Goal: Task Accomplishment & Management: Manage account settings

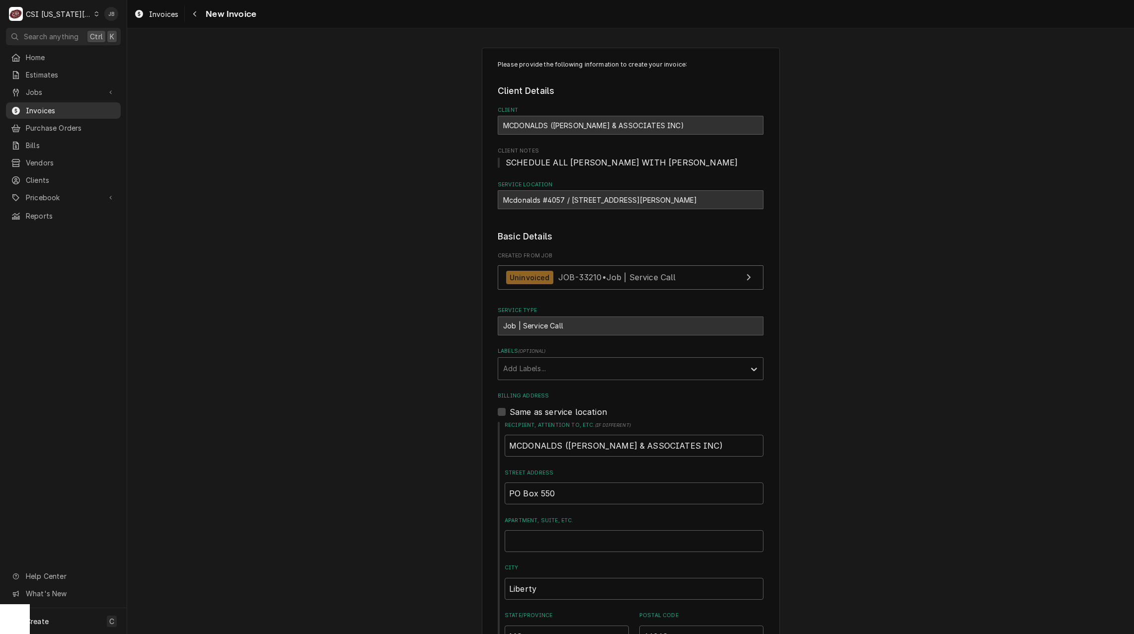
click at [41, 111] on span "Invoices" at bounding box center [71, 110] width 90 height 10
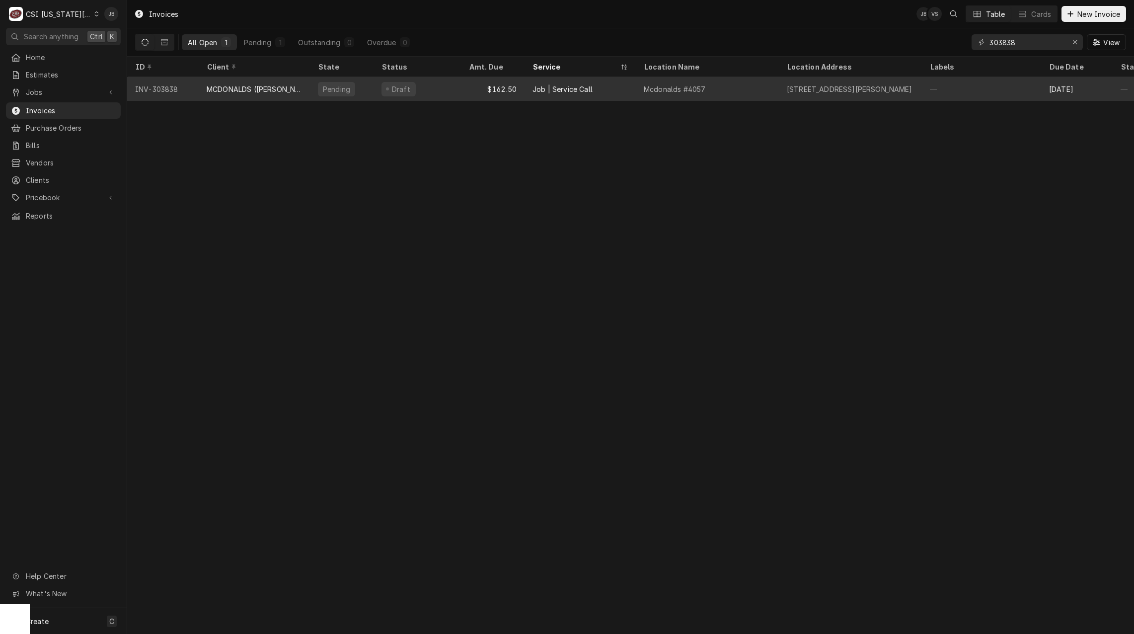
click at [581, 92] on div "Job | Service Call" at bounding box center [563, 89] width 60 height 10
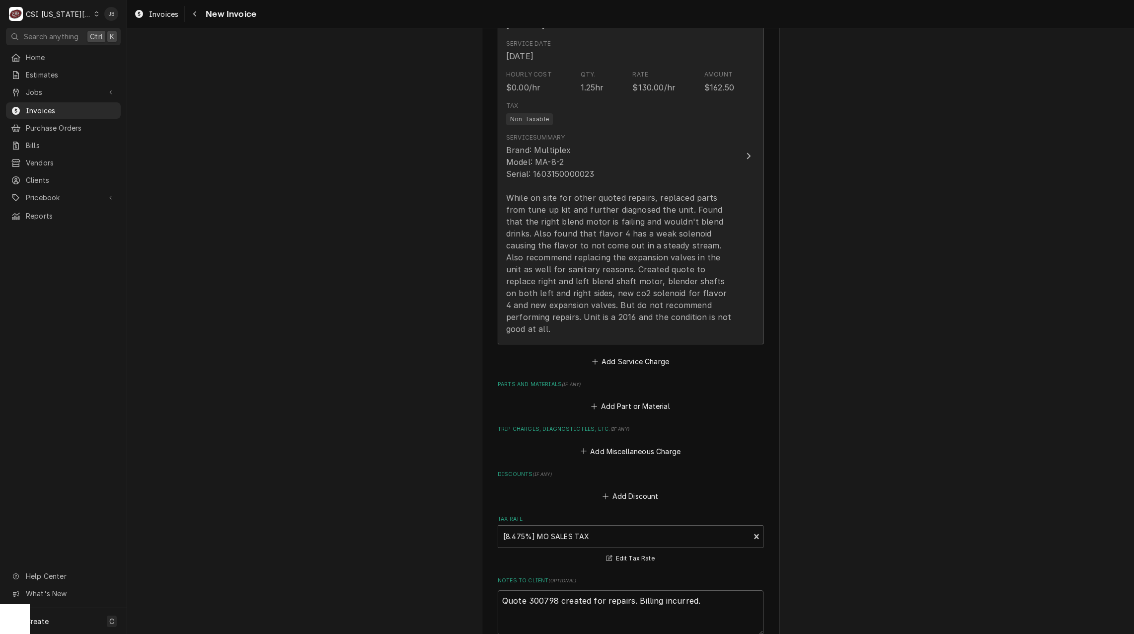
scroll to position [845, 0]
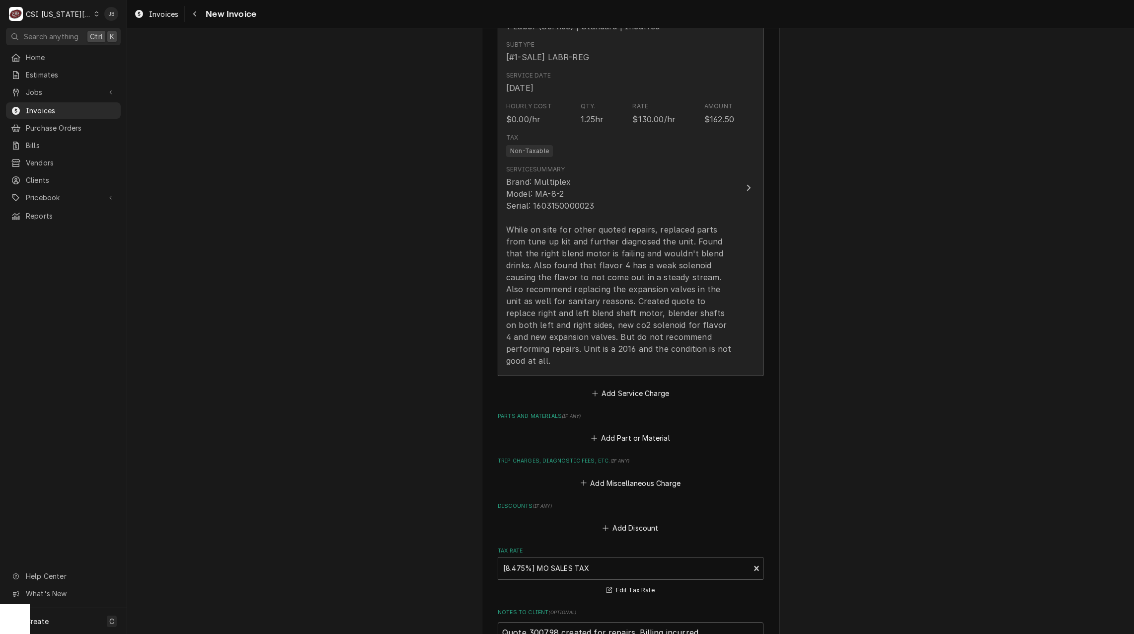
click at [624, 280] on div "Brand: Multiplex Model: MA-8-2 Serial: 1603150000023 While on site for other qu…" at bounding box center [620, 271] width 228 height 191
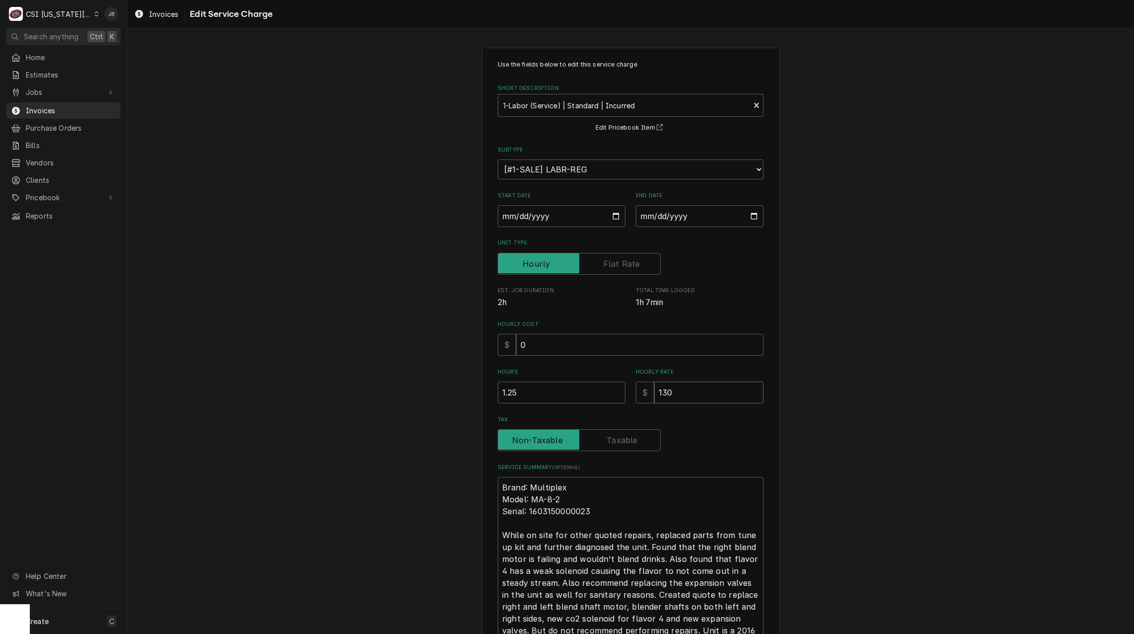
drag, startPoint x: 696, startPoint y: 396, endPoint x: 487, endPoint y: 391, distance: 209.3
click at [564, 396] on div "Hours 1.25 Hourly Rate $ 130" at bounding box center [631, 385] width 266 height 35
type textarea "x"
type input "0"
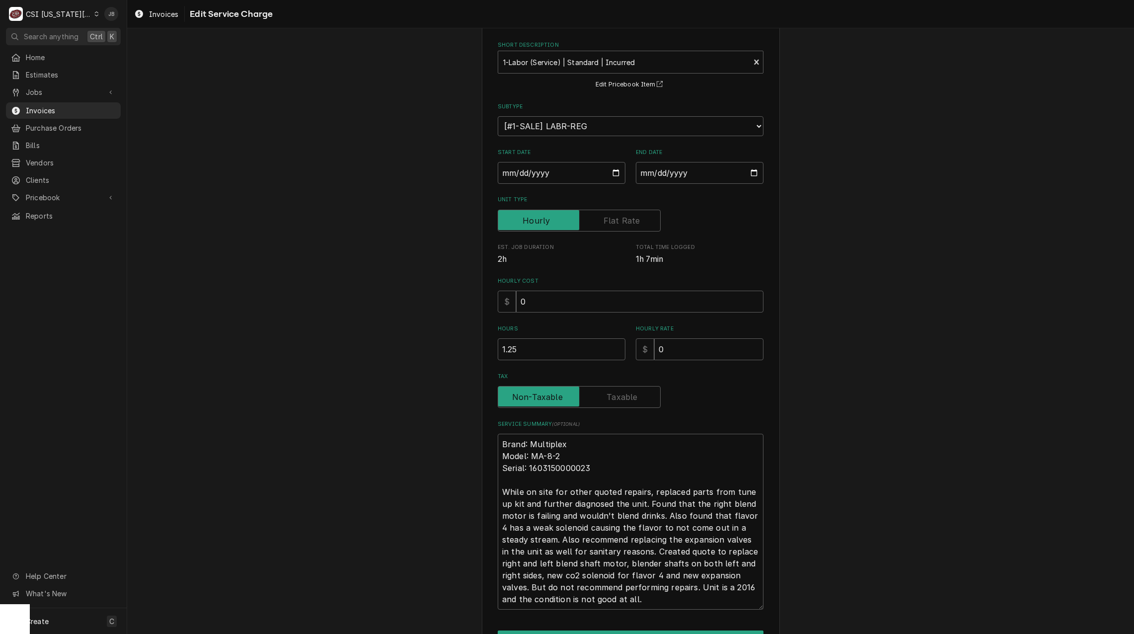
scroll to position [105, 0]
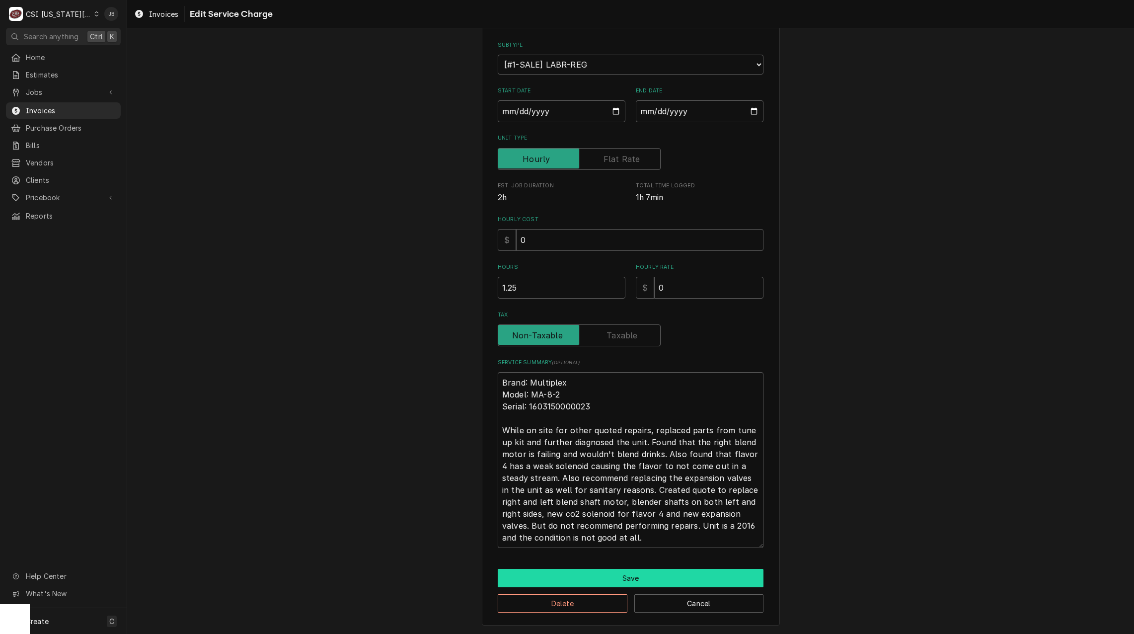
click at [618, 582] on button "Save" at bounding box center [631, 578] width 266 height 18
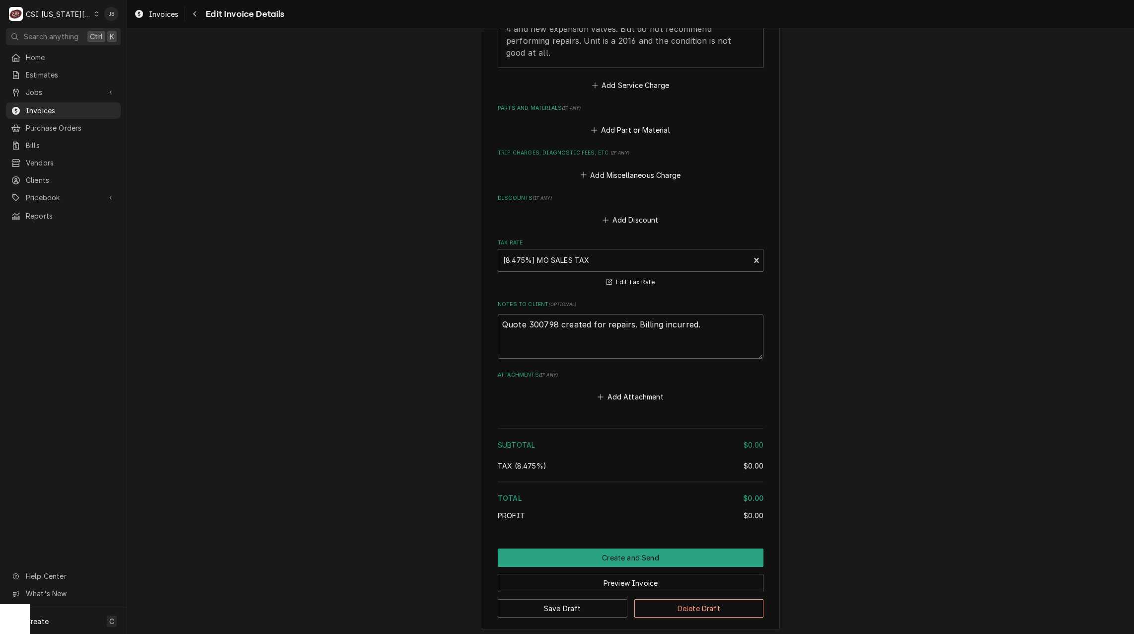
scroll to position [1181, 0]
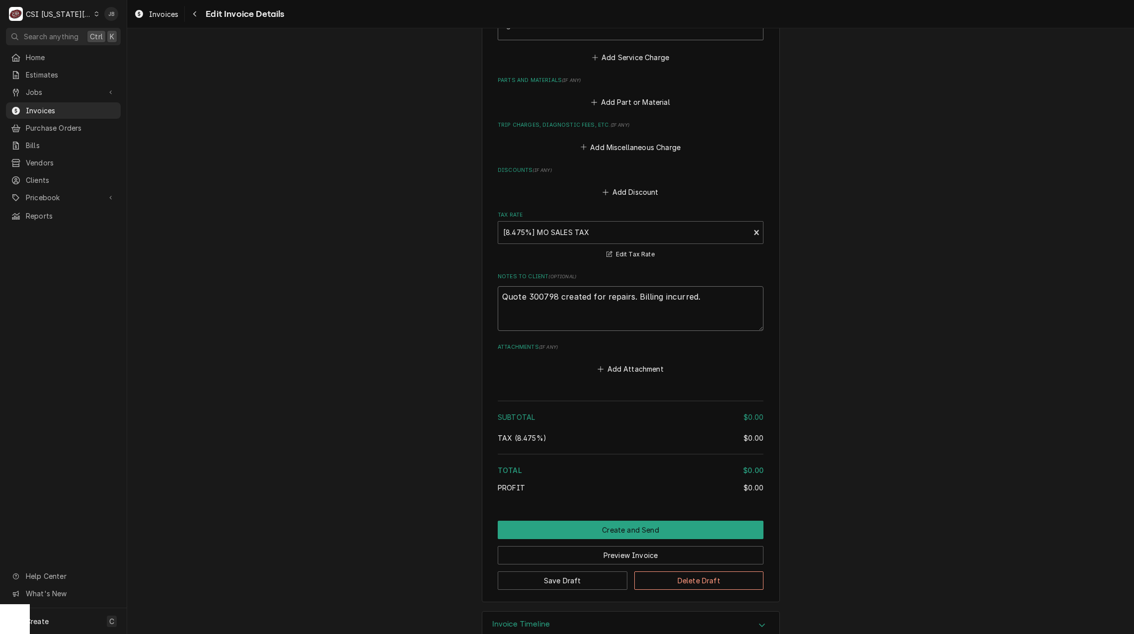
click at [716, 290] on textarea "Quote 300798 created for repairs. Billing incurred." at bounding box center [631, 308] width 266 height 45
type textarea "x"
type textarea "Quote 300798 created for repairs. Billing incurred."
type textarea "x"
type textarea "Quote 300798 created for repairs. Billing incurred. Z"
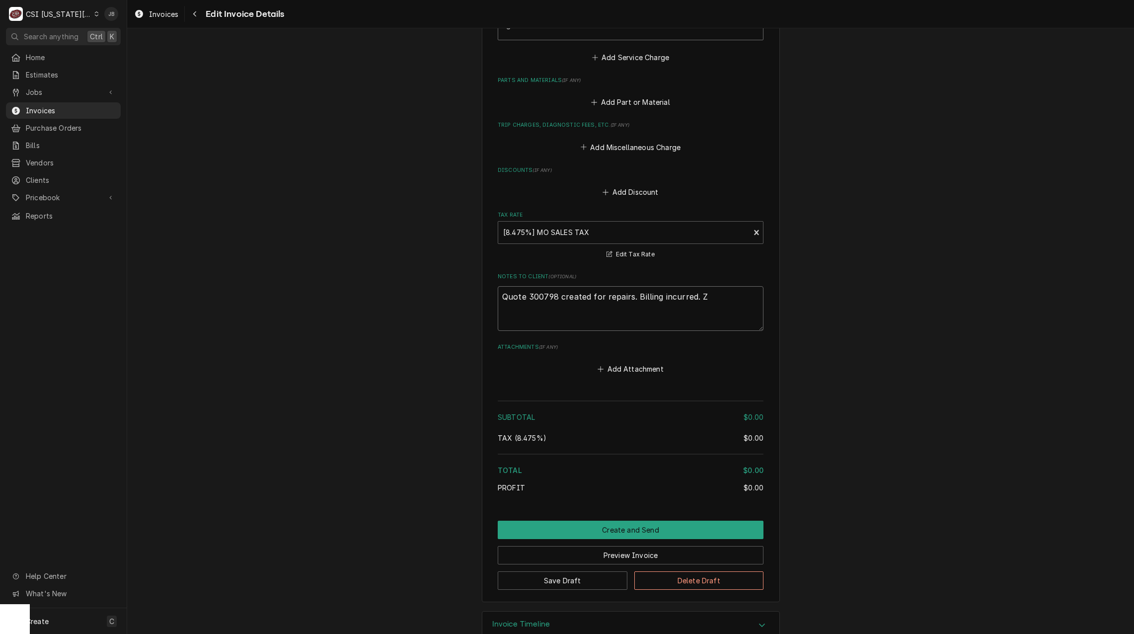
type textarea "x"
type textarea "Quote 300798 created for repairs. Billing incurred. Ze"
type textarea "x"
type textarea "Quote 300798 created for repairs. Billing incurred. Zer"
type textarea "x"
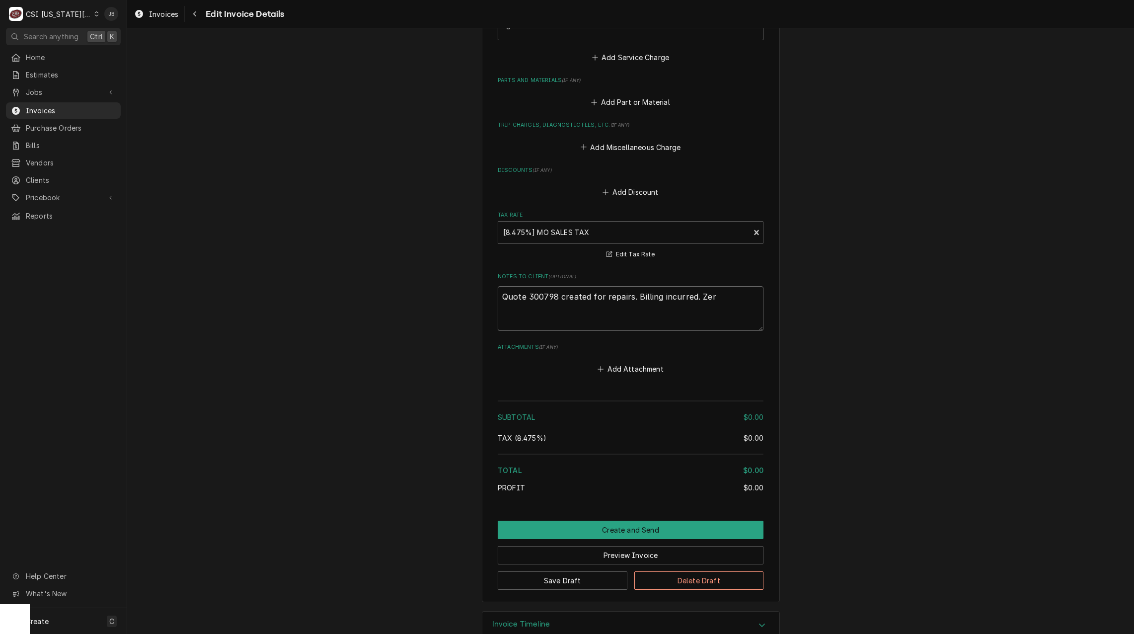
type textarea "Quote 300798 created for repairs. Billing incurred. Zero"
type textarea "x"
type textarea "Quote 300798 created for repairs. Billing incurred. Zero"
type textarea "x"
type textarea "Quote 300798 created for repairs. Billing incurred. Zero J"
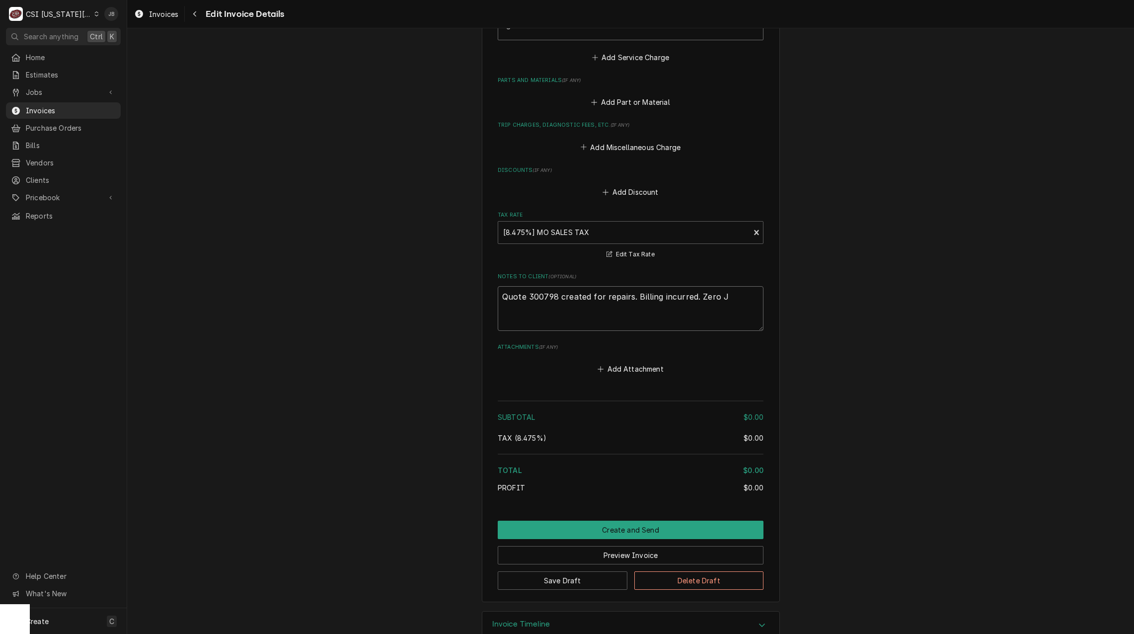
type textarea "x"
type textarea "Quote 300798 created for repairs. Billing incurred. Zero JB"
type textarea "x"
type textarea "Quote 300798 created for repairs. Billing incurred. Zero JB,"
type textarea "x"
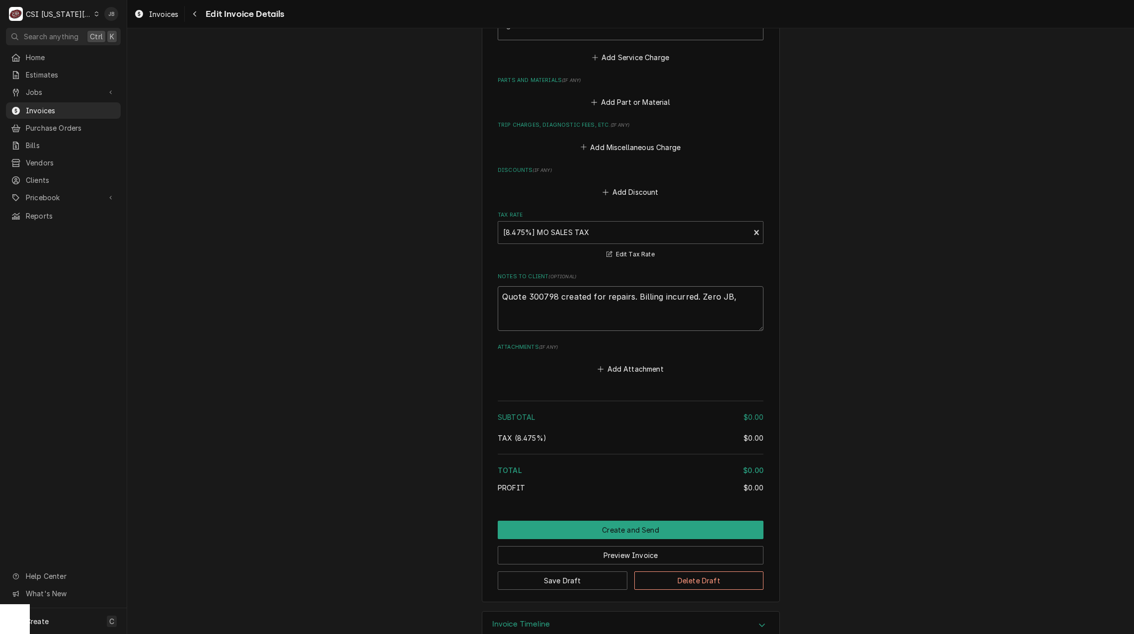
type textarea "Quote 300798 created for repairs. Billing incurred. Zero JB,"
type textarea "x"
type textarea "Quote 300798 created for repairs. Billing incurred. Zero JB, i"
type textarea "x"
type textarea "Quote 300798 created for repairs. Billing incurred. Zero JB,"
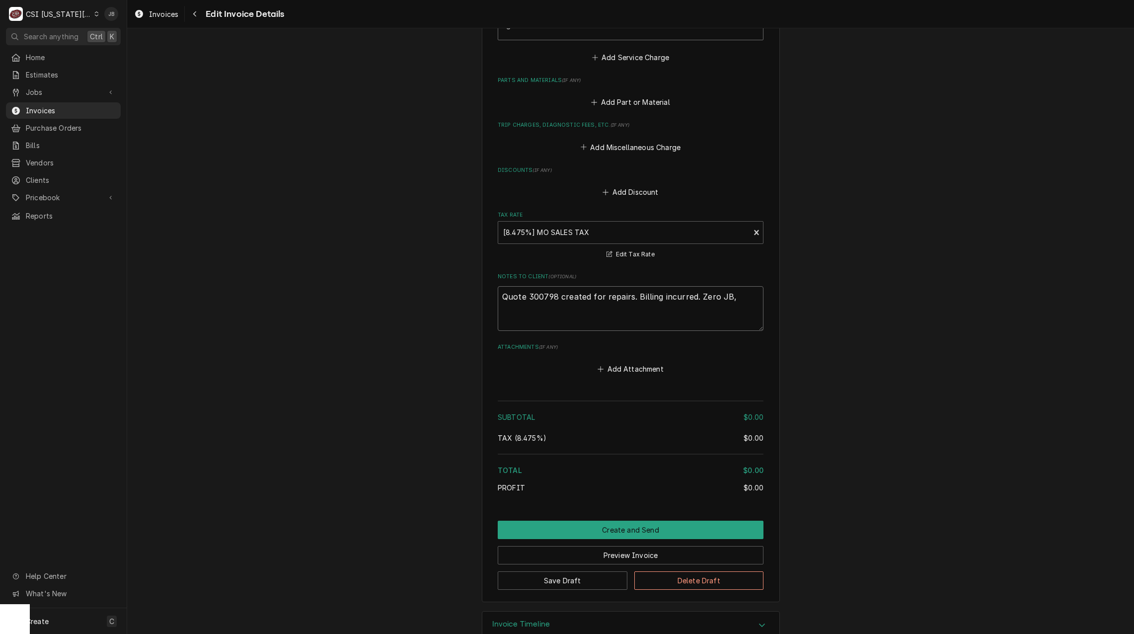
type textarea "x"
type textarea "Quote 300798 created for repairs. Billing incurred. Zero JB, t"
type textarea "x"
type textarea "Quote 300798 created for repairs. Billing incurred. Zero JB, ti"
type textarea "x"
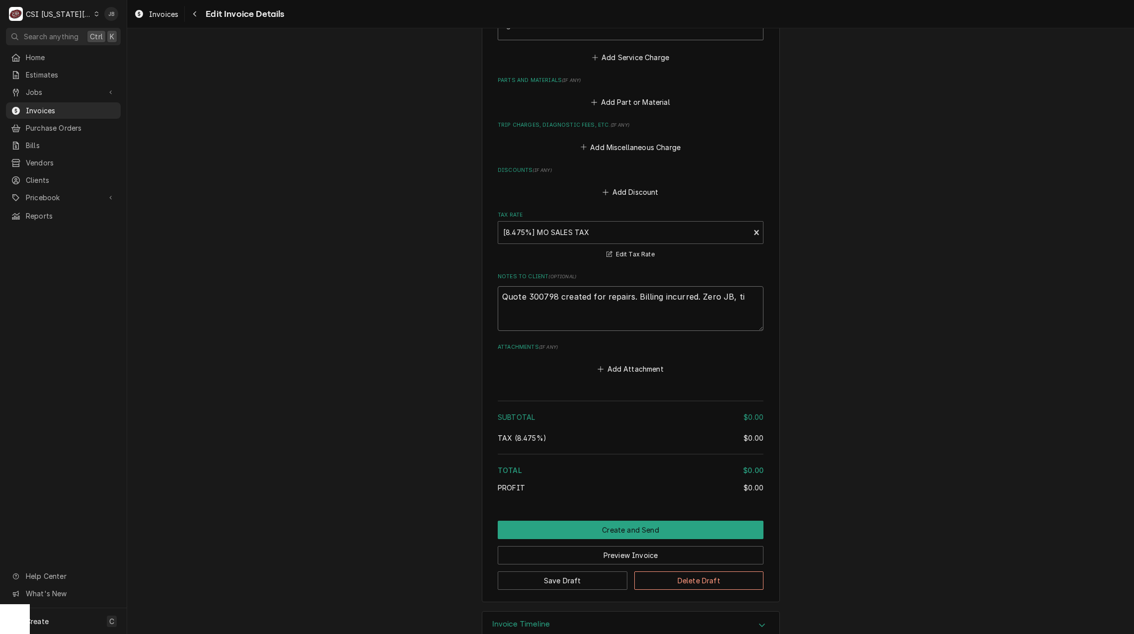
type textarea "Quote 300798 created for repairs. Billing incurred. Zero JB, tim"
type textarea "x"
type textarea "Quote 300798 created for repairs. Billing incurred. Zero JB, time"
type textarea "x"
type textarea "Quote 300798 created for repairs. Billing incurred. Zero JB, time"
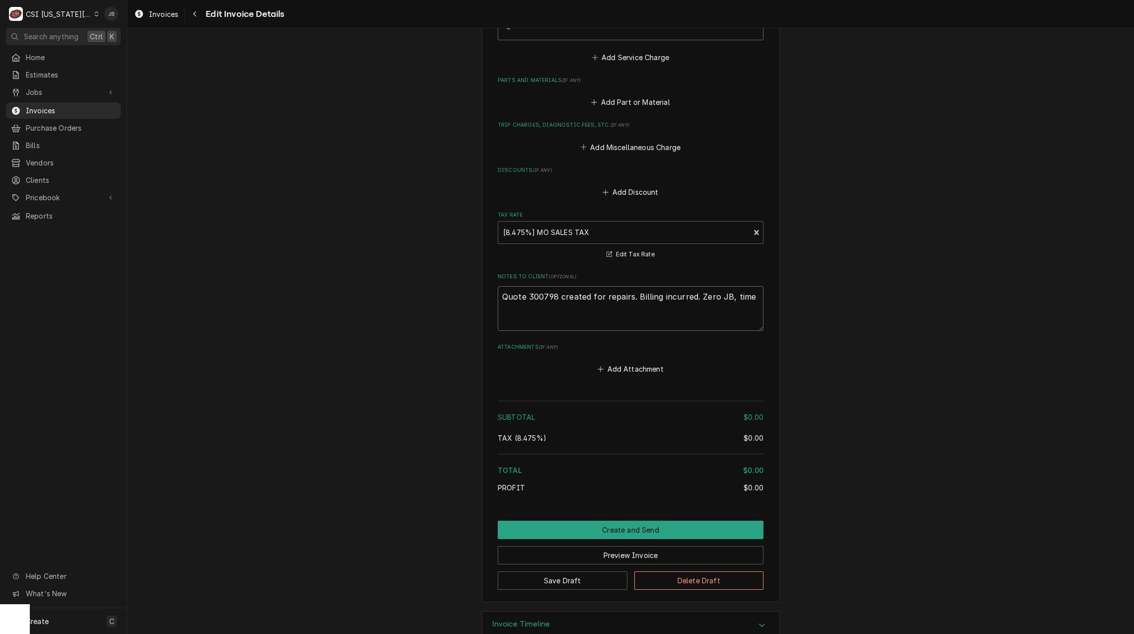
type textarea "x"
type textarea "Quote 300798 created for repairs. Billing incurred. Zero JB, time w"
type textarea "x"
type textarea "Quote 300798 created for repairs. Billing incurred. Zero JB, time wa"
type textarea "x"
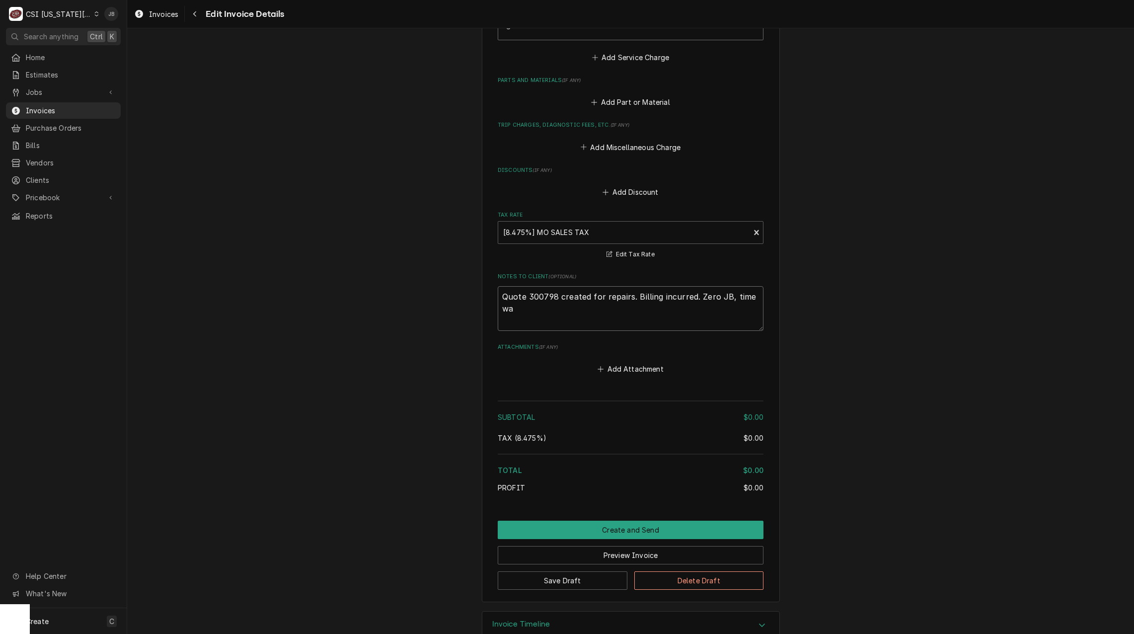
type textarea "Quote 300798 created for repairs. Billing incurred. Zero JB, time was"
type textarea "x"
type textarea "Quote 300798 created for repairs. Billing incurred. Zero JB, time was"
type textarea "x"
type textarea "Quote 300798 created for repairs. Billing incurred. Zero JB, time was o"
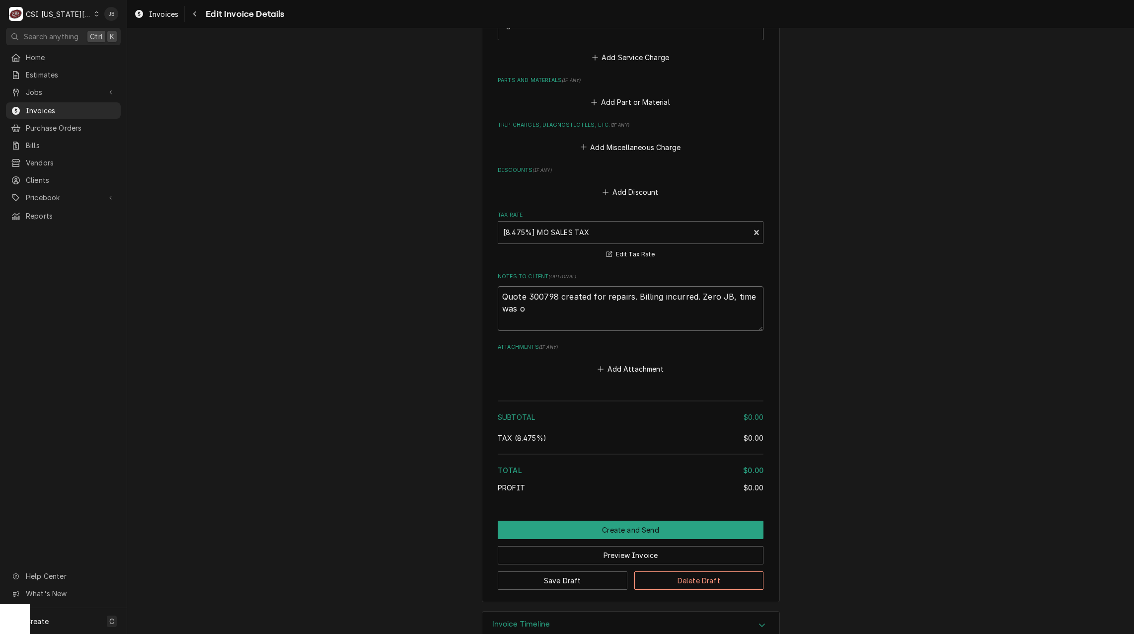
type textarea "x"
type textarea "Quote 300798 created for repairs. Billing incurred. Zero JB, time was on"
type textarea "x"
type textarea "Quote 300798 created for repairs. Billing incurred. Zero JB, time was on"
type textarea "x"
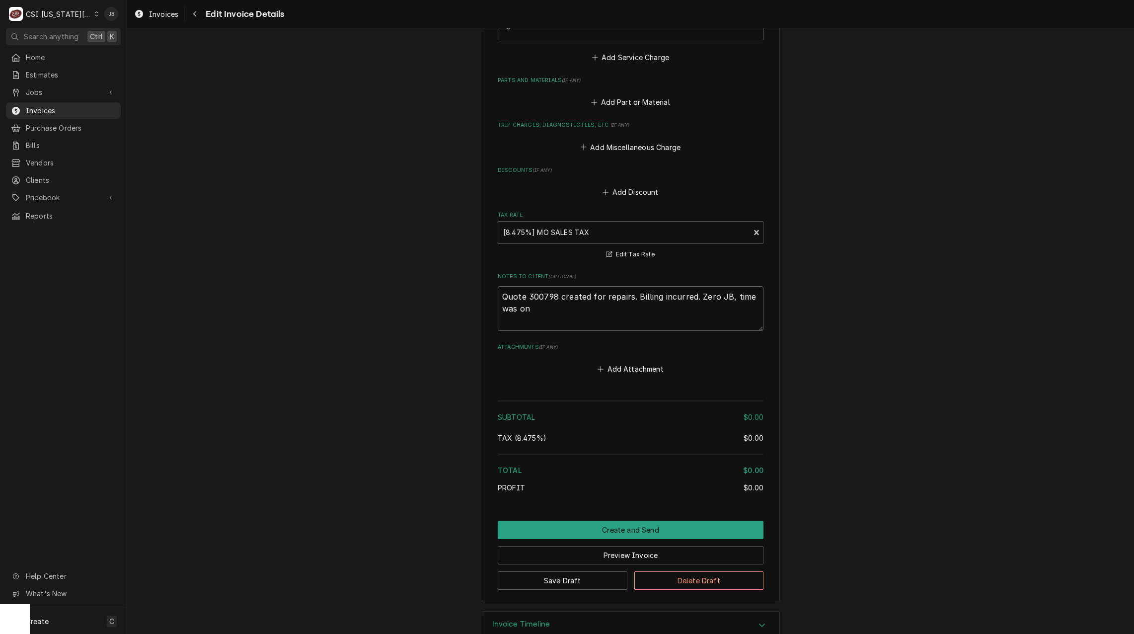
type textarea "Quote 300798 created for repairs. Billing incurred. Zero JB, time was on q"
type textarea "x"
type textarea "Quote 300798 created for repairs. Billing incurred. Zero JB, time was on qu"
type textarea "x"
type textarea "Quote 300798 created for repairs. Billing incurred. Zero JB, time was on quo"
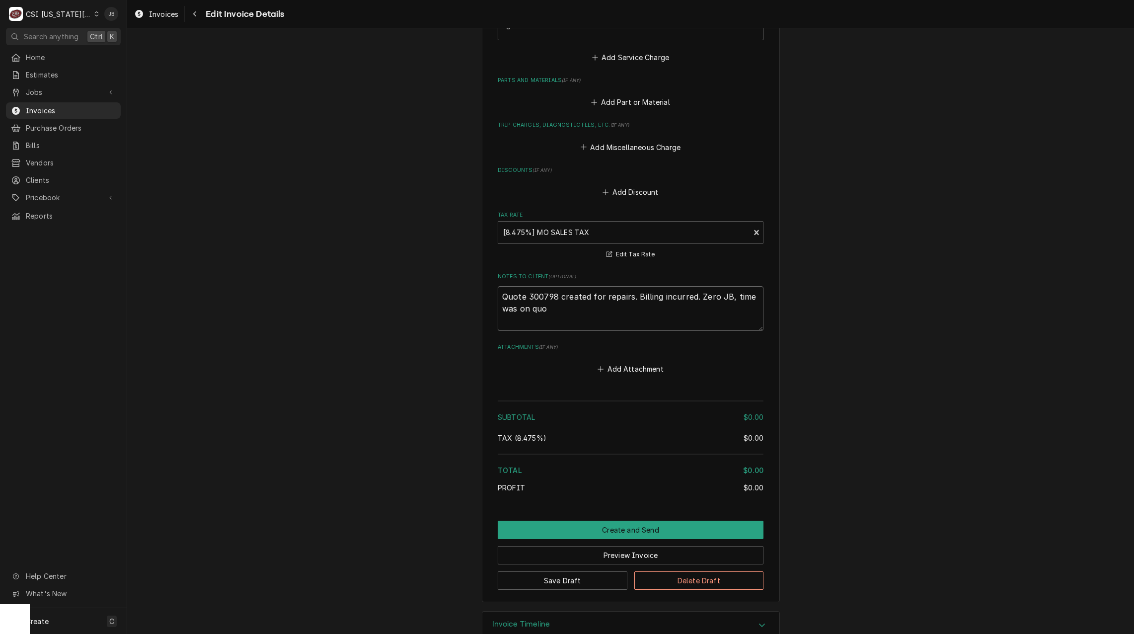
type textarea "x"
type textarea "Quote 300798 created for repairs. Billing incurred. Zero JB, time was on quot"
type textarea "x"
type textarea "Quote 300798 created for repairs. Billing incurred. Zero JB, time was on quote"
type textarea "x"
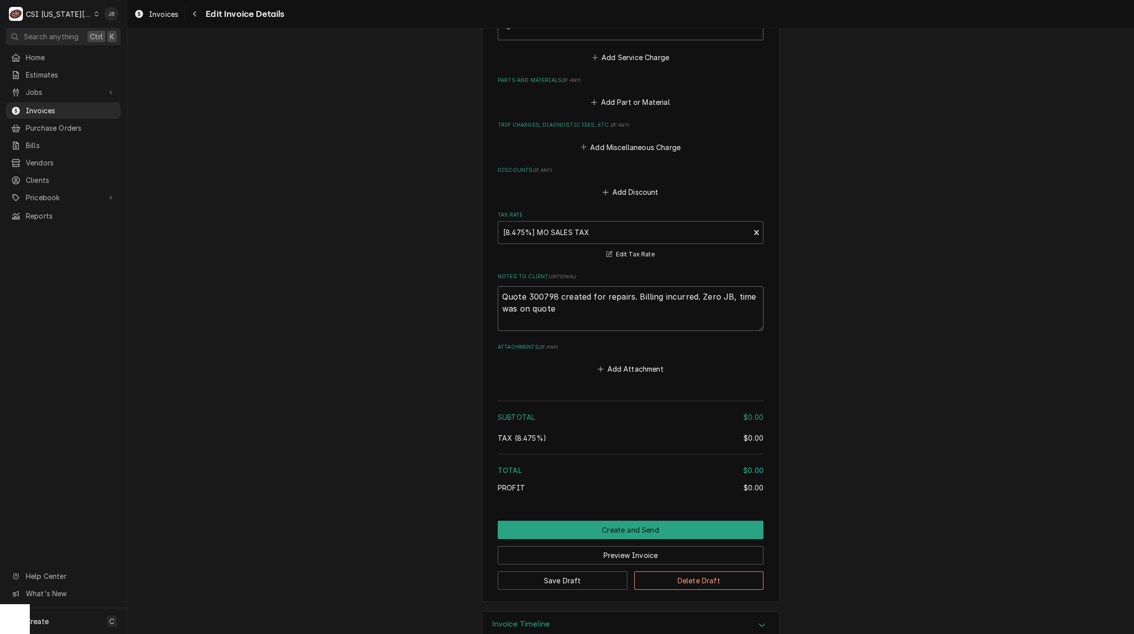
type textarea "Quote 300798 created for repairs. Billing incurred. Zero JB, time was on quoted"
type textarea "x"
type textarea "Quote 300798 created for repairs. Billing incurred. Zero JB, time was on quoted"
type textarea "x"
type textarea "Quote 300798 created for repairs. Billing incurred. Zero JB, time was on quoted…"
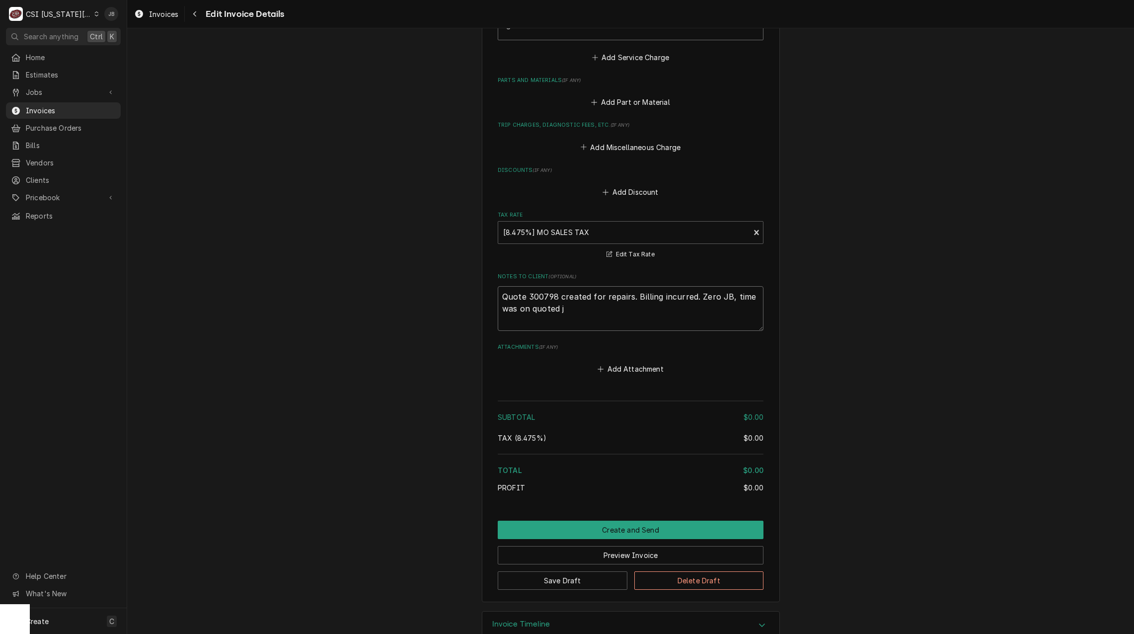
type textarea "x"
type textarea "Quote 300798 created for repairs. Billing incurred. Zero JB, time was on quoted…"
type textarea "x"
type textarea "Quote 300798 created for repairs. Billing incurred. Zero JB, time was on quoted…"
type textarea "x"
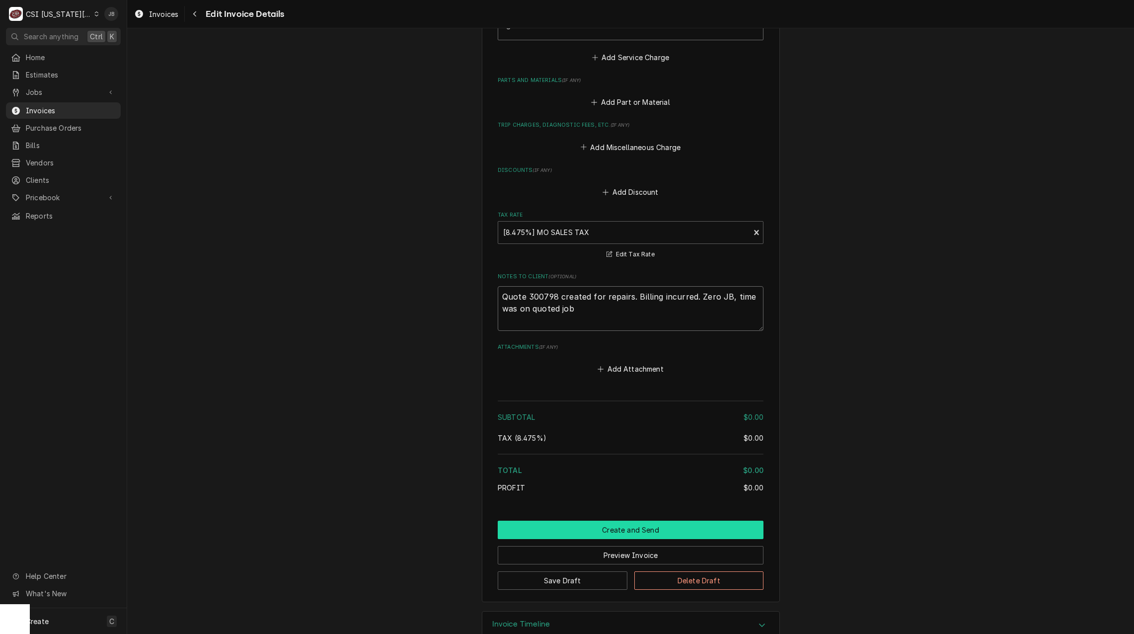
type textarea "Quote 300798 created for repairs. Billing incurred. Zero JB, time was on quoted…"
click at [609, 521] on button "Create and Send" at bounding box center [631, 530] width 266 height 18
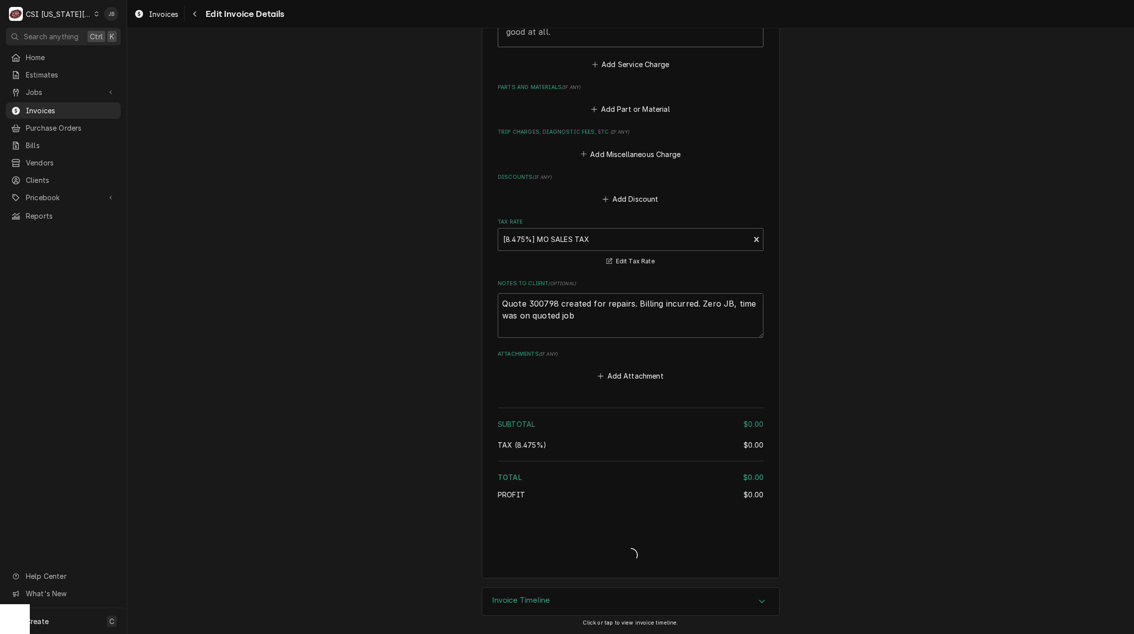
scroll to position [1162, 0]
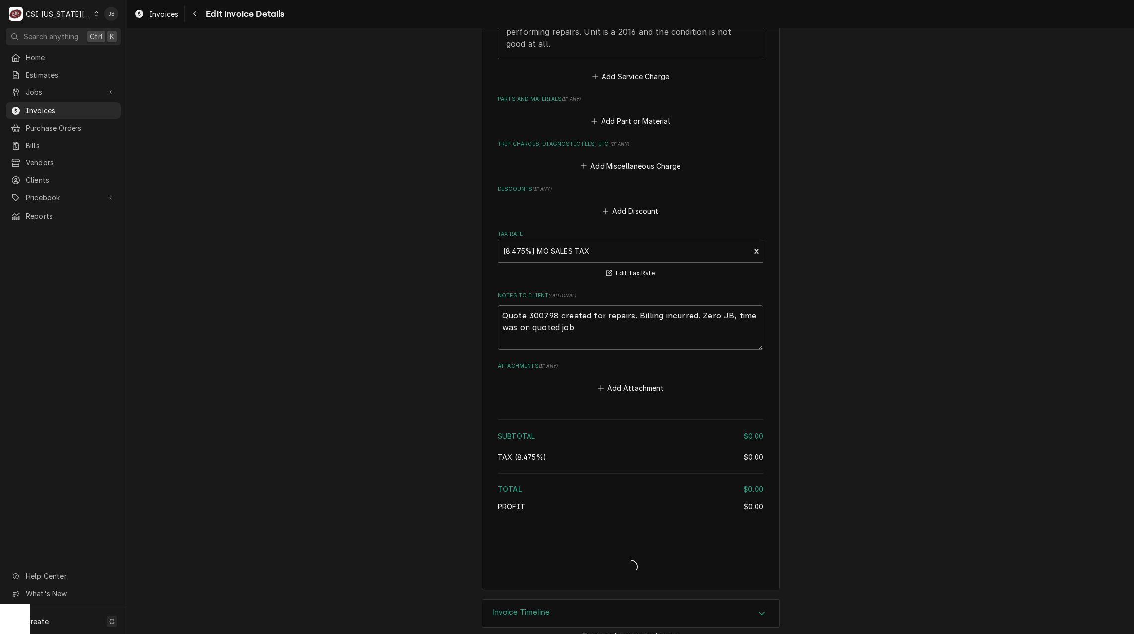
type textarea "x"
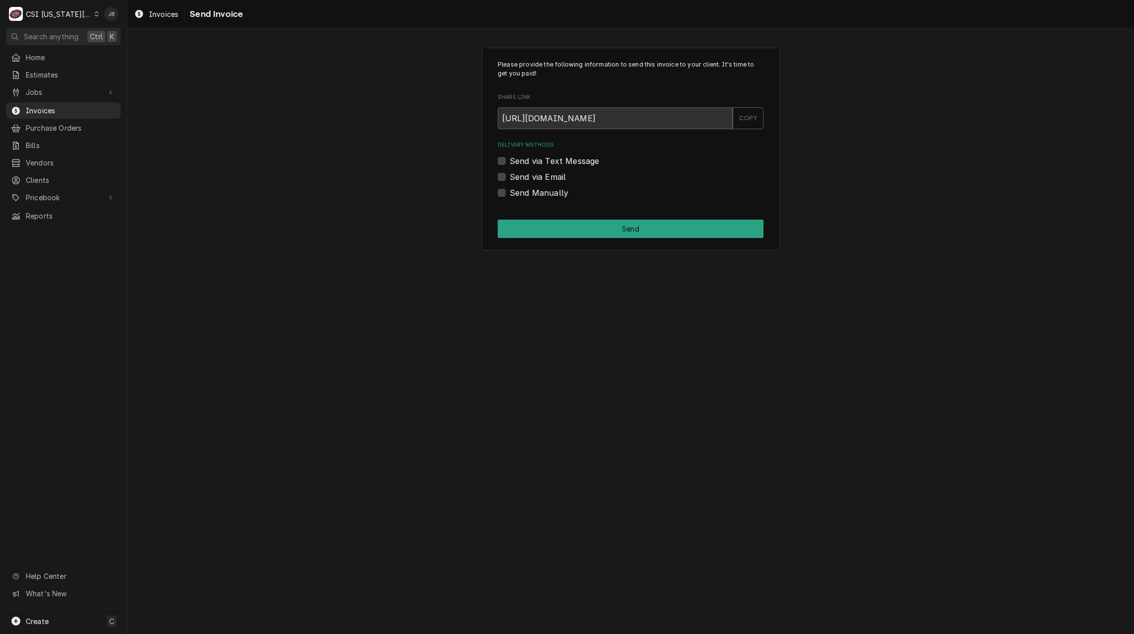
click at [544, 191] on label "Send Manually" at bounding box center [539, 193] width 59 height 12
click at [544, 191] on input "Send Manually" at bounding box center [643, 198] width 266 height 22
checkbox input "true"
click at [612, 230] on button "Send" at bounding box center [631, 229] width 266 height 18
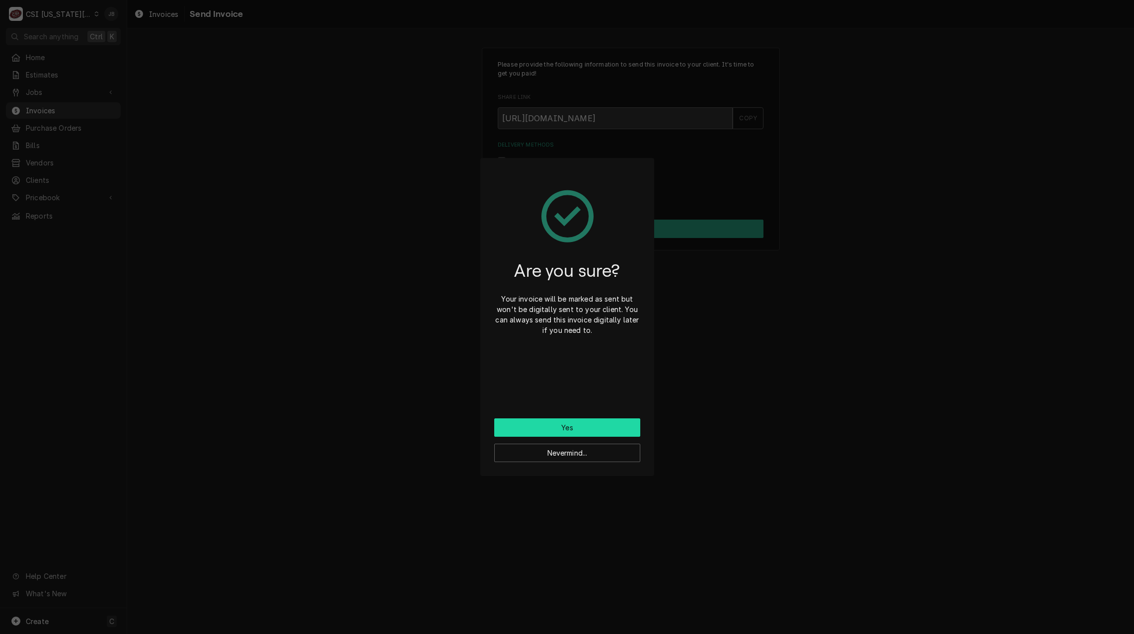
click at [552, 432] on button "Yes" at bounding box center [567, 427] width 146 height 18
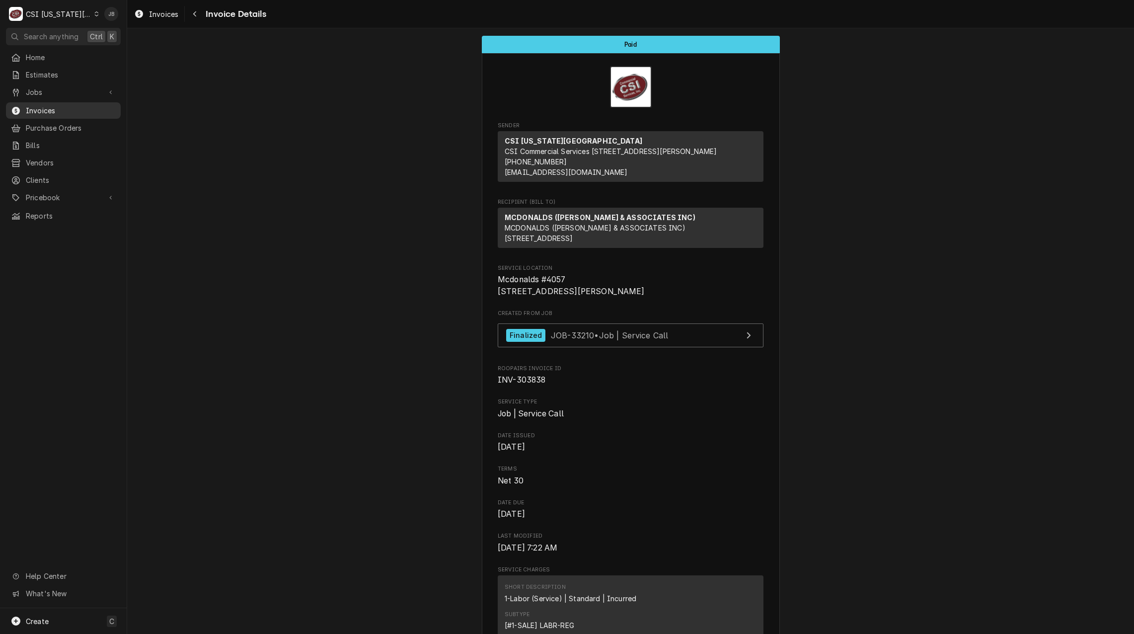
click at [56, 105] on span "Invoices" at bounding box center [71, 110] width 90 height 10
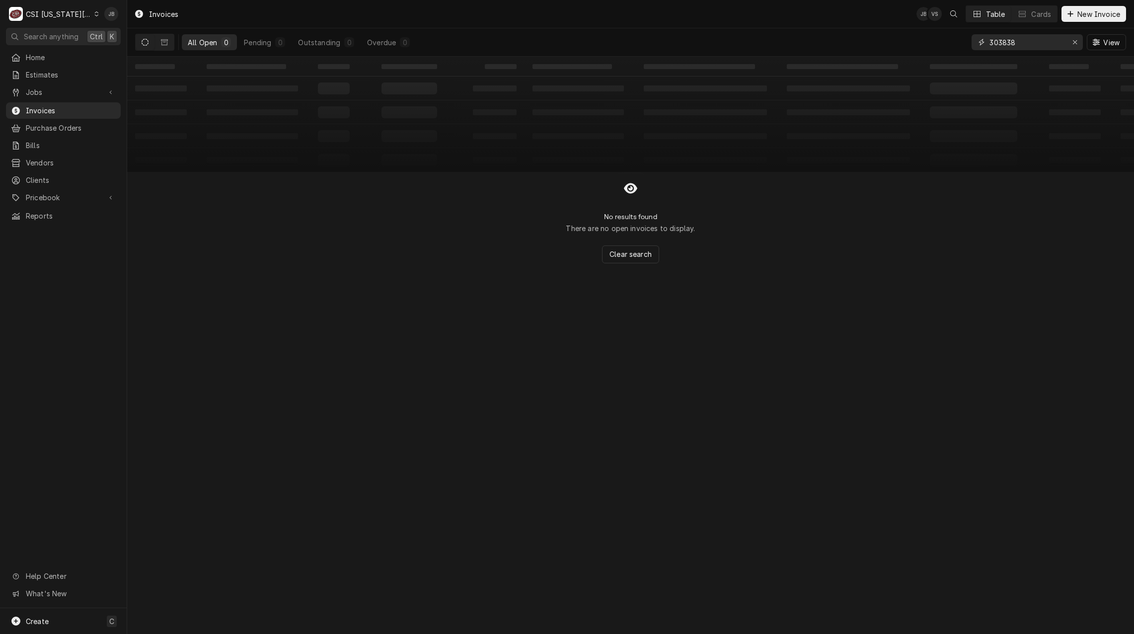
click at [1008, 43] on input "303838" at bounding box center [1027, 42] width 75 height 16
click at [1030, 43] on input "303838" at bounding box center [1027, 42] width 75 height 16
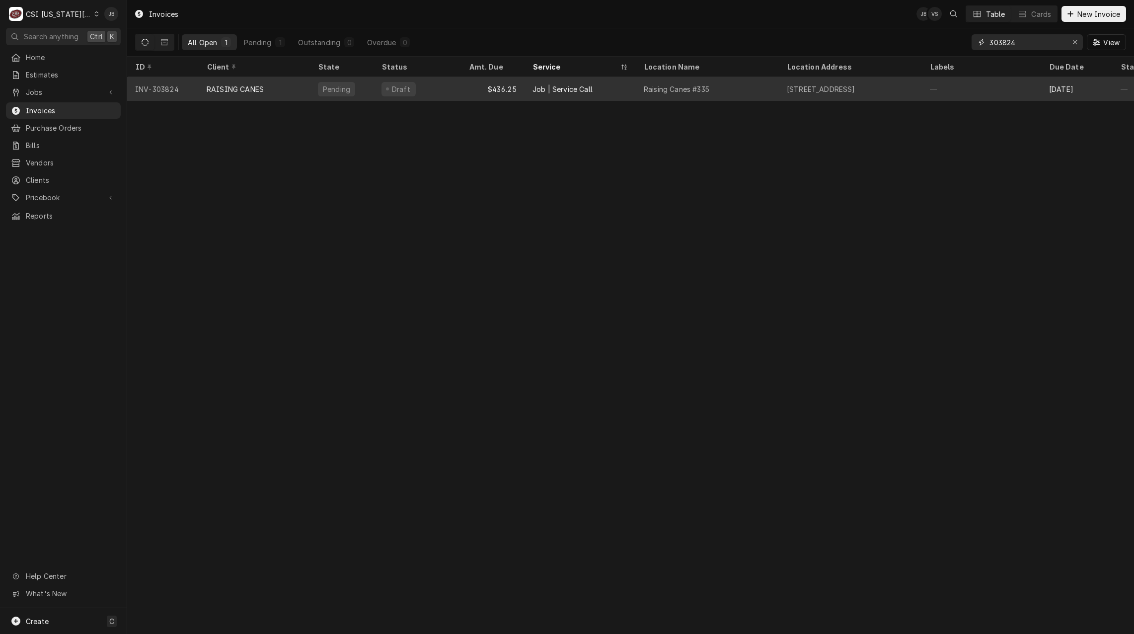
type input "303824"
click at [831, 89] on div "100 Mo-291, Liberty, MO 64068" at bounding box center [821, 89] width 69 height 10
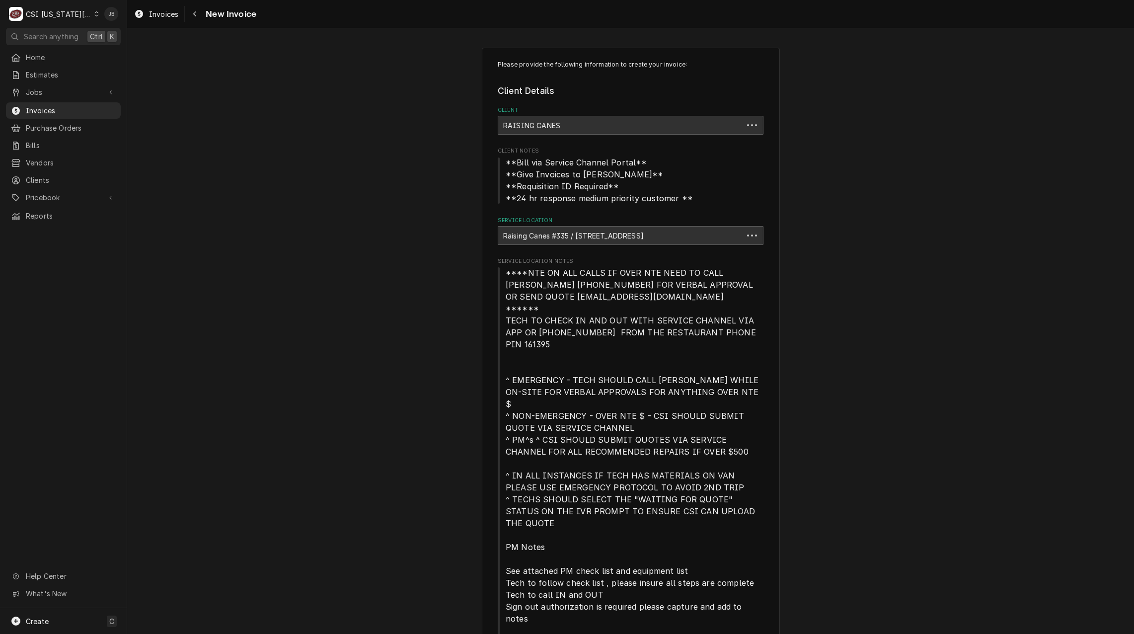
type textarea "x"
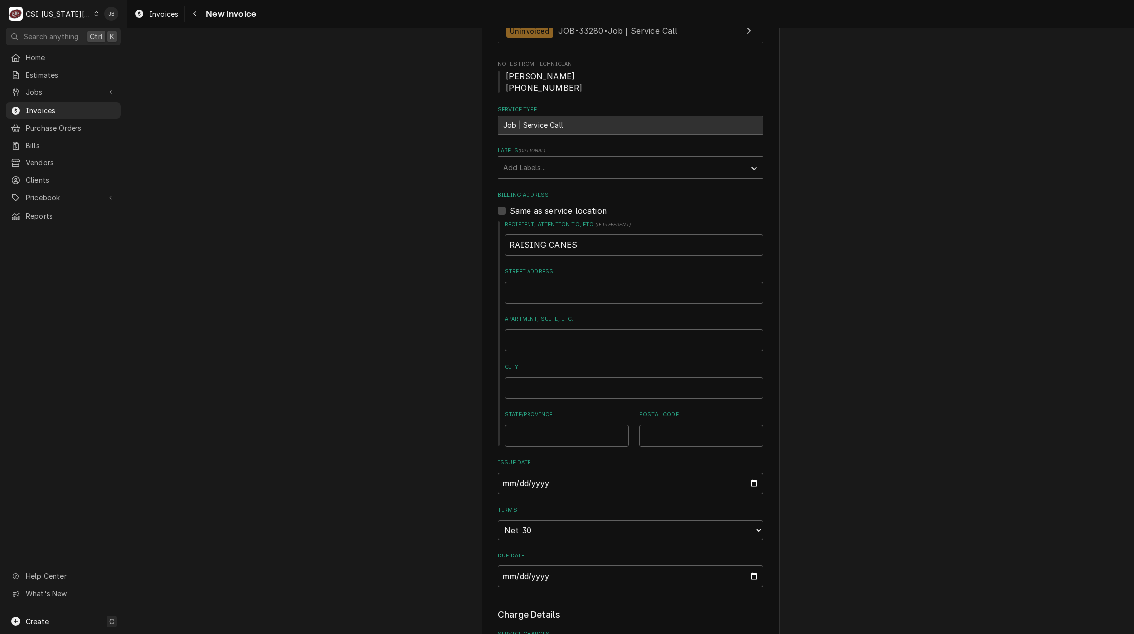
scroll to position [1043, 0]
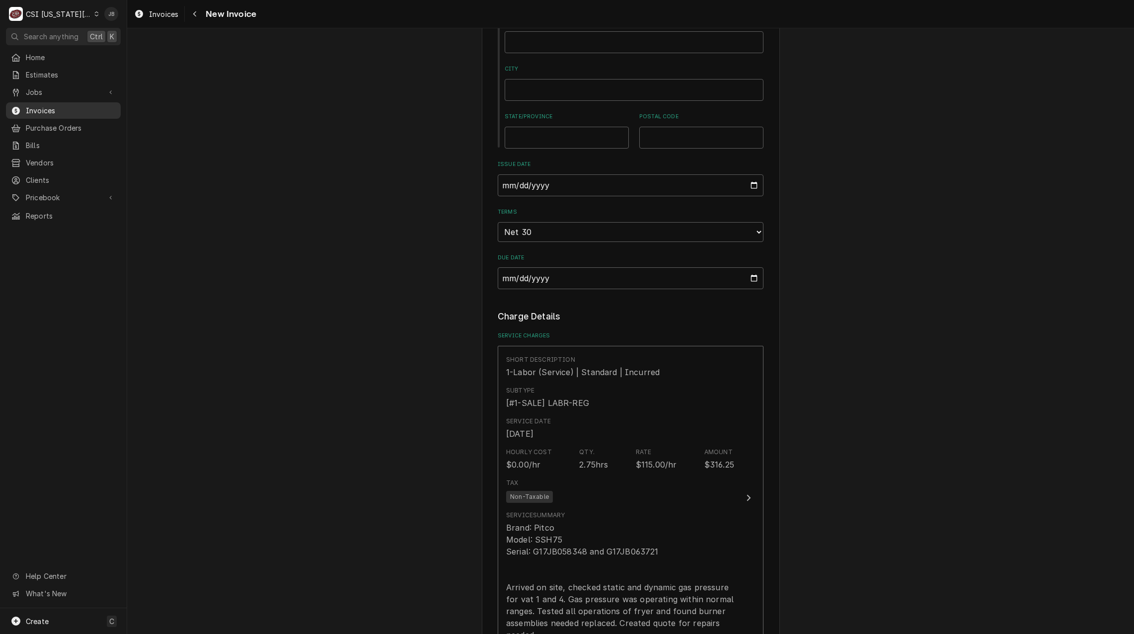
click at [70, 107] on span "Invoices" at bounding box center [71, 110] width 90 height 10
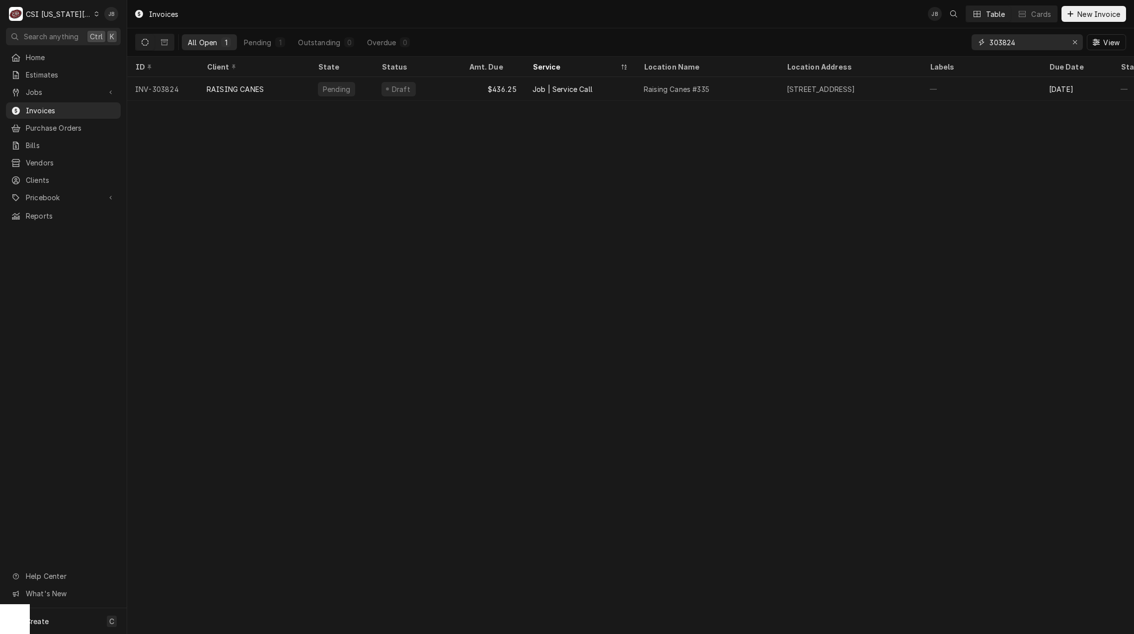
click at [1022, 46] on input "303824" at bounding box center [1027, 42] width 75 height 16
click at [1005, 44] on input "303890" at bounding box center [1027, 42] width 75 height 16
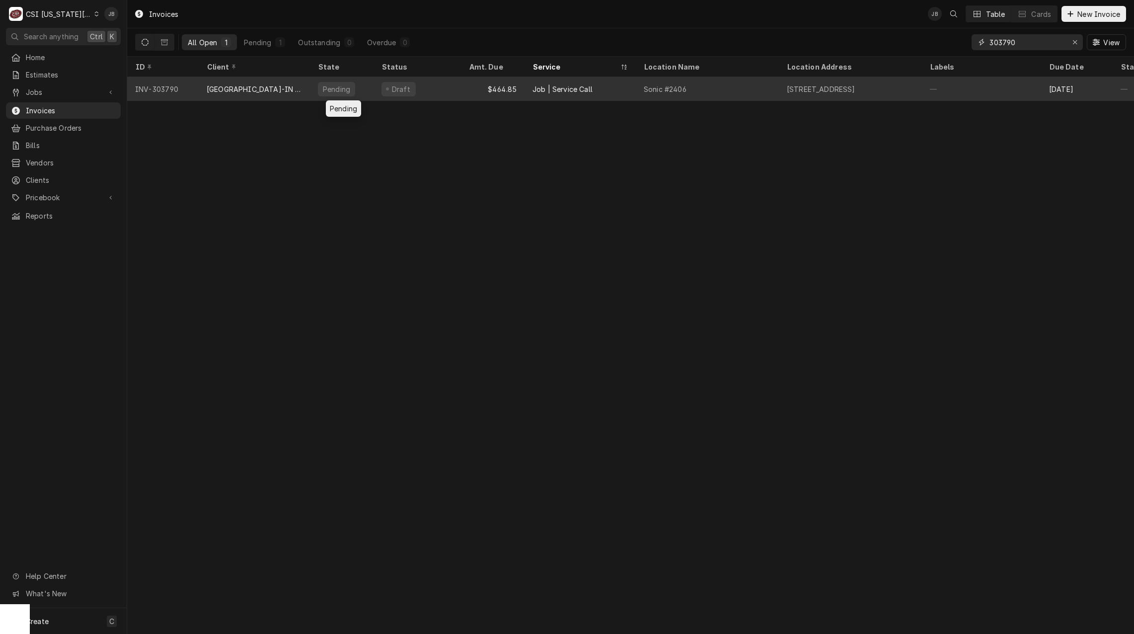
type input "303790"
click at [344, 86] on div "Pending" at bounding box center [336, 89] width 29 height 10
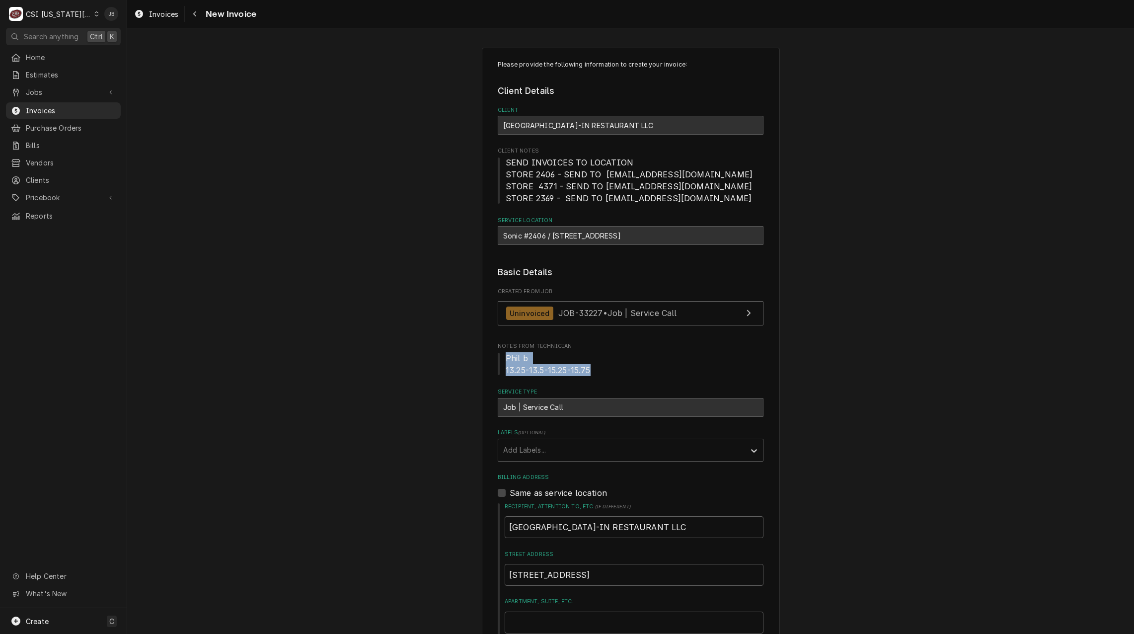
drag, startPoint x: 596, startPoint y: 370, endPoint x: 469, endPoint y: 360, distance: 127.6
click at [580, 361] on span "Phil b 13.25-13.5-15.25-15.75" at bounding box center [631, 364] width 266 height 24
click at [609, 375] on span "Phil b 13.25-13.5-15.25-15.75" at bounding box center [631, 364] width 266 height 24
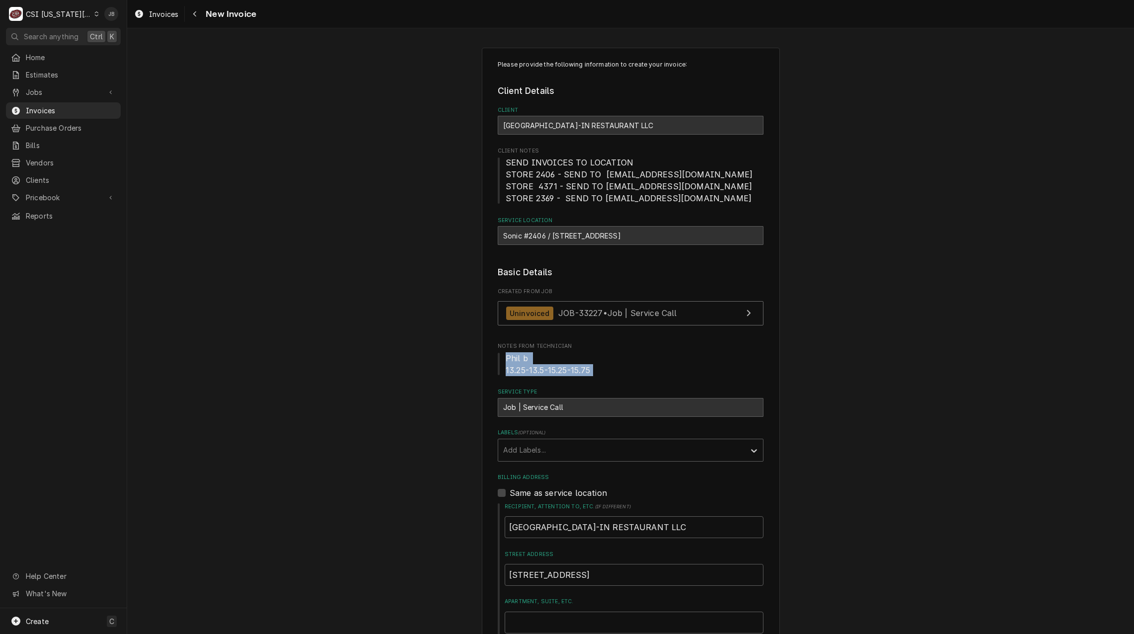
drag, startPoint x: 609, startPoint y: 375, endPoint x: 486, endPoint y: 354, distance: 124.6
drag, startPoint x: 486, startPoint y: 354, endPoint x: 389, endPoint y: 372, distance: 99.0
click at [545, 365] on span "Phil b 13.25-13.5-15.25-15.75" at bounding box center [548, 364] width 85 height 22
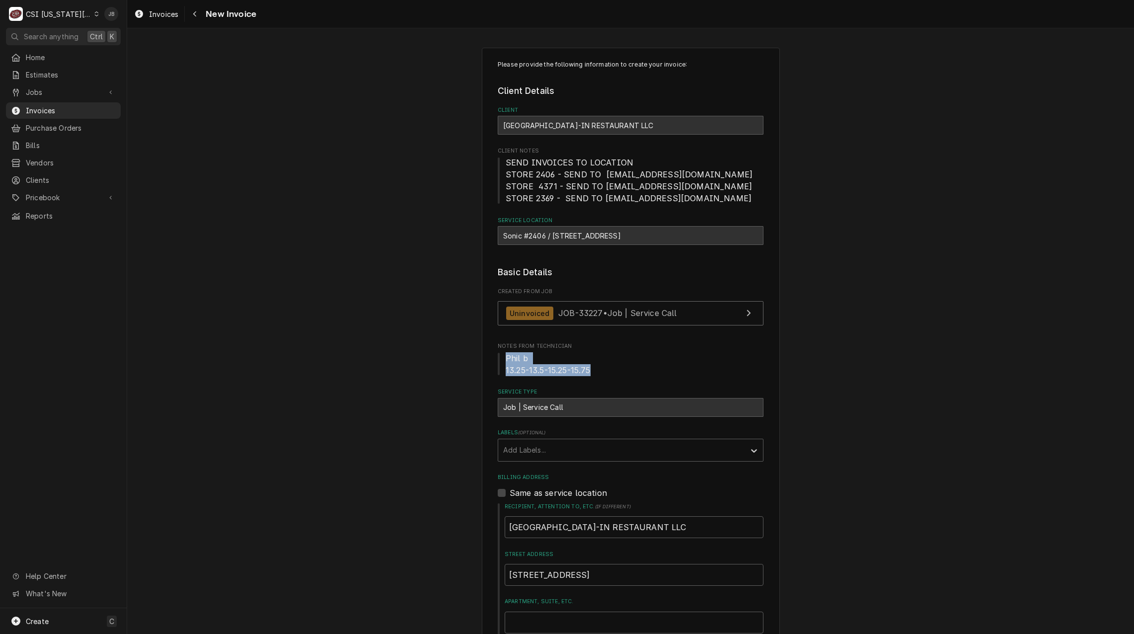
drag, startPoint x: 613, startPoint y: 372, endPoint x: 484, endPoint y: 354, distance: 129.4
drag, startPoint x: 484, startPoint y: 354, endPoint x: 415, endPoint y: 361, distance: 69.4
click at [602, 370] on span "Phil b 13.25-13.5-15.25-15.75" at bounding box center [631, 364] width 266 height 24
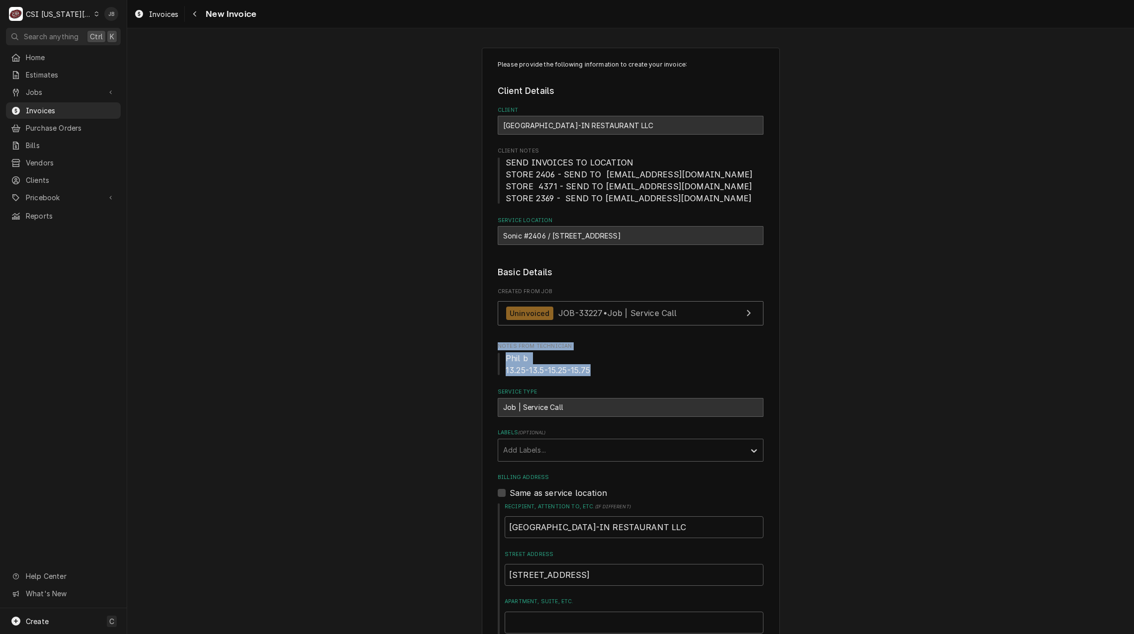
drag, startPoint x: 507, startPoint y: 359, endPoint x: 447, endPoint y: 346, distance: 61.5
drag, startPoint x: 447, startPoint y: 346, endPoint x: 374, endPoint y: 365, distance: 75.1
click at [603, 359] on span "Phil b 13.25-13.5-15.25-15.75" at bounding box center [631, 364] width 266 height 24
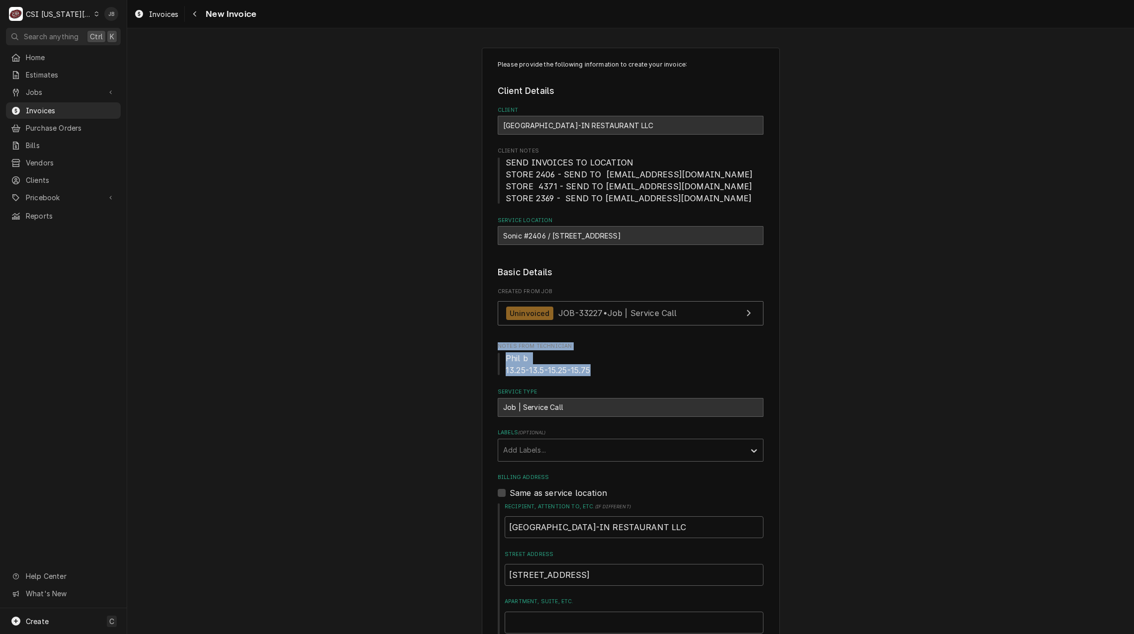
drag, startPoint x: 586, startPoint y: 370, endPoint x: 457, endPoint y: 351, distance: 131.0
drag, startPoint x: 457, startPoint y: 351, endPoint x: 385, endPoint y: 387, distance: 80.0
drag, startPoint x: 592, startPoint y: 367, endPoint x: 472, endPoint y: 351, distance: 120.8
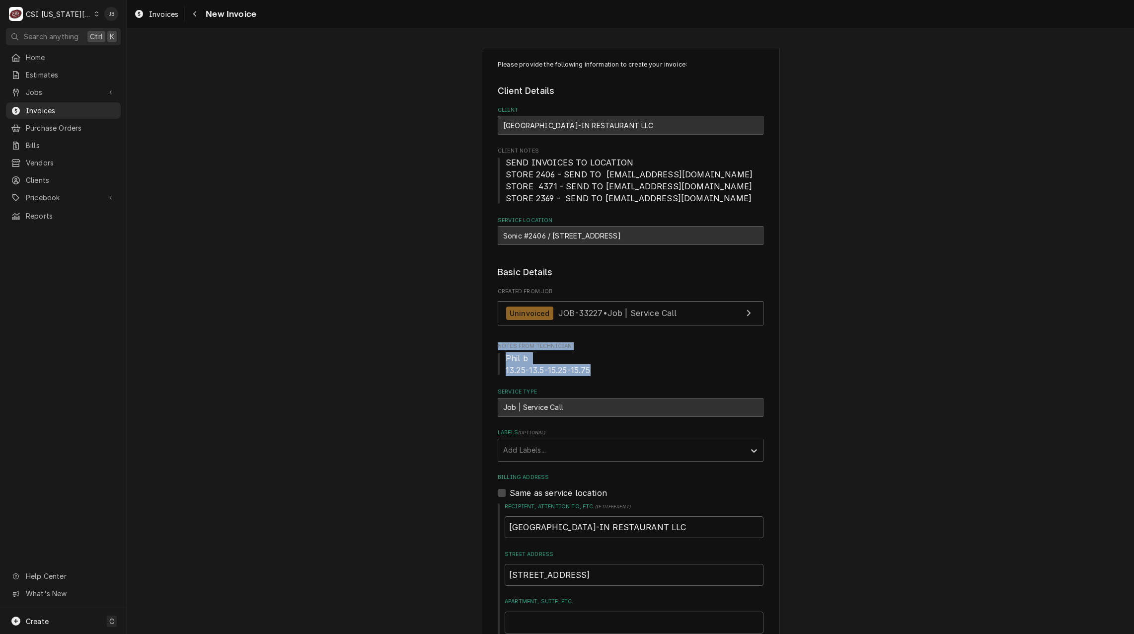
drag, startPoint x: 472, startPoint y: 351, endPoint x: 409, endPoint y: 357, distance: 62.9
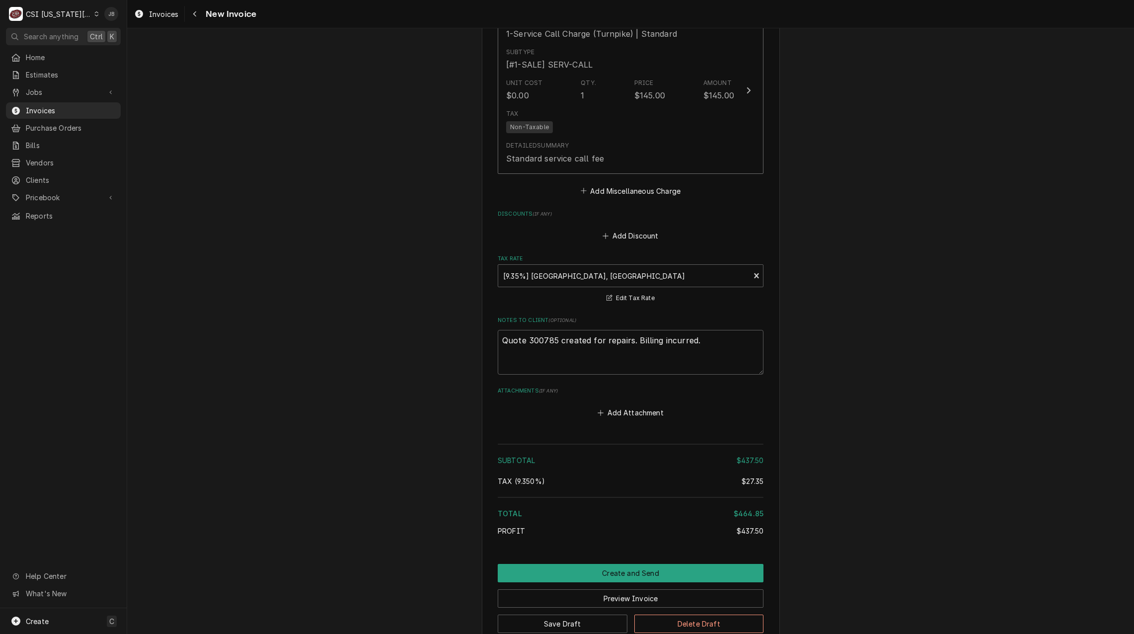
scroll to position [1391, 0]
click at [561, 573] on button "Create and Send" at bounding box center [631, 571] width 266 height 18
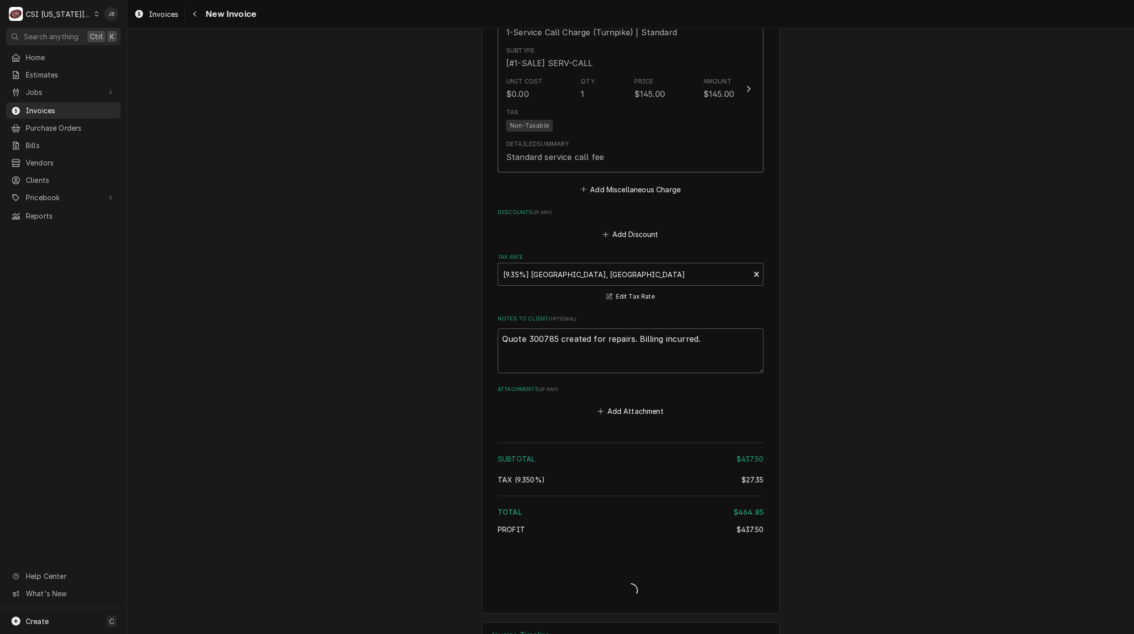
type textarea "x"
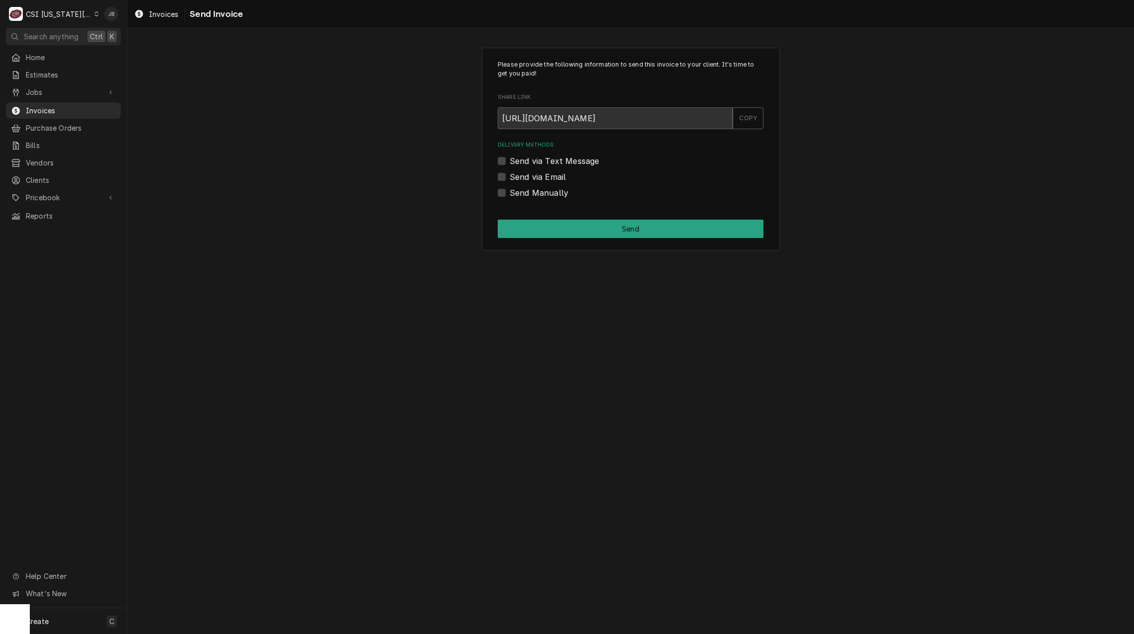
drag, startPoint x: 534, startPoint y: 178, endPoint x: 548, endPoint y: 180, distance: 14.5
click at [534, 178] on label "Send via Email" at bounding box center [538, 177] width 56 height 12
click at [534, 178] on input "Send via Email" at bounding box center [643, 182] width 266 height 22
checkbox input "true"
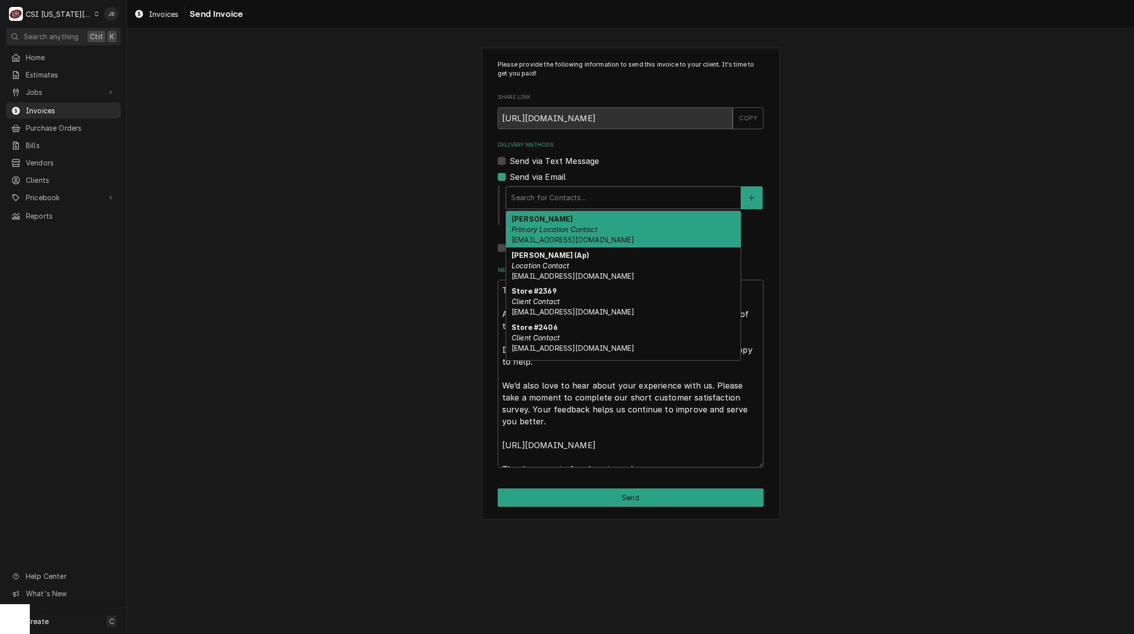
click at [584, 201] on div "Delivery Methods" at bounding box center [623, 198] width 225 height 18
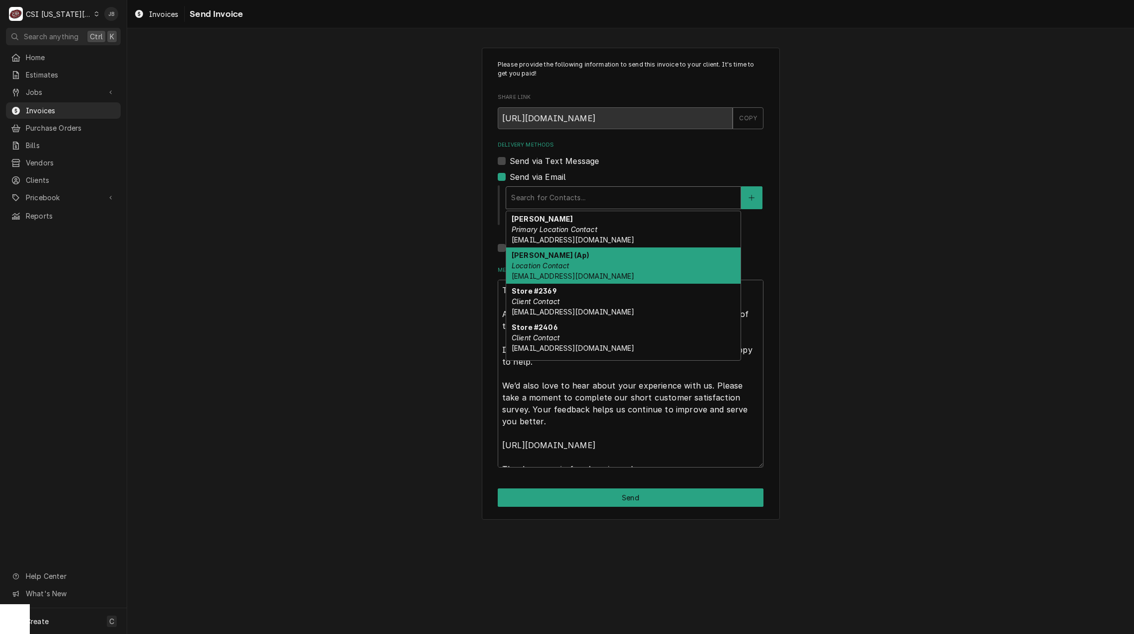
click at [618, 263] on div "[PERSON_NAME] (Ap) Location Contact [EMAIL_ADDRESS][DOMAIN_NAME]" at bounding box center [623, 265] width 235 height 36
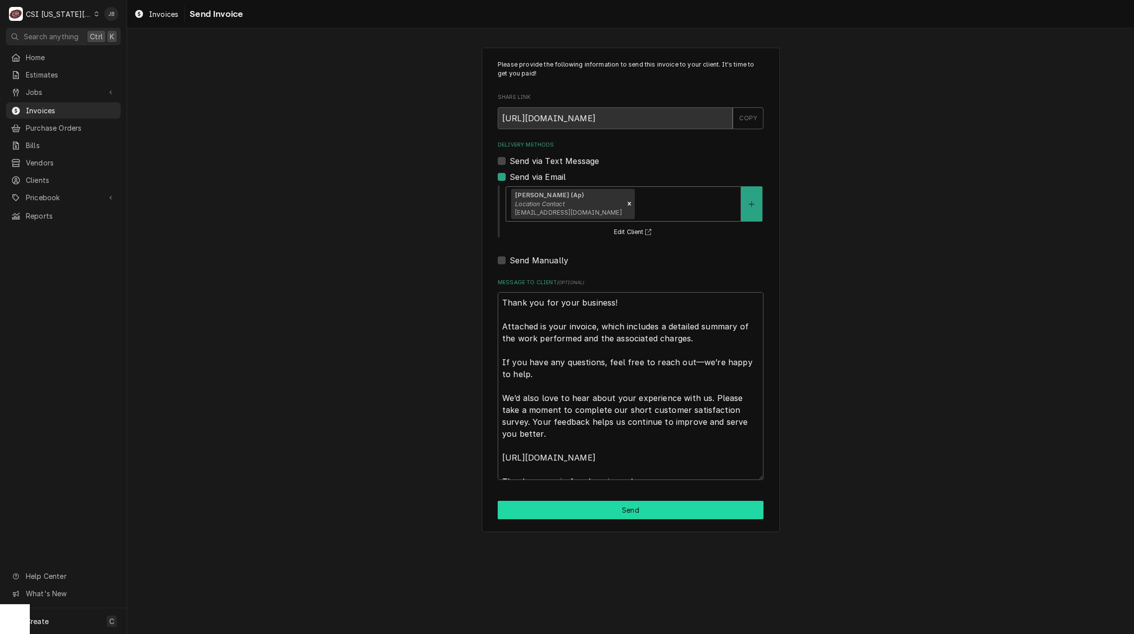
click at [567, 517] on button "Send" at bounding box center [631, 510] width 266 height 18
type textarea "x"
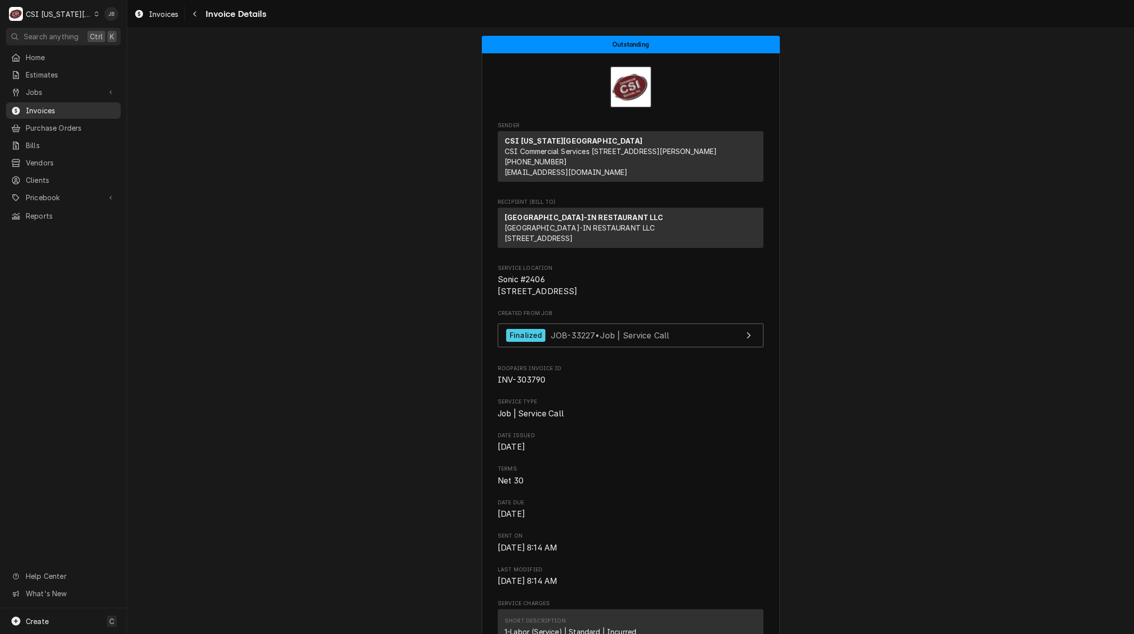
click at [75, 110] on span "Invoices" at bounding box center [71, 110] width 90 height 10
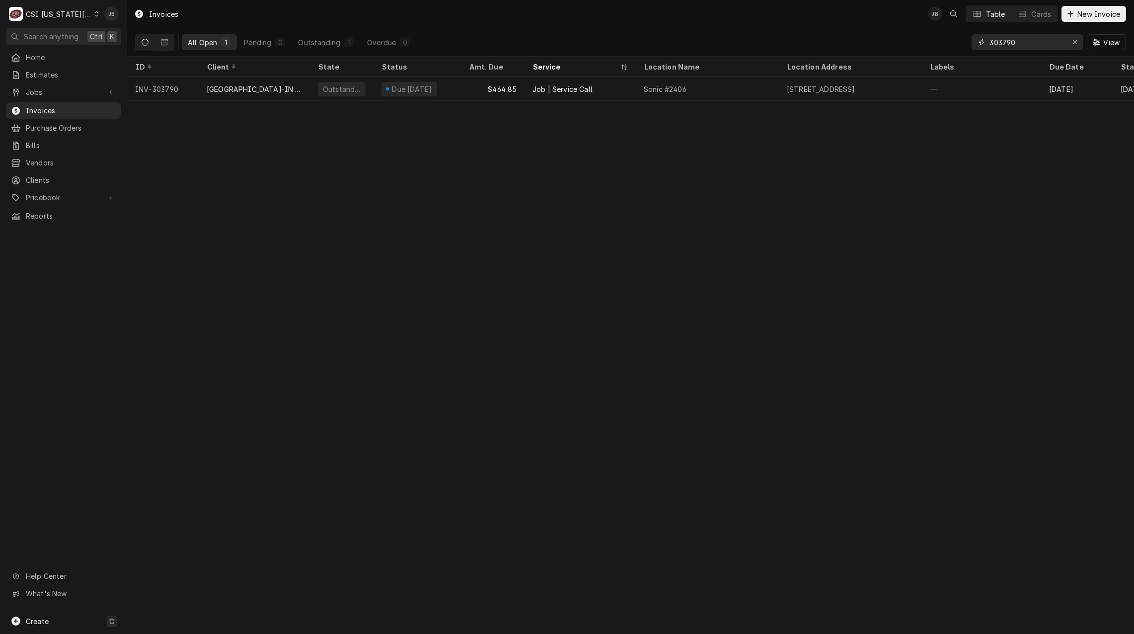
click at [1017, 46] on input "303790" at bounding box center [1027, 42] width 75 height 16
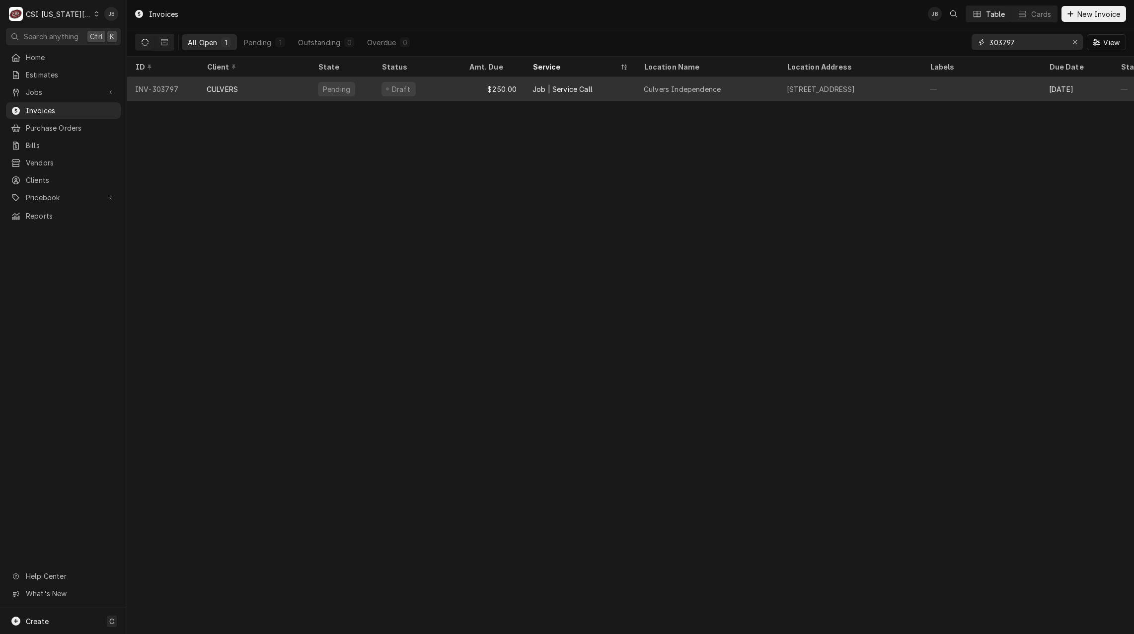
type input "303797"
click at [547, 90] on div "Job | Service Call" at bounding box center [563, 89] width 60 height 10
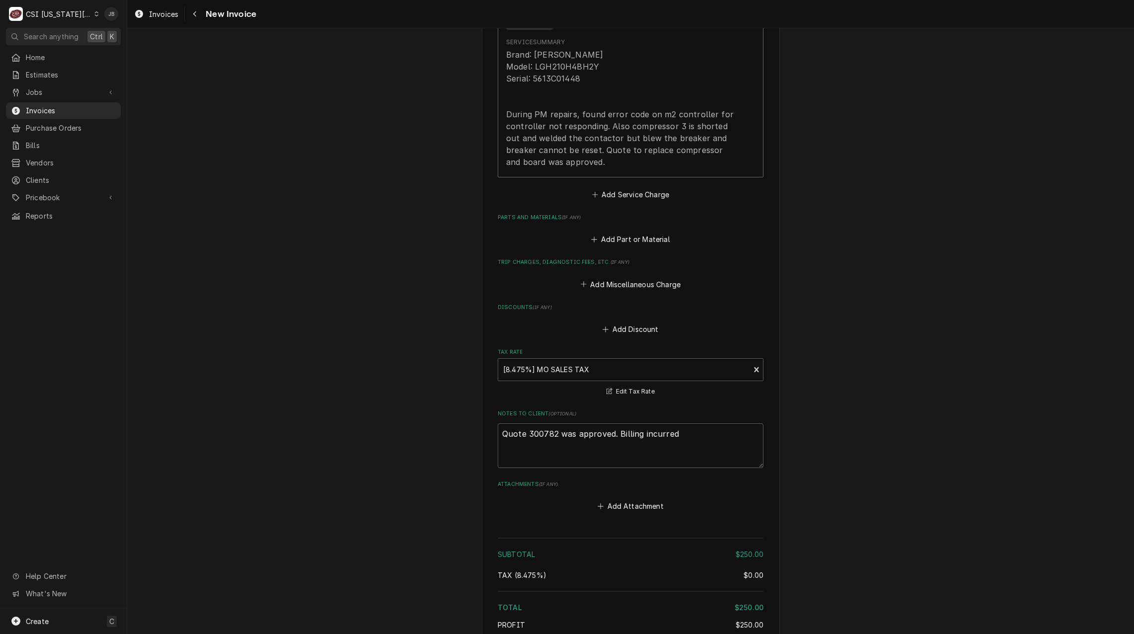
scroll to position [1250, 0]
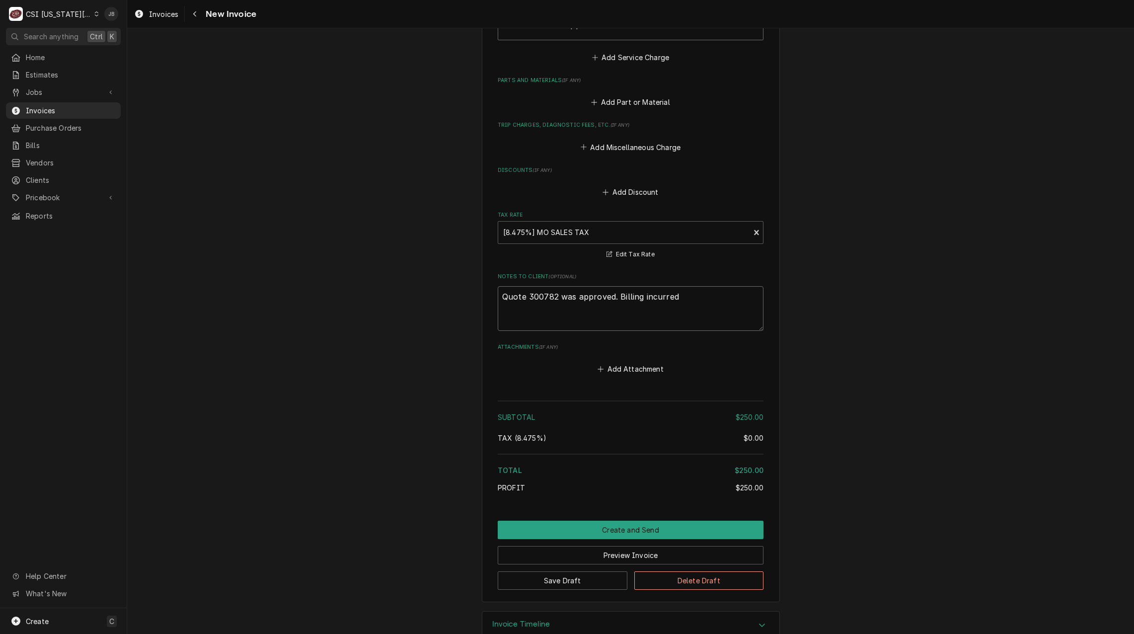
click at [706, 286] on textarea "Quote 300782 was approved. Billing incurred" at bounding box center [631, 308] width 266 height 45
type textarea "x"
type textarea "Quote 300782 was approved. Billing incurred."
type textarea "x"
type textarea "Quote 300782 was approved. Billing incurred."
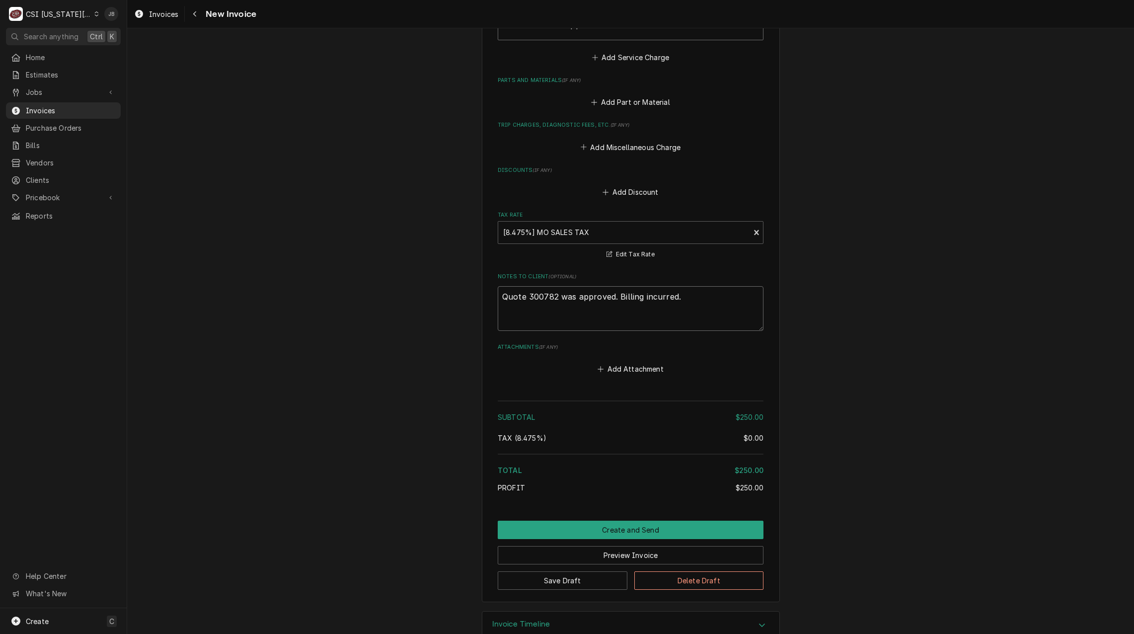
type textarea "x"
type textarea "Quote 300782 was approved. Billing incurred. Z"
type textarea "x"
type textarea "Quote 300782 was approved. Billing incurred. Ze"
type textarea "x"
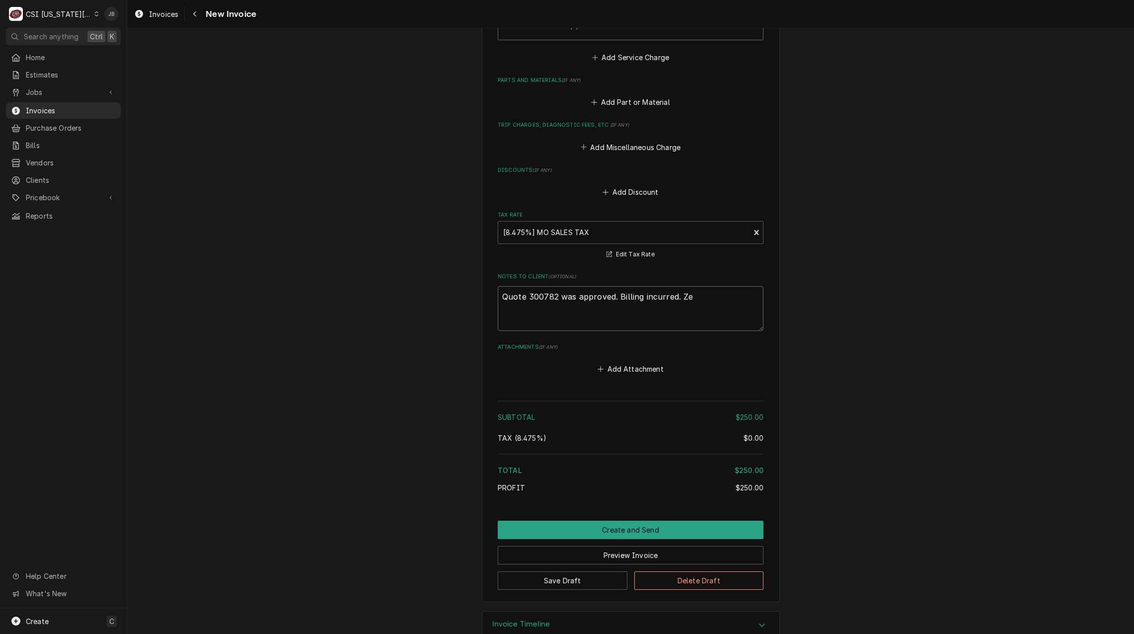
type textarea "Quote 300782 was approved. Billing incurred. Zer"
type textarea "x"
type textarea "Quote 300782 was approved. Billing incurred. Zero"
type textarea "x"
type textarea "Quote 300782 was approved. Billing incurred. Zero"
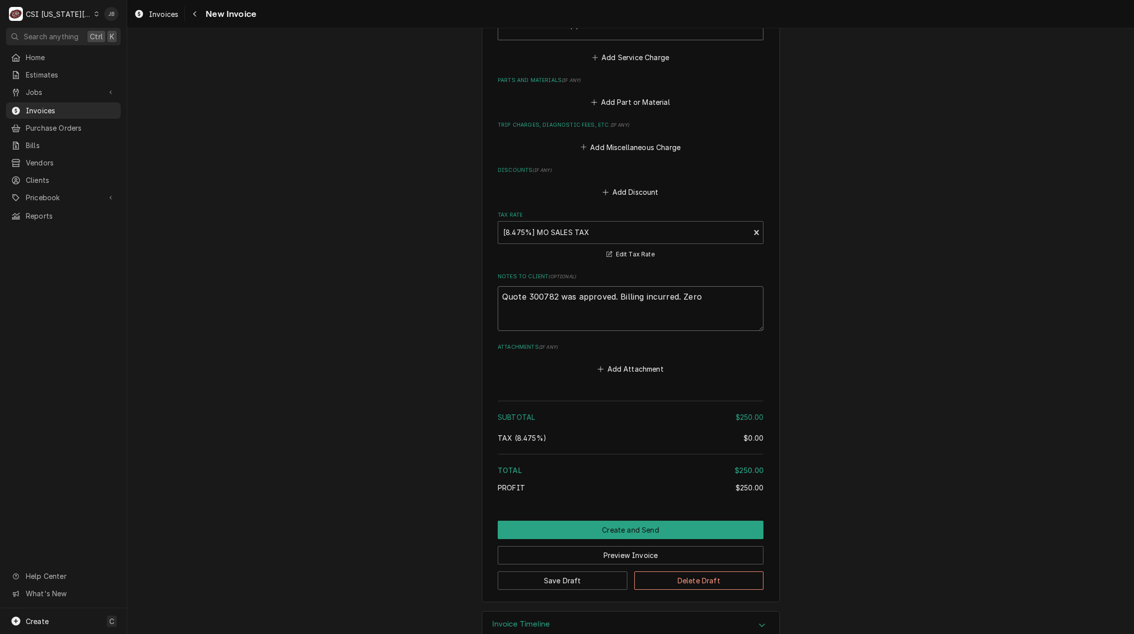
type textarea "x"
type textarea "Quote 300782 was approved. Billing incurred. Zero J"
type textarea "x"
type textarea "Quote 300782 was approved. Billing incurred. Zero JB"
type textarea "x"
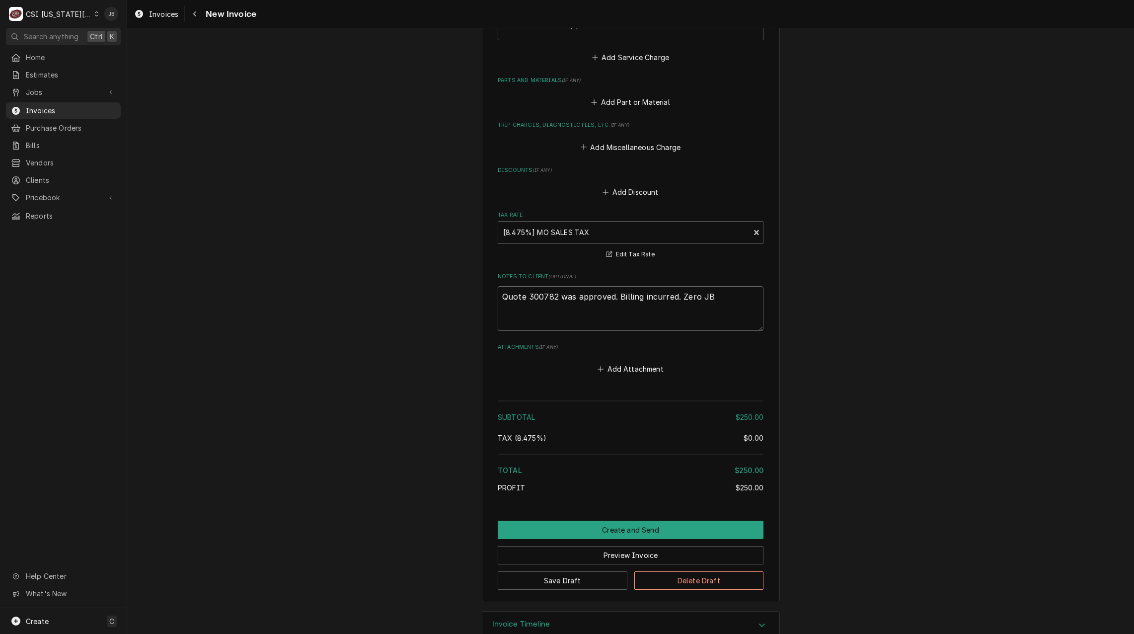
type textarea "Quote 300782 was approved. Billing incurred. Zero JB."
type textarea "x"
type textarea "Quote 300782 was approved. Billing incurred. Zero JB."
type textarea "x"
type textarea "Quote 300782 was approved. Billing incurred. Zero JB. i"
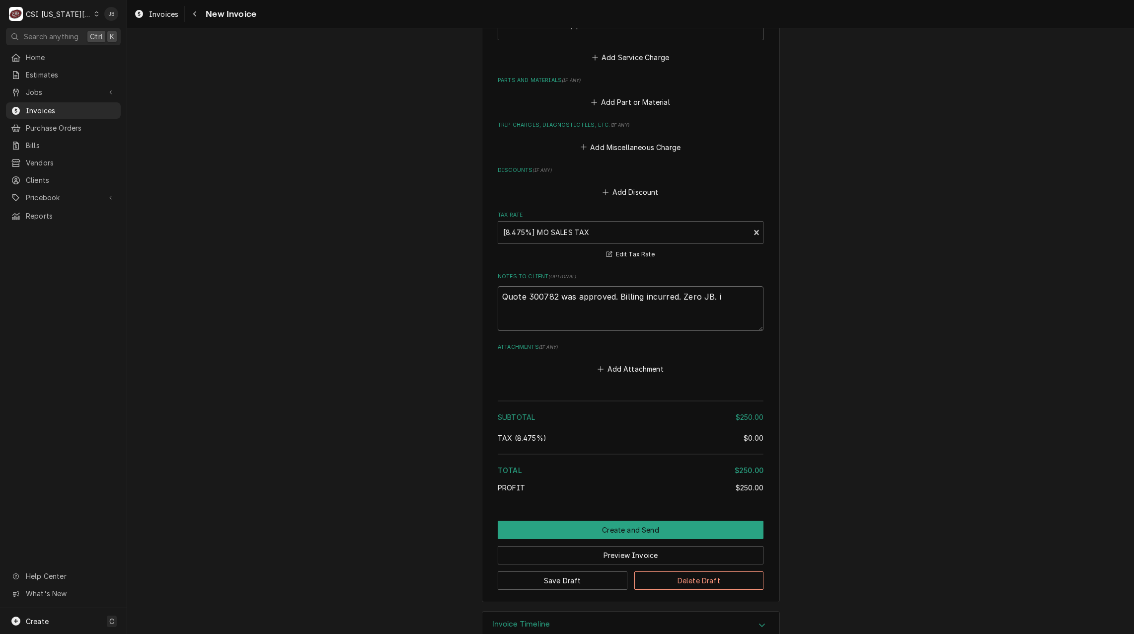
type textarea "x"
type textarea "Quote 300782 was approved. Billing incurred. Zero JB."
type textarea "x"
type textarea "Quote 300782 was approved. Billing incurred. Zero JB. t"
type textarea "x"
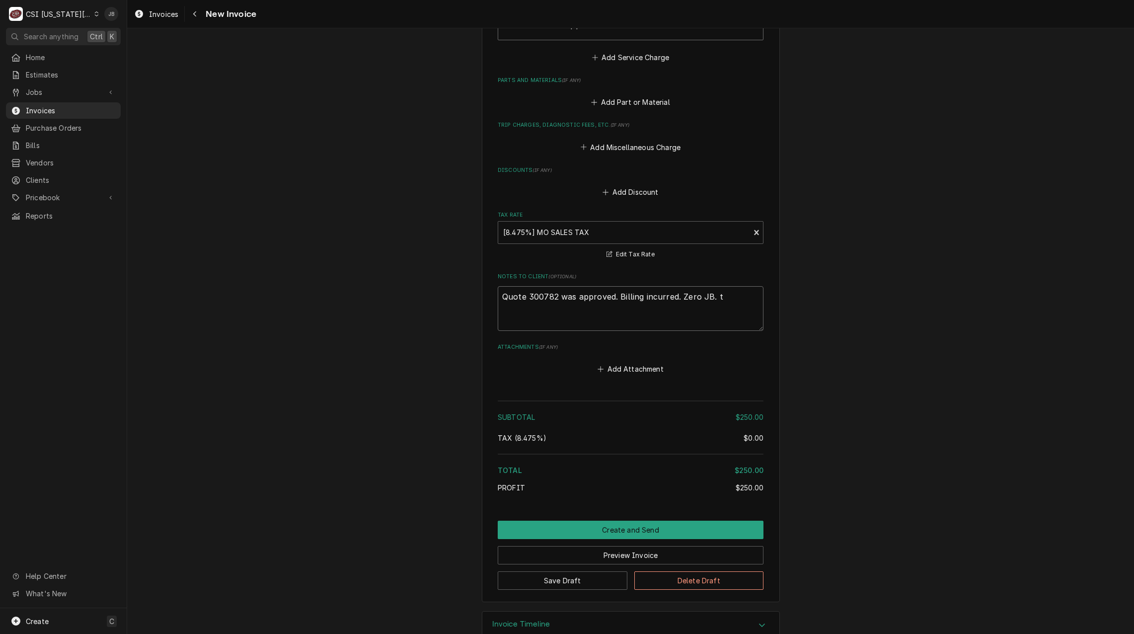
type textarea "Quote 300782 was approved. Billing incurred. Zero JB. ti"
type textarea "x"
type textarea "Quote 300782 was approved. Billing incurred. Zero JB. tim"
type textarea "x"
type textarea "Quote 300782 was approved. Billing incurred. Zero JB. time"
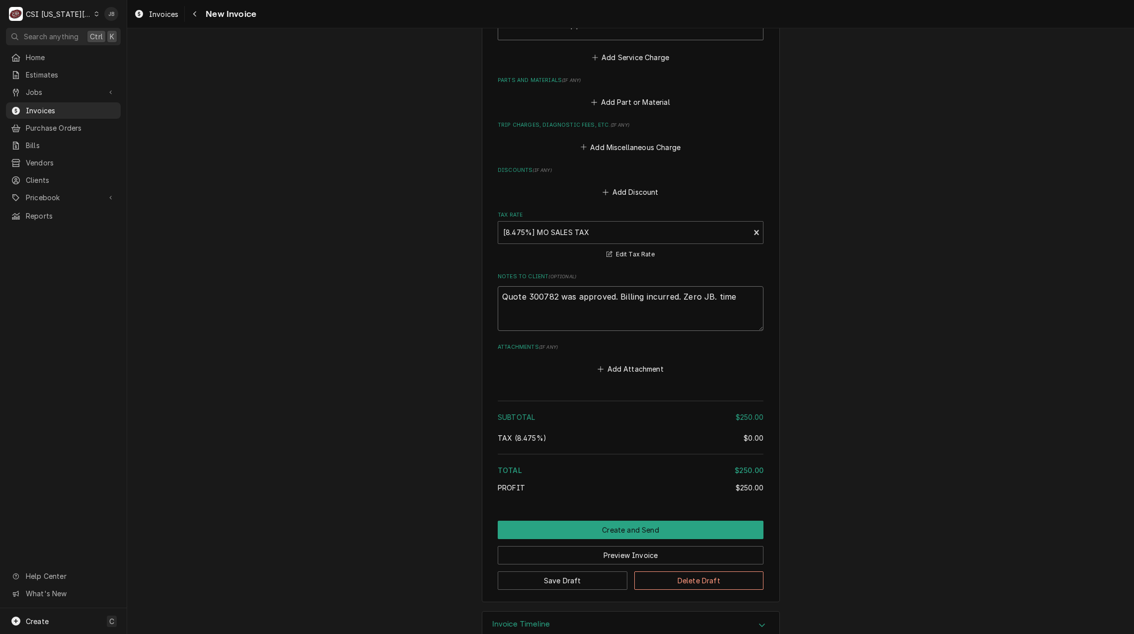
type textarea "x"
type textarea "Quote 300782 was approved. Billing incurred. Zero JB. time"
type textarea "x"
type textarea "Quote 300782 was approved. Billing incurred. Zero JB. time o"
type textarea "x"
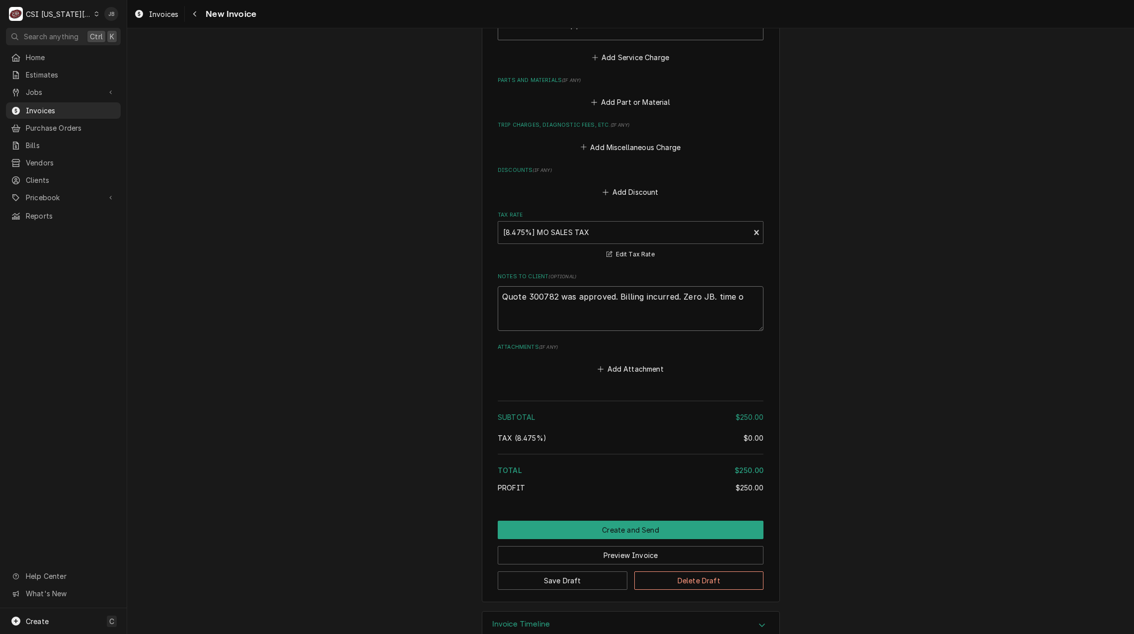
type textarea "Quote 300782 was approved. Billing incurred. Zero JB. time on"
type textarea "x"
type textarea "Quote 300782 was approved. Billing incurred. Zero JB. time on"
type textarea "x"
type textarea "Quote 300782 was approved. Billing incurred. Zero JB. time on o"
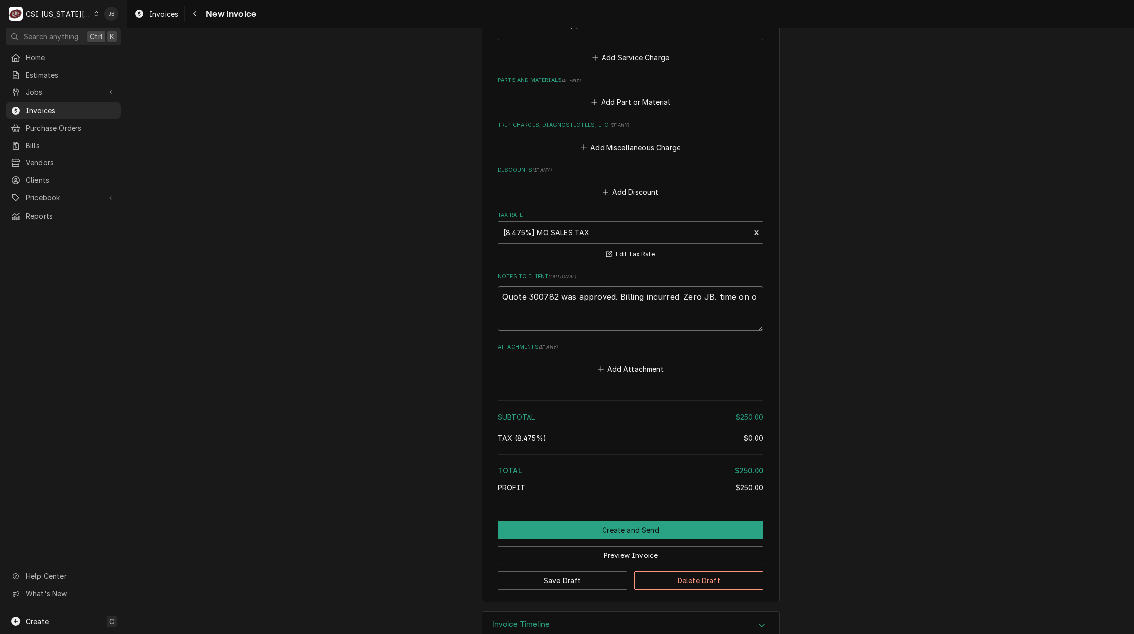
type textarea "x"
type textarea "Quote 300782 was approved. Billing incurred. Zero JB. time on ot"
type textarea "x"
type textarea "Quote 300782 was approved. Billing incurred. Zero JB. time on oth"
type textarea "x"
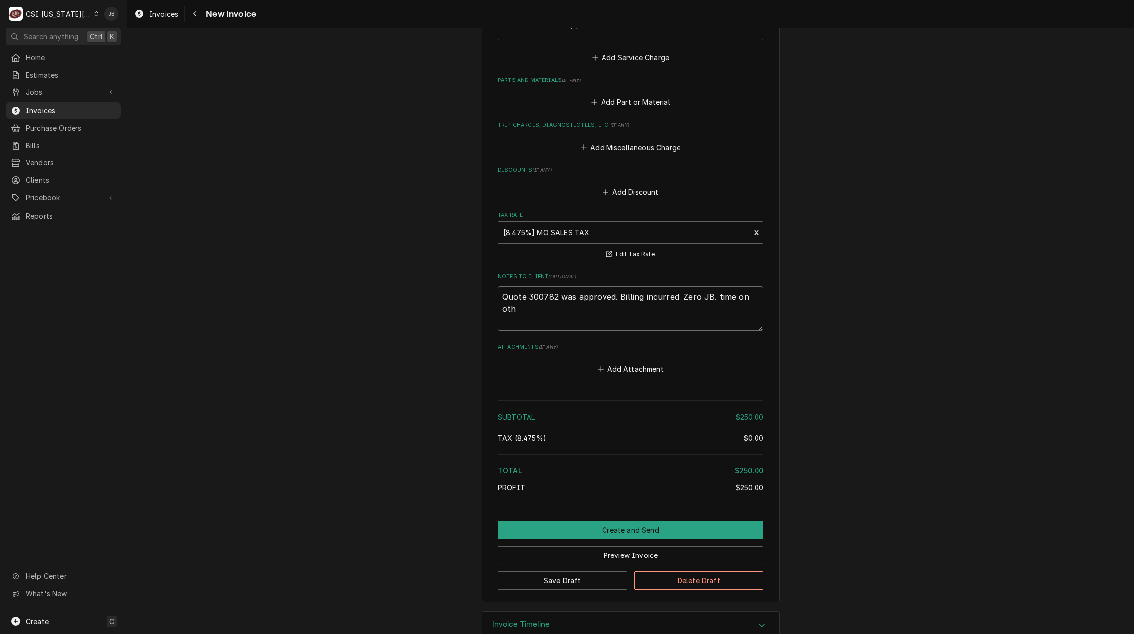
type textarea "Quote 300782 was approved. Billing incurred. Zero JB. time on othe"
type textarea "x"
type textarea "Quote 300782 was approved. Billing incurred. Zero JB. time on other"
type textarea "x"
type textarea "Quote 300782 was approved. Billing incurred. Zero JB. time on other"
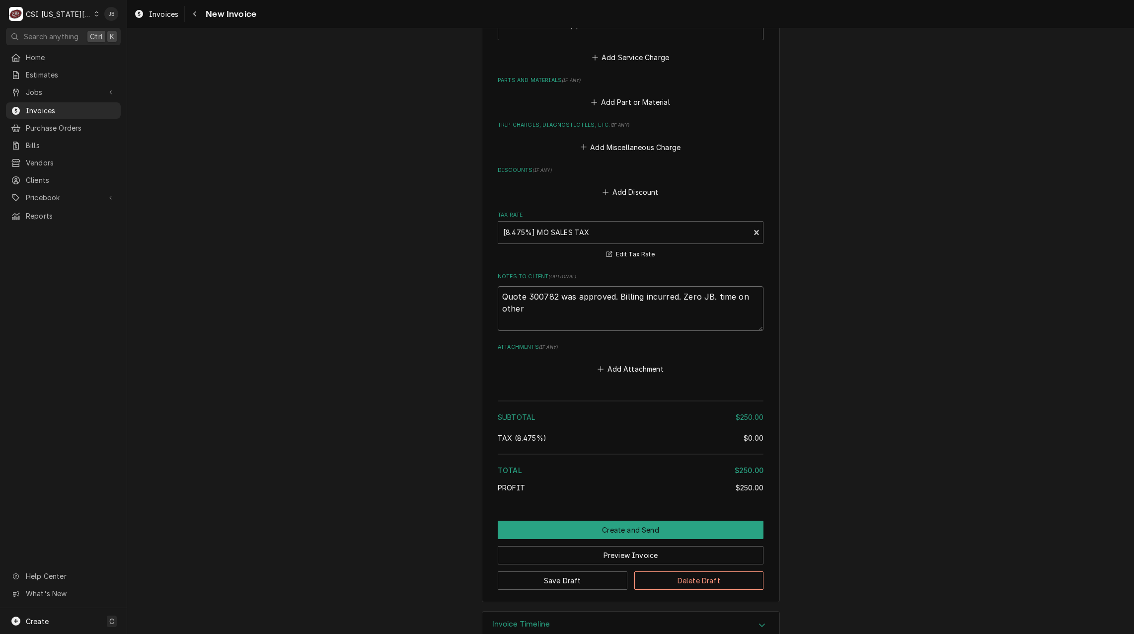
type textarea "x"
type textarea "Quote 300782 was approved. Billing incurred. Zero JB. time on other j"
type textarea "x"
type textarea "Quote 300782 was approved. Billing incurred. Zero JB. time on other jobn"
type textarea "x"
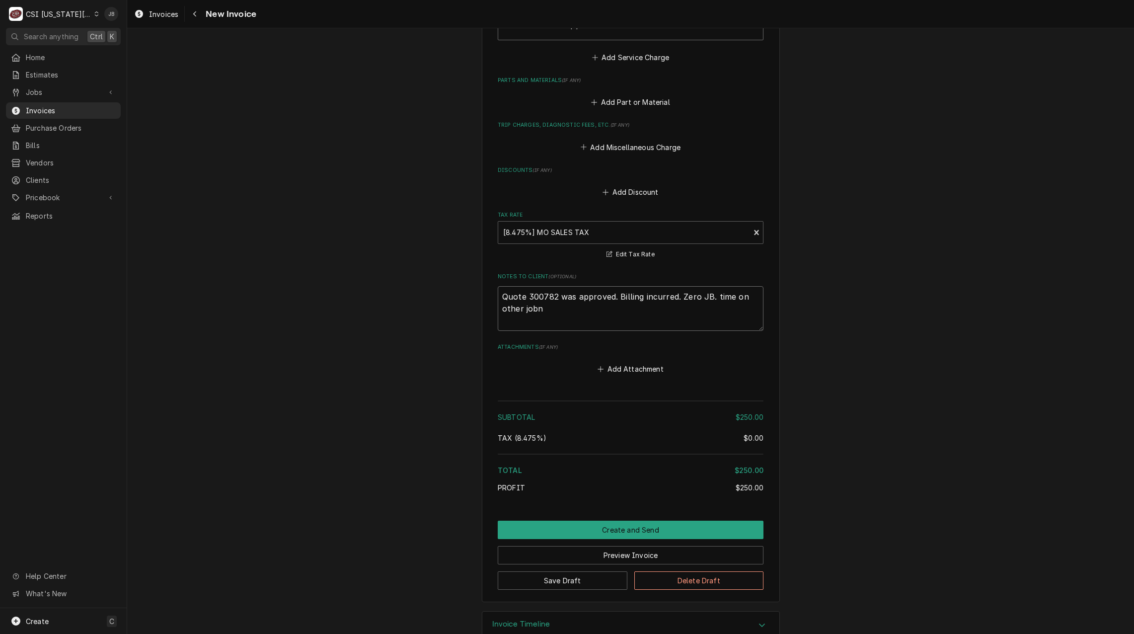
type textarea "Quote 300782 was approved. Billing incurred. Zero JB. time on other jobn"
type textarea "x"
type textarea "Quote 300782 was approved. Billing incurred. Zero JB. time on other jobn"
type textarea "x"
type textarea "Quote 300782 was approved. Billing incurred. Zero JB. time on other job"
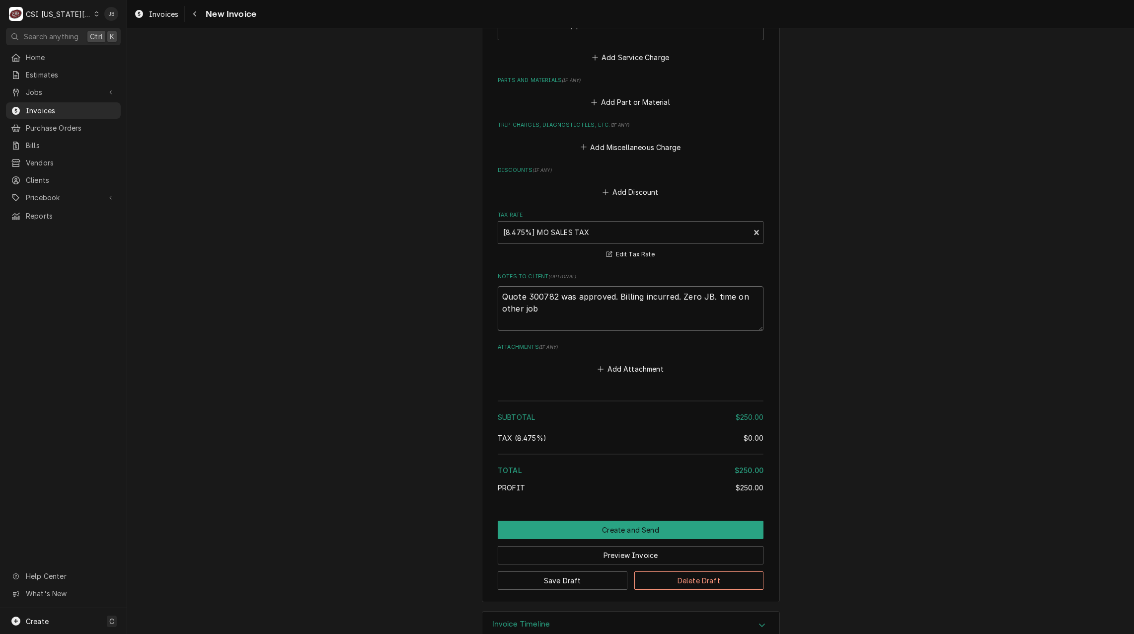
type textarea "x"
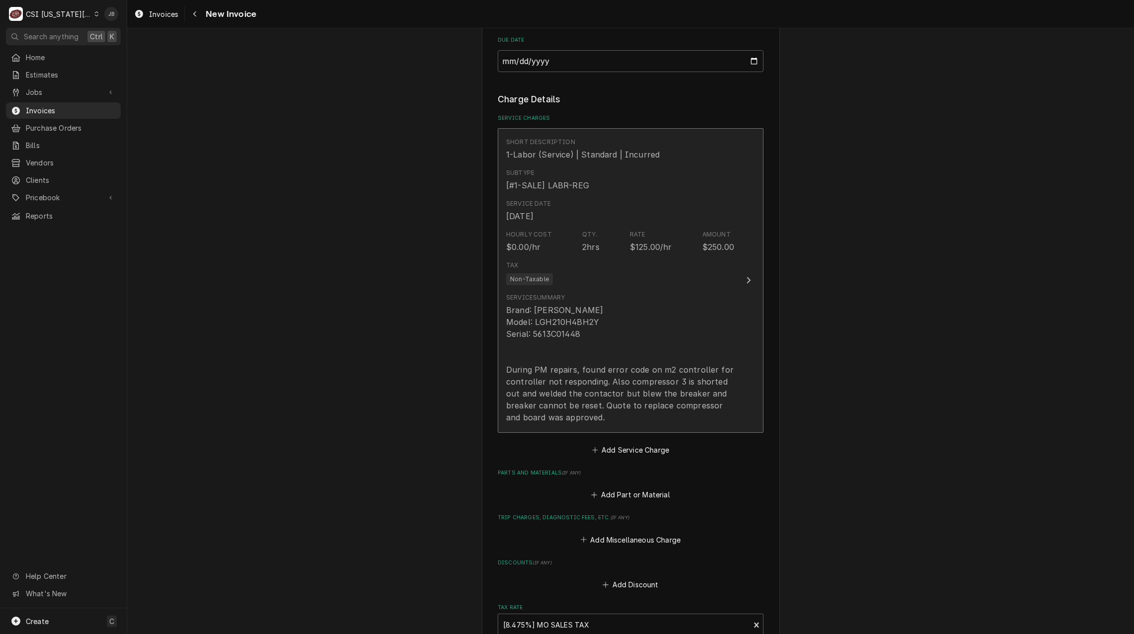
scroll to position [753, 0]
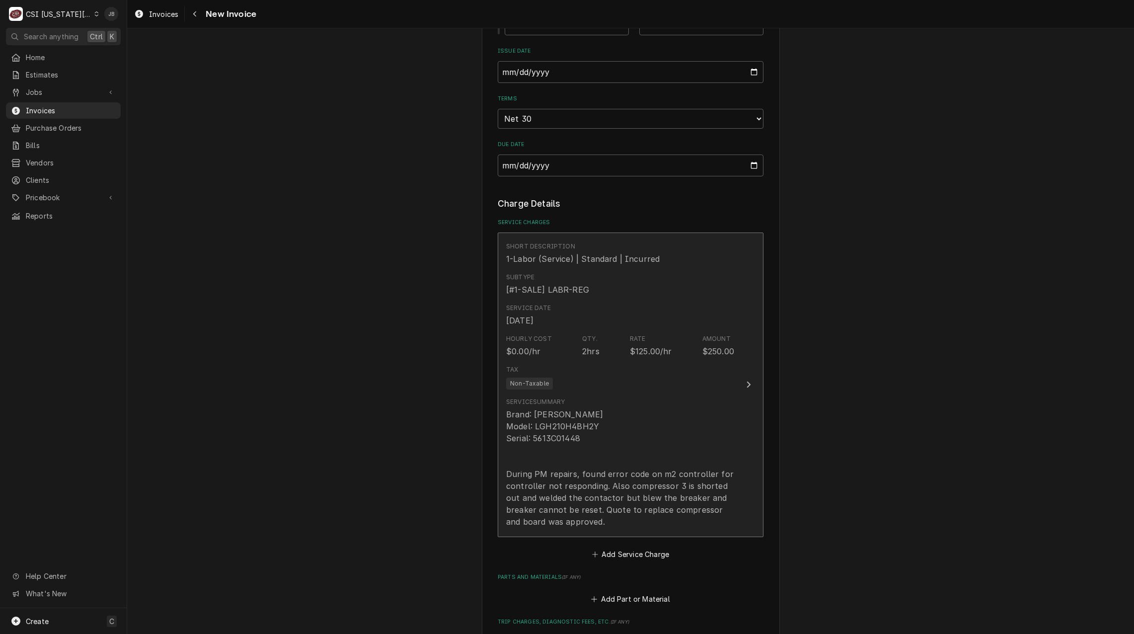
type textarea "Quote 300782 was approved. Billing incurred. Zero JB. time on other job"
click at [656, 301] on div "Service Date Oct 3, 2025" at bounding box center [620, 315] width 228 height 31
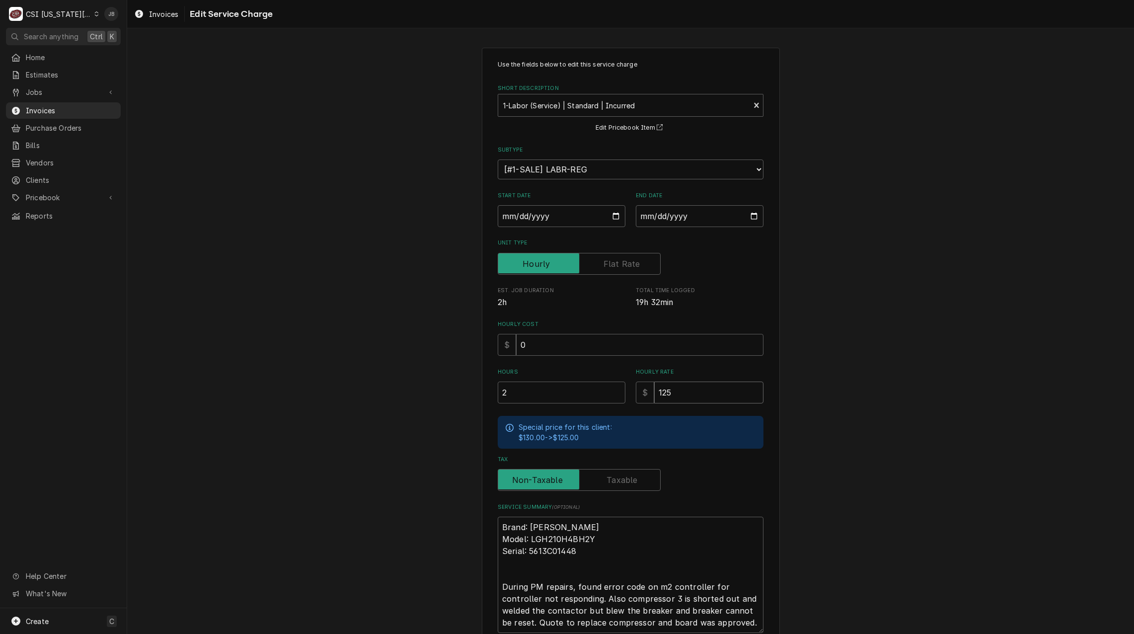
drag, startPoint x: 682, startPoint y: 398, endPoint x: 463, endPoint y: 387, distance: 219.4
click at [467, 388] on div "Use the fields below to edit this service charge Short Description 1-Labor (Ser…" at bounding box center [630, 379] width 1007 height 680
type textarea "x"
type input "0"
click at [427, 391] on div "Use the fields below to edit this service charge Short Description 1-Labor (Ser…" at bounding box center [630, 379] width 1007 height 680
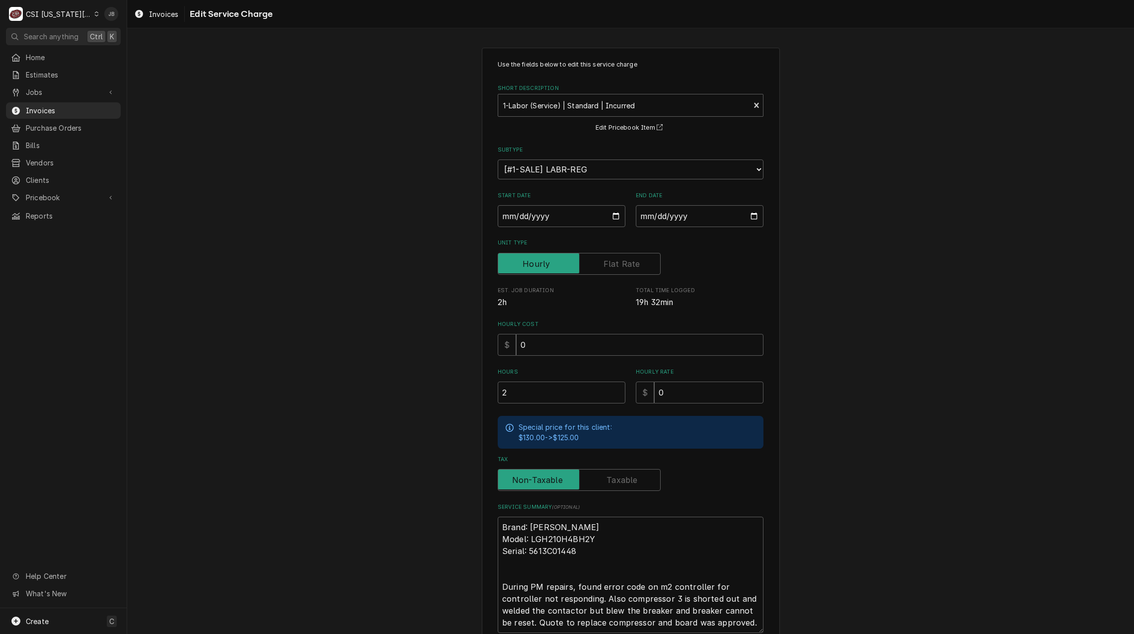
scroll to position [84, 0]
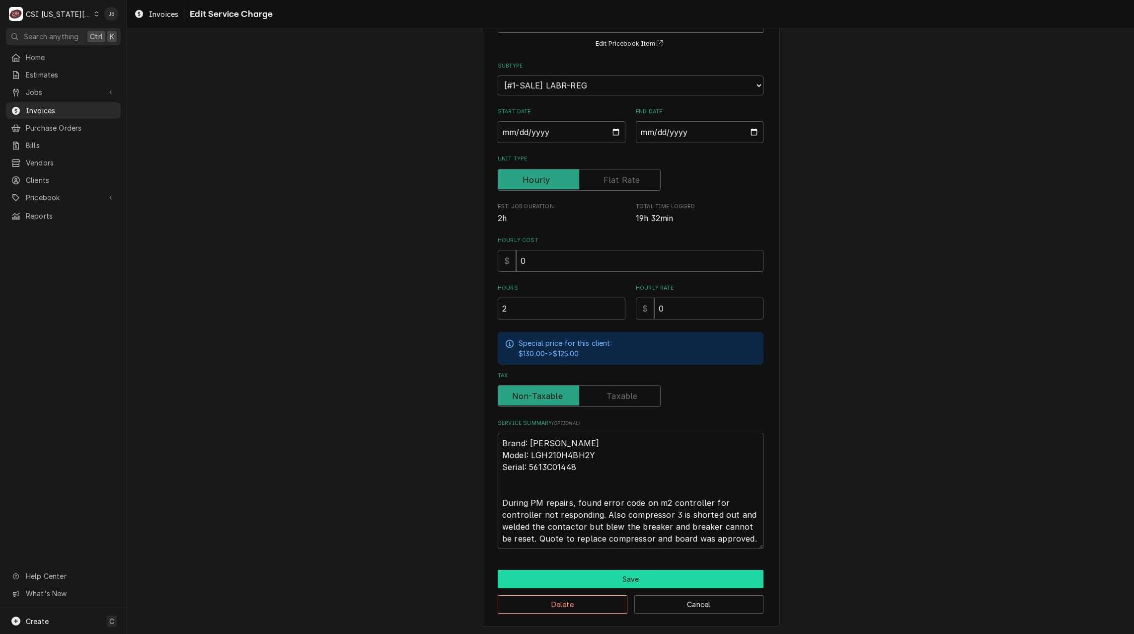
click at [594, 579] on button "Save" at bounding box center [631, 579] width 266 height 18
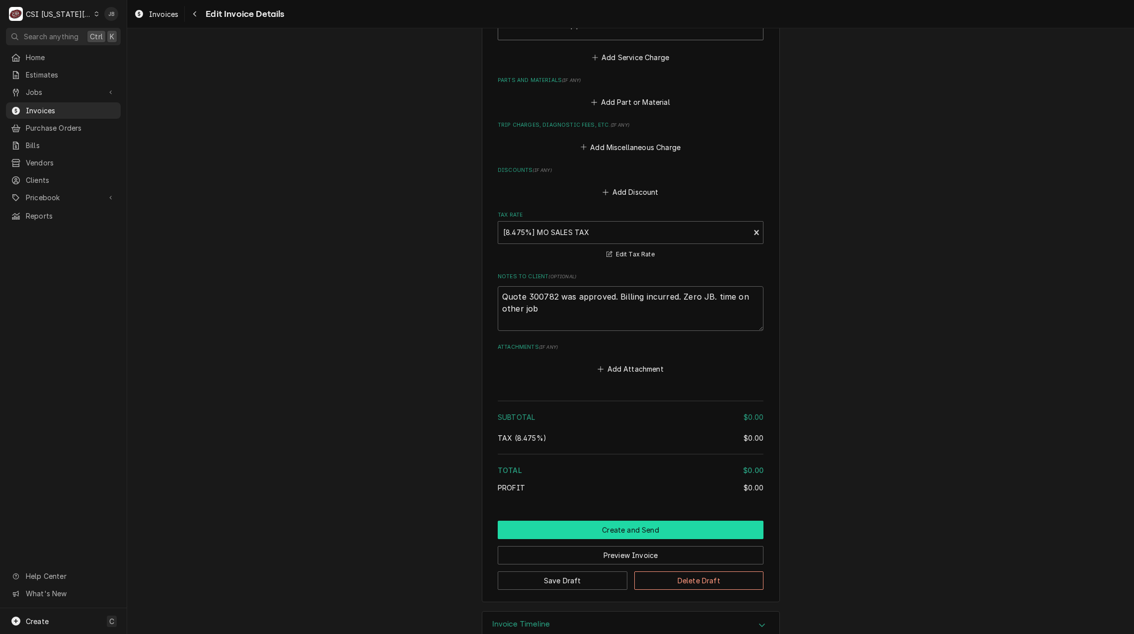
click at [595, 521] on button "Create and Send" at bounding box center [631, 530] width 266 height 18
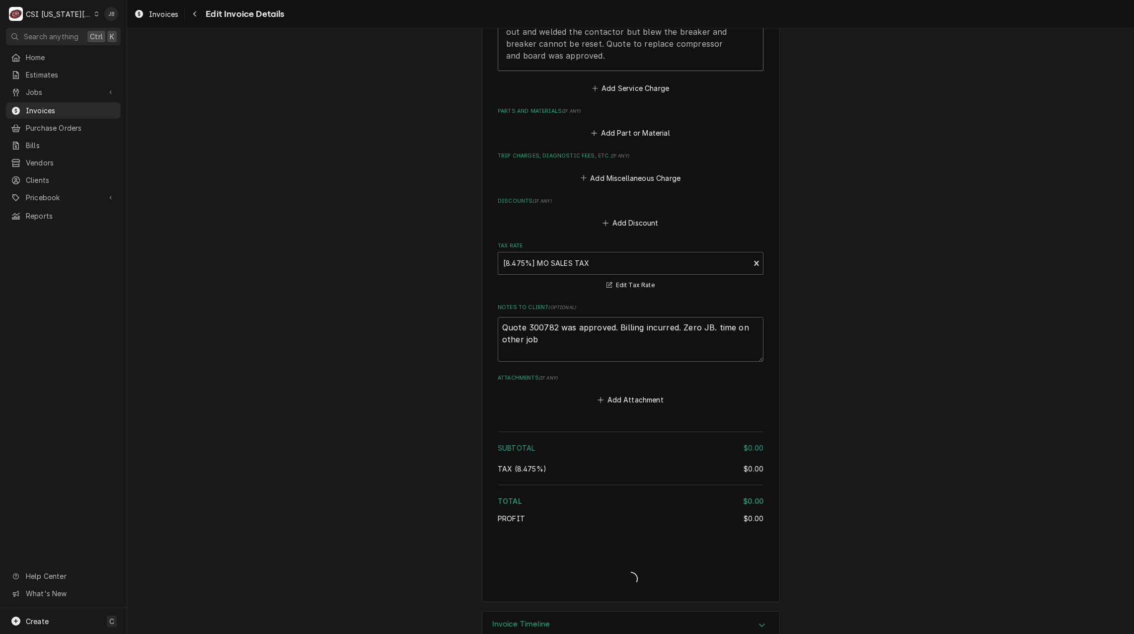
type textarea "x"
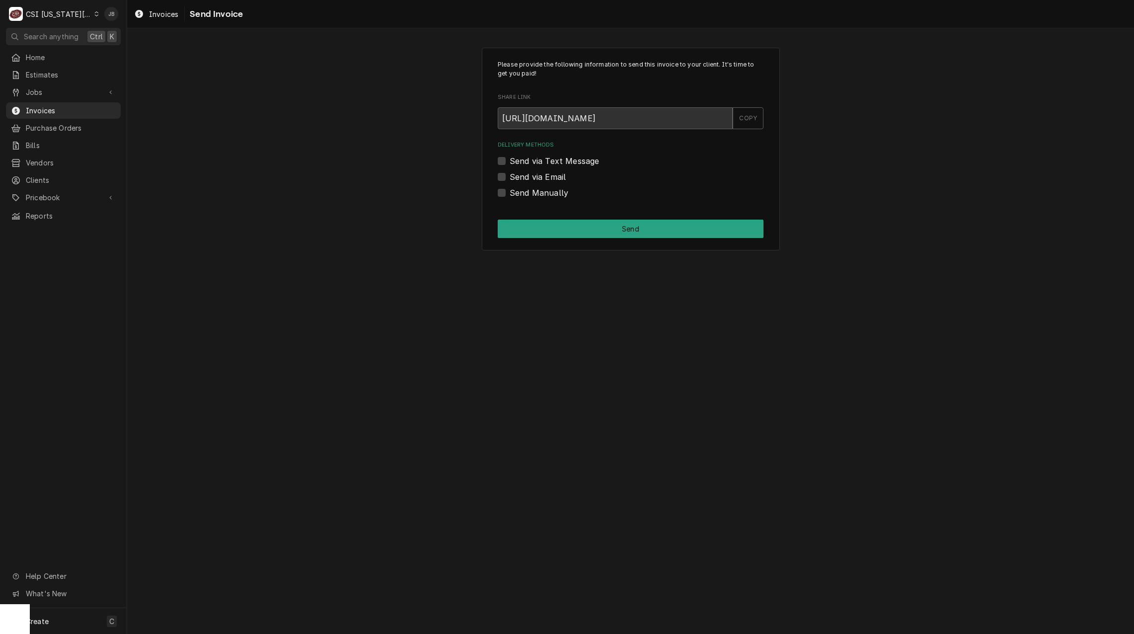
click at [535, 191] on label "Send Manually" at bounding box center [539, 193] width 59 height 12
click at [535, 191] on input "Send Manually" at bounding box center [643, 198] width 266 height 22
checkbox input "true"
click at [562, 231] on button "Send" at bounding box center [631, 229] width 266 height 18
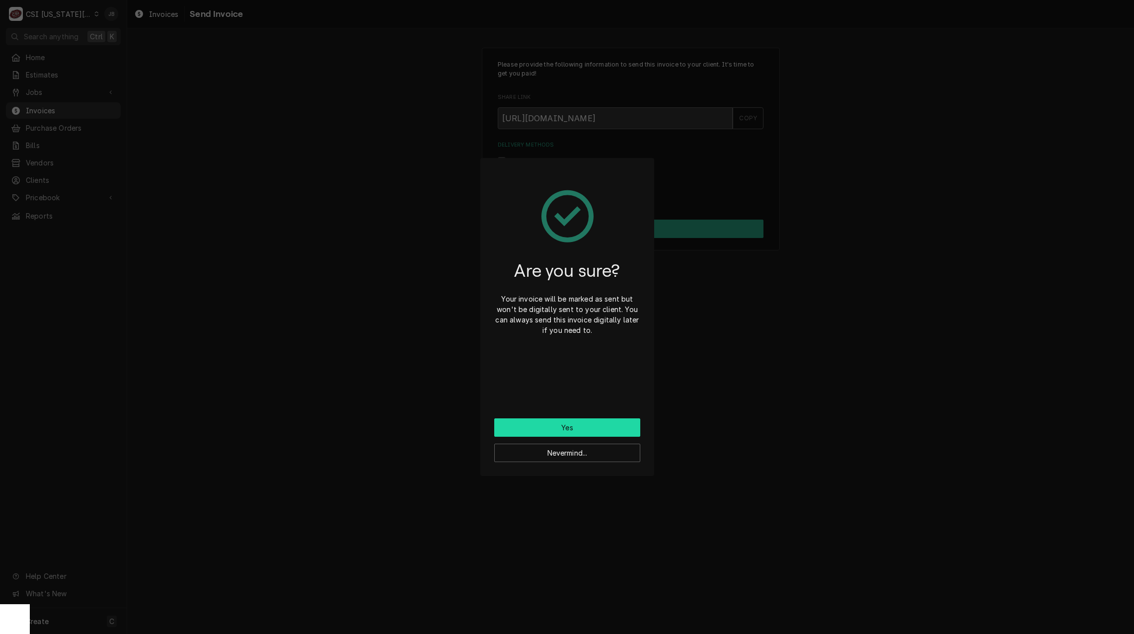
click at [532, 426] on button "Yes" at bounding box center [567, 427] width 146 height 18
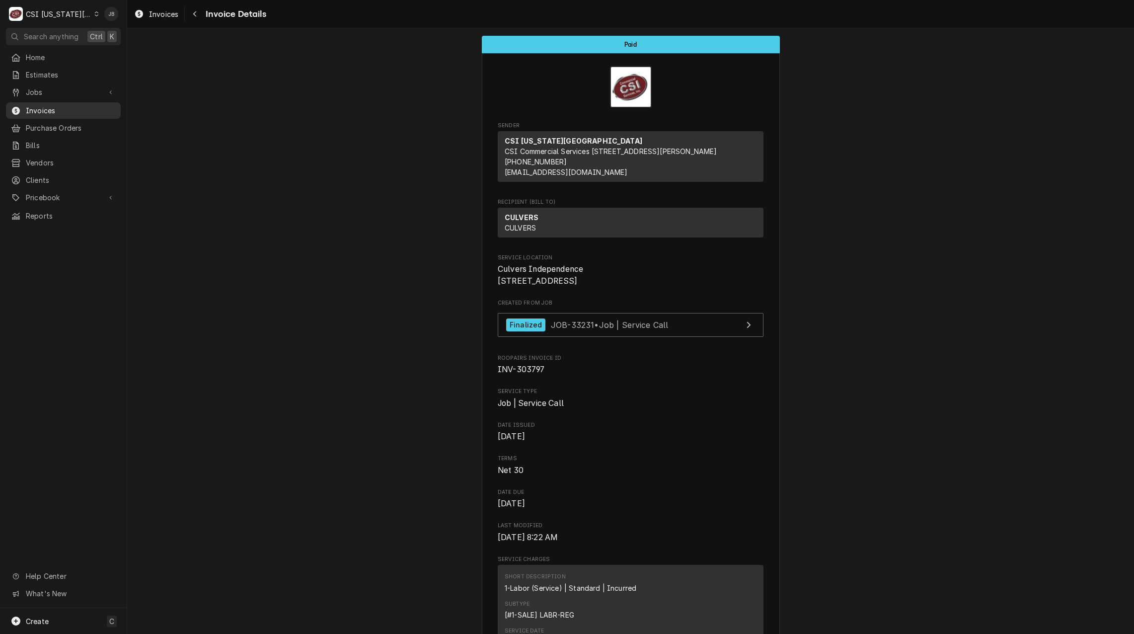
click at [56, 105] on span "Invoices" at bounding box center [71, 110] width 90 height 10
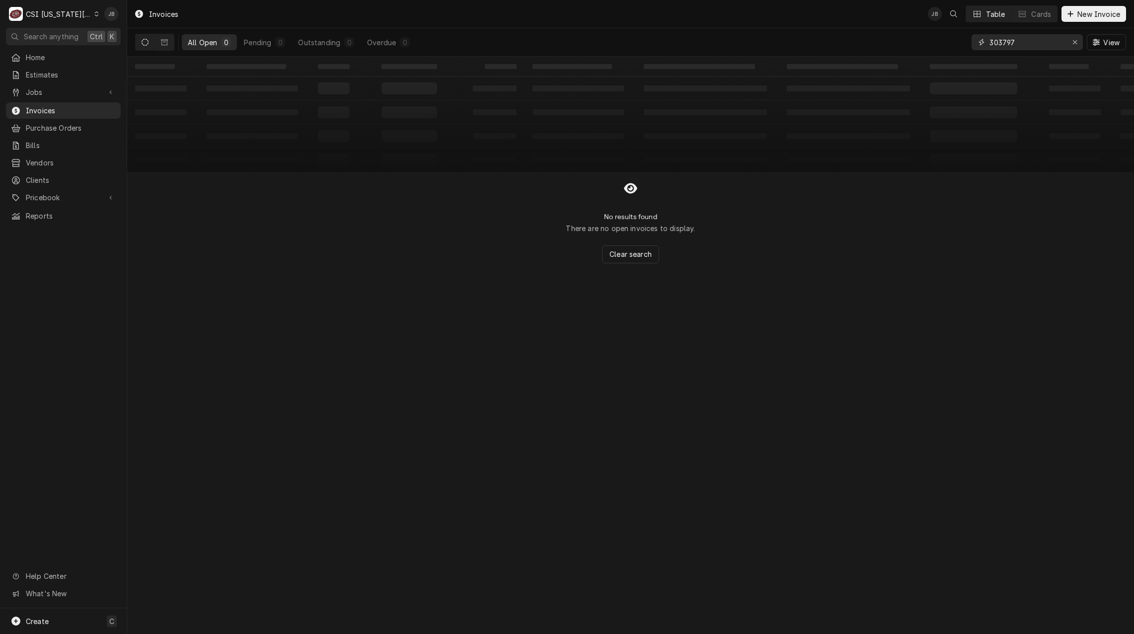
click at [1021, 41] on input "303797" at bounding box center [1027, 42] width 75 height 16
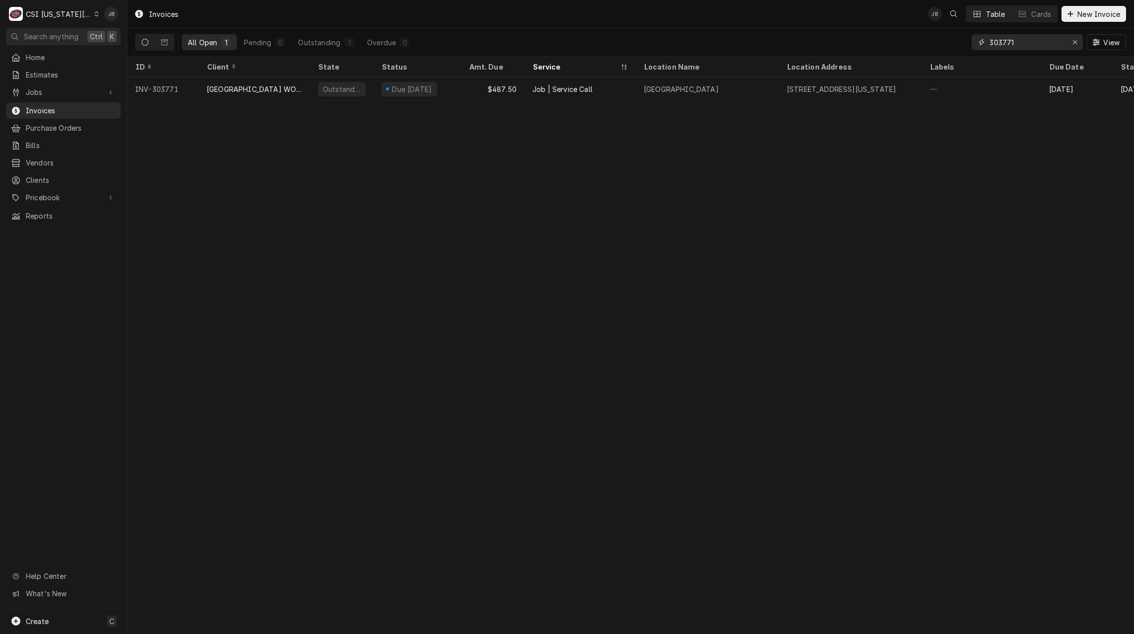
click at [1047, 46] on input "303771" at bounding box center [1027, 42] width 75 height 16
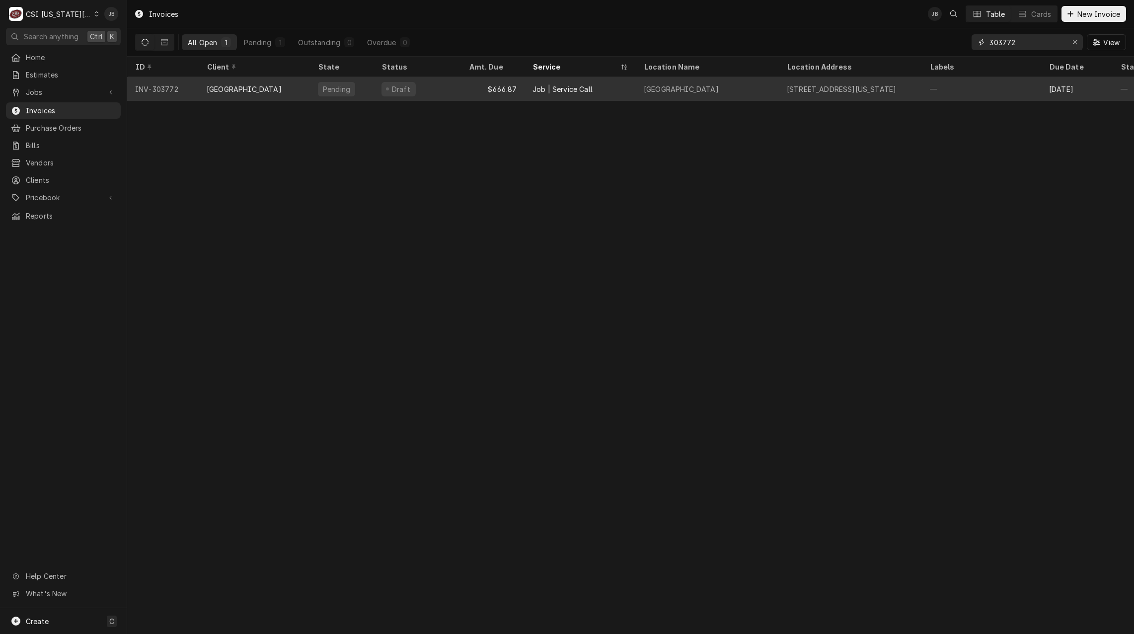
type input "303772"
click at [529, 91] on div "Job | Service Call" at bounding box center [580, 89] width 111 height 24
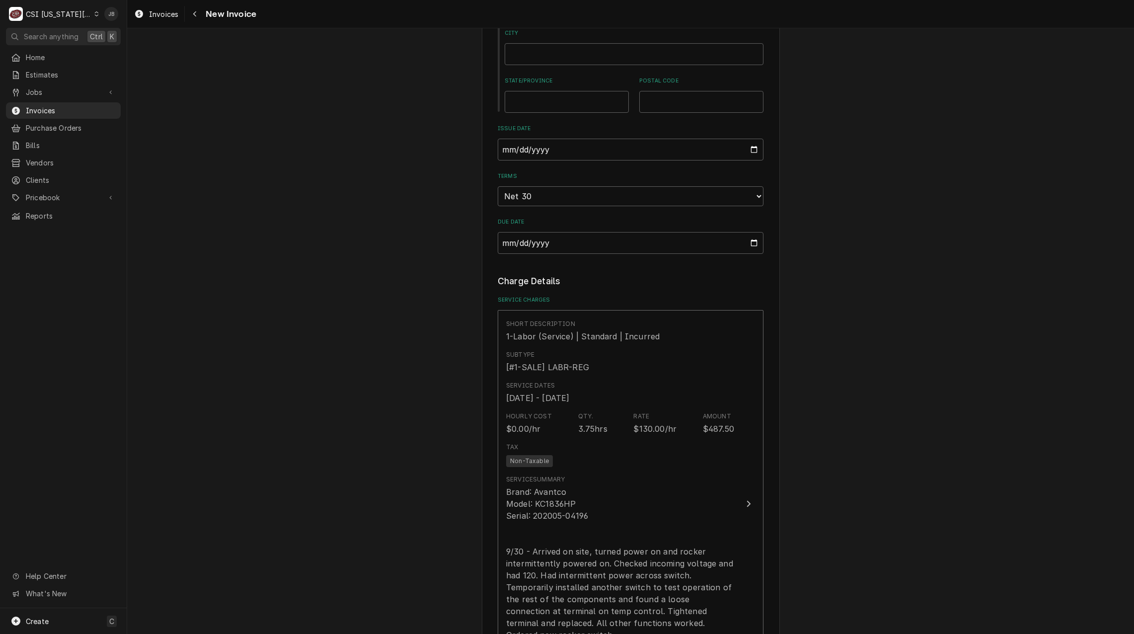
scroll to position [795, 0]
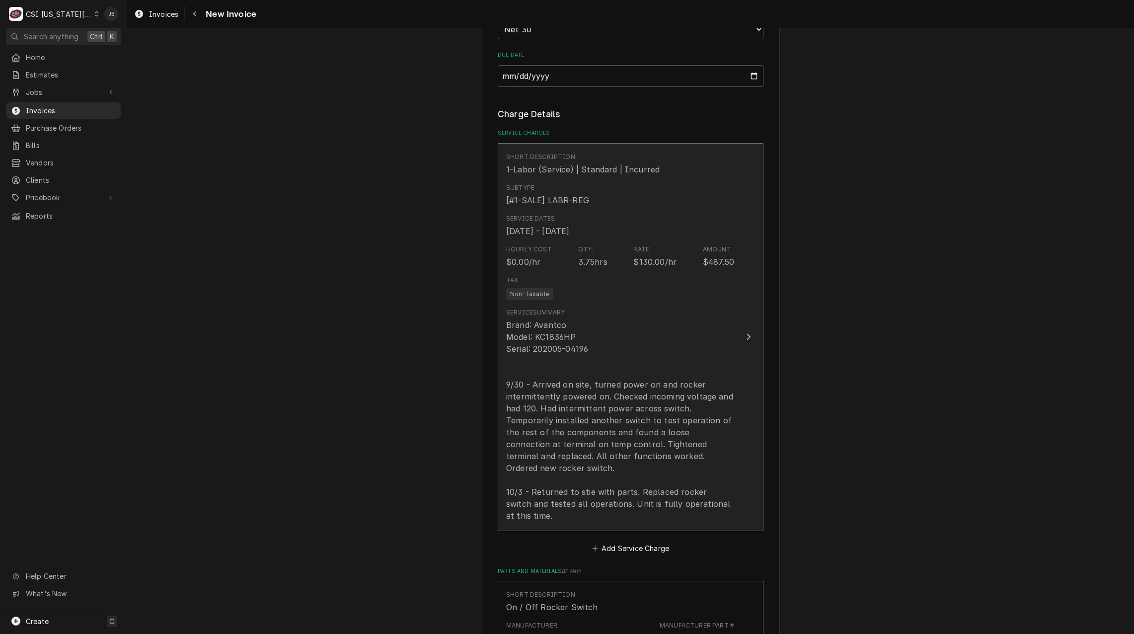
click at [591, 352] on div "Brand: Avantco Model: KC1836HP Serial: 202005-04196 9/30 - Arrived on site, tur…" at bounding box center [620, 420] width 228 height 203
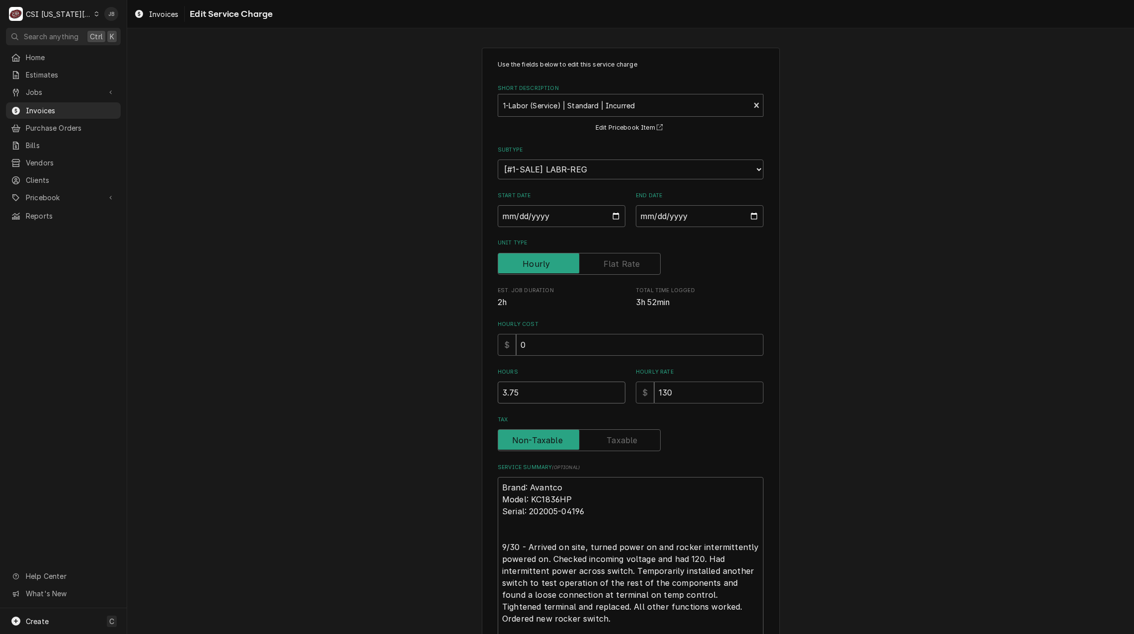
drag, startPoint x: 525, startPoint y: 390, endPoint x: 372, endPoint y: 390, distance: 153.0
click at [377, 390] on div "Use the fields below to edit this service charge Short Description 1-Labor (Ser…" at bounding box center [630, 395] width 1007 height 712
type textarea "x"
type input "4"
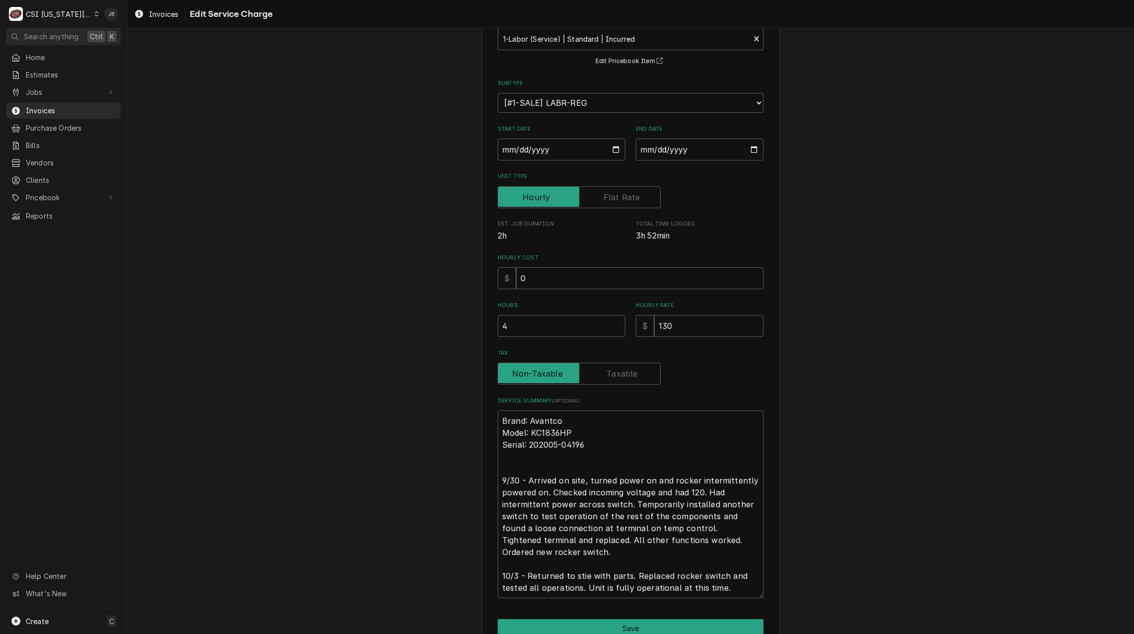
scroll to position [117, 0]
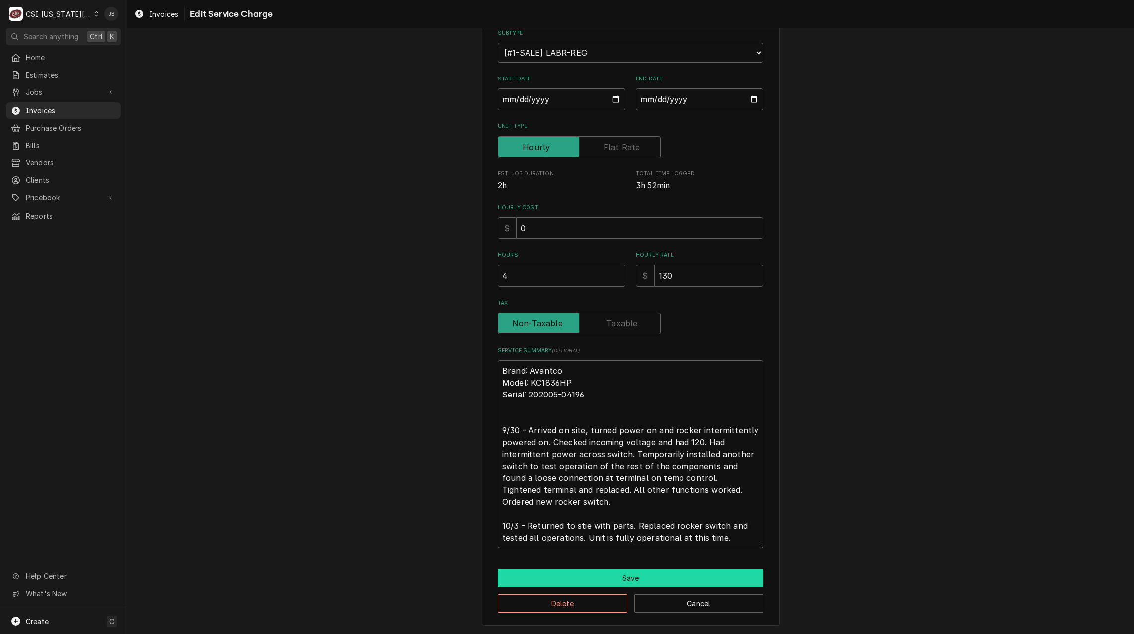
click at [575, 577] on button "Save" at bounding box center [631, 578] width 266 height 18
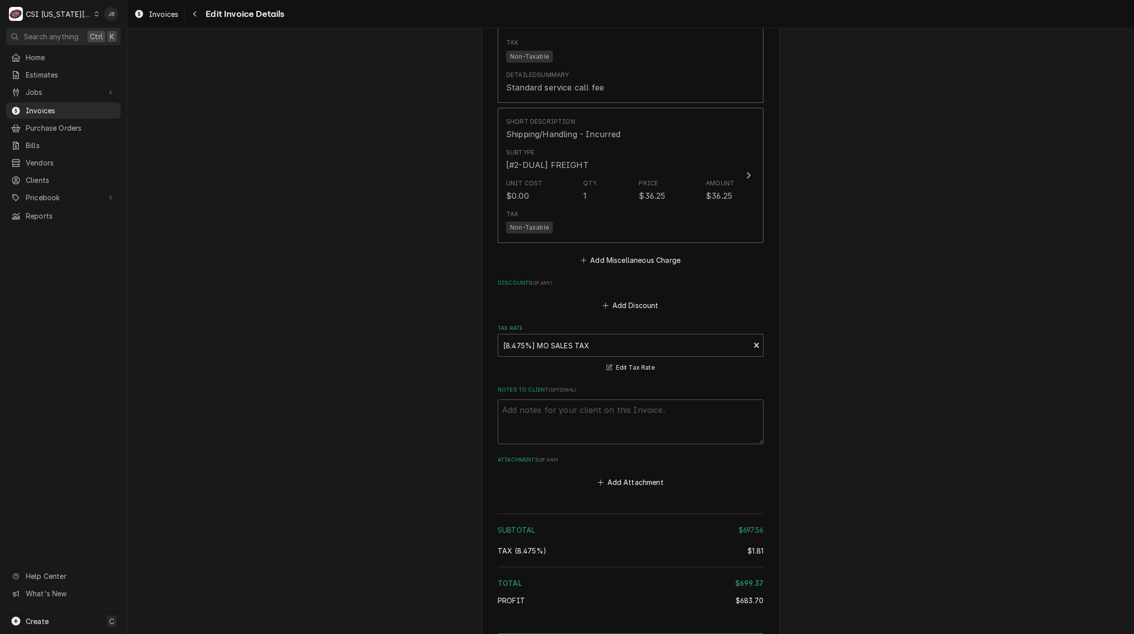
scroll to position [1812, 0]
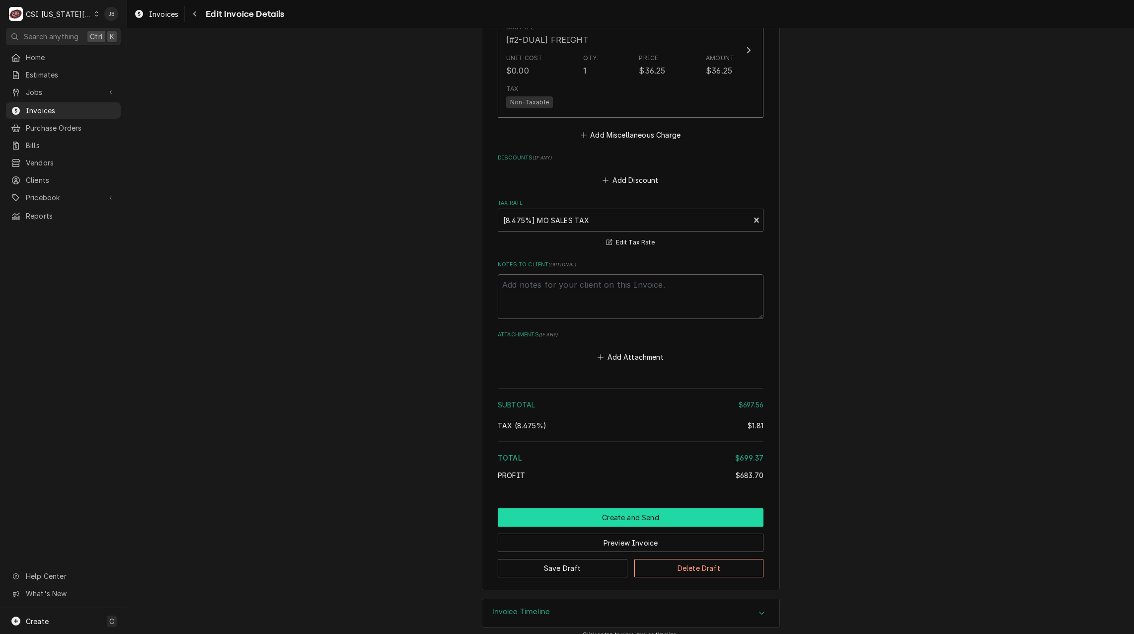
click at [600, 508] on button "Create and Send" at bounding box center [631, 517] width 266 height 18
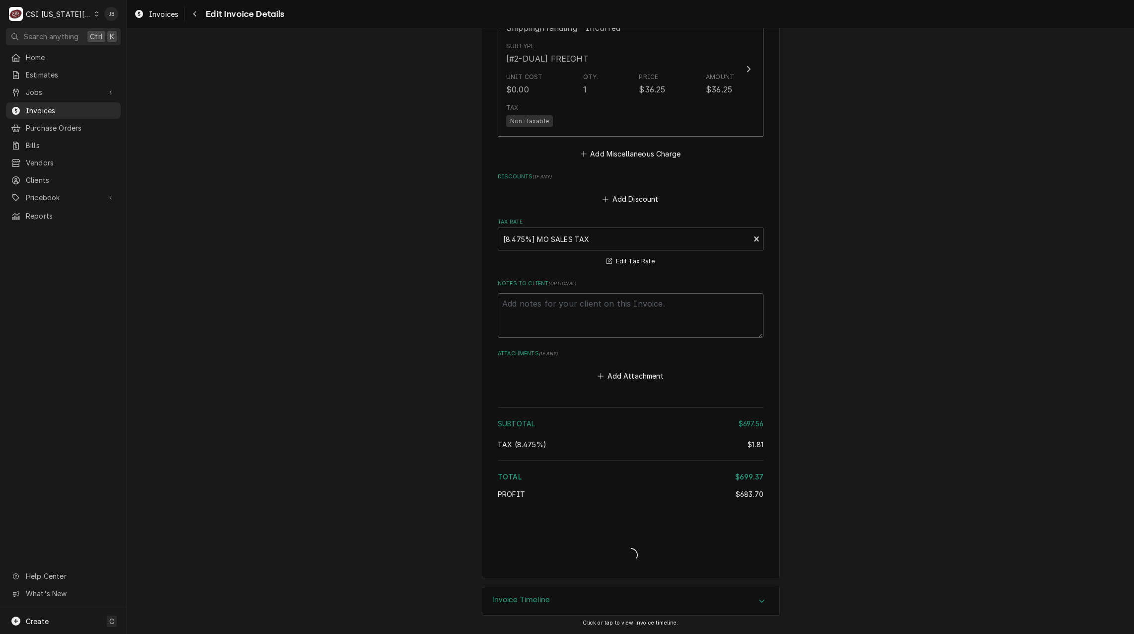
scroll to position [1781, 0]
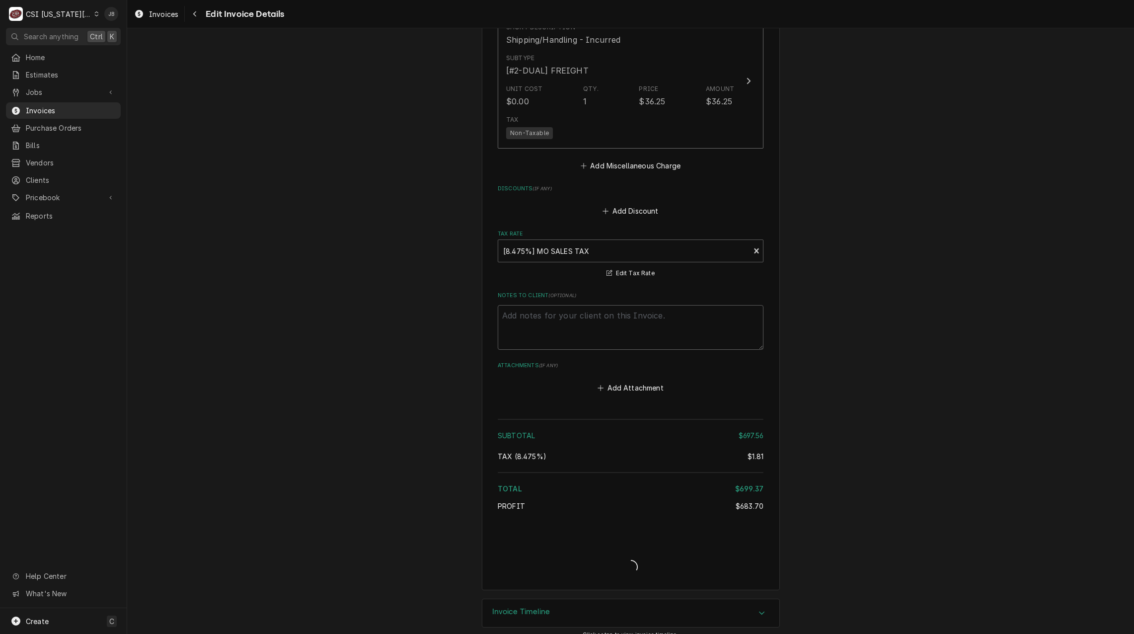
type textarea "x"
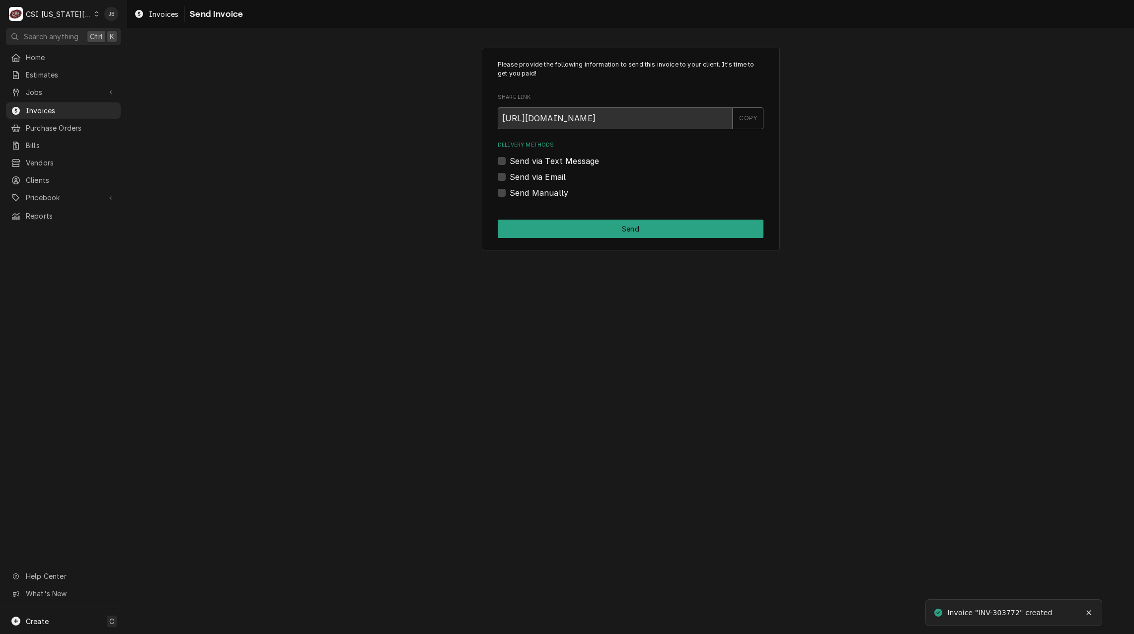
click at [550, 177] on label "Send via Email" at bounding box center [538, 177] width 56 height 12
click at [550, 177] on input "Send via Email" at bounding box center [643, 182] width 266 height 22
checkbox input "true"
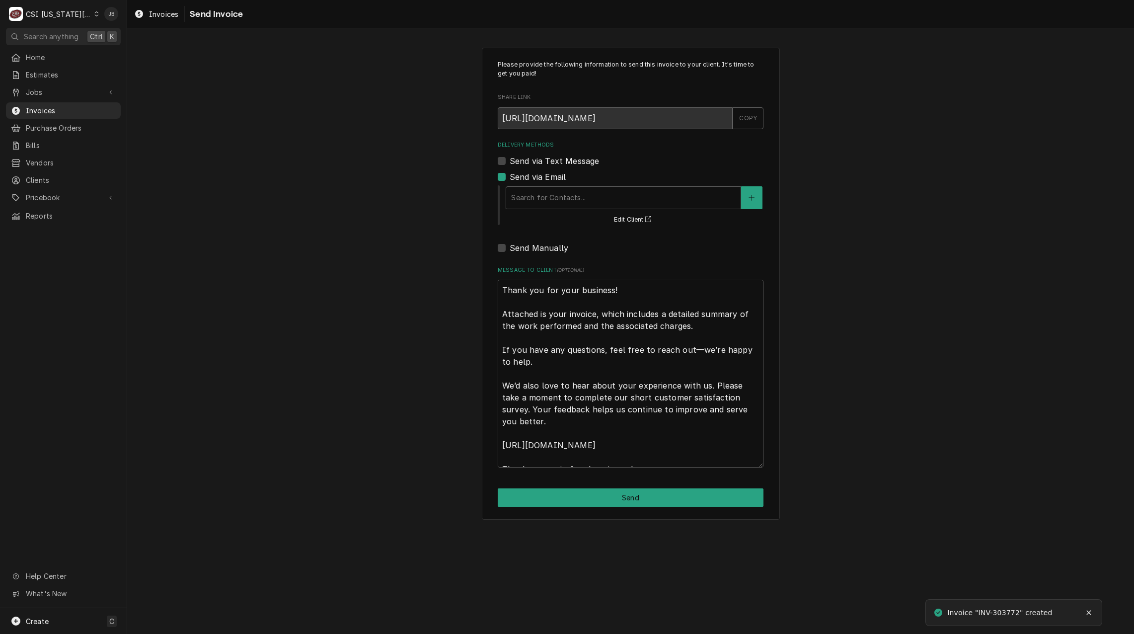
click at [570, 184] on div "Search for Contacts... Edit Client" at bounding box center [634, 204] width 259 height 41
click at [562, 207] on div "Search for Contacts..." at bounding box center [623, 198] width 235 height 22
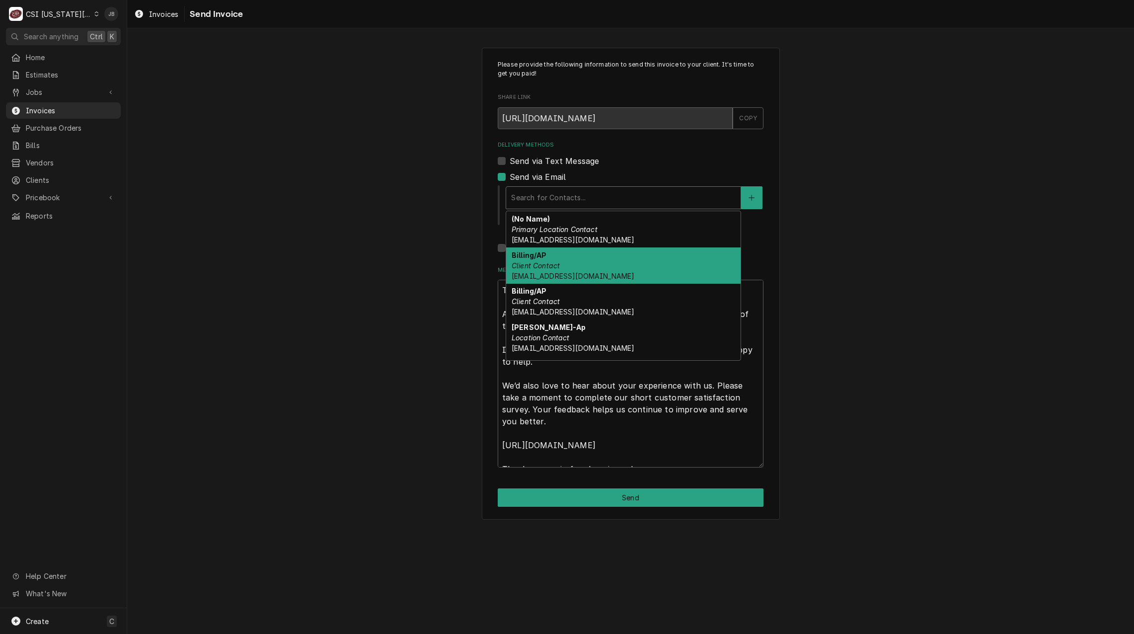
click at [676, 260] on div "Billing/AP Client Contact [EMAIL_ADDRESS][DOMAIN_NAME]" at bounding box center [623, 265] width 235 height 36
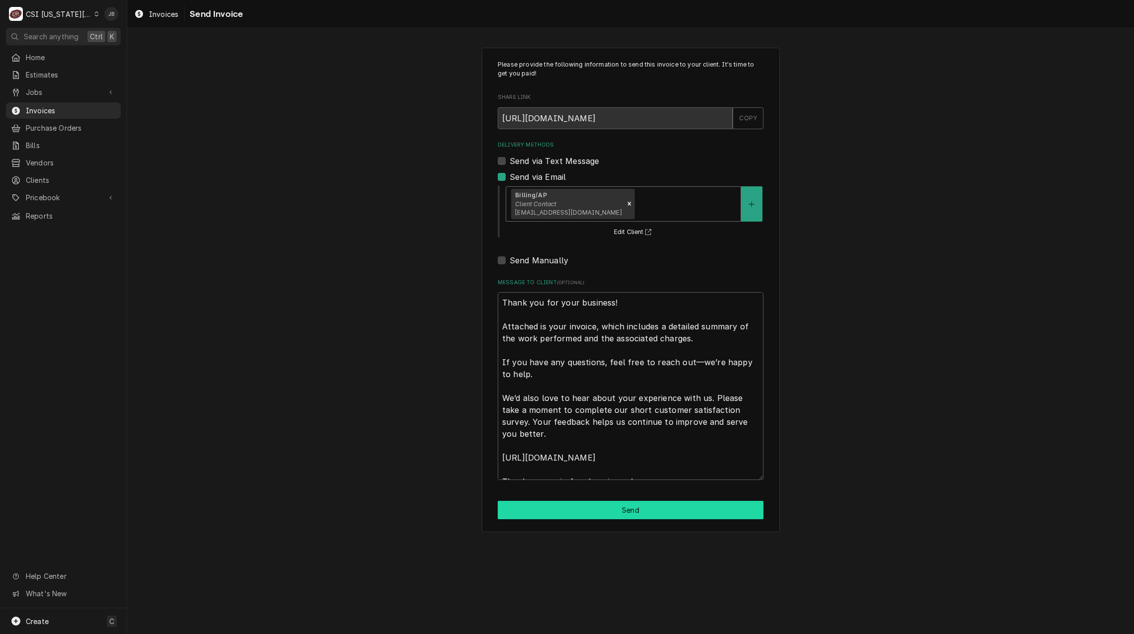
click at [599, 516] on button "Send" at bounding box center [631, 510] width 266 height 18
type textarea "x"
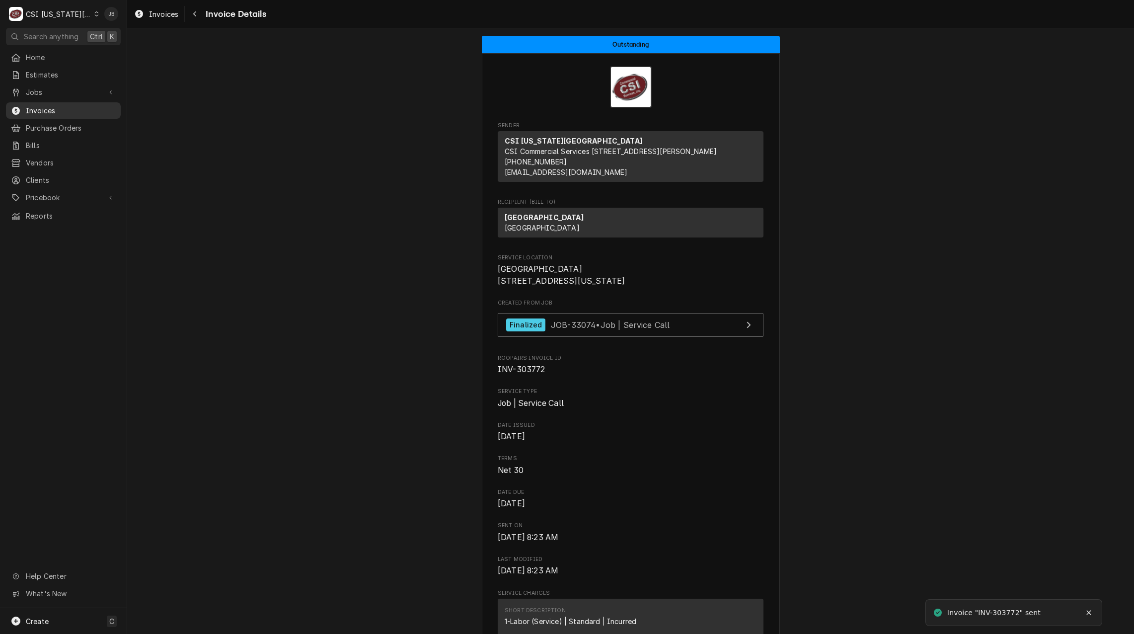
click at [50, 110] on span "Invoices" at bounding box center [71, 110] width 90 height 10
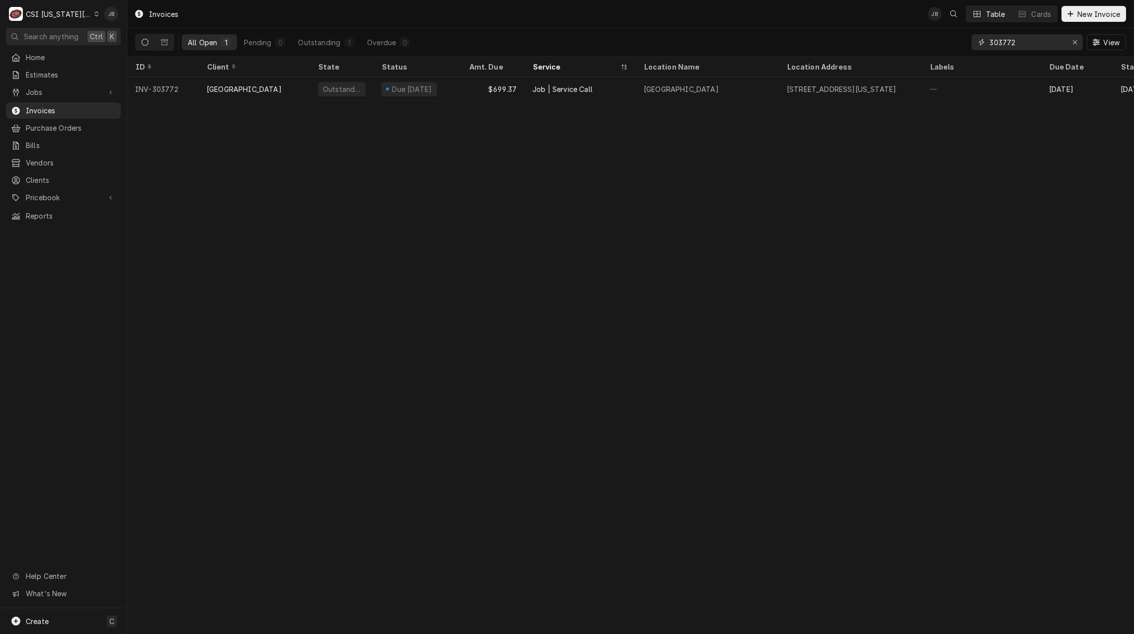
click at [1025, 42] on input "303772" at bounding box center [1027, 42] width 75 height 16
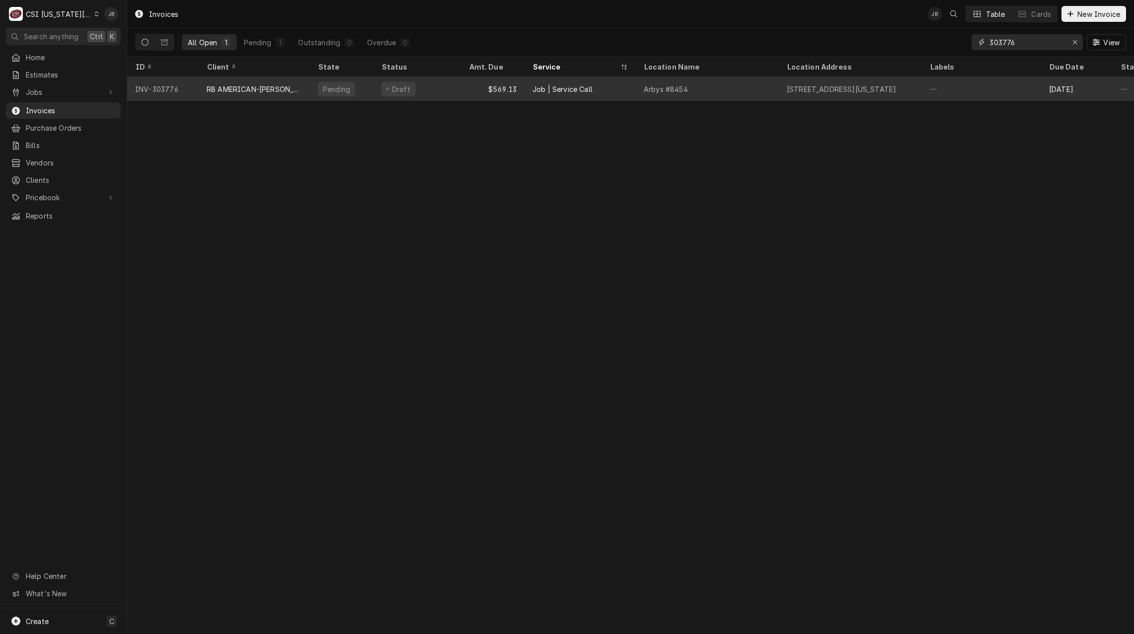
type input "303776"
click at [281, 85] on div "RB AMERICAN-[PERSON_NAME] GROUP" at bounding box center [254, 89] width 95 height 10
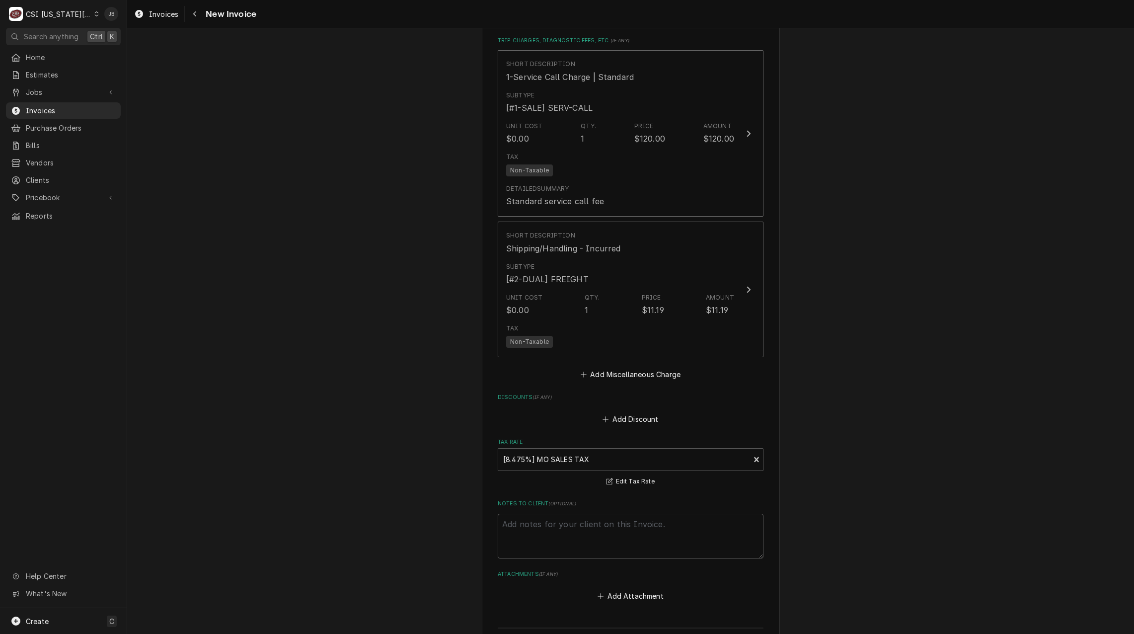
scroll to position [2087, 0]
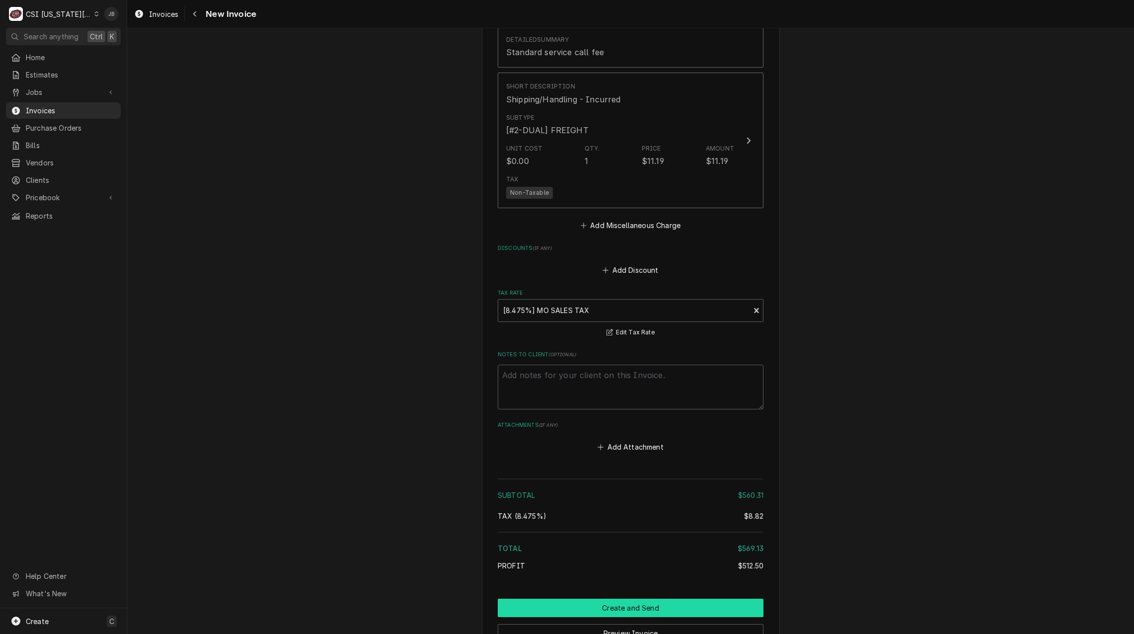
click at [574, 599] on button "Create and Send" at bounding box center [631, 608] width 266 height 18
type textarea "x"
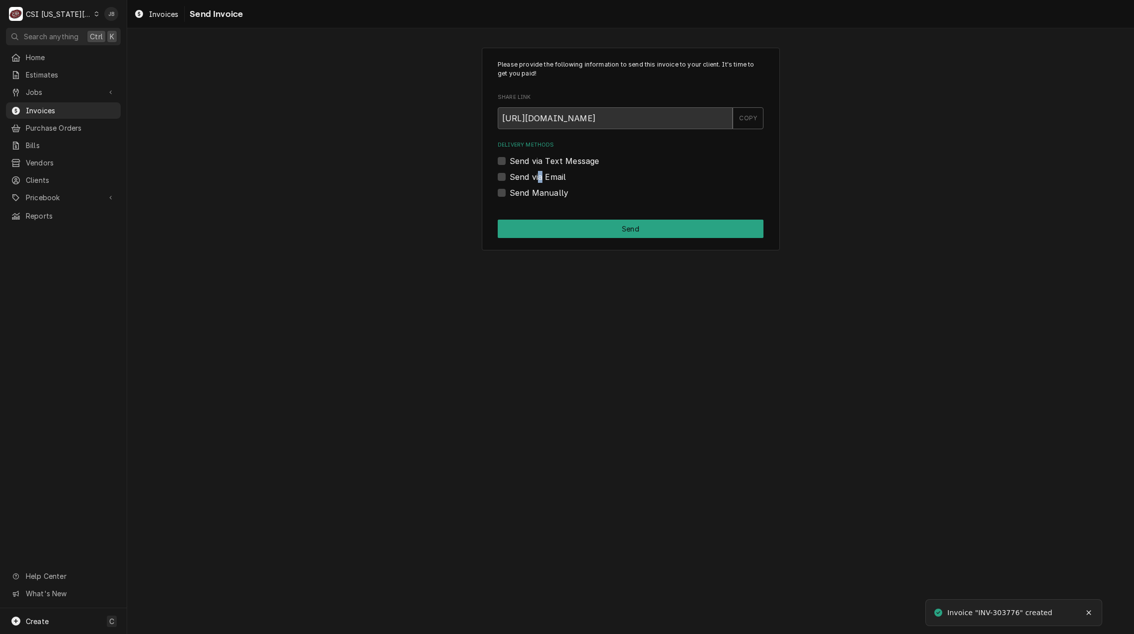
click at [540, 180] on label "Send via Email" at bounding box center [538, 177] width 56 height 12
drag, startPoint x: 540, startPoint y: 180, endPoint x: 520, endPoint y: 184, distance: 20.4
click at [520, 184] on div "Delivery Methods Send via Text Message Send via Email Send Manually" at bounding box center [631, 169] width 266 height 57
click at [527, 177] on label "Send via Email" at bounding box center [538, 177] width 56 height 12
click at [527, 177] on input "Send via Email" at bounding box center [643, 182] width 266 height 22
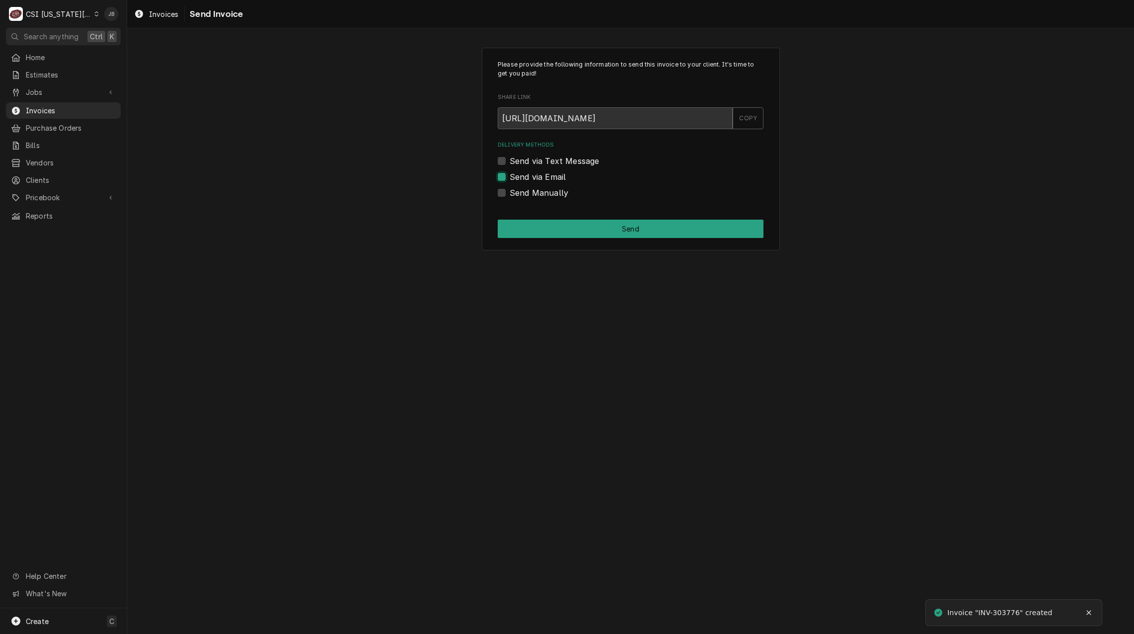
checkbox input "true"
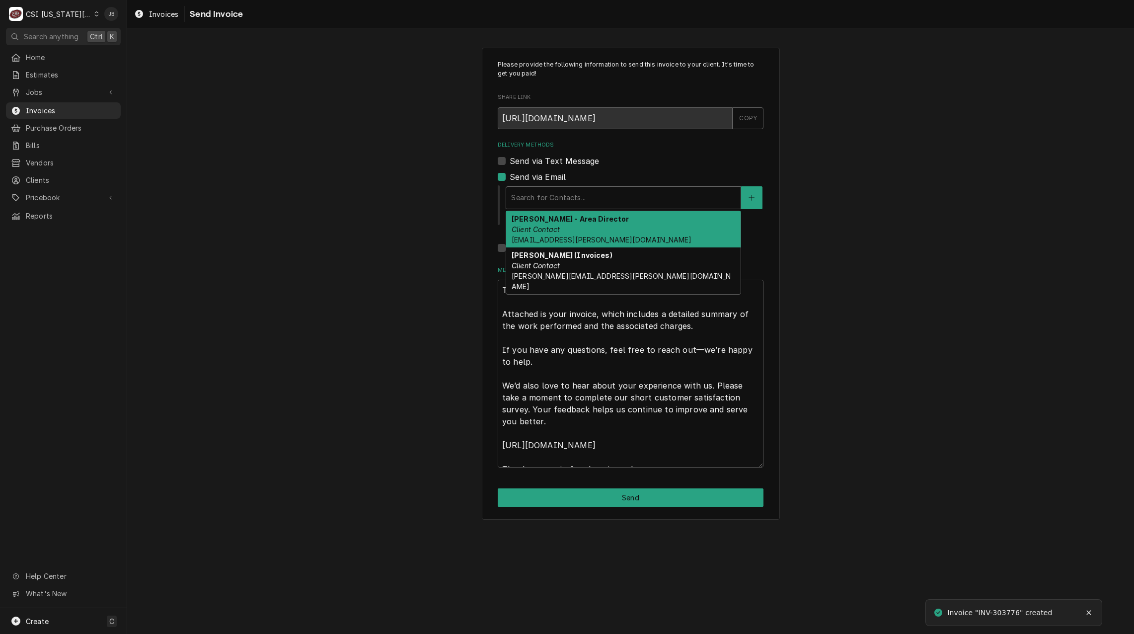
click at [538, 193] on div "Delivery Methods" at bounding box center [623, 198] width 225 height 18
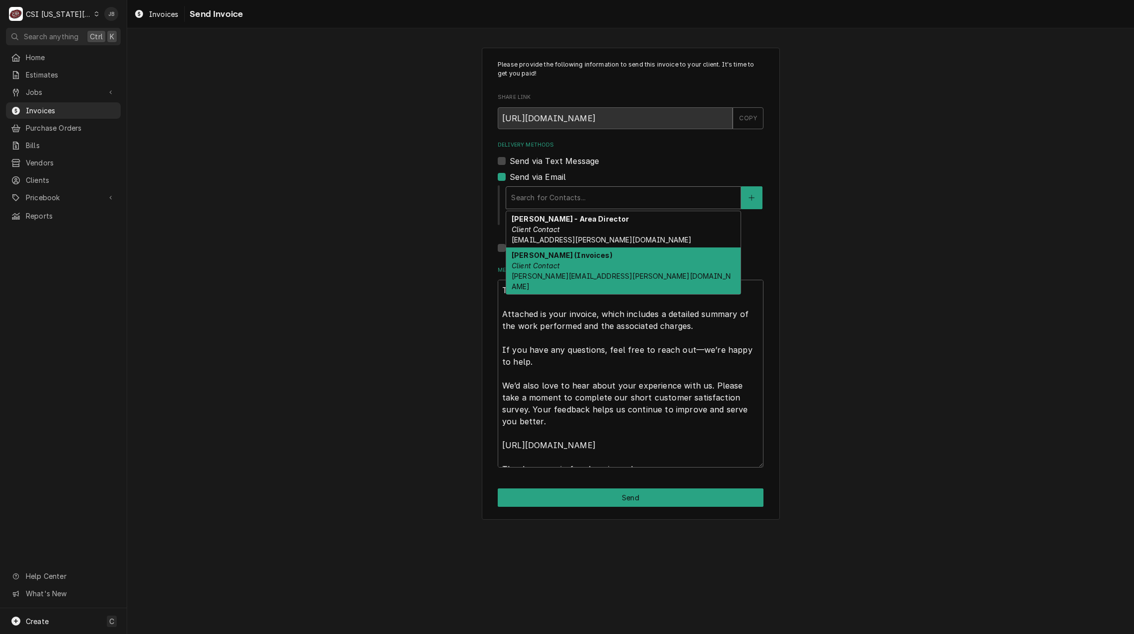
click at [583, 263] on div "Vicky Stuesse (Invoices) Client Contact vicky.stuesse@csi1.com" at bounding box center [623, 270] width 235 height 47
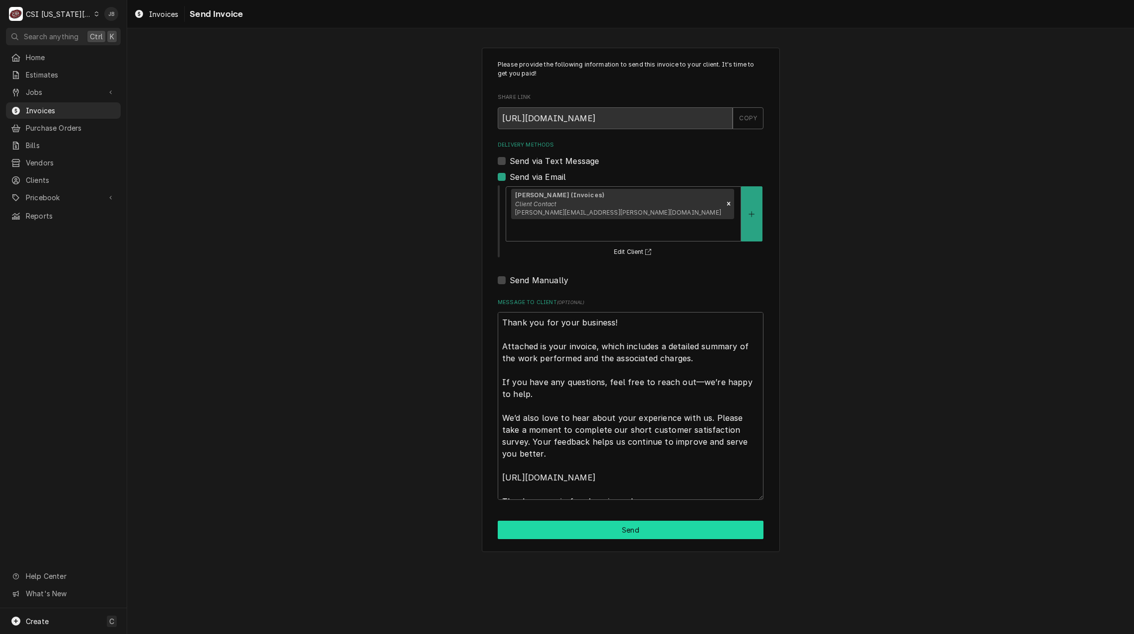
click at [615, 521] on button "Send" at bounding box center [631, 530] width 266 height 18
type textarea "x"
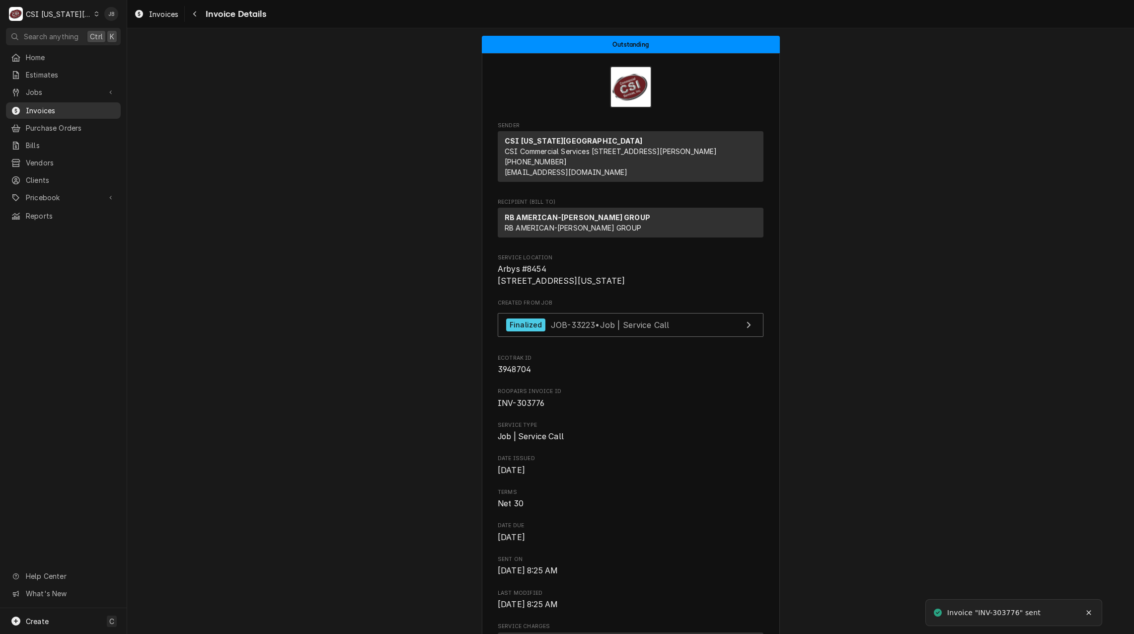
click at [71, 107] on span "Invoices" at bounding box center [71, 110] width 90 height 10
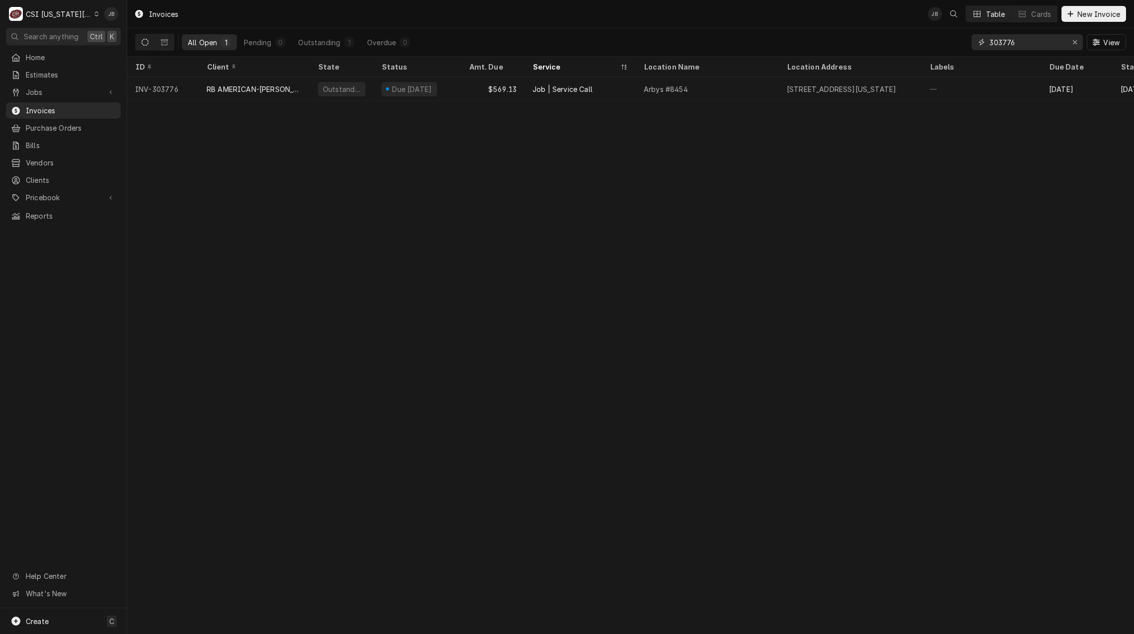
drag, startPoint x: 1026, startPoint y: 48, endPoint x: 881, endPoint y: 50, distance: 144.6
click at [881, 50] on div "All Open 1 Pending 0 Outstanding 1 Overdue 0 303776 View" at bounding box center [630, 42] width 991 height 28
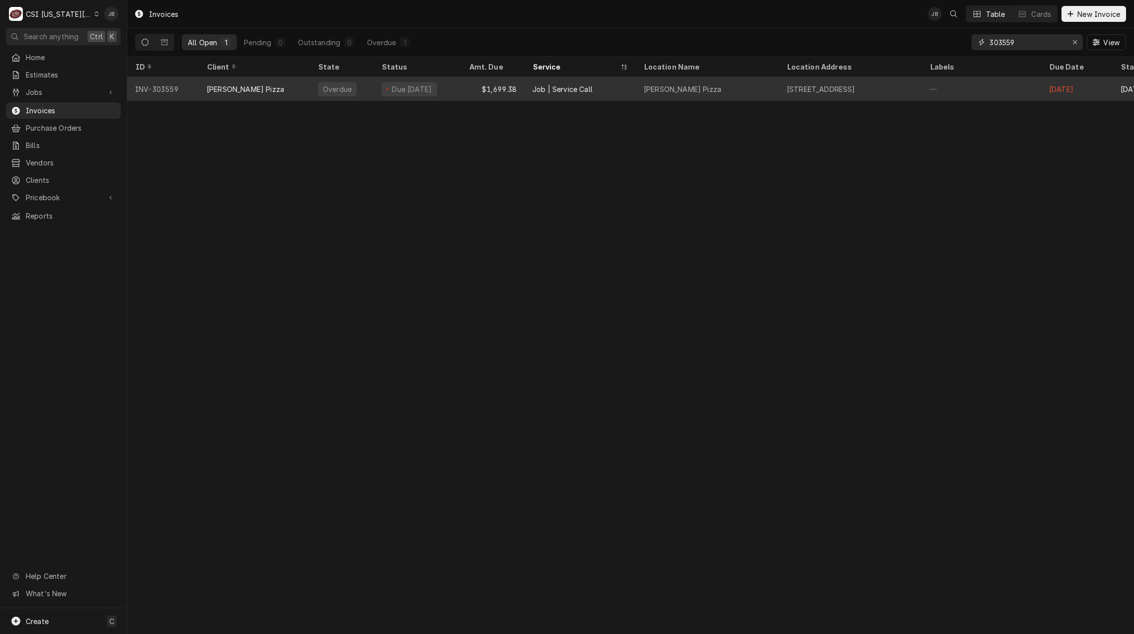
type input "303559"
click at [265, 87] on div "[PERSON_NAME] Pizza" at bounding box center [254, 89] width 111 height 24
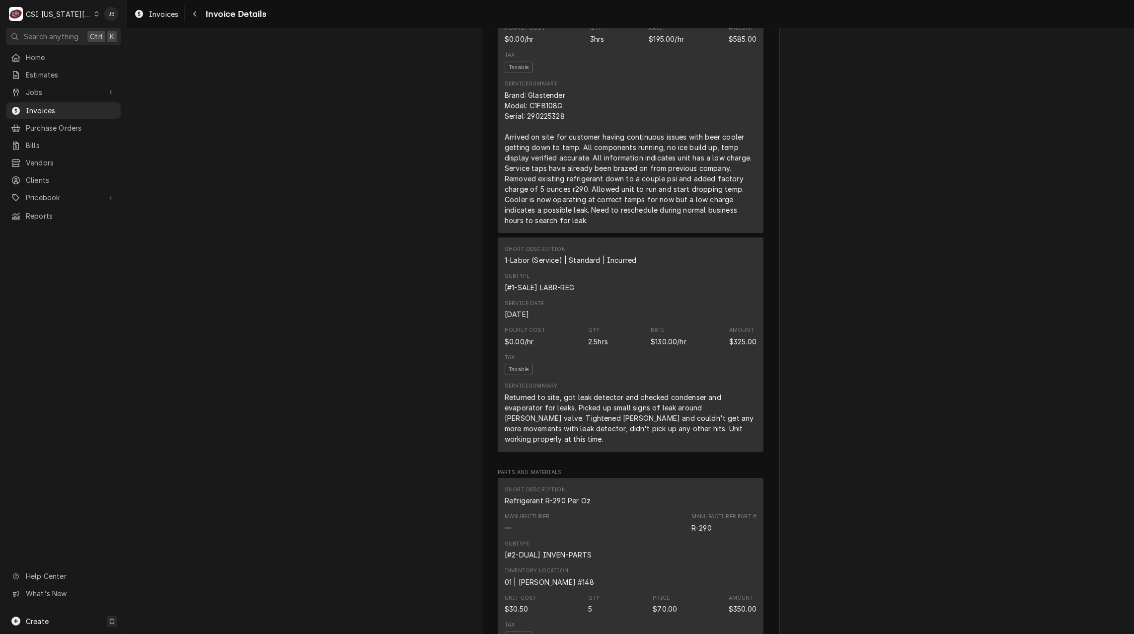
scroll to position [646, 0]
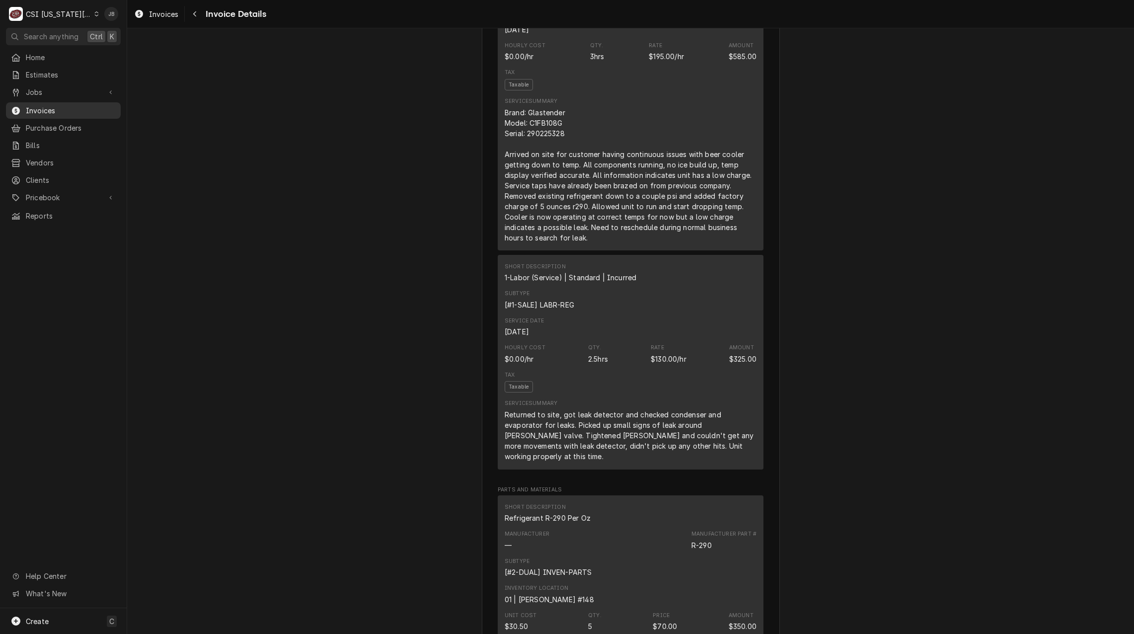
click at [51, 105] on span "Invoices" at bounding box center [71, 110] width 90 height 10
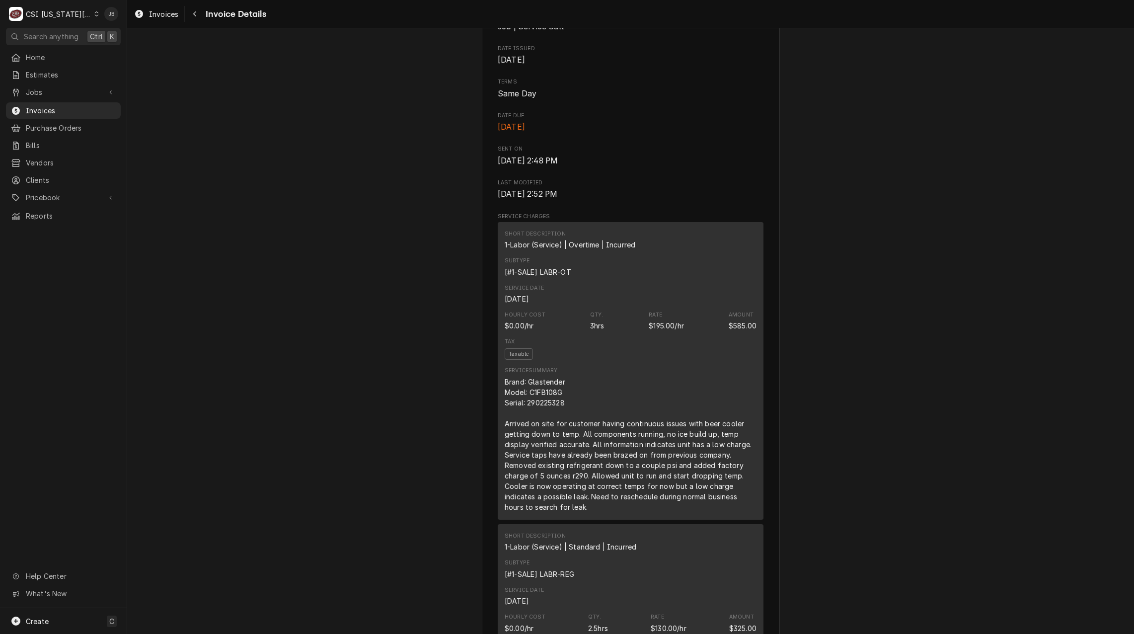
scroll to position [199, 0]
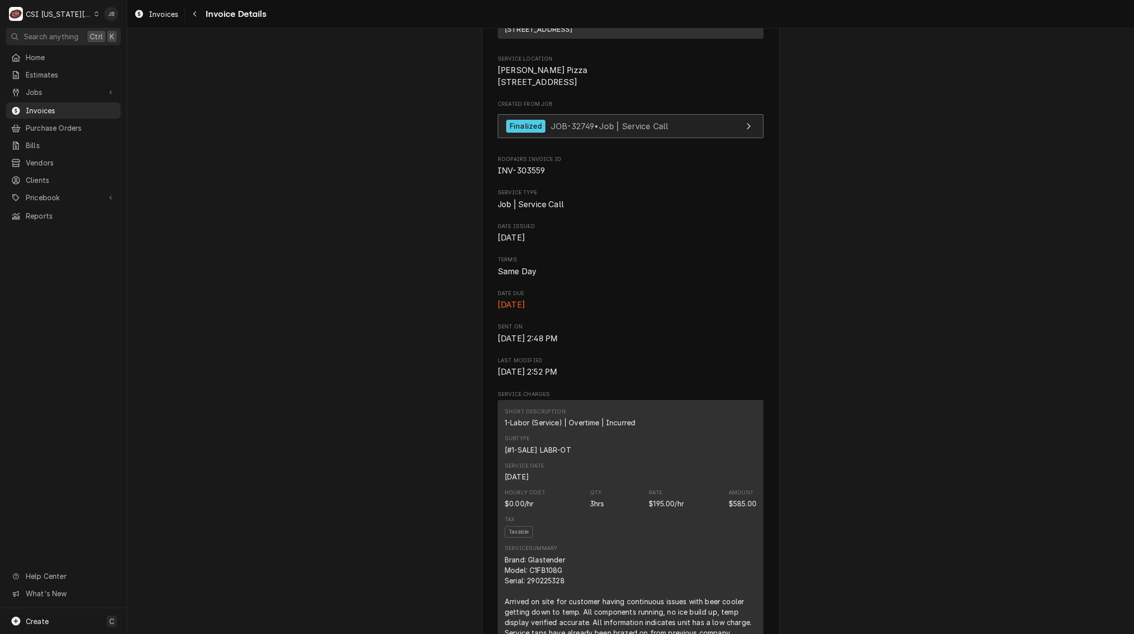
click at [564, 131] on span "JOB-32749 • Job | Service Call" at bounding box center [610, 126] width 118 height 10
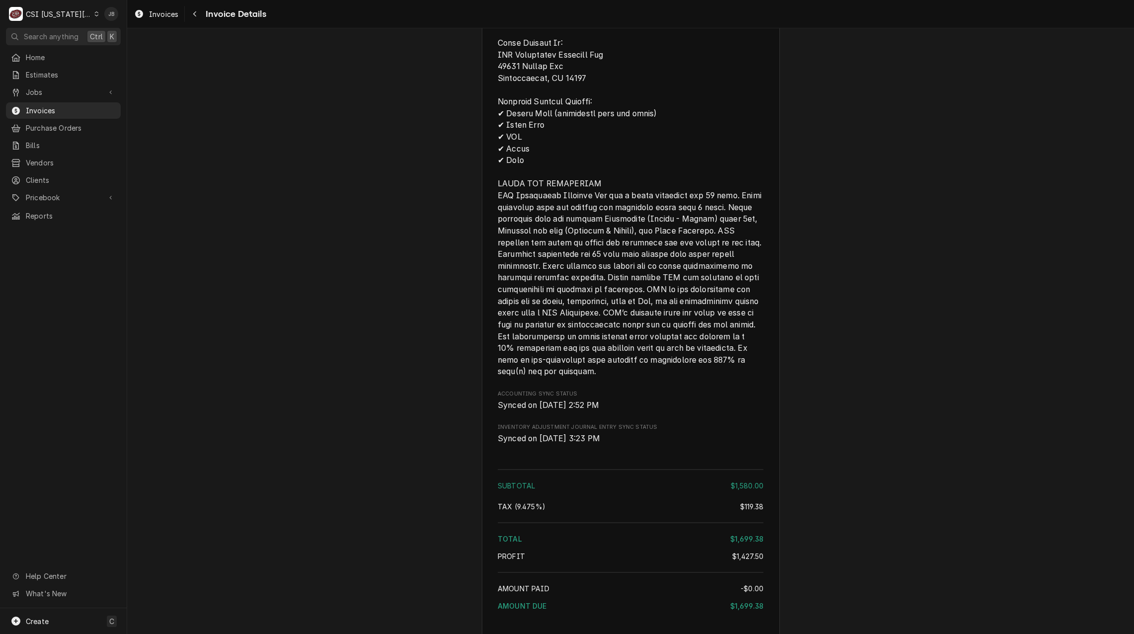
scroll to position [2022, 0]
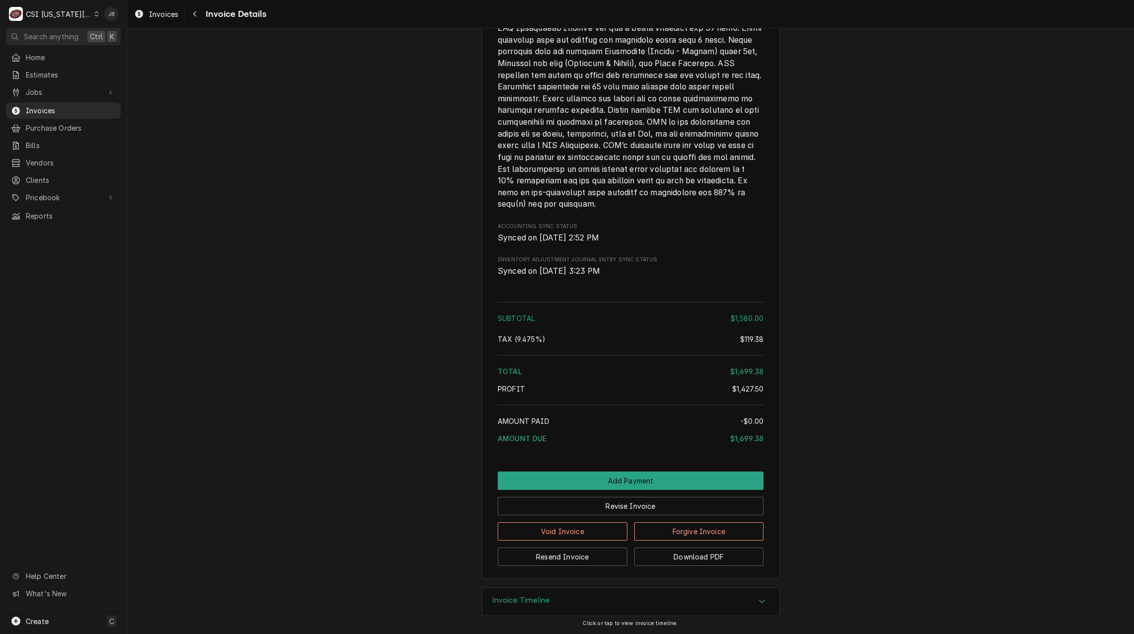
drag, startPoint x: 517, startPoint y: 598, endPoint x: 516, endPoint y: 567, distance: 30.8
click at [517, 598] on h3 "Invoice Timeline" at bounding box center [521, 600] width 58 height 9
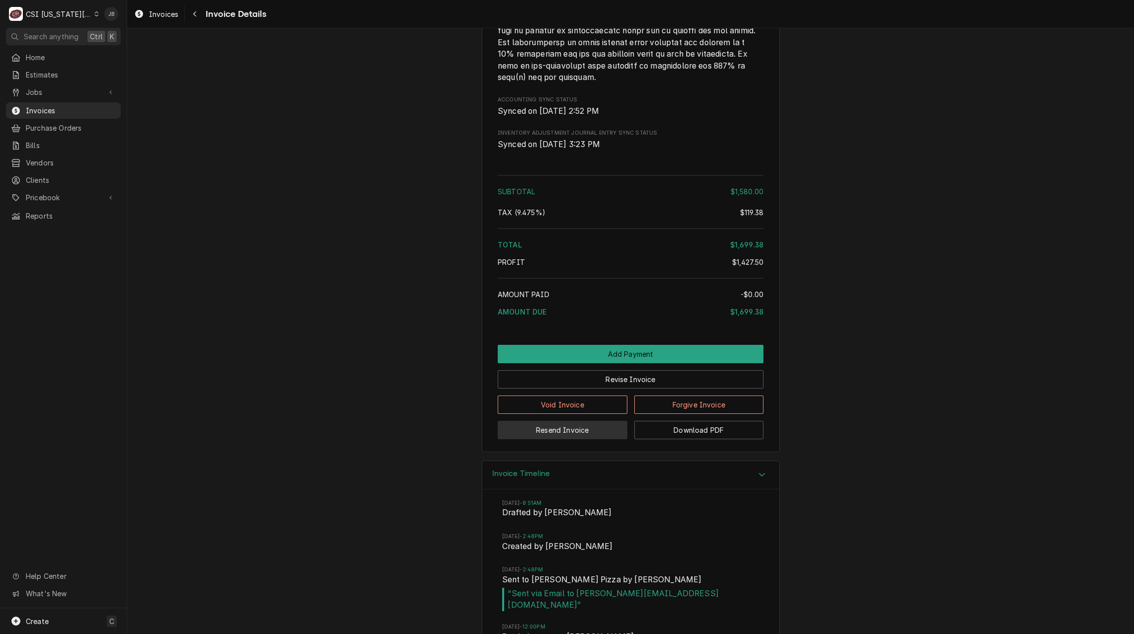
scroll to position [2227, 0]
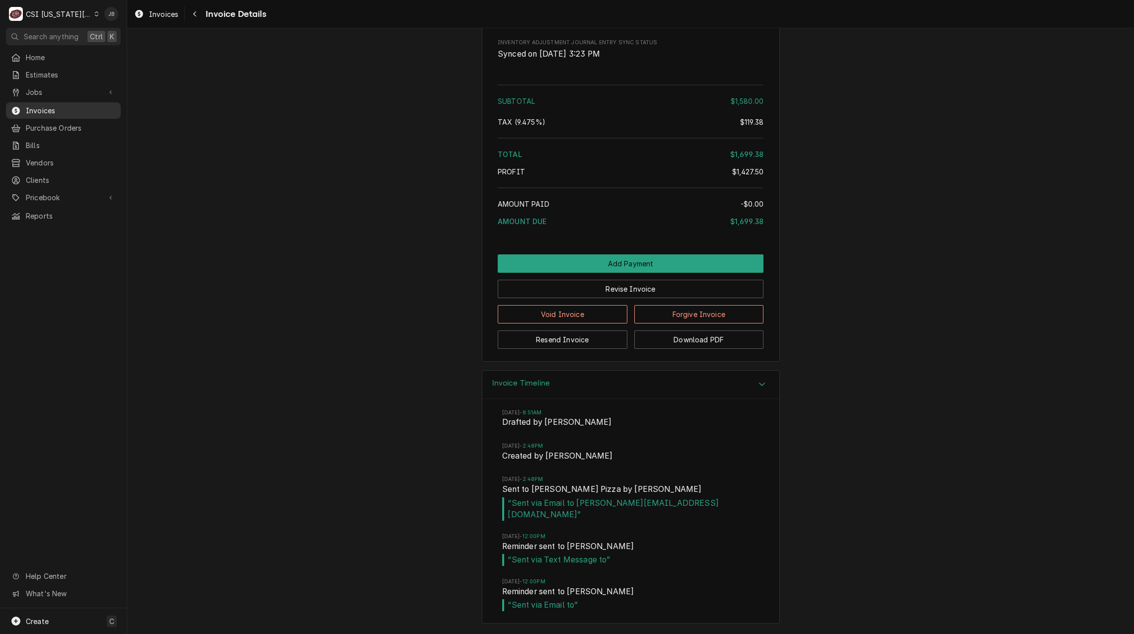
click at [37, 105] on span "Invoices" at bounding box center [71, 110] width 90 height 10
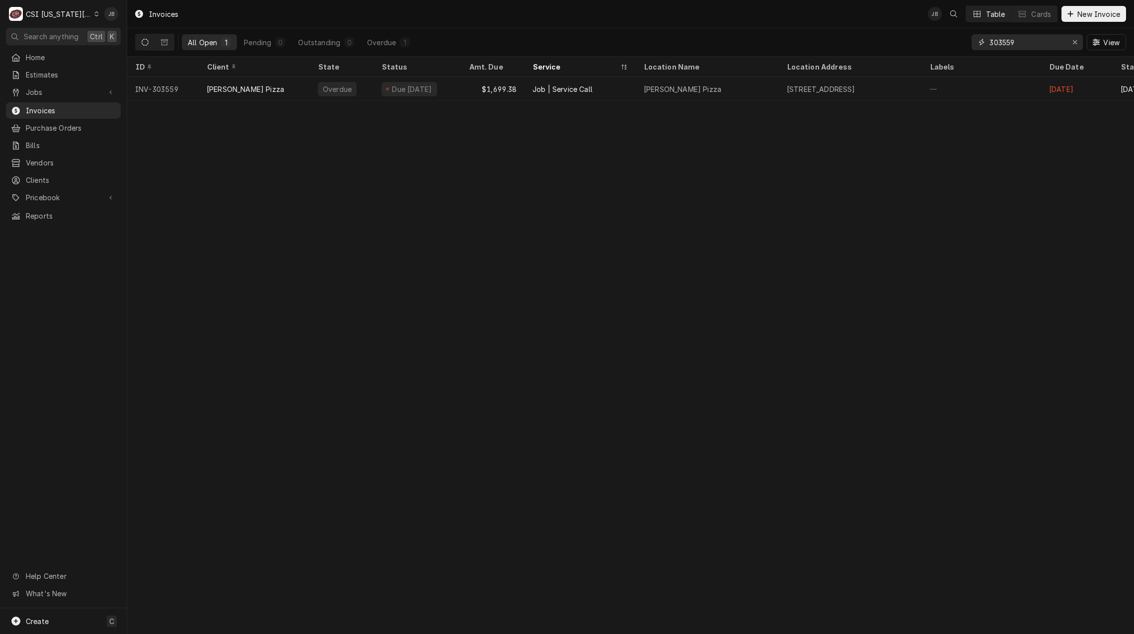
drag, startPoint x: 1017, startPoint y: 39, endPoint x: 910, endPoint y: 47, distance: 106.6
click at [911, 47] on div "All Open 1 Pending 0 Outstanding 0 Overdue 1 303559 View" at bounding box center [630, 42] width 991 height 28
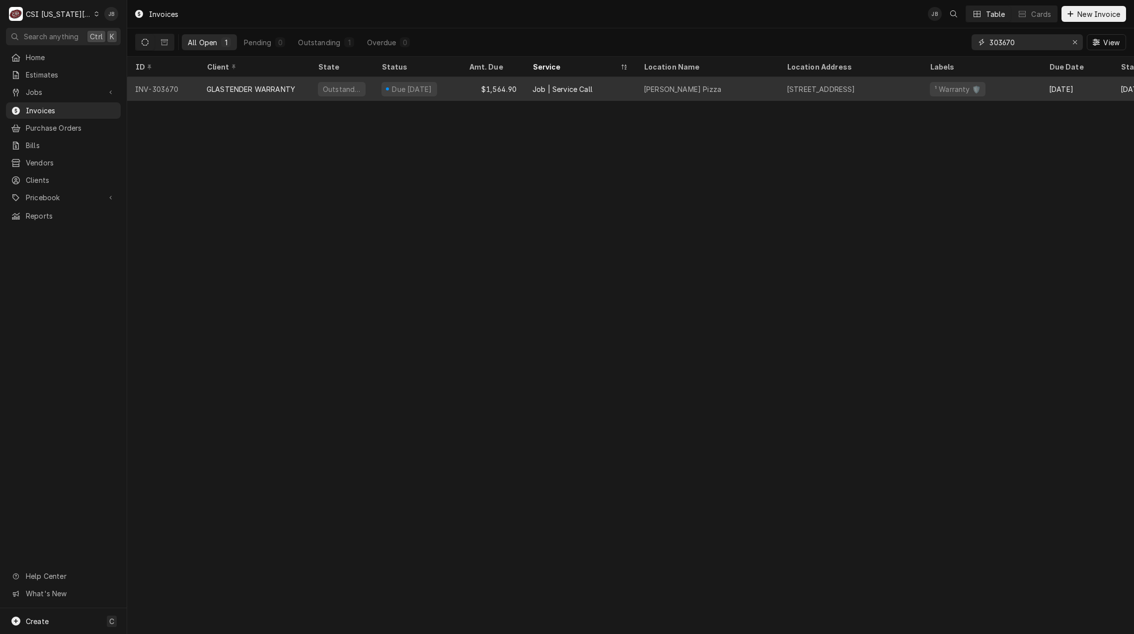
type input "303670"
click at [258, 89] on div "GLASTENDER WARRANTY" at bounding box center [251, 89] width 88 height 10
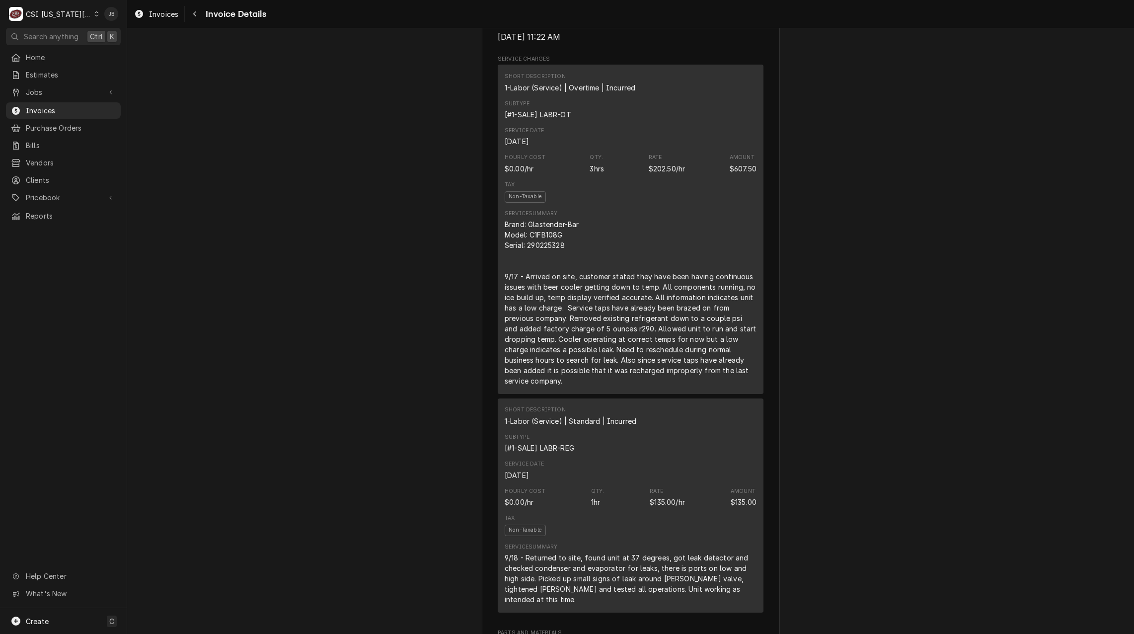
scroll to position [298, 0]
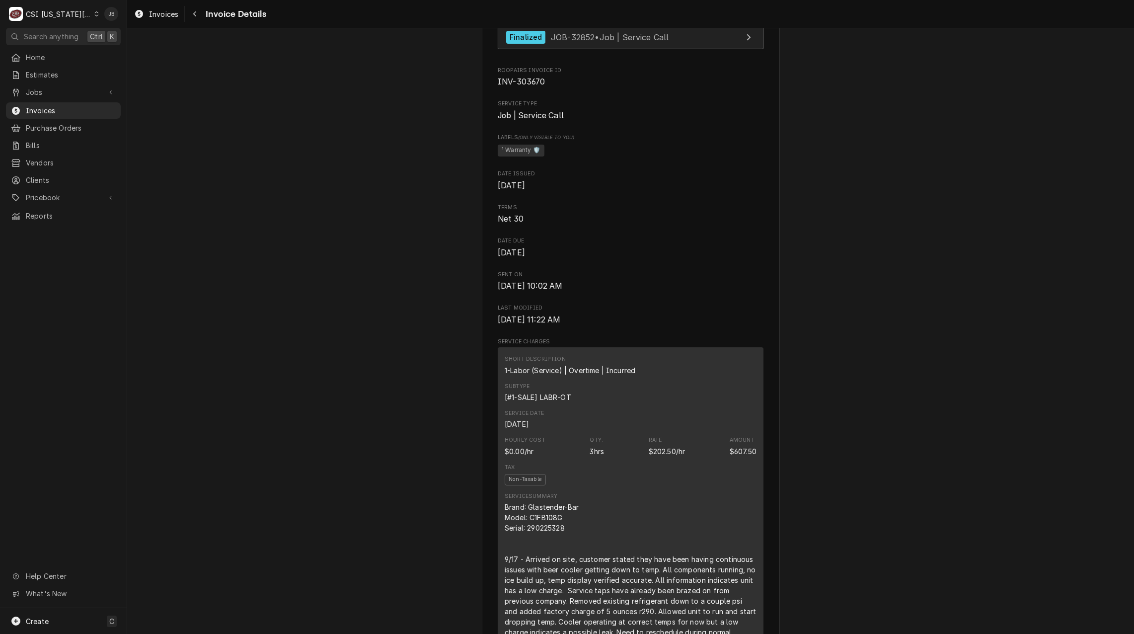
click at [551, 42] on span "JOB-32852 • Job | Service Call" at bounding box center [610, 37] width 118 height 10
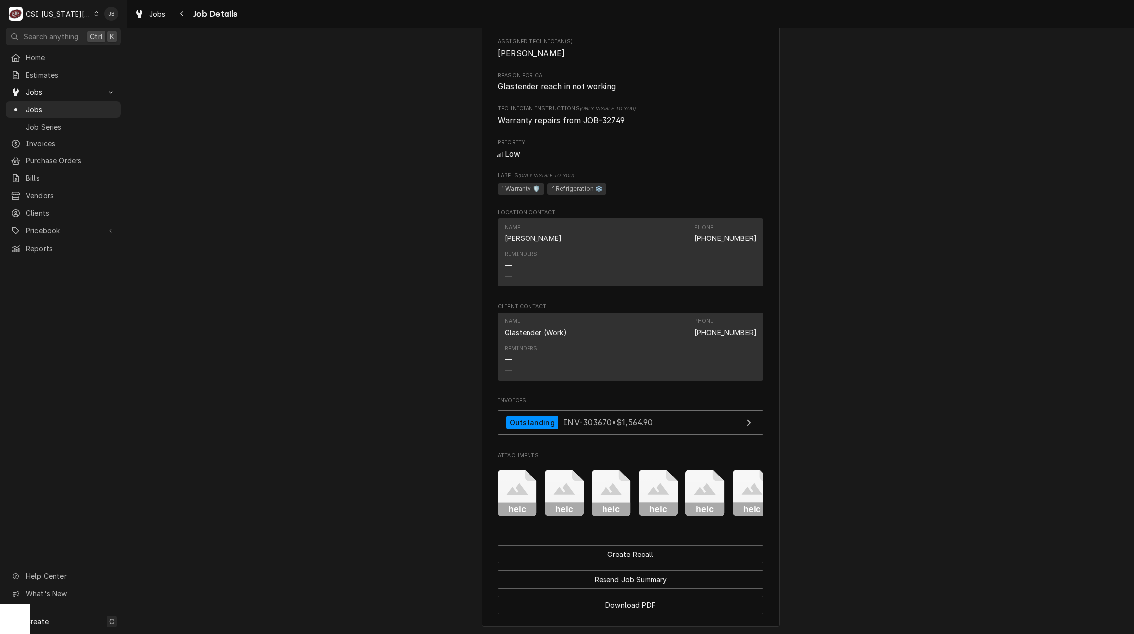
scroll to position [472, 0]
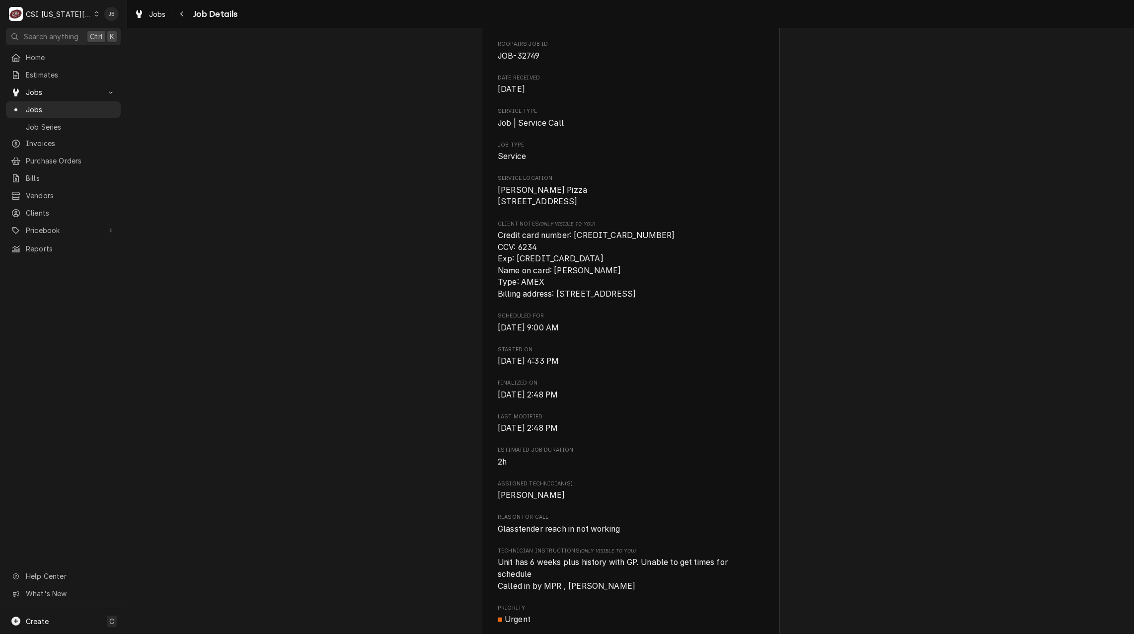
scroll to position [298, 0]
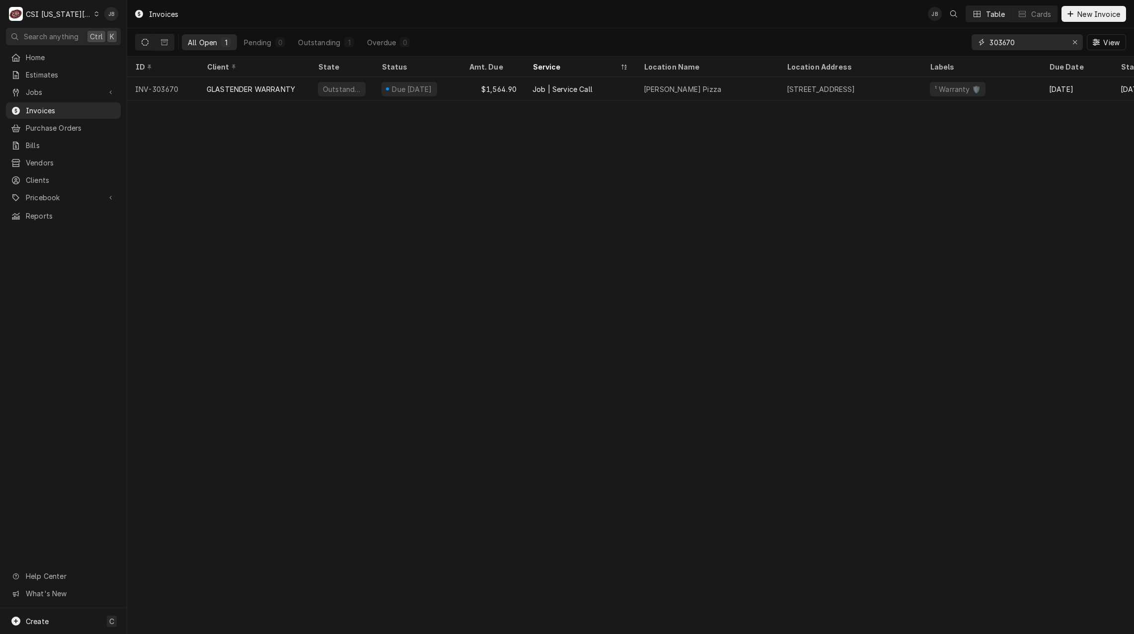
click at [1021, 48] on input "303670" at bounding box center [1027, 42] width 75 height 16
type input "303778"
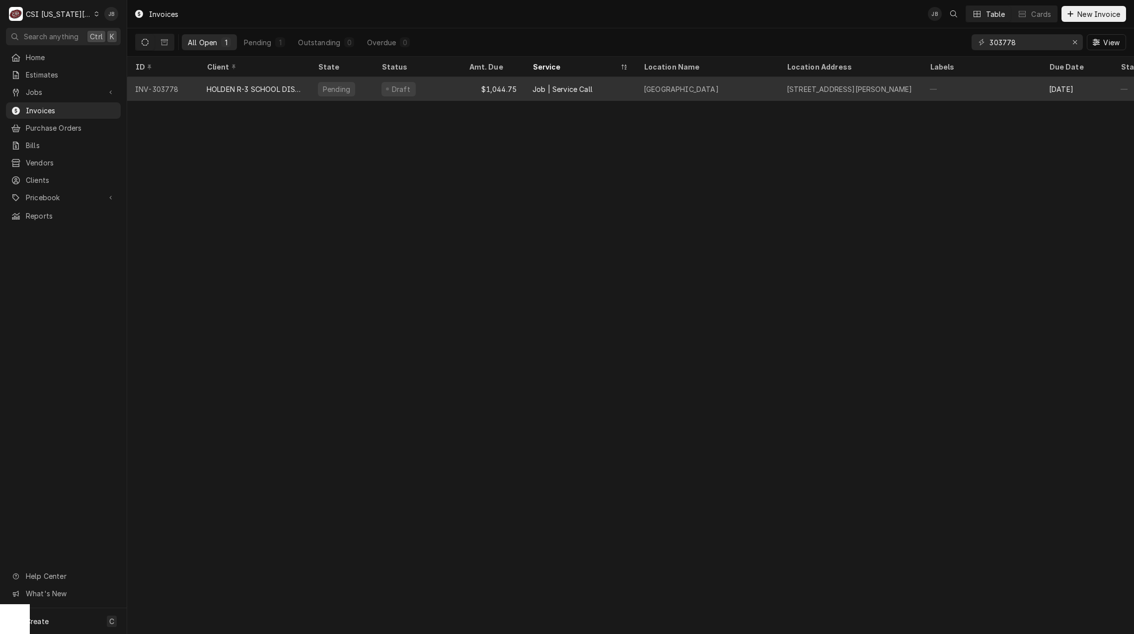
click at [462, 93] on div "$1,044.75" at bounding box center [493, 89] width 64 height 24
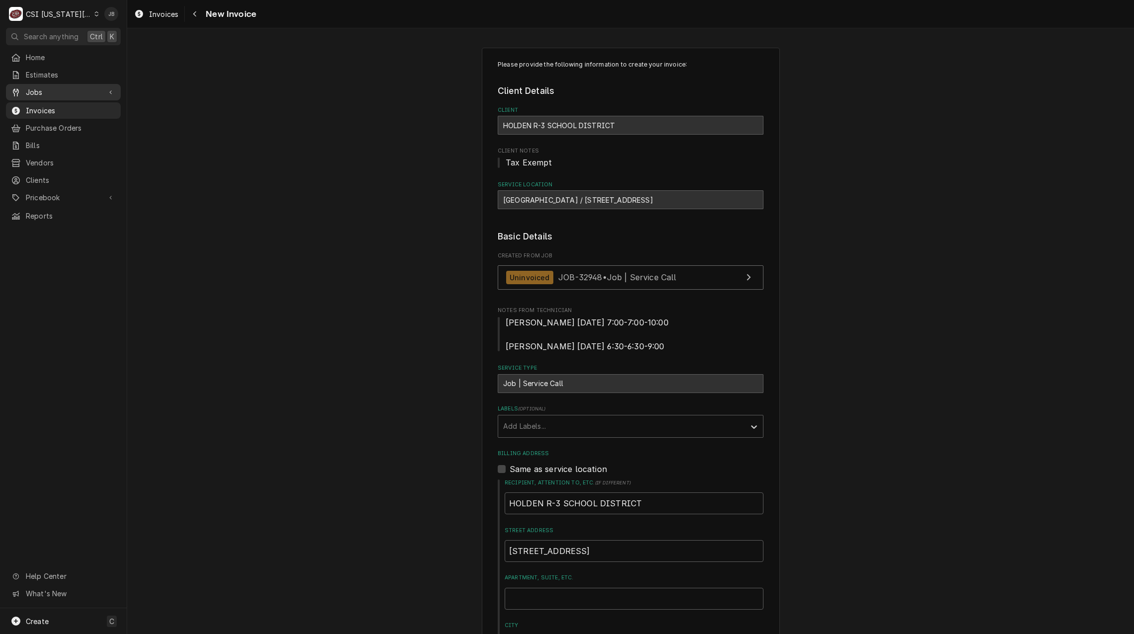
click at [70, 90] on span "Jobs" at bounding box center [63, 92] width 75 height 10
click at [74, 104] on span "Jobs" at bounding box center [71, 109] width 90 height 10
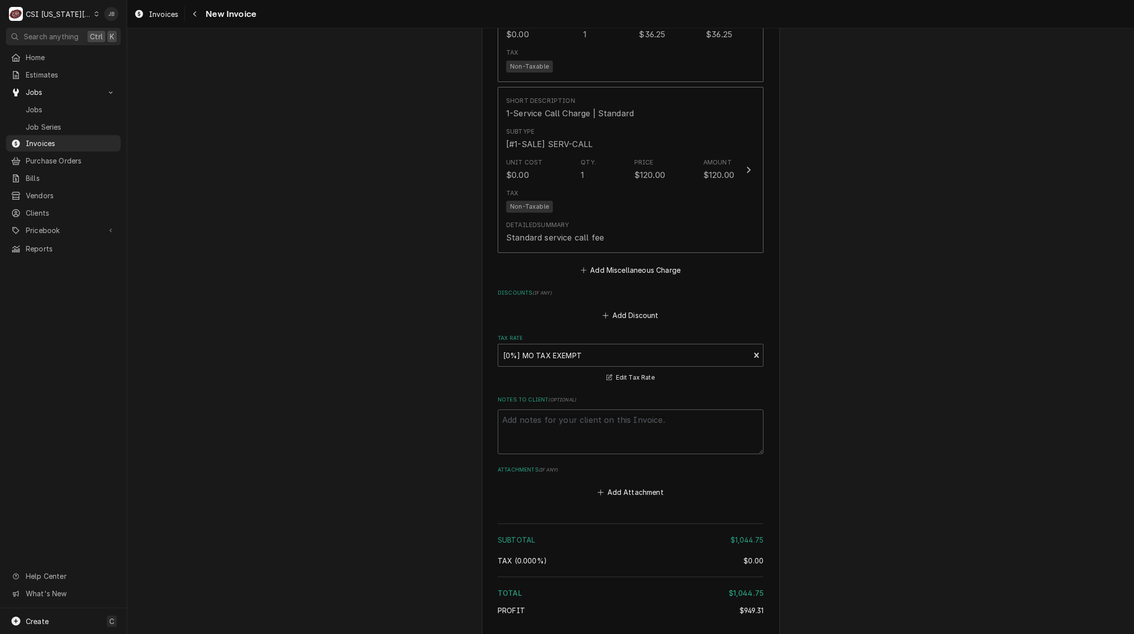
scroll to position [1764, 0]
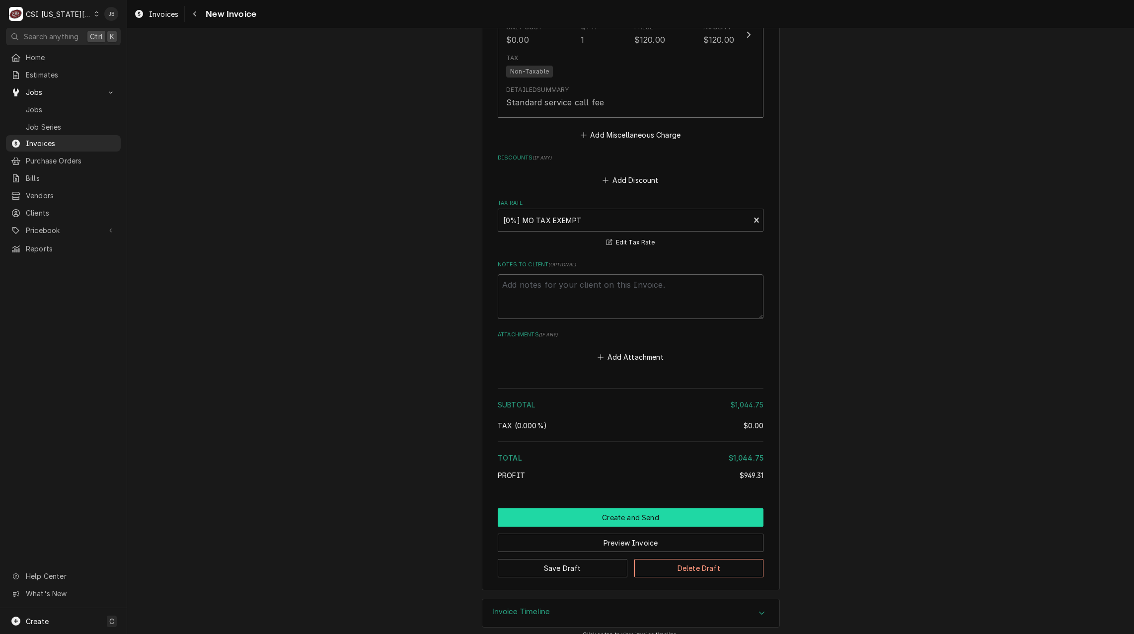
click at [579, 508] on button "Create and Send" at bounding box center [631, 517] width 266 height 18
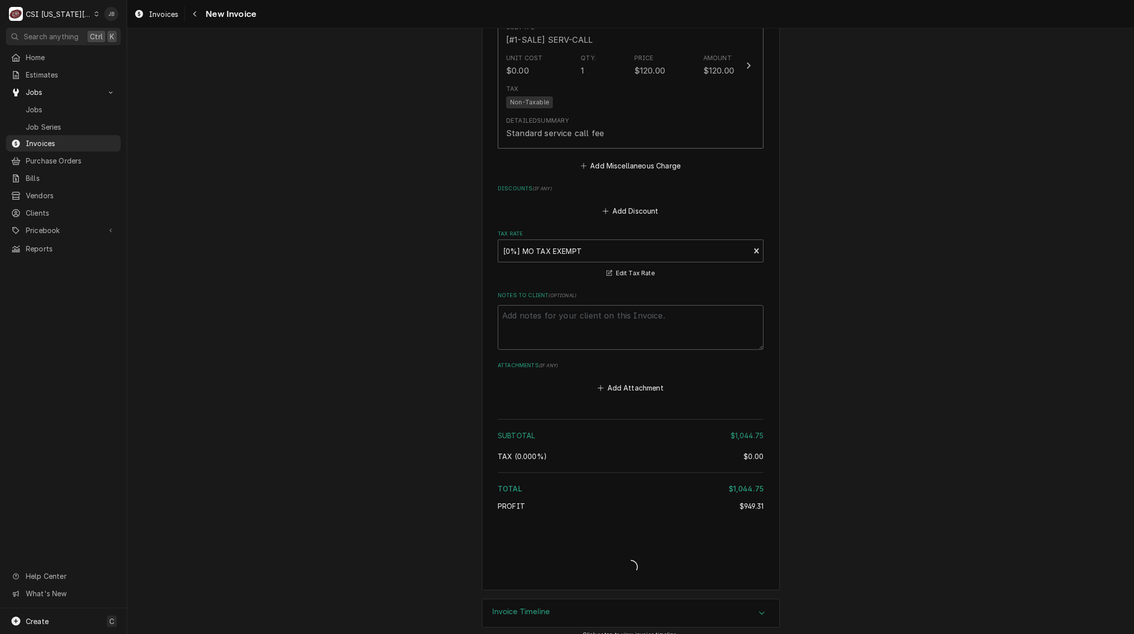
type textarea "x"
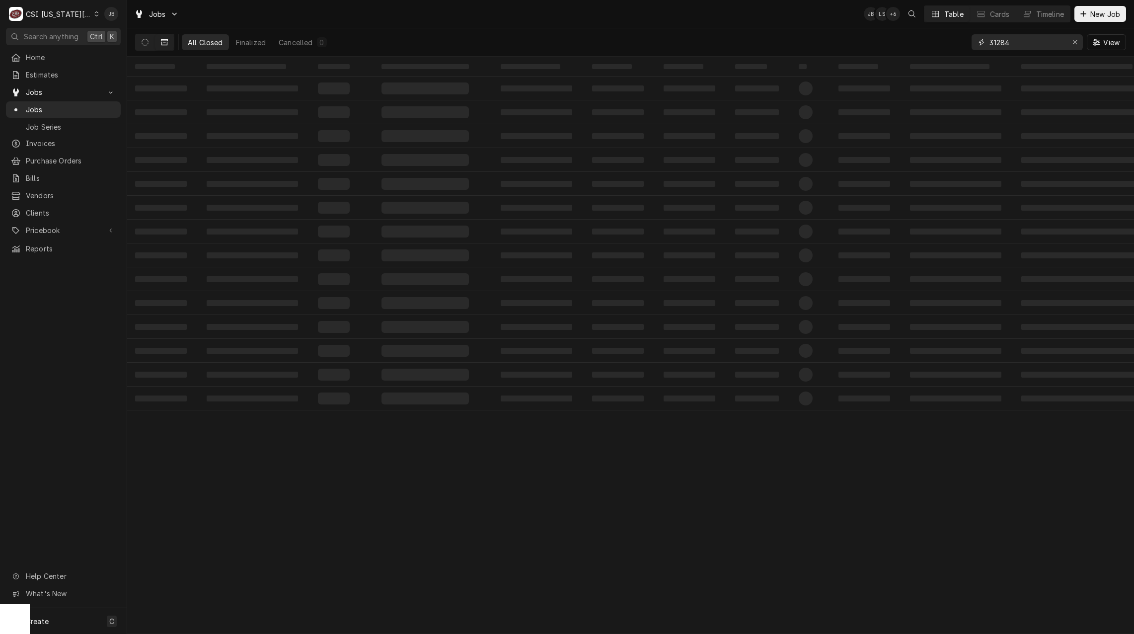
drag, startPoint x: 1036, startPoint y: 44, endPoint x: 735, endPoint y: 44, distance: 301.6
click at [748, 44] on div "All Closed Finalized Cancelled 0 31284 View" at bounding box center [630, 42] width 991 height 28
type input "canes 224"
click at [145, 38] on button "Dynamic Content Wrapper" at bounding box center [145, 42] width 19 height 16
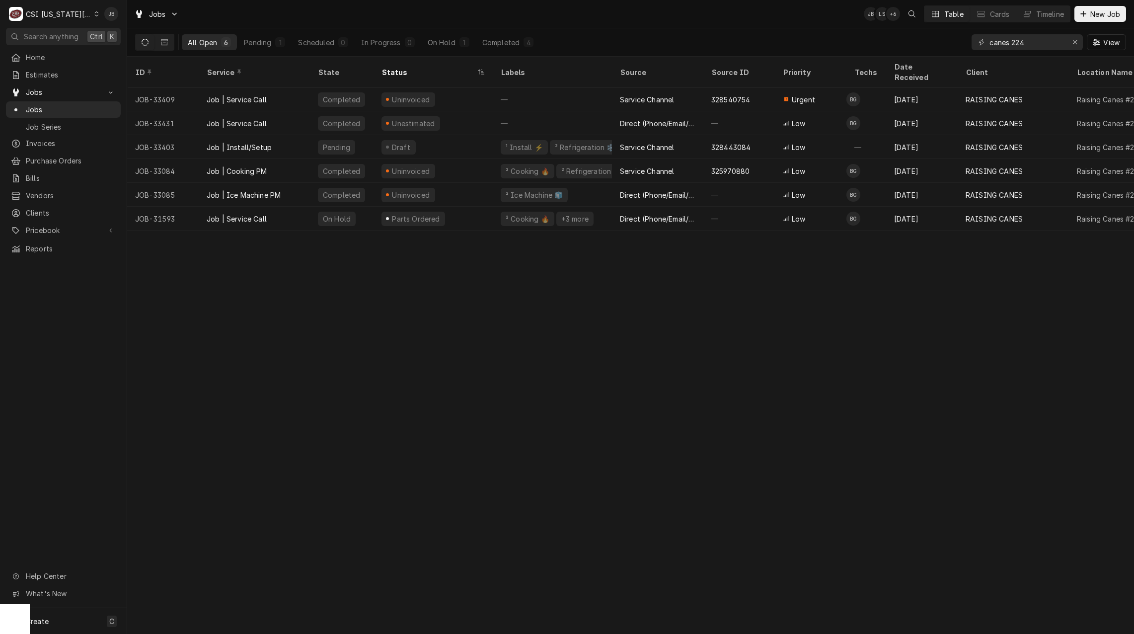
click at [624, 37] on div "All Open 6 Pending 1 Scheduled 0 In Progress 0 On Hold 1 Completed 4 canes 224 …" at bounding box center [630, 42] width 991 height 28
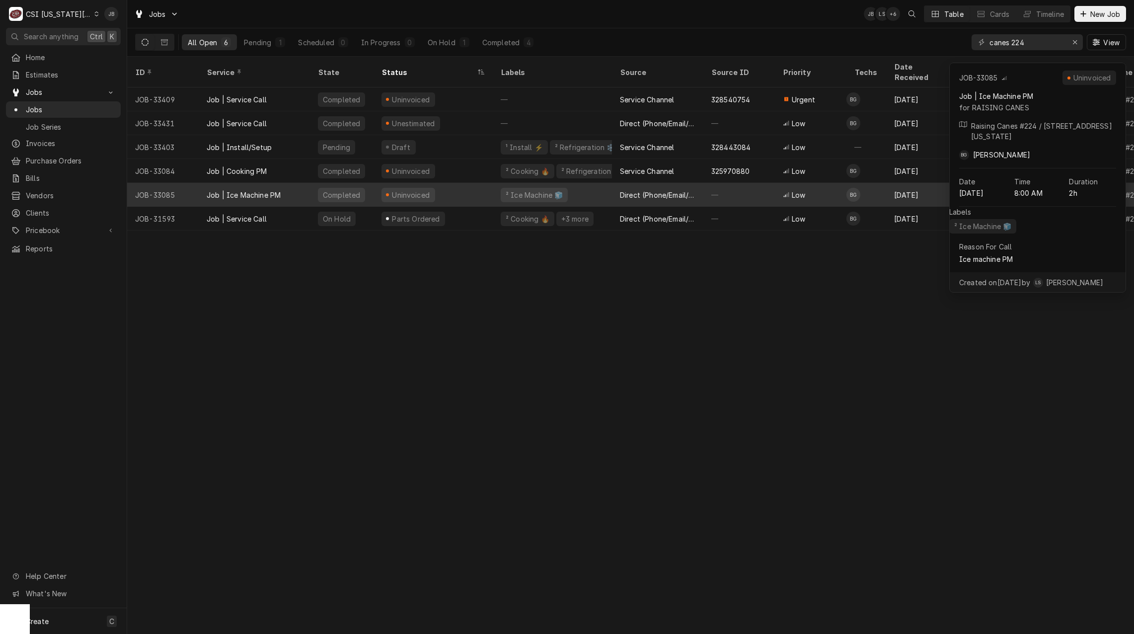
click at [461, 183] on div "Uninvoiced" at bounding box center [433, 195] width 119 height 24
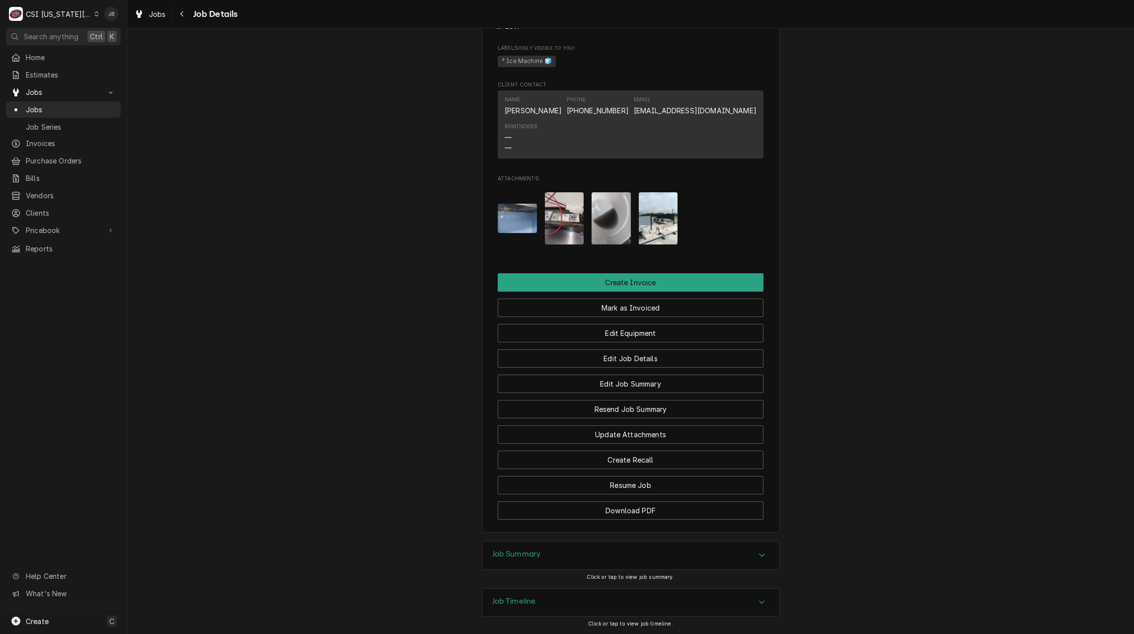
scroll to position [1063, 0]
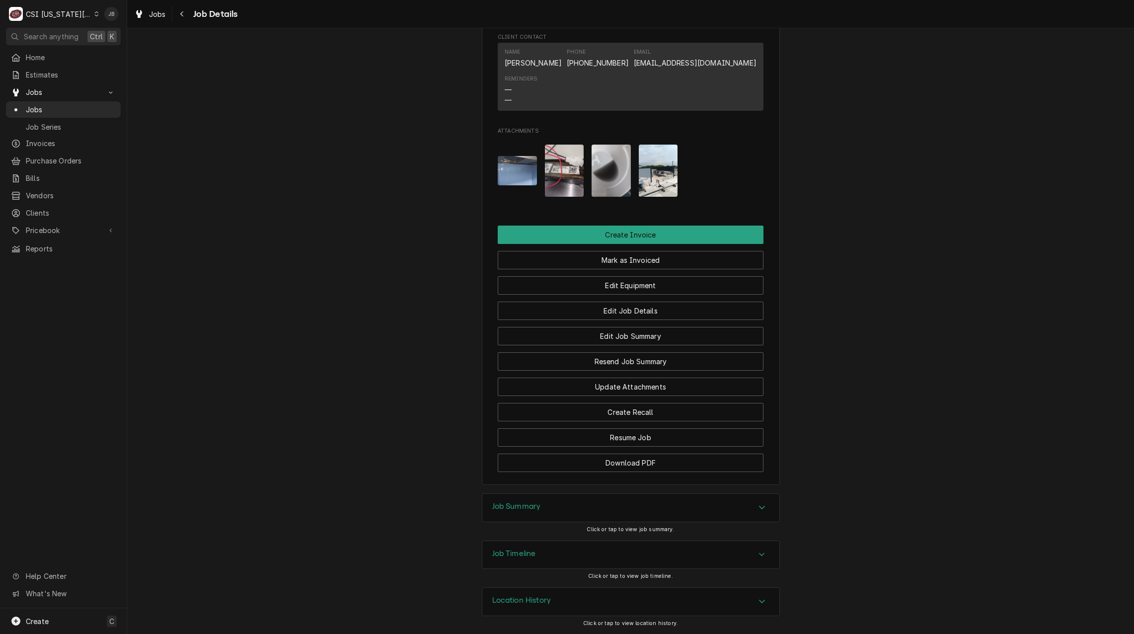
click at [576, 162] on img "Attachments" at bounding box center [564, 171] width 39 height 52
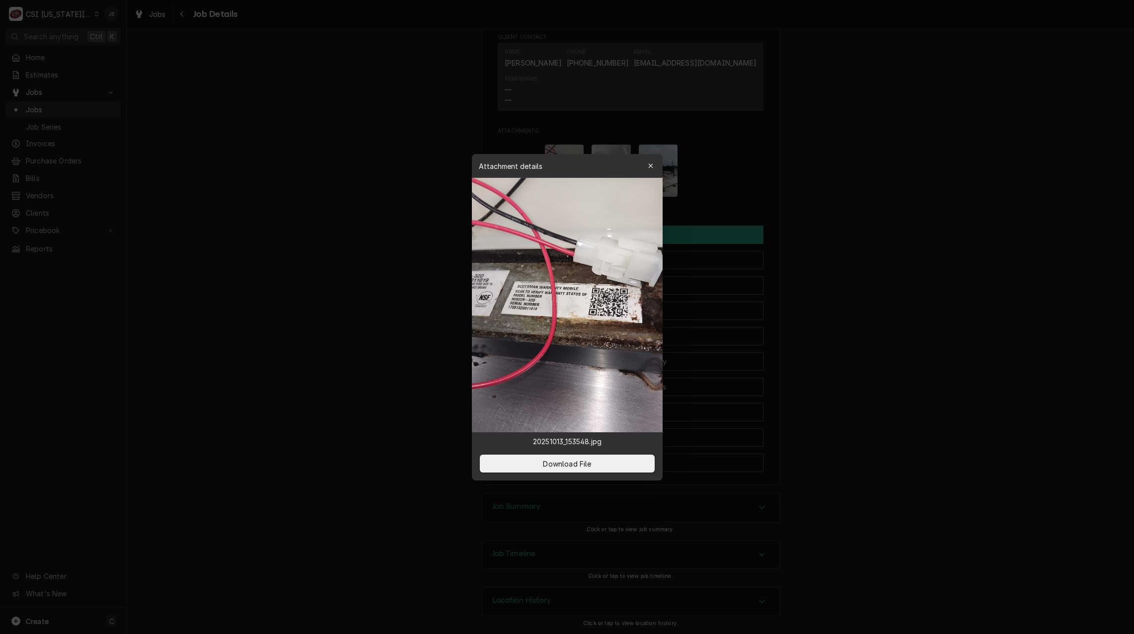
click at [920, 208] on div at bounding box center [567, 317] width 1134 height 634
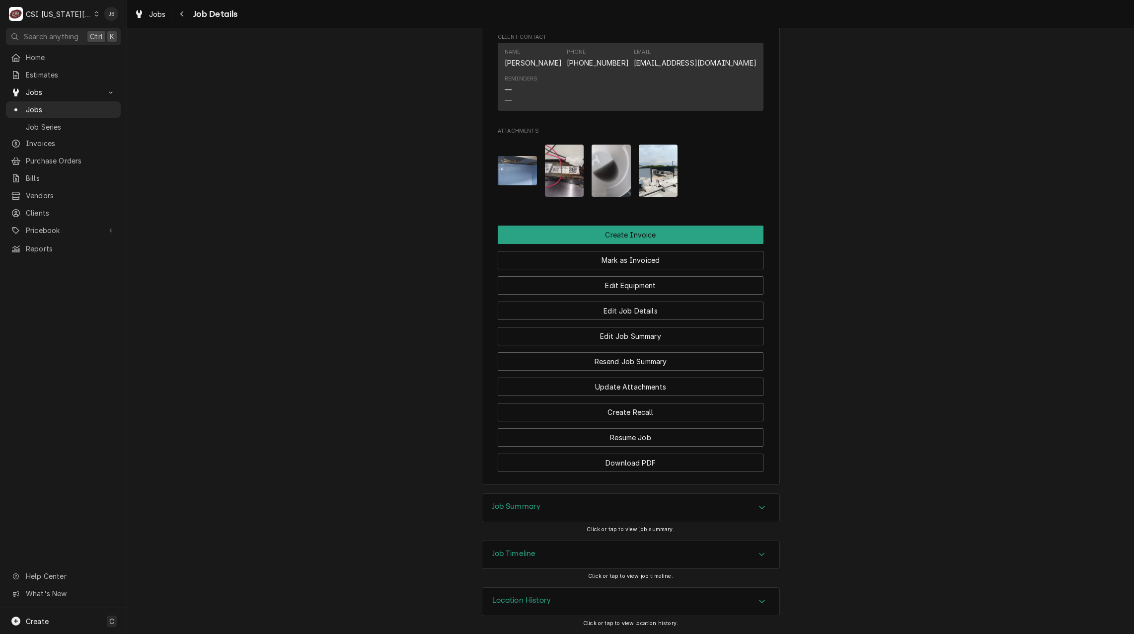
click at [544, 514] on div "Job Summary" at bounding box center [630, 508] width 297 height 28
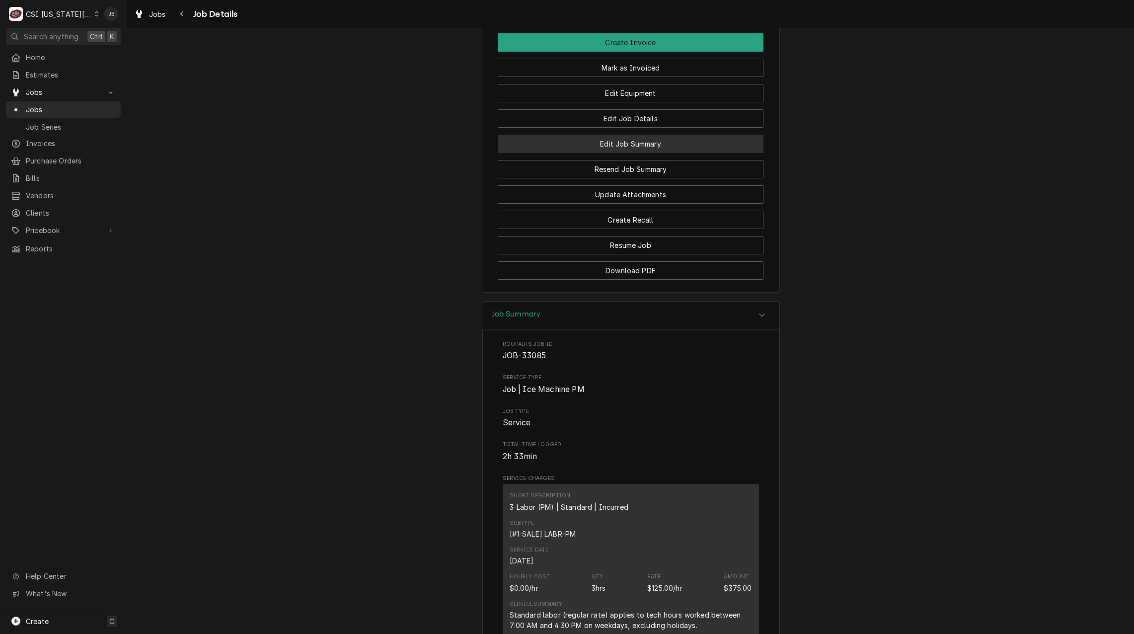
scroll to position [1014, 0]
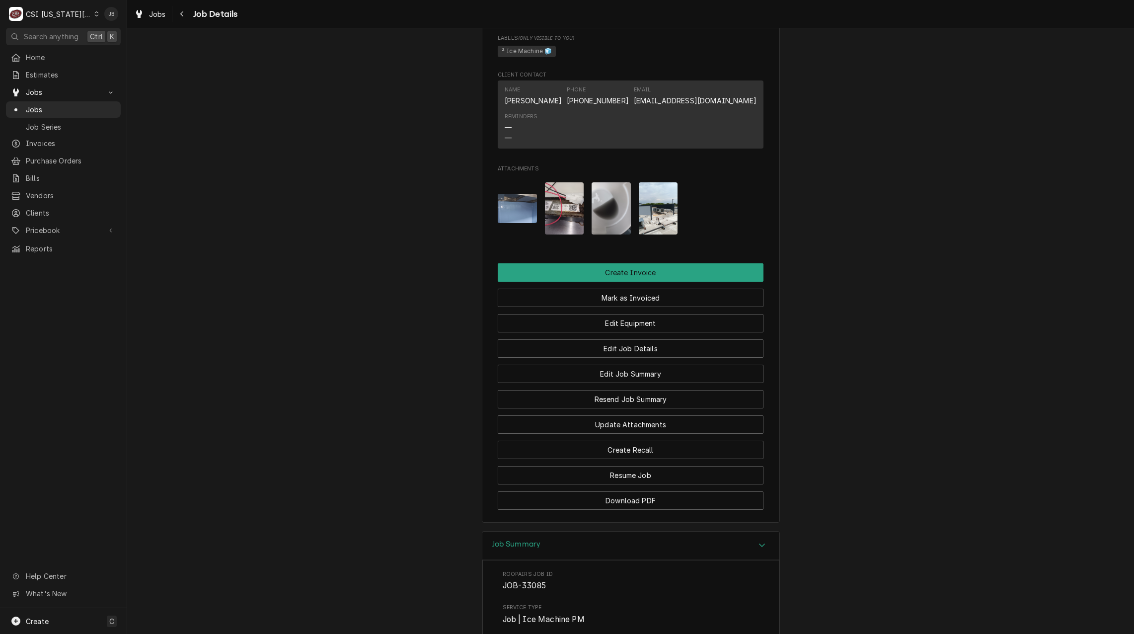
click at [554, 223] on img "Attachments" at bounding box center [564, 208] width 39 height 52
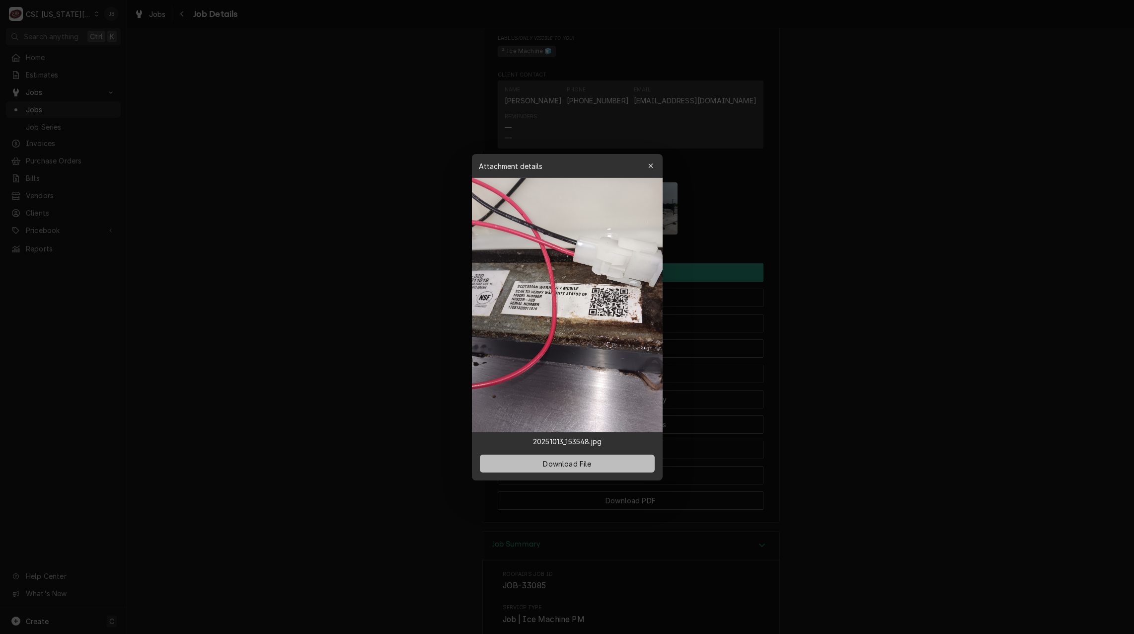
click at [559, 459] on span "Download File" at bounding box center [567, 463] width 52 height 10
click at [835, 362] on div at bounding box center [567, 317] width 1134 height 634
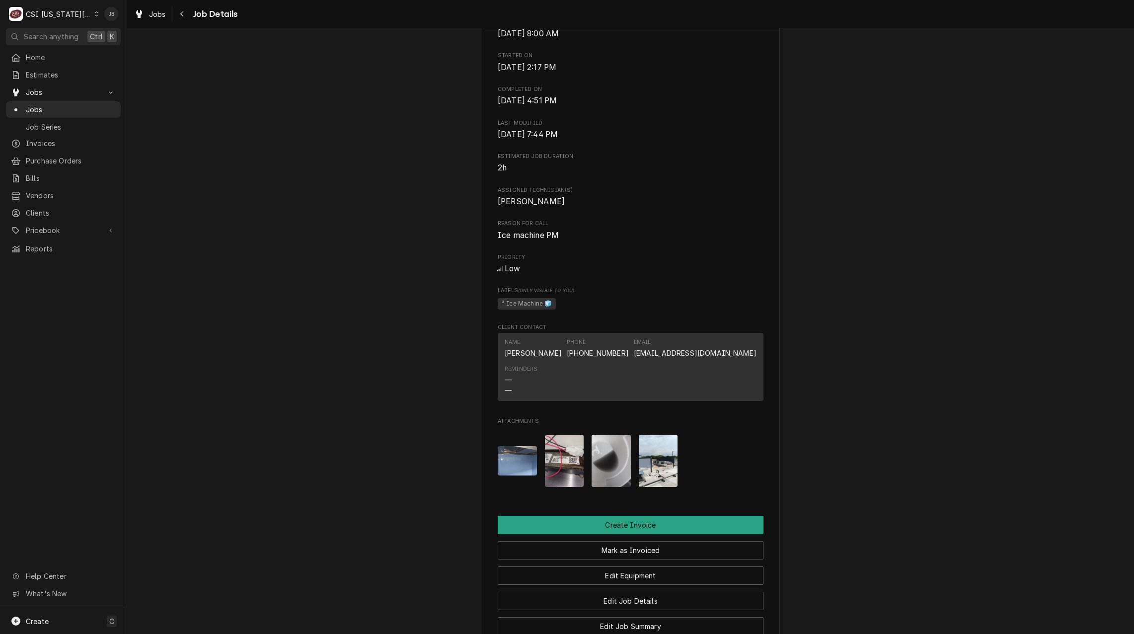
scroll to position [865, 0]
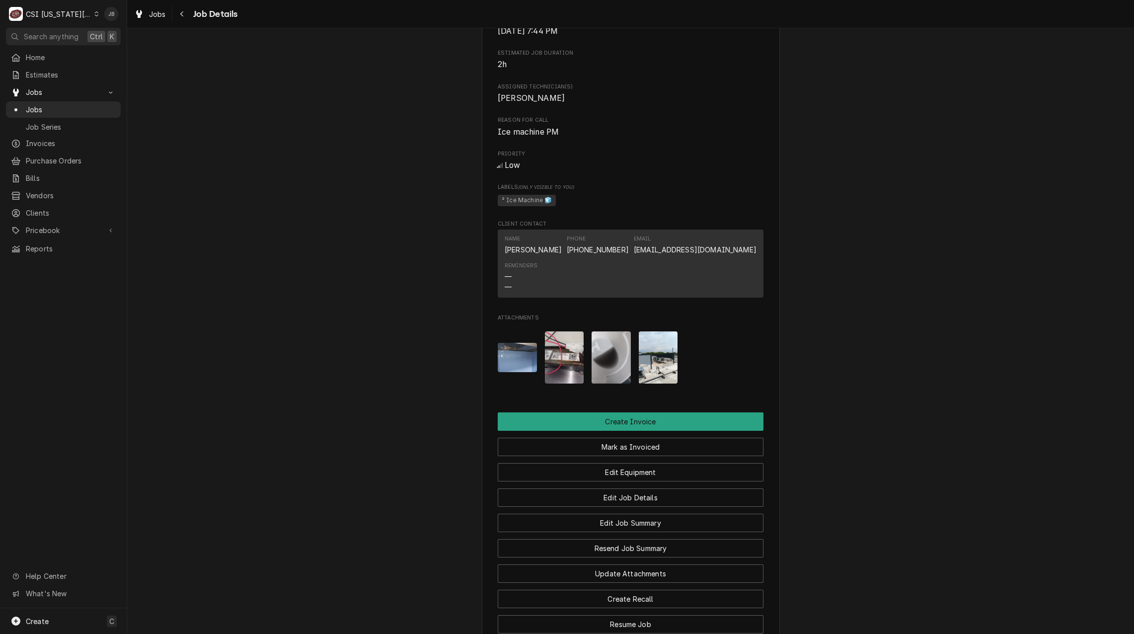
click at [612, 379] on img "Attachments" at bounding box center [611, 357] width 39 height 52
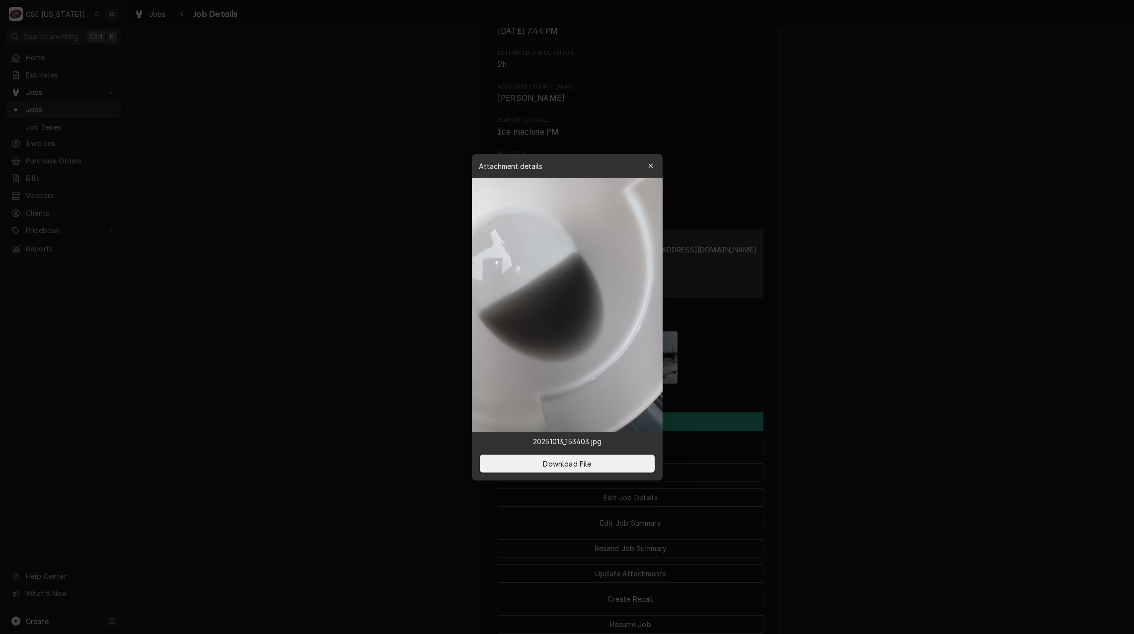
click at [369, 379] on div at bounding box center [567, 317] width 1134 height 634
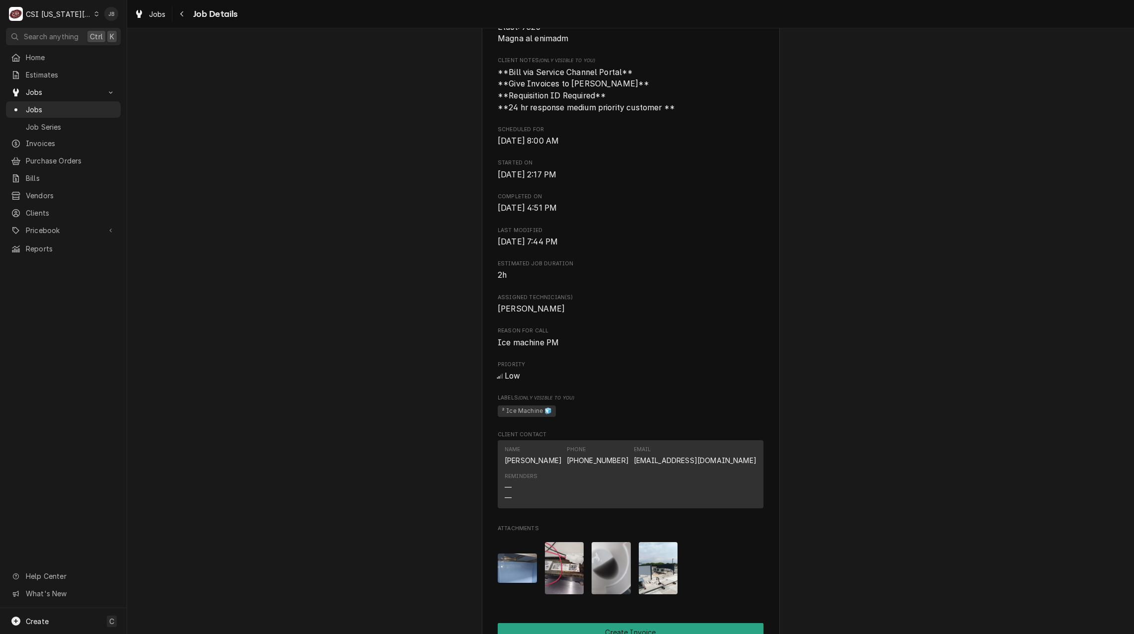
scroll to position [795, 0]
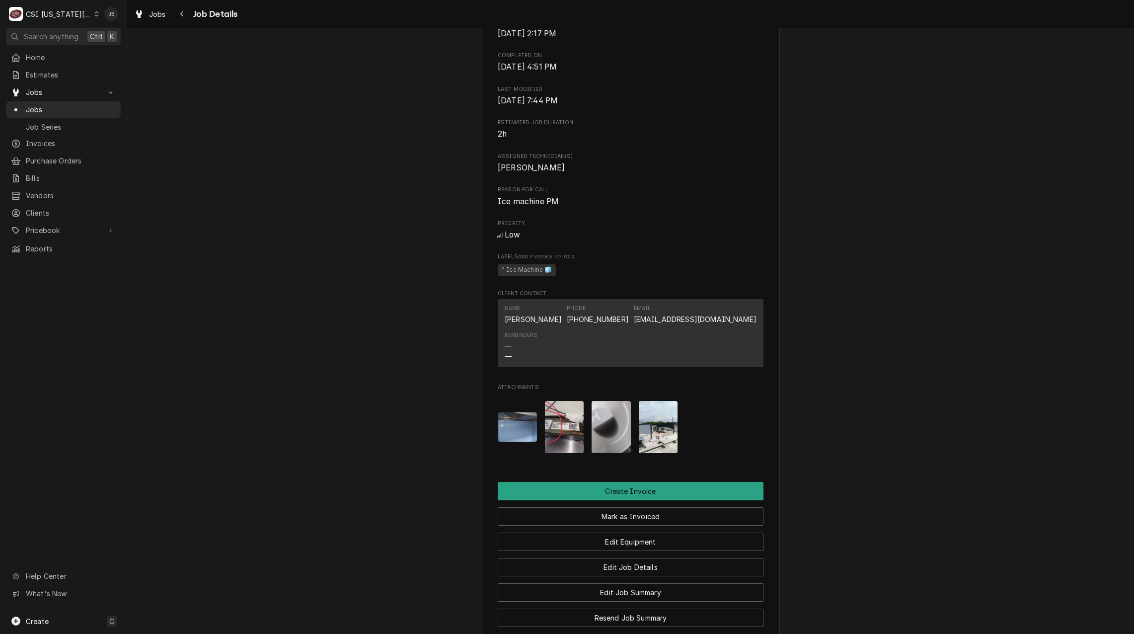
click at [611, 442] on img "Attachments" at bounding box center [611, 427] width 39 height 52
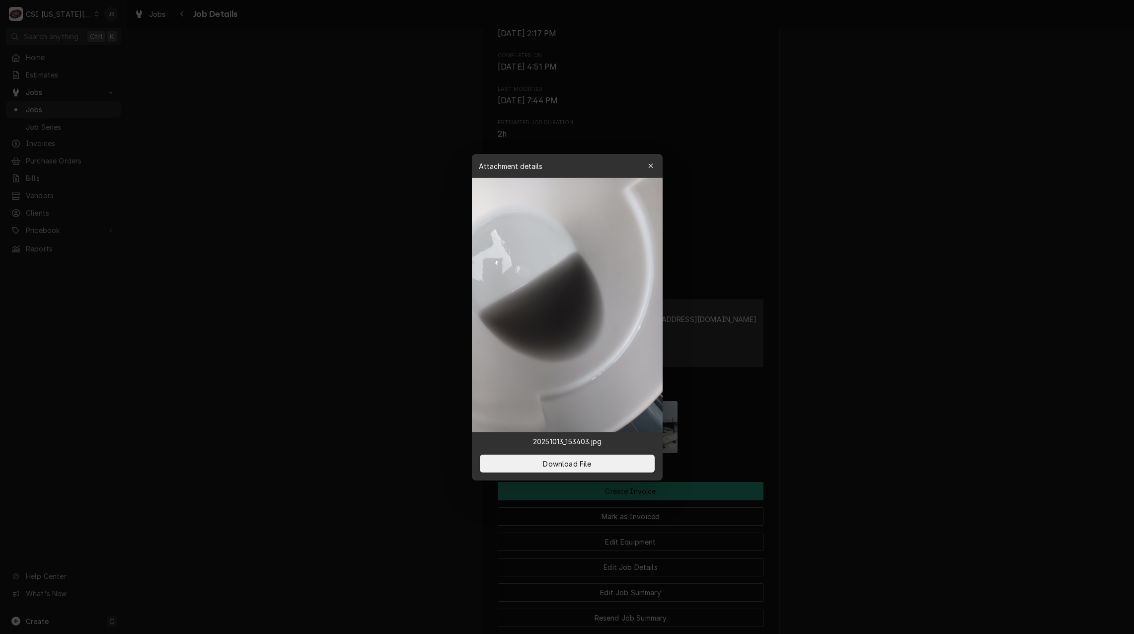
click at [386, 375] on div at bounding box center [567, 317] width 1134 height 634
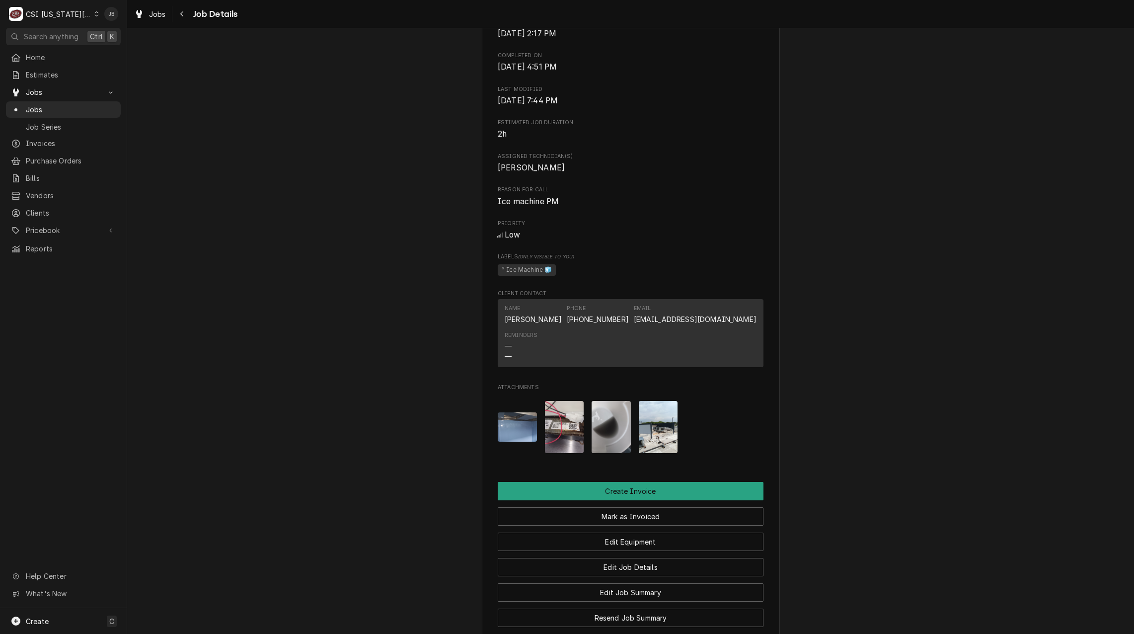
click at [655, 448] on img "Attachments" at bounding box center [658, 427] width 39 height 52
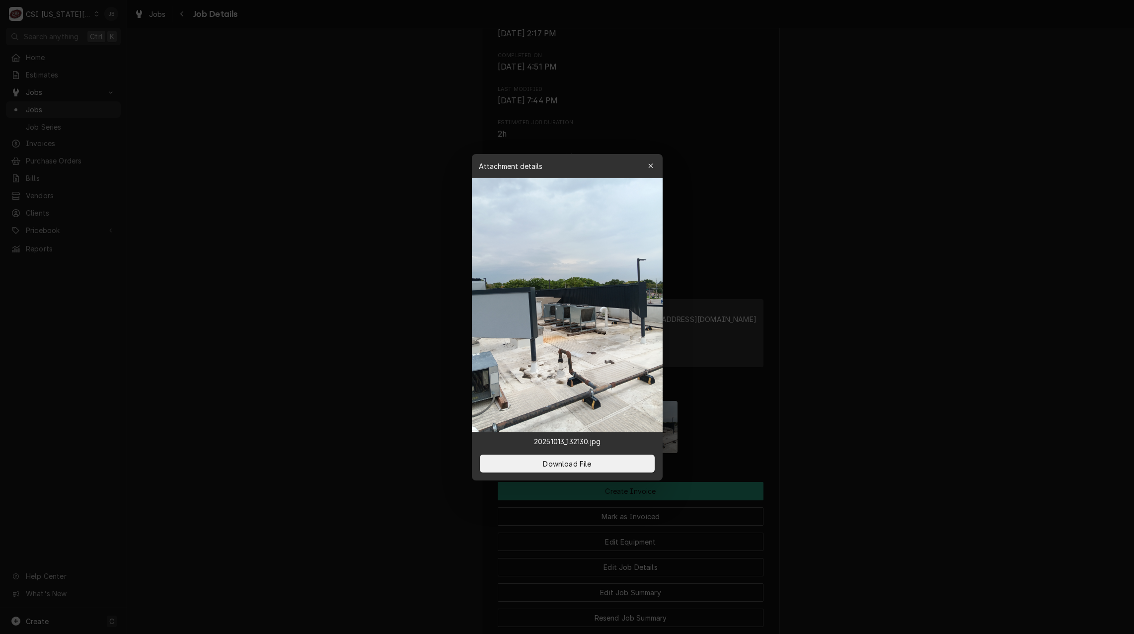
click at [403, 332] on div at bounding box center [567, 317] width 1134 height 634
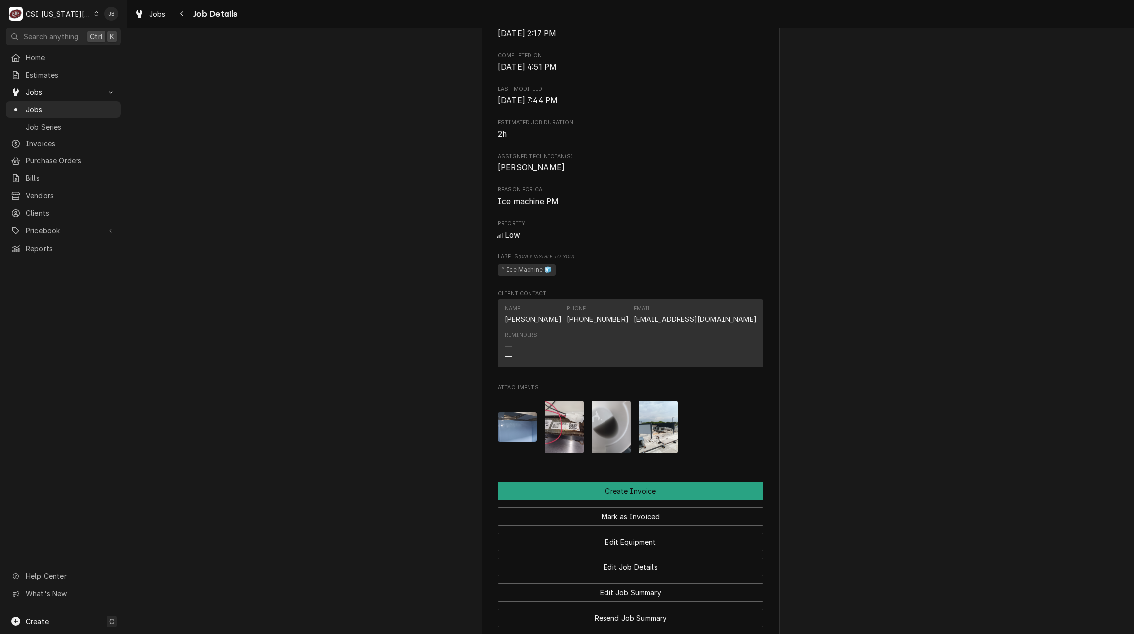
click at [560, 426] on img "Attachments" at bounding box center [564, 427] width 39 height 52
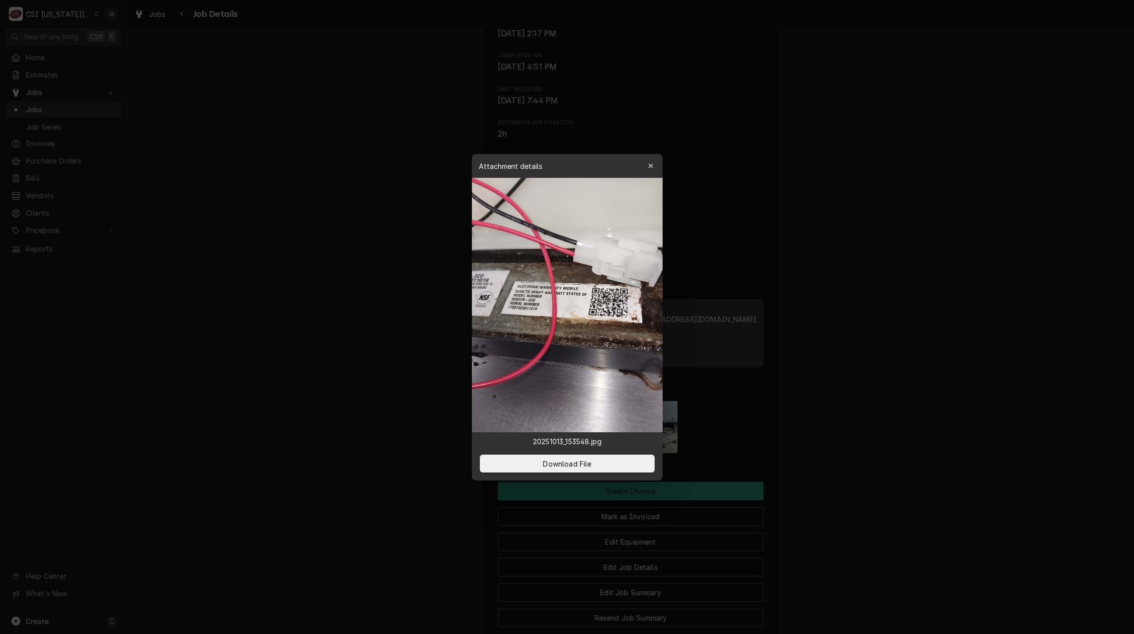
click at [412, 361] on div at bounding box center [567, 317] width 1134 height 634
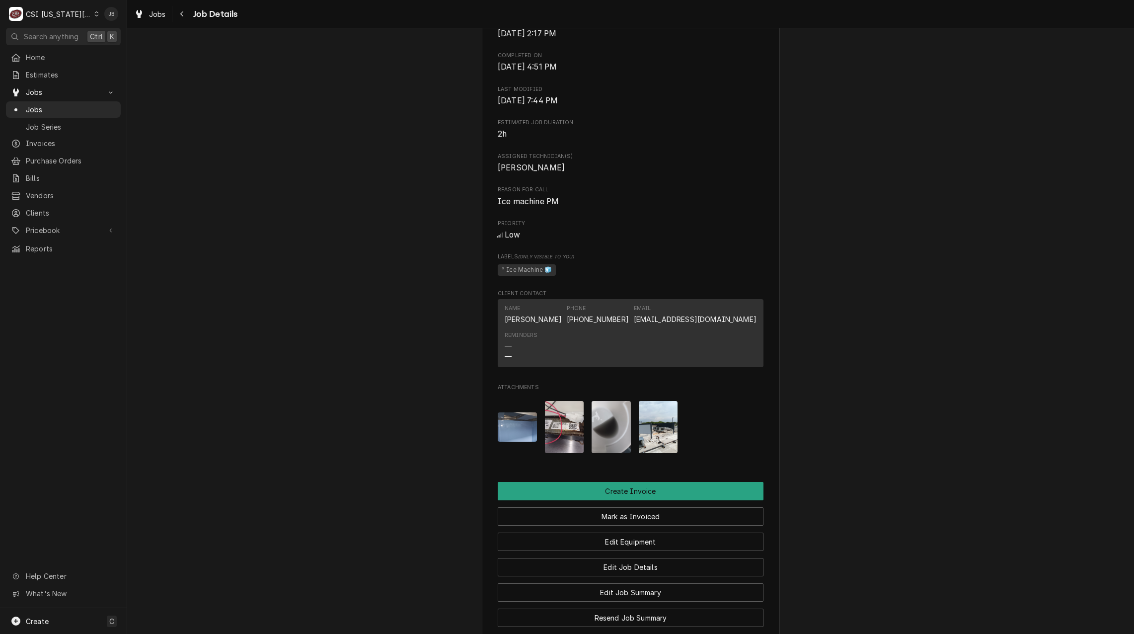
click at [514, 431] on img "Attachments" at bounding box center [517, 426] width 39 height 29
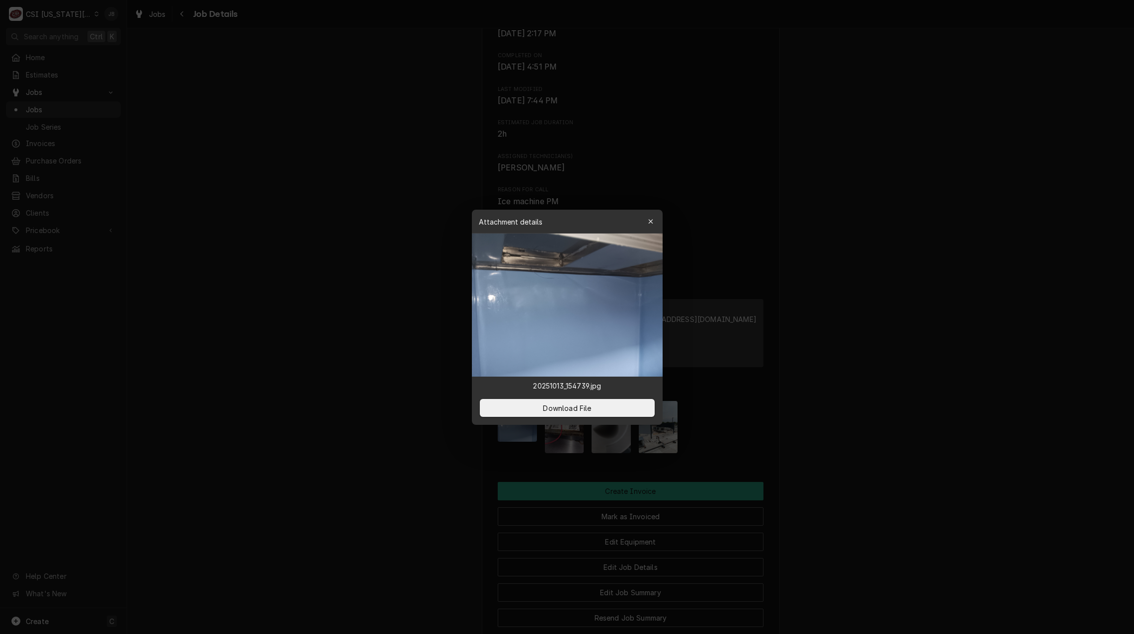
click at [382, 362] on div at bounding box center [567, 317] width 1134 height 634
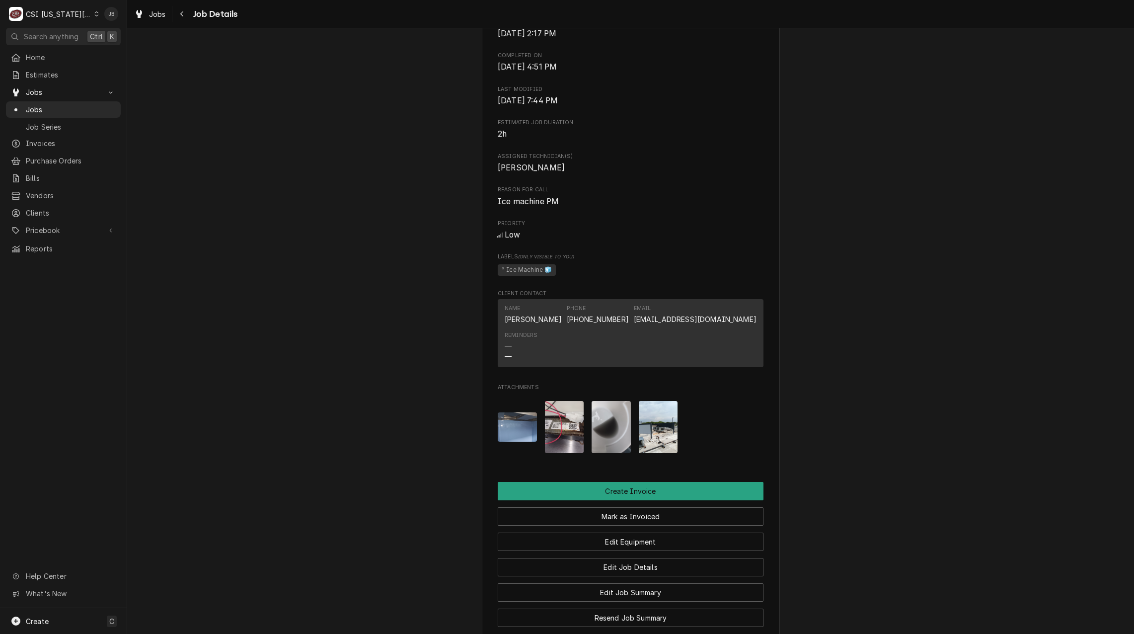
click at [560, 444] on img "Attachments" at bounding box center [564, 427] width 39 height 52
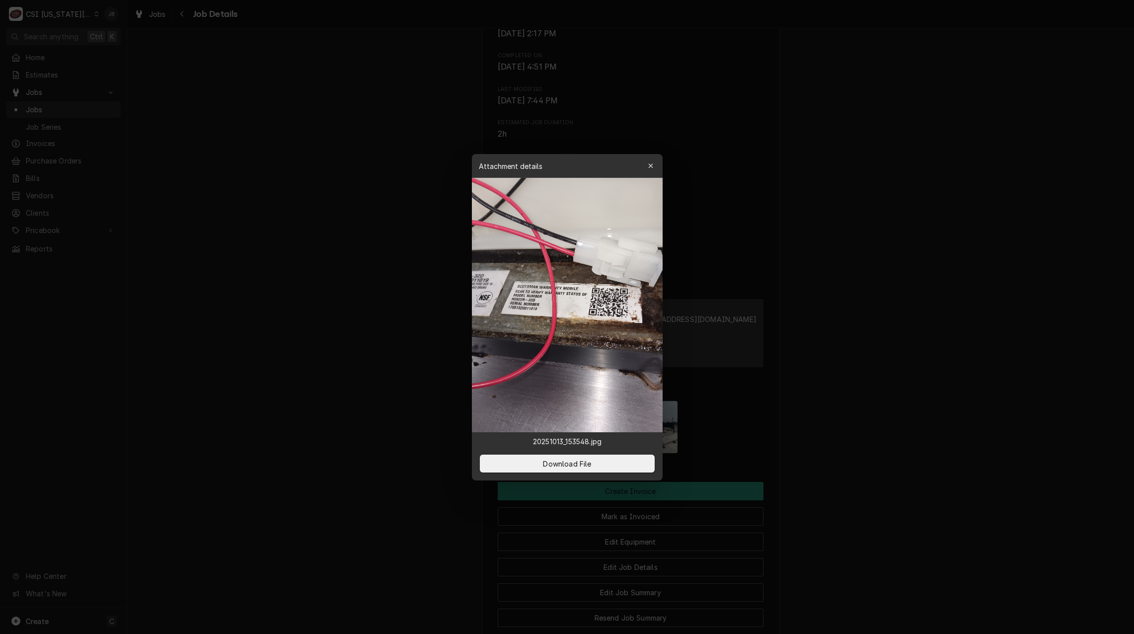
click at [398, 234] on div at bounding box center [567, 317] width 1134 height 634
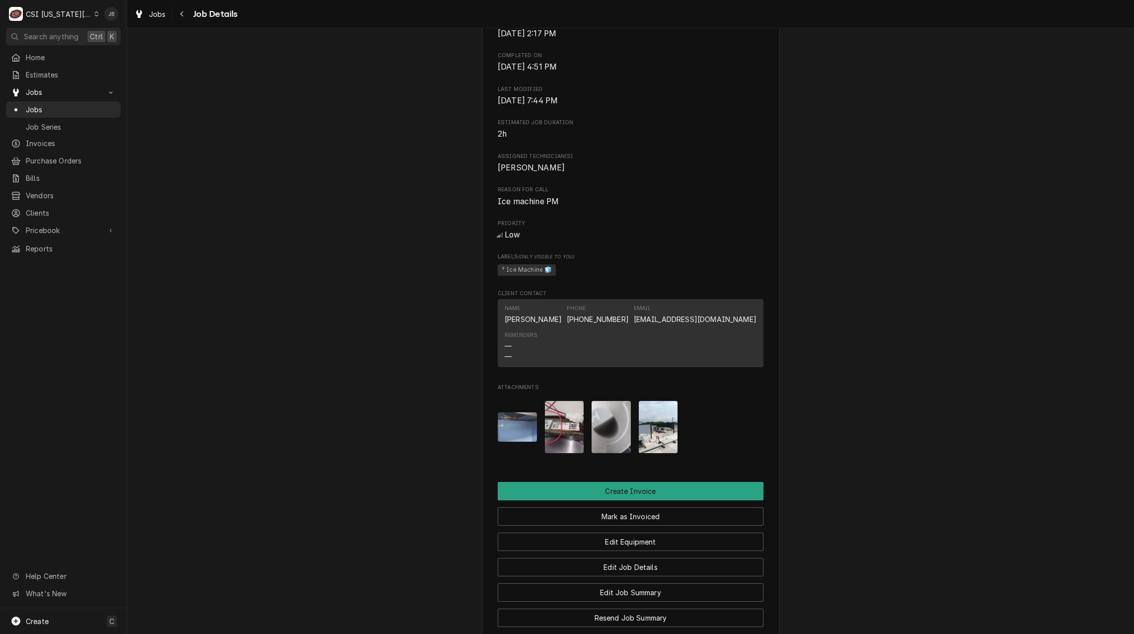
click at [646, 435] on img "Attachments" at bounding box center [658, 427] width 39 height 52
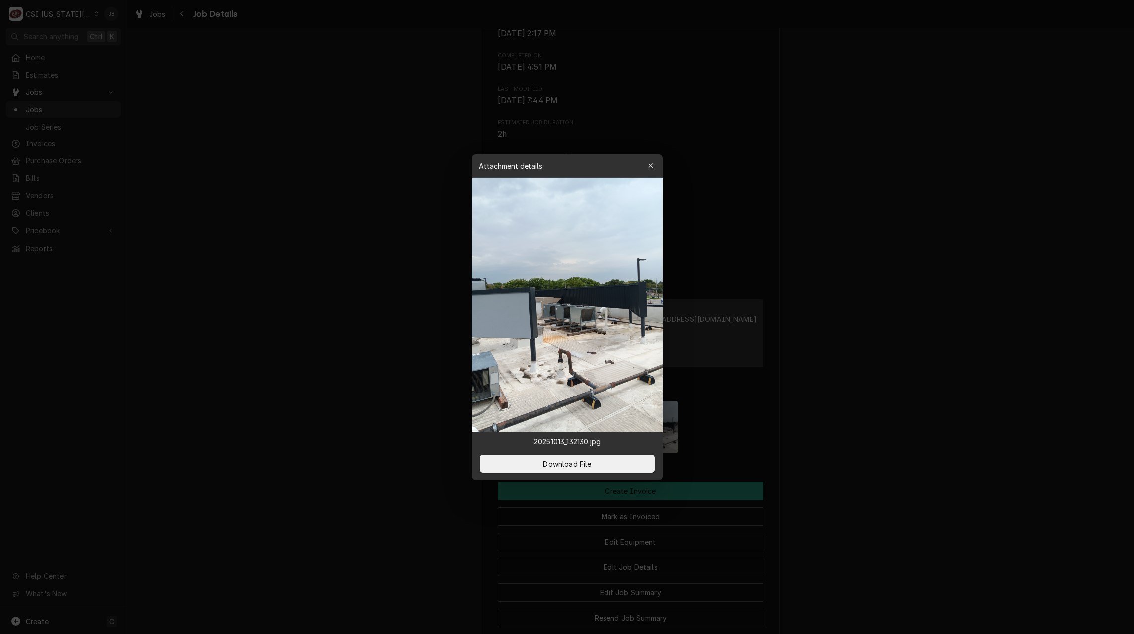
click at [349, 347] on div at bounding box center [567, 317] width 1134 height 634
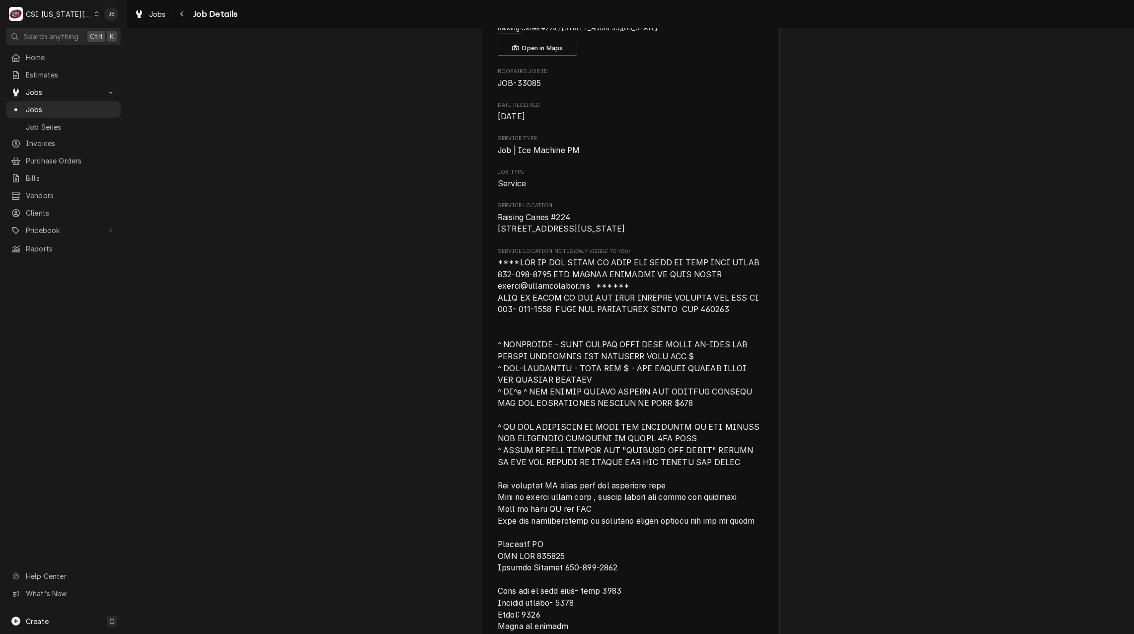
scroll to position [0, 0]
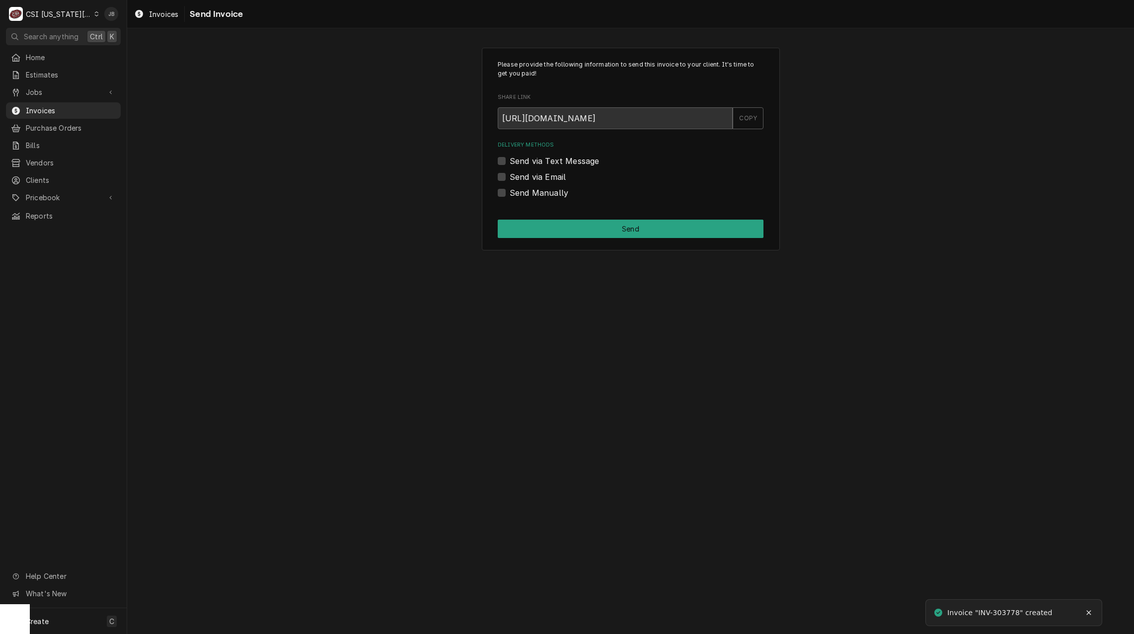
click at [528, 178] on label "Send via Email" at bounding box center [538, 177] width 56 height 12
click at [528, 178] on input "Send via Email" at bounding box center [643, 182] width 266 height 22
checkbox input "true"
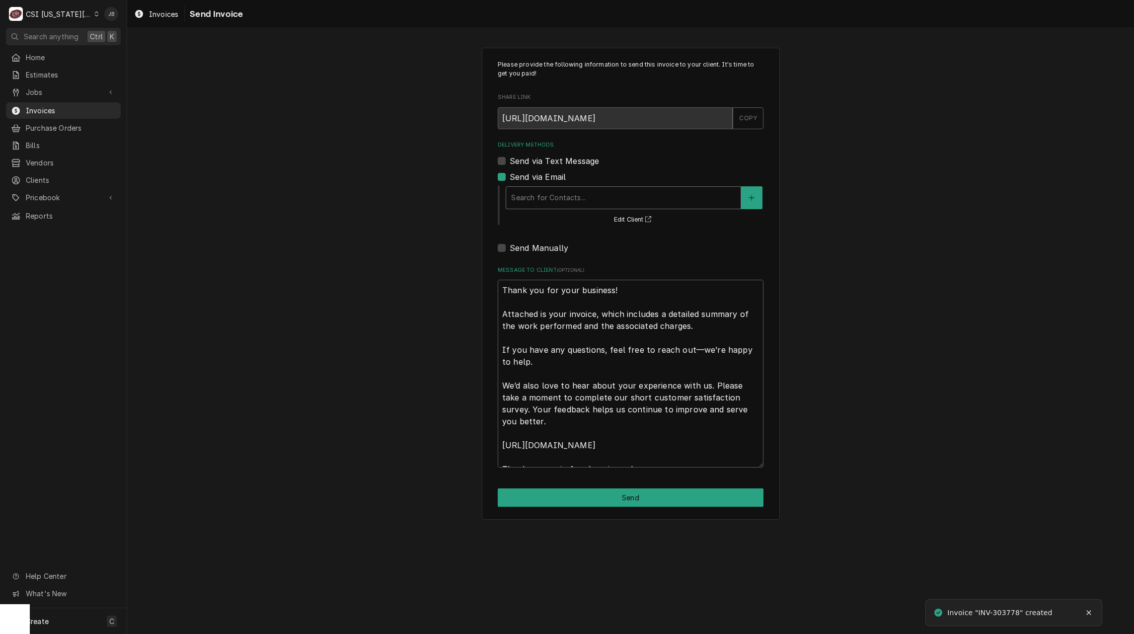
drag, startPoint x: 561, startPoint y: 211, endPoint x: 565, endPoint y: 207, distance: 5.3
click at [560, 211] on div "Search for Contacts... Edit Client" at bounding box center [634, 204] width 259 height 41
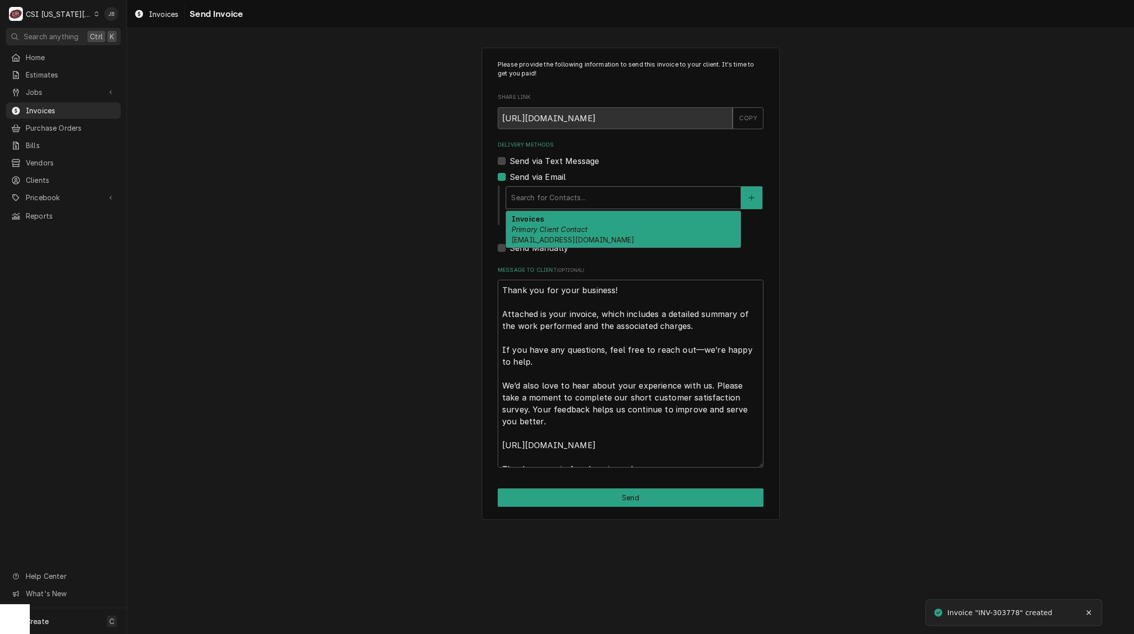
click at [568, 194] on div "Delivery Methods" at bounding box center [623, 198] width 225 height 18
click at [562, 223] on div "Invoices Primary Client Contact atevis@holdenschools.org" at bounding box center [623, 229] width 235 height 36
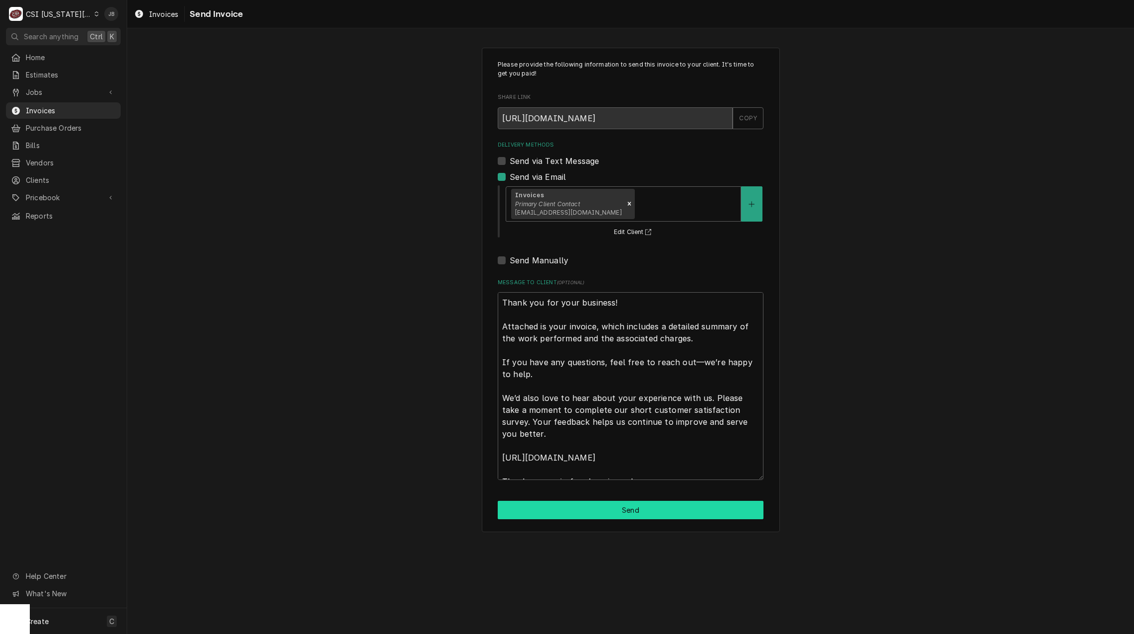
click at [577, 514] on button "Send" at bounding box center [631, 510] width 266 height 18
type textarea "x"
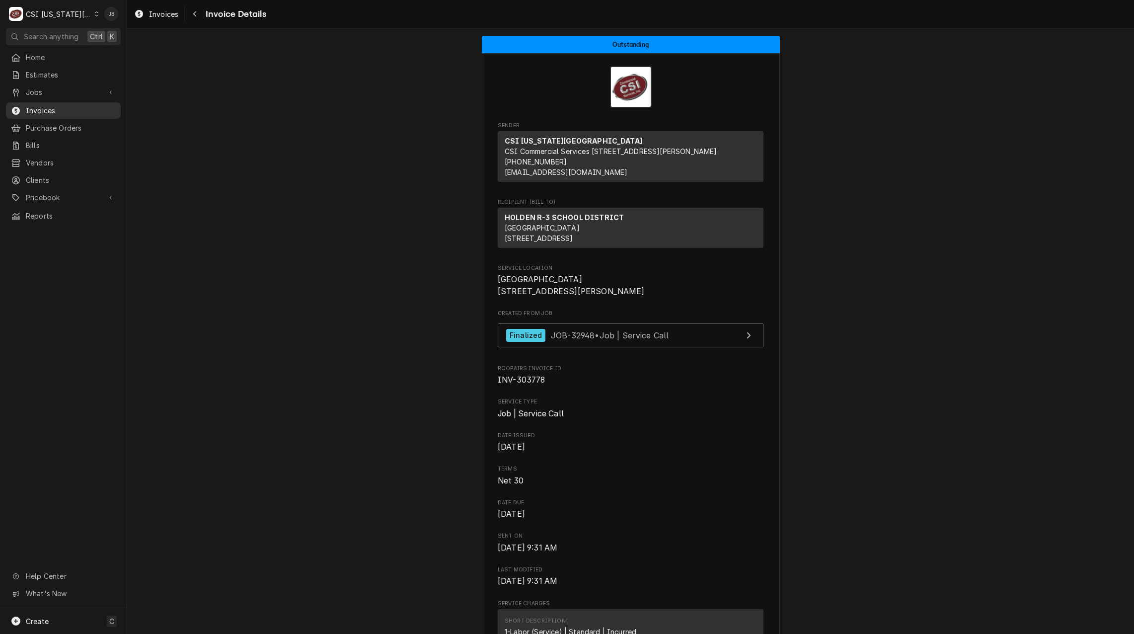
click at [43, 114] on link "Invoices" at bounding box center [63, 110] width 115 height 16
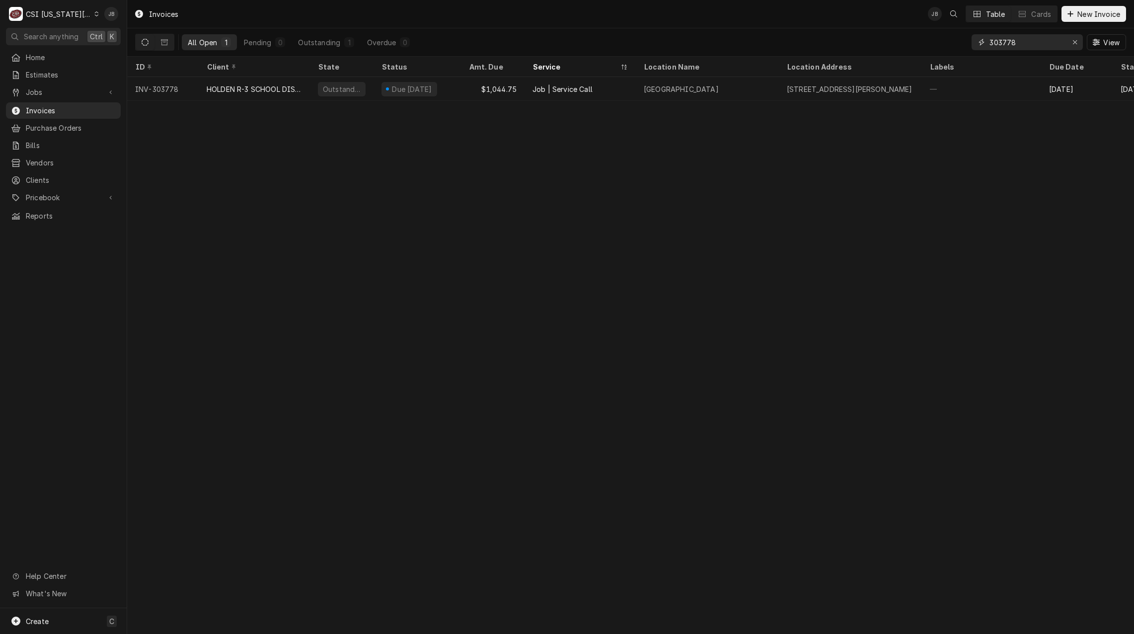
click at [1028, 39] on input "303778" at bounding box center [1027, 42] width 75 height 16
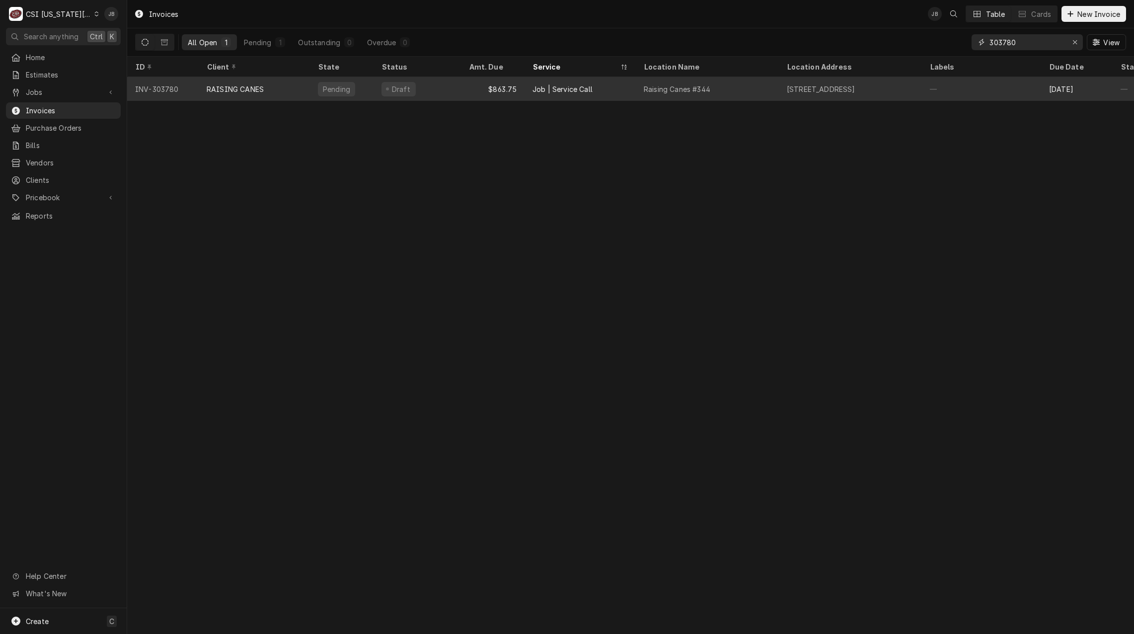
type input "303780"
click at [242, 94] on div "RAISING CANES" at bounding box center [254, 89] width 111 height 24
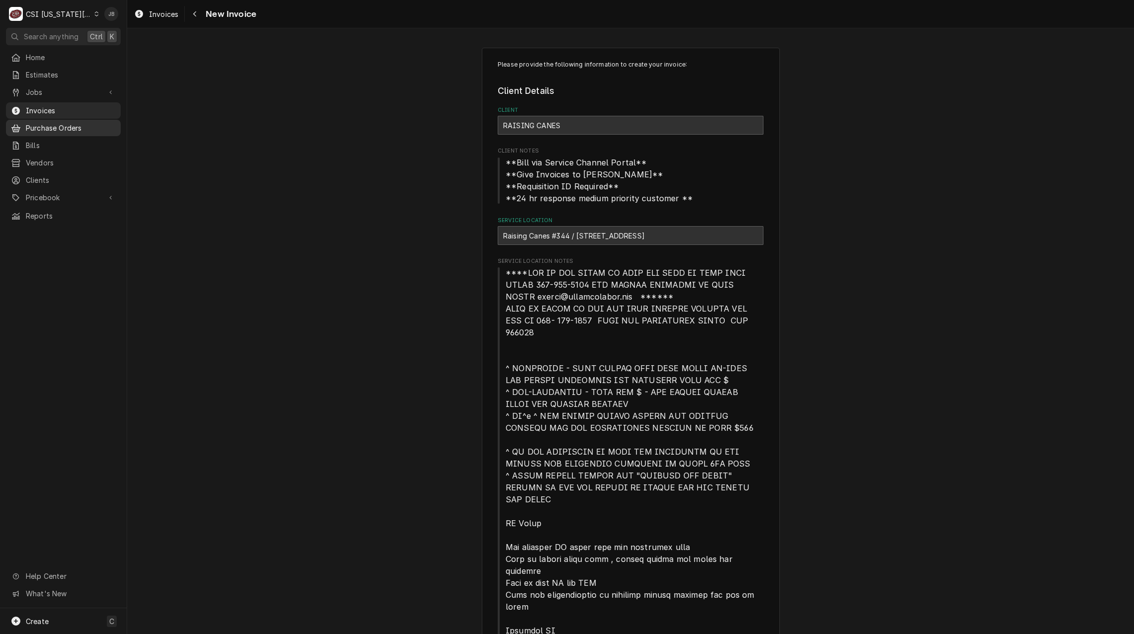
click at [60, 123] on span "Purchase Orders" at bounding box center [71, 128] width 90 height 10
click at [55, 106] on span "Invoices" at bounding box center [71, 110] width 90 height 10
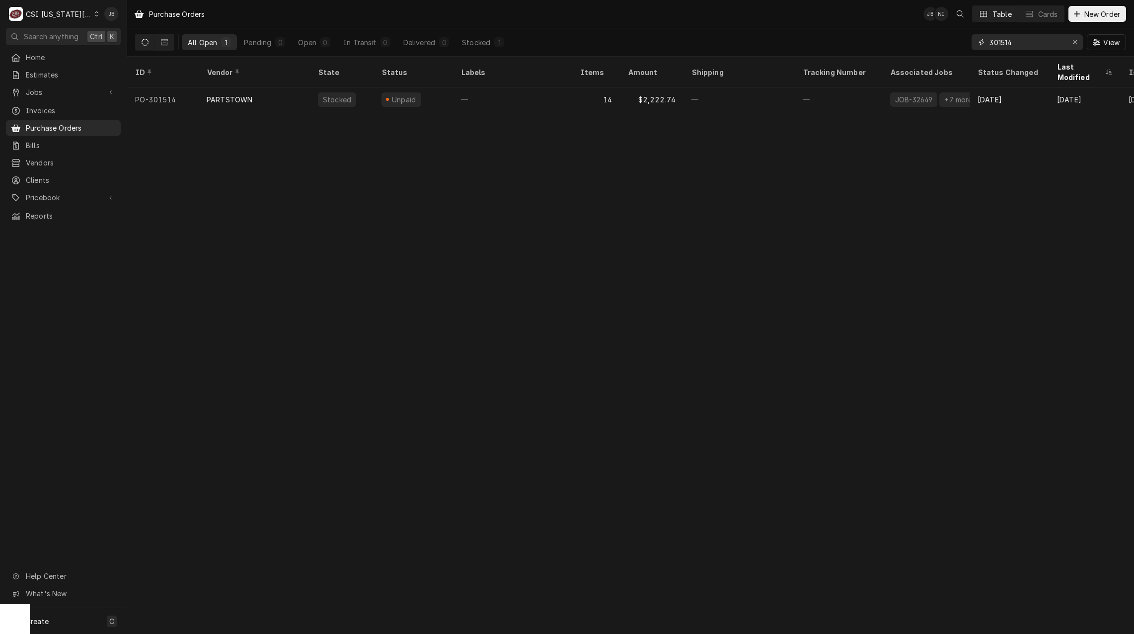
drag, startPoint x: 1002, startPoint y: 46, endPoint x: 920, endPoint y: 47, distance: 82.0
click at [941, 47] on div "All Open 1 Pending 0 Open 0 In Transit 0 Delivered 0 Stocked 1 301514 View" at bounding box center [630, 42] width 991 height 28
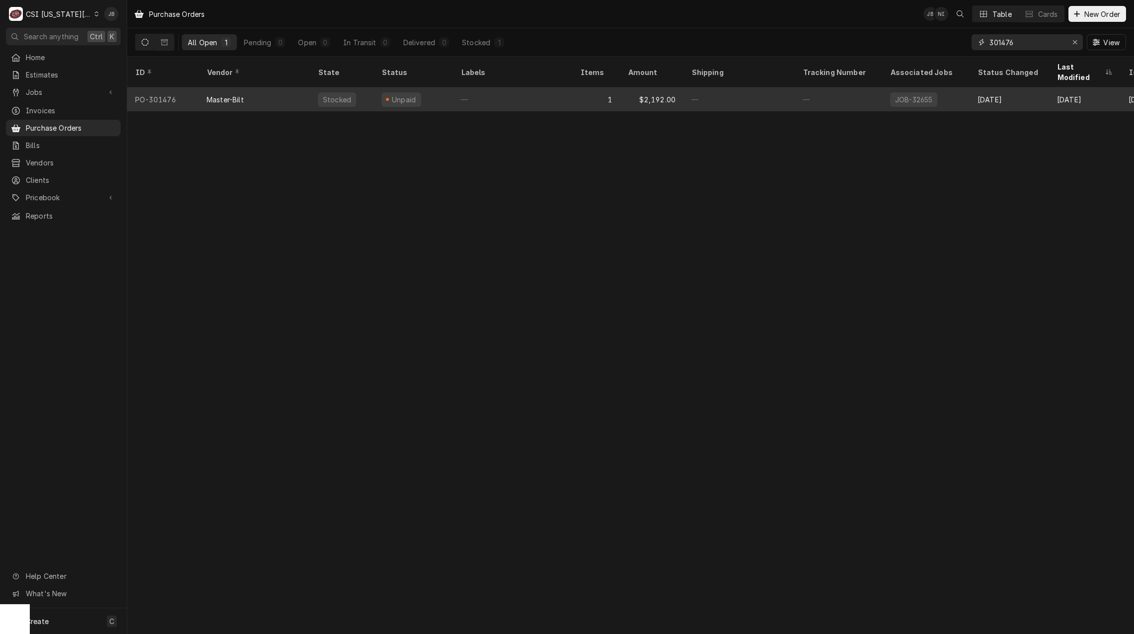
type input "301476"
click at [223, 94] on div "Master-Bilt" at bounding box center [225, 99] width 37 height 10
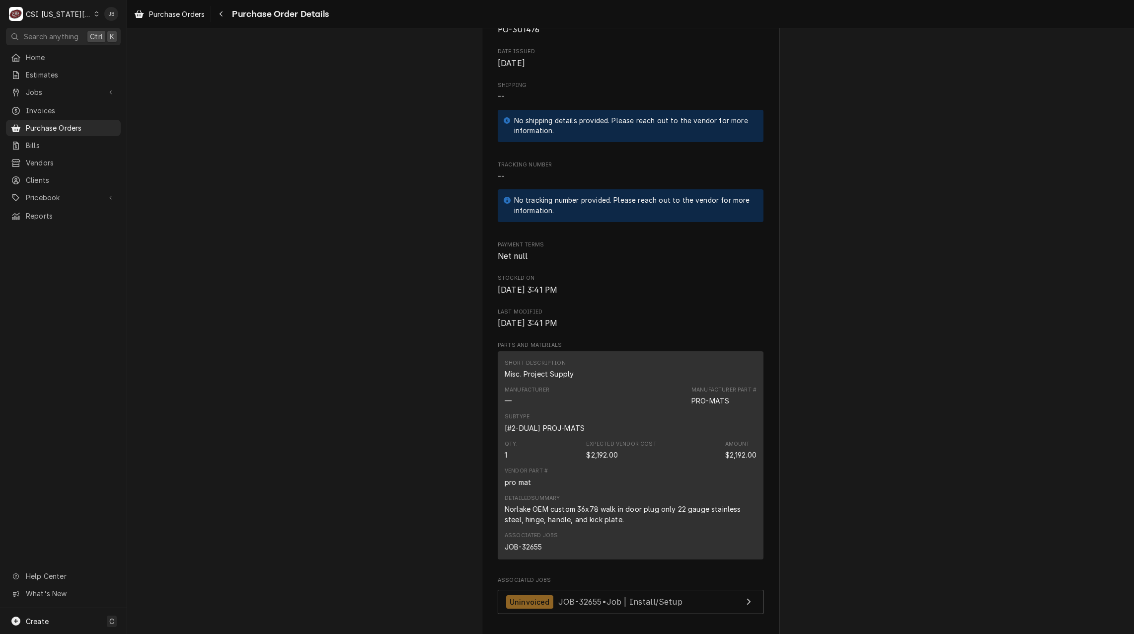
scroll to position [394, 0]
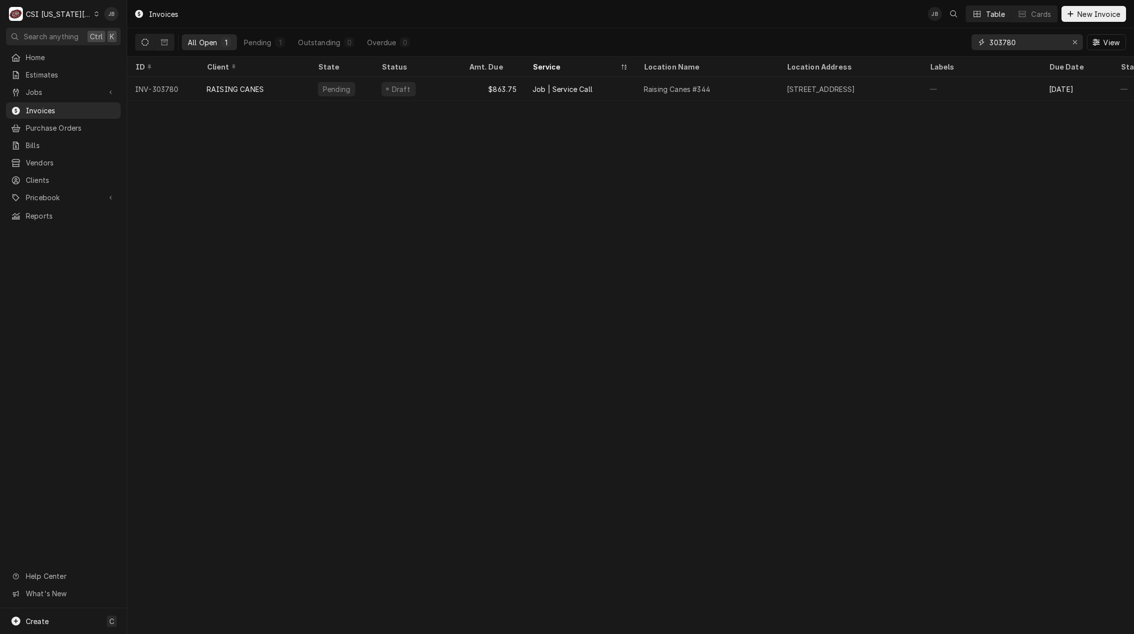
click at [1029, 39] on input "303780" at bounding box center [1027, 42] width 75 height 16
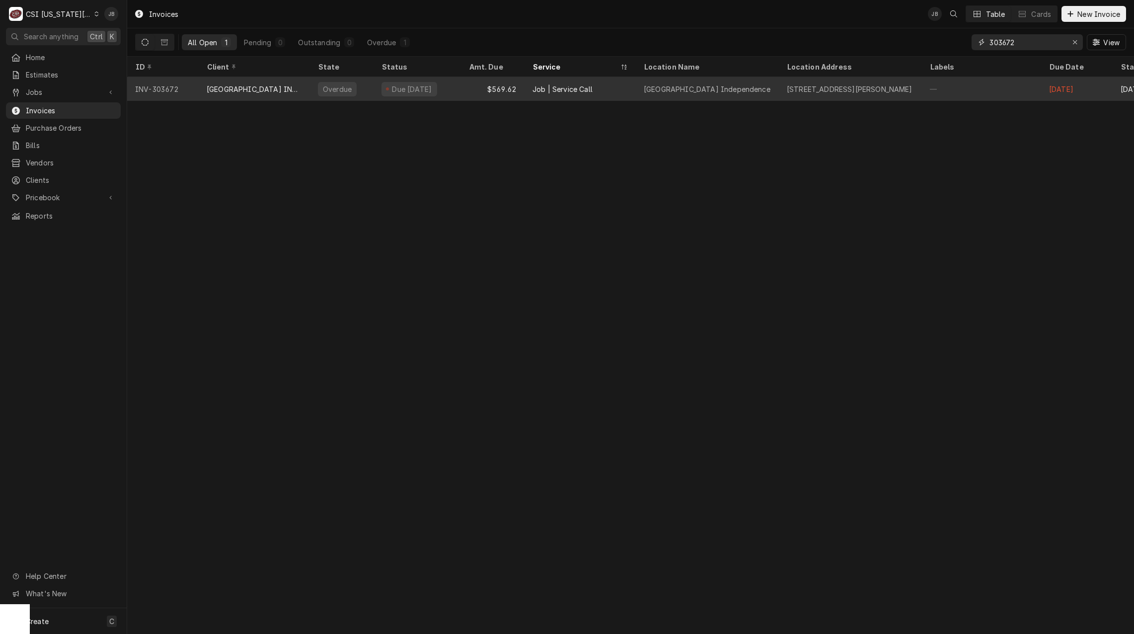
type input "303672"
click at [251, 89] on div "[GEOGRAPHIC_DATA] INDEPENDENCE" at bounding box center [254, 89] width 95 height 10
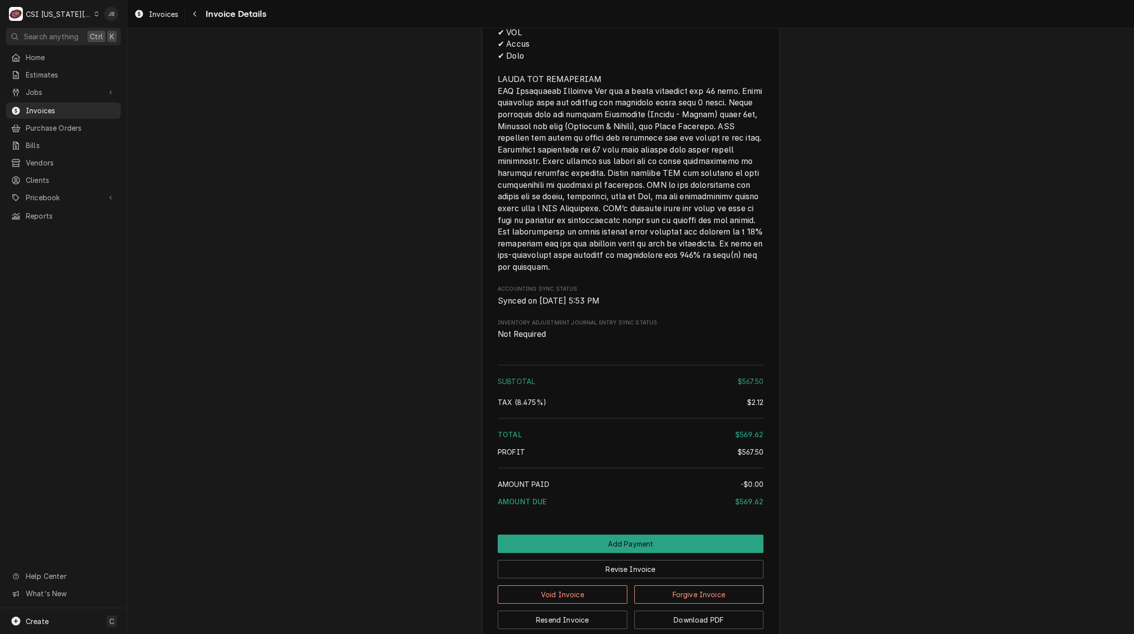
scroll to position [1658, 0]
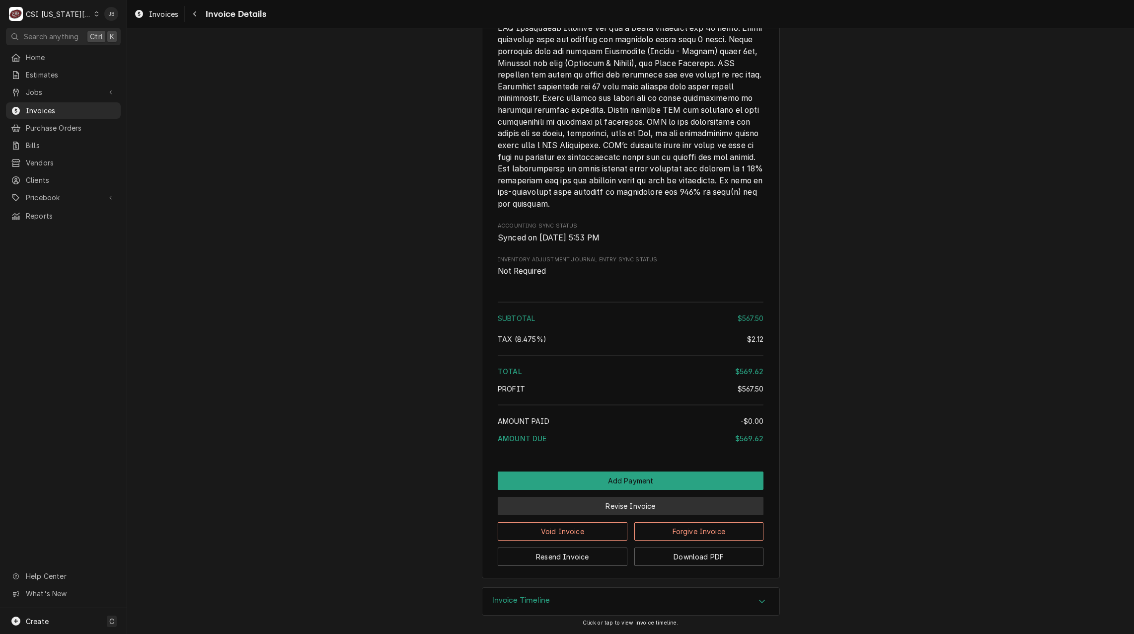
click at [595, 506] on button "Revise Invoice" at bounding box center [631, 506] width 266 height 18
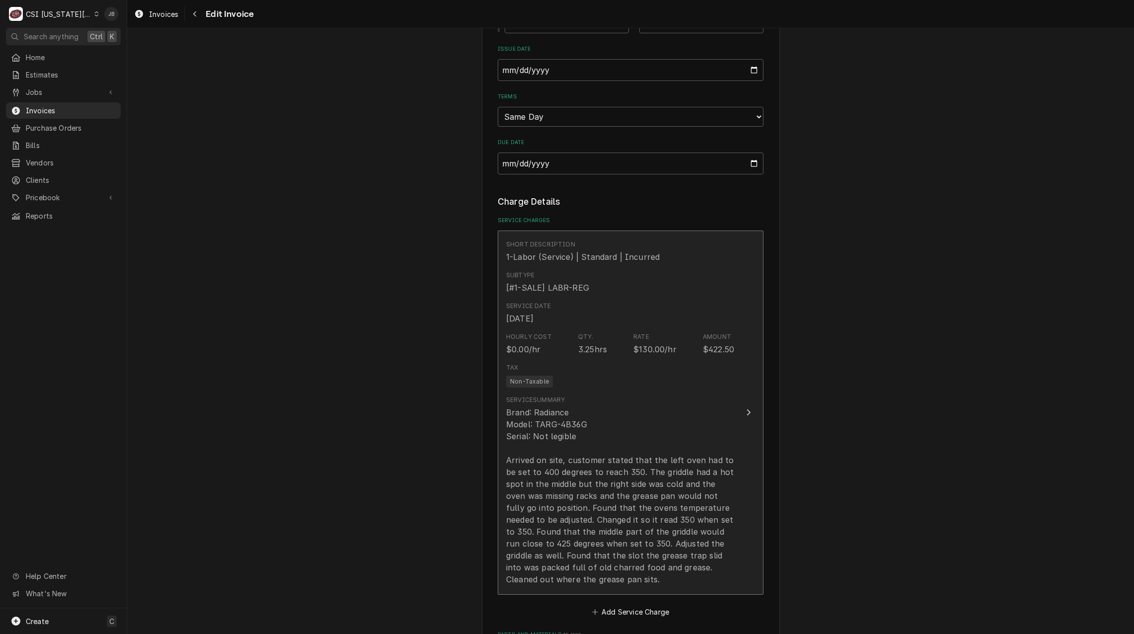
scroll to position [894, 0]
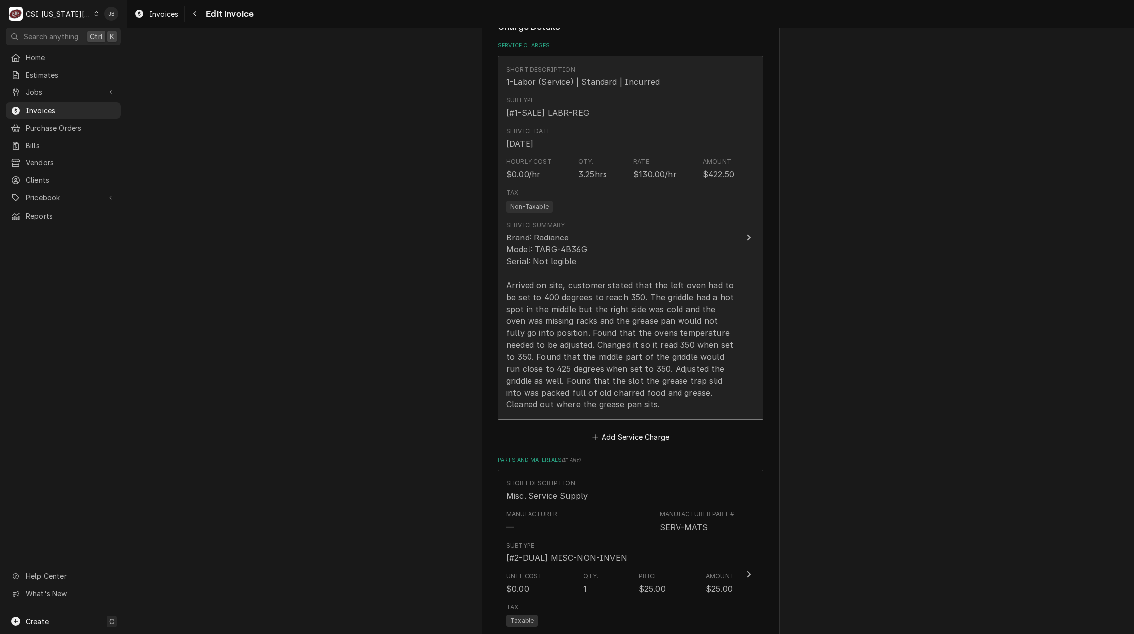
click at [615, 320] on div "Brand: Radiance Model: TARG-4B36G Serial: Not legible Arrived on site, customer…" at bounding box center [620, 321] width 228 height 179
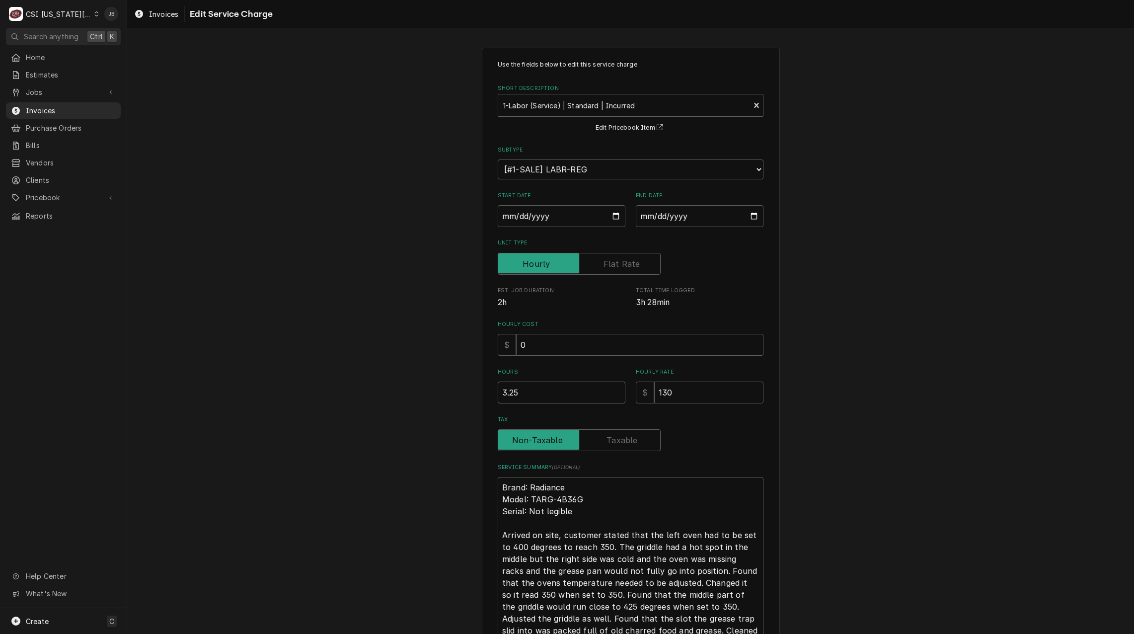
drag, startPoint x: 524, startPoint y: 387, endPoint x: 425, endPoint y: 388, distance: 98.9
click at [426, 388] on div "Use the fields below to edit this service charge Short Description 1-Labor (Ser…" at bounding box center [630, 389] width 1007 height 700
type textarea "x"
type input "3"
click at [446, 432] on div "Use the fields below to edit this service charge Short Description 1-Labor (Ser…" at bounding box center [630, 389] width 1007 height 700
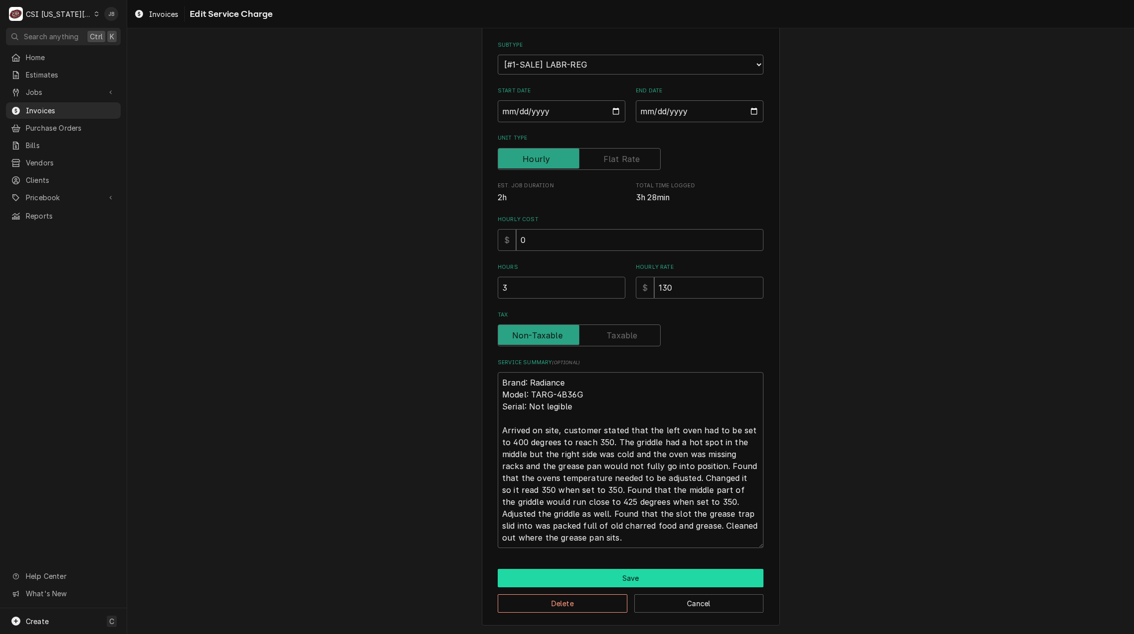
click at [603, 578] on button "Save" at bounding box center [631, 578] width 266 height 18
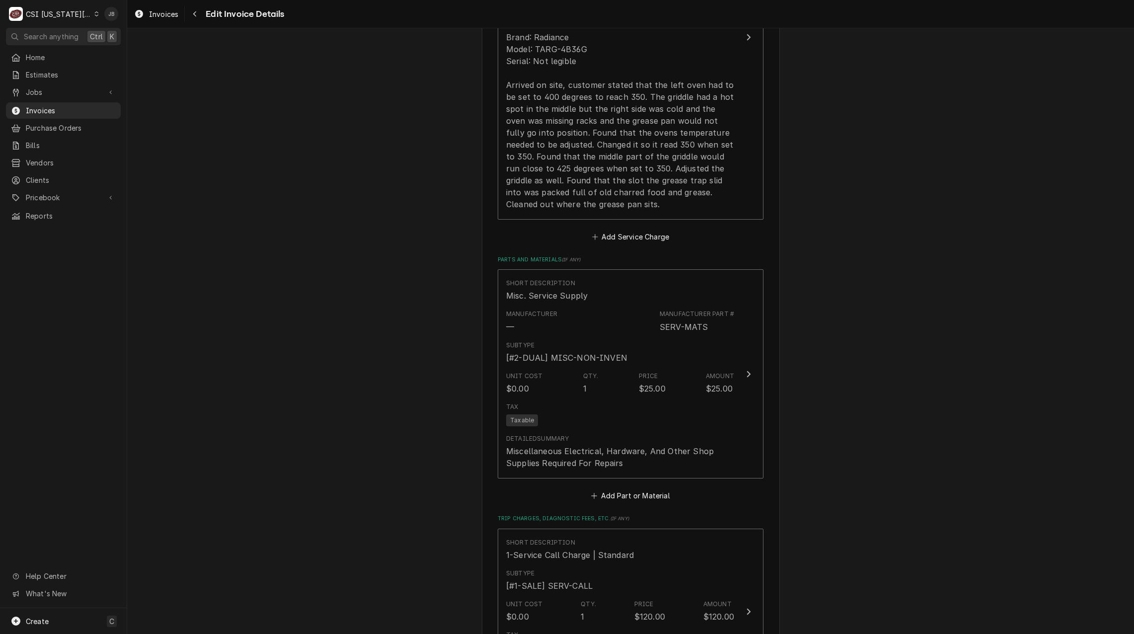
scroll to position [1036, 0]
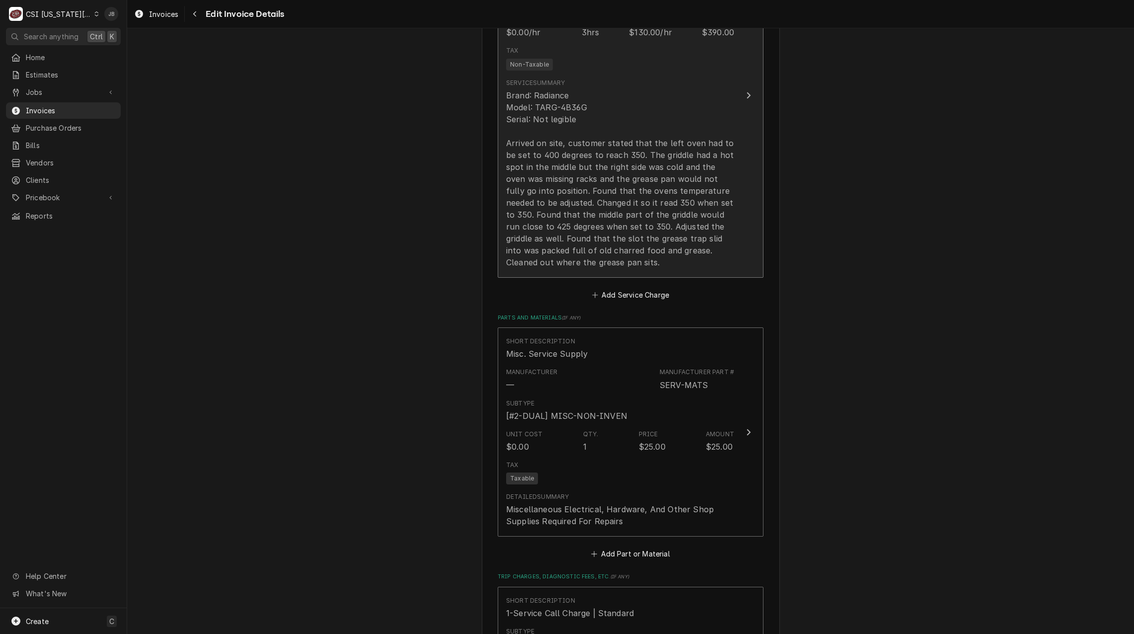
click at [593, 135] on div "Brand: Radiance Model: TARG-4B36G Serial: Not legible Arrived on site, customer…" at bounding box center [620, 178] width 228 height 179
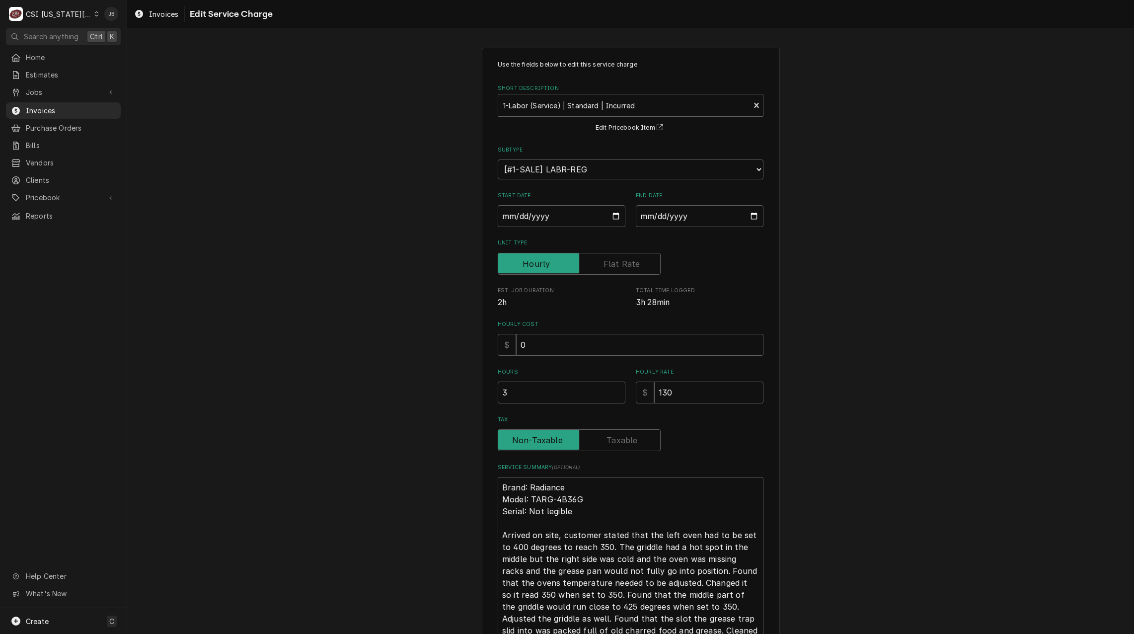
drag, startPoint x: 479, startPoint y: 402, endPoint x: 537, endPoint y: 394, distance: 58.3
click at [482, 400] on div "Use the fields below to edit this service charge Short Description 1-Labor (Ser…" at bounding box center [631, 389] width 298 height 683
click at [537, 394] on input "3" at bounding box center [562, 393] width 128 height 22
type textarea "x"
type input "3.2"
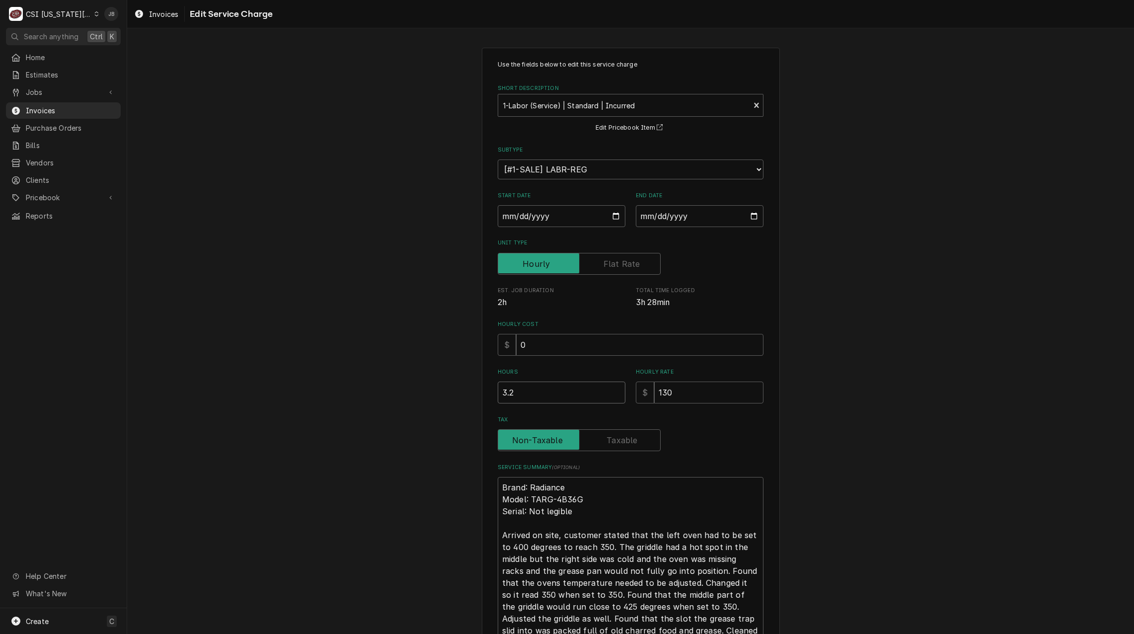
type textarea "x"
type input "3.25"
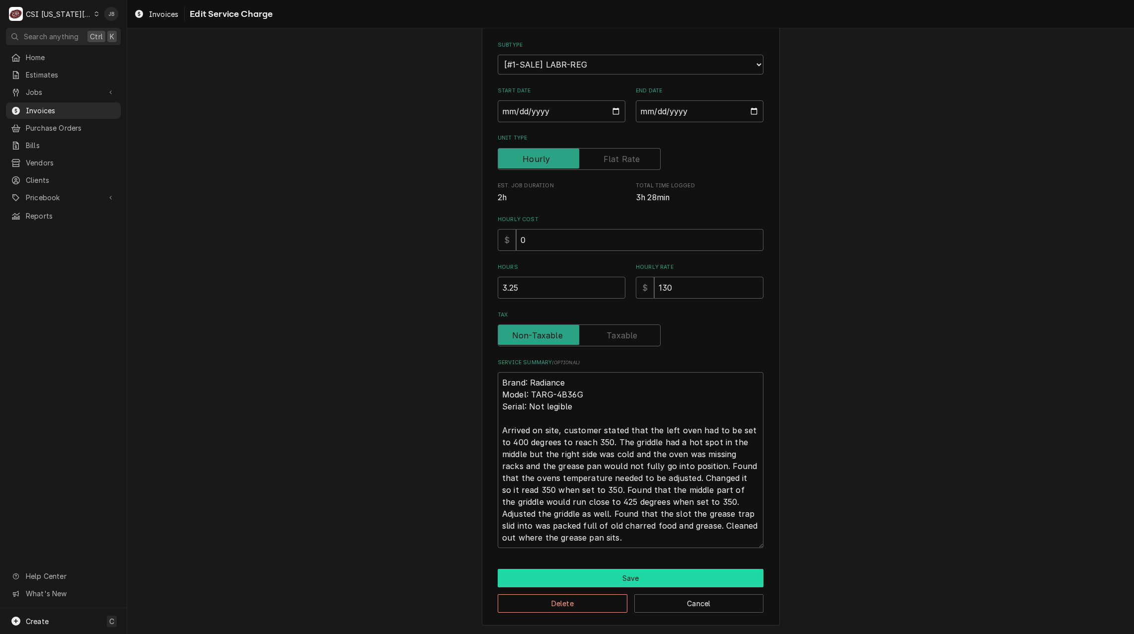
click at [613, 584] on button "Save" at bounding box center [631, 578] width 266 height 18
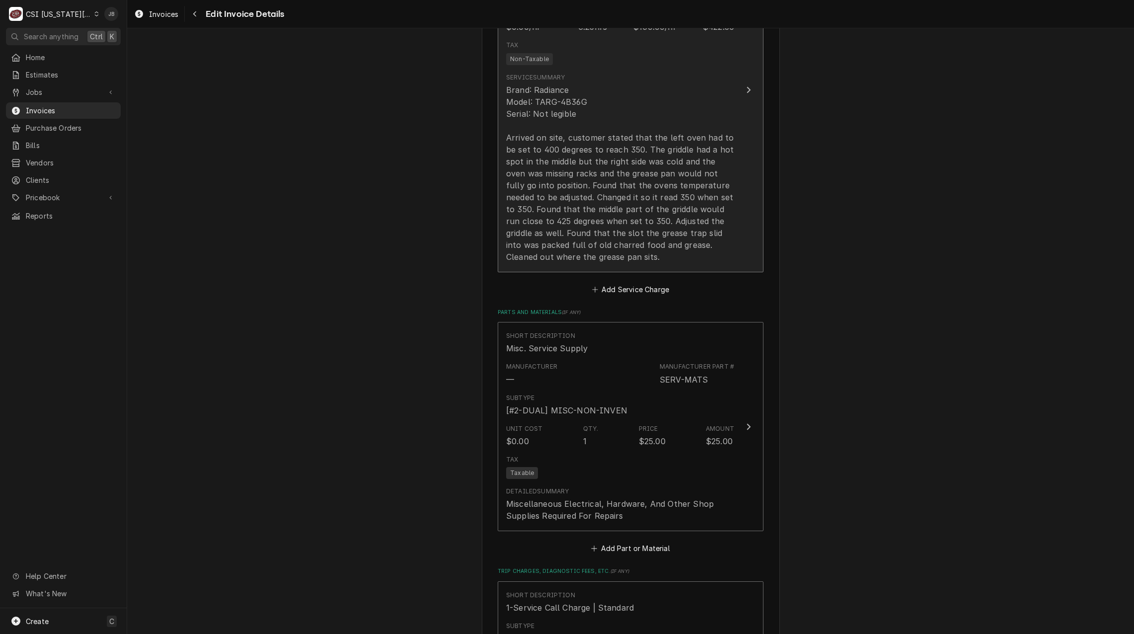
scroll to position [1136, 0]
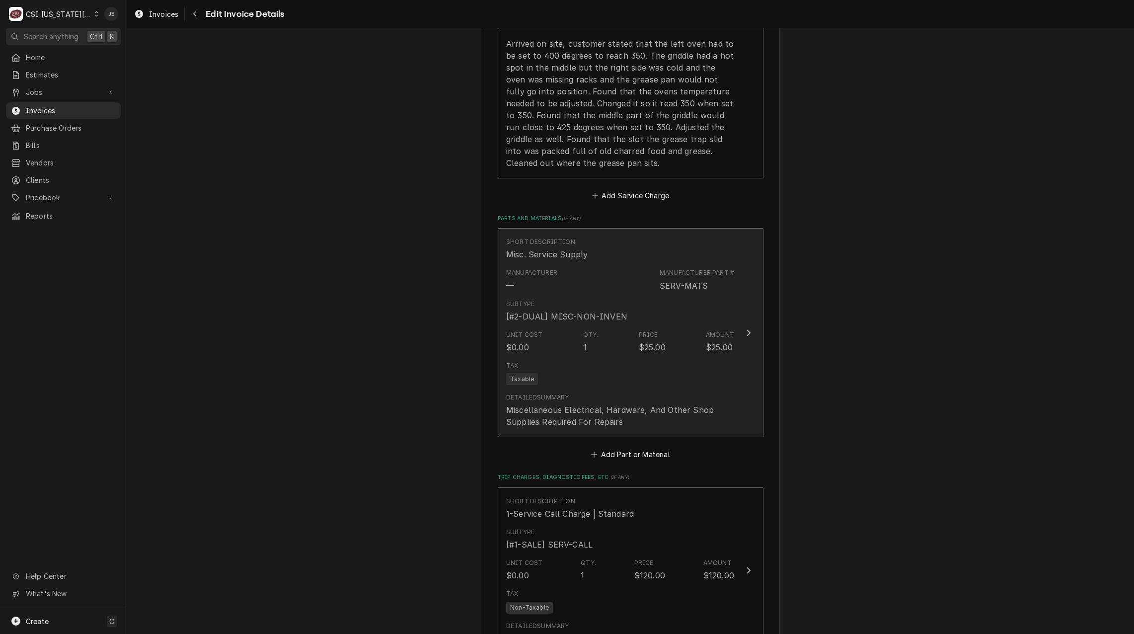
click at [592, 357] on div "Tax Taxable" at bounding box center [620, 373] width 228 height 32
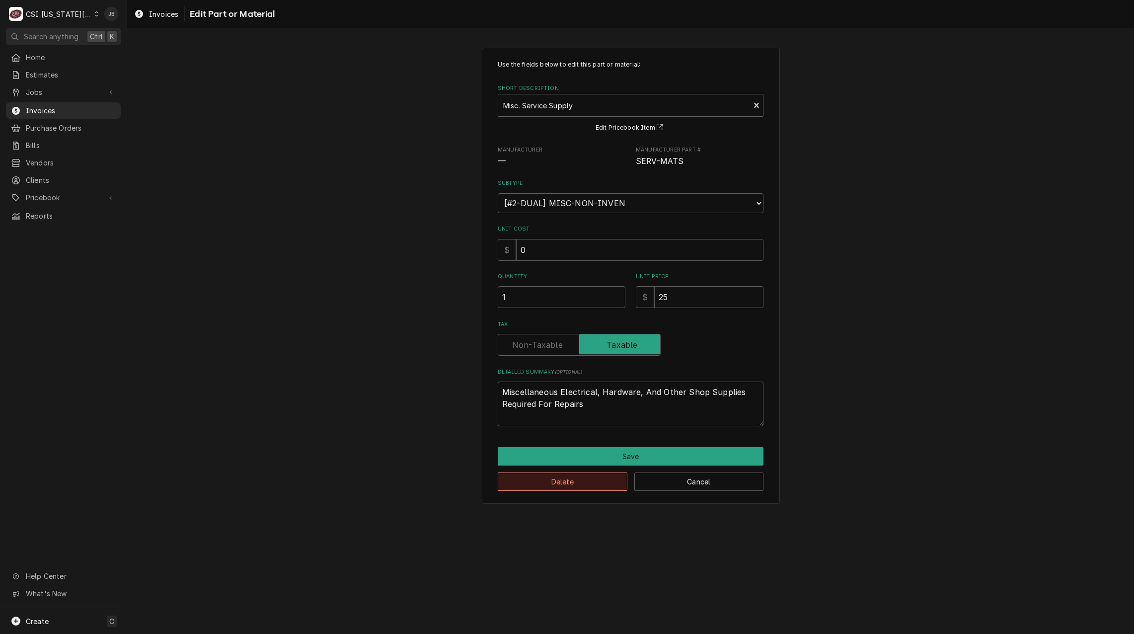
click at [571, 485] on button "Delete" at bounding box center [563, 482] width 130 height 18
type textarea "x"
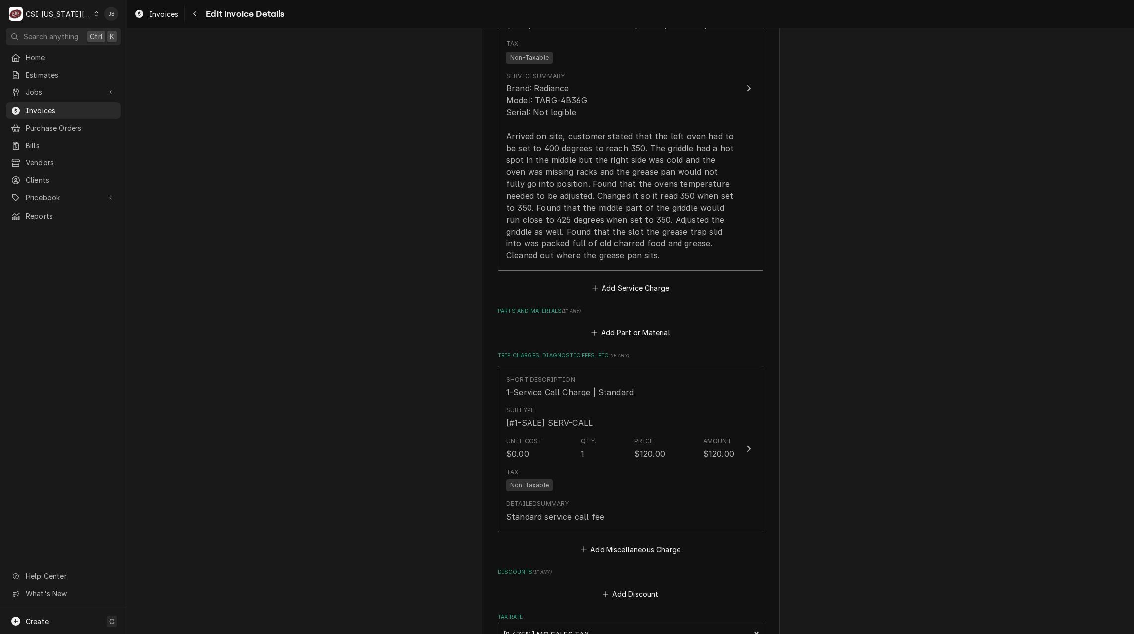
scroll to position [1292, 0]
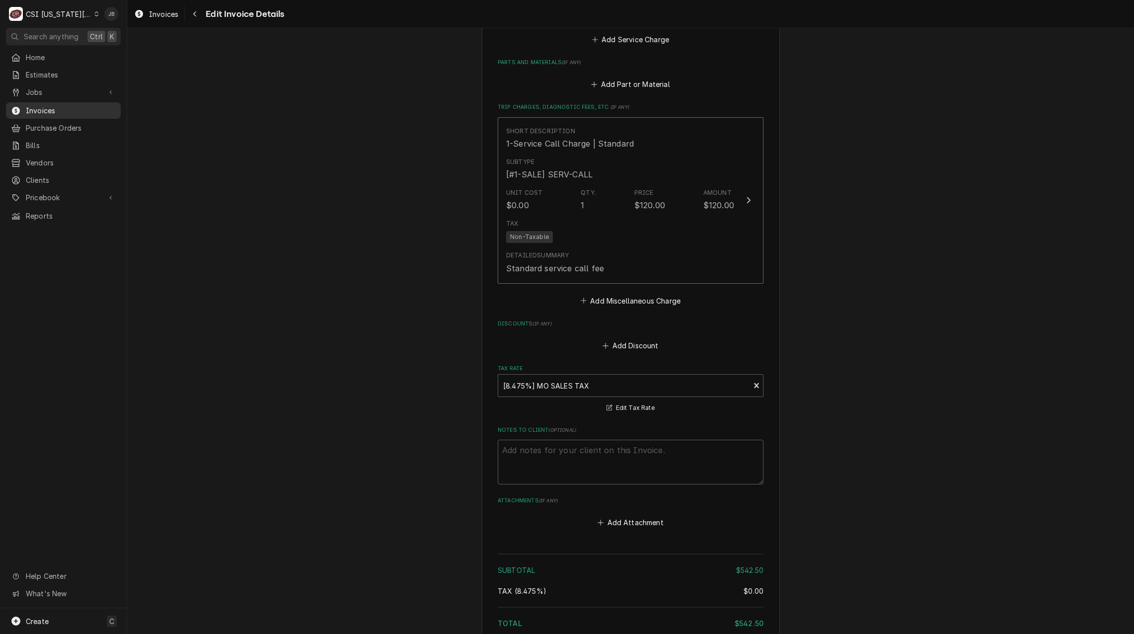
click at [77, 106] on span "Invoices" at bounding box center [71, 110] width 90 height 10
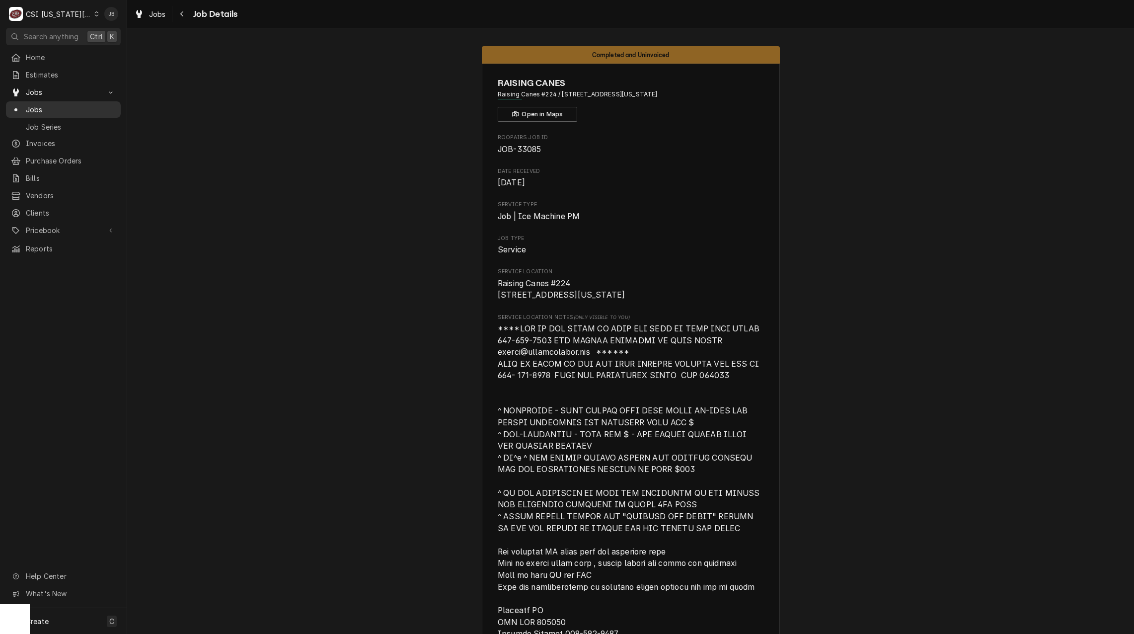
click at [52, 105] on span "Jobs" at bounding box center [71, 109] width 90 height 10
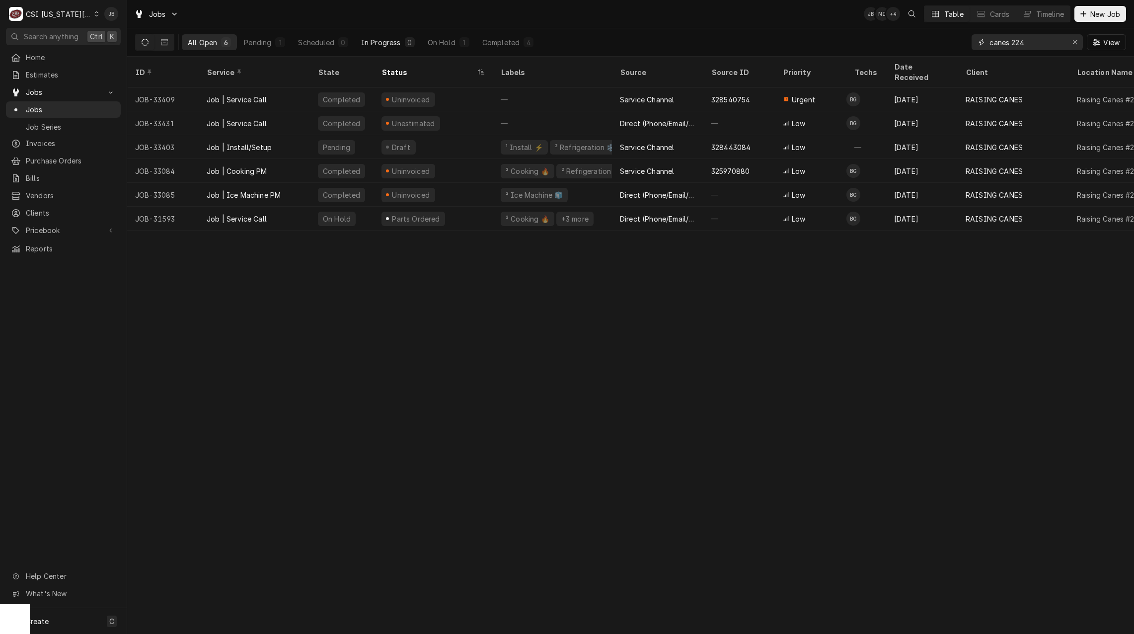
drag, startPoint x: 1040, startPoint y: 40, endPoint x: 357, endPoint y: 37, distance: 683.2
click at [411, 41] on div "All Open 6 Pending 1 Scheduled 0 In Progress 0 On Hold 1 Completed 4 canes 224 …" at bounding box center [630, 42] width 991 height 28
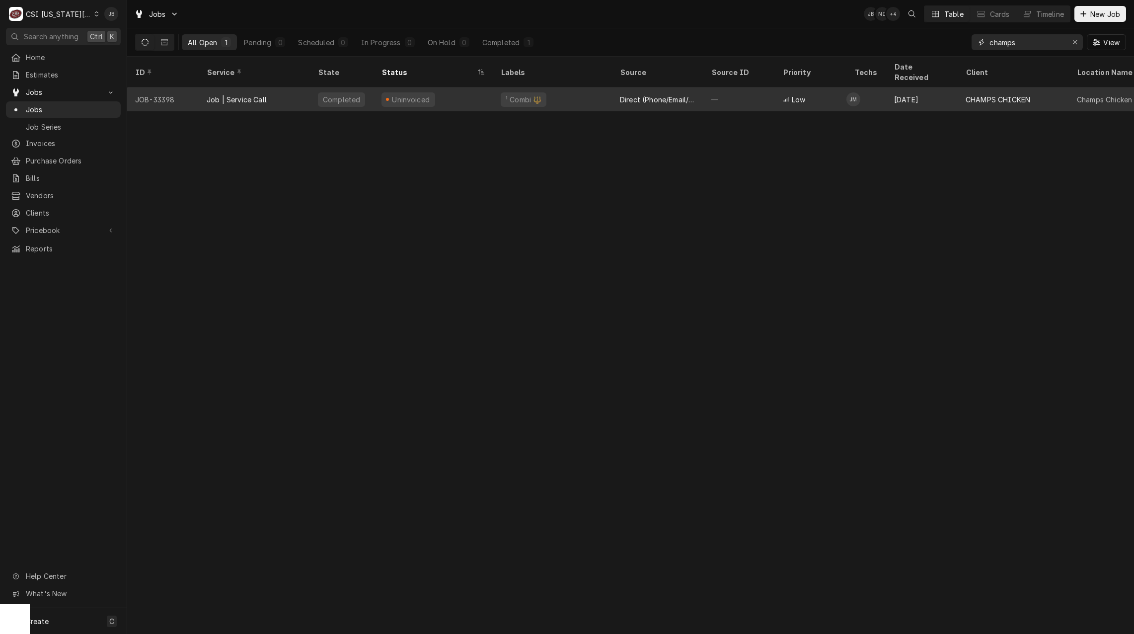
type input "champs"
click at [253, 94] on div "Job | Service Call" at bounding box center [237, 99] width 60 height 10
click at [395, 94] on div "Uninvoiced" at bounding box center [411, 99] width 40 height 10
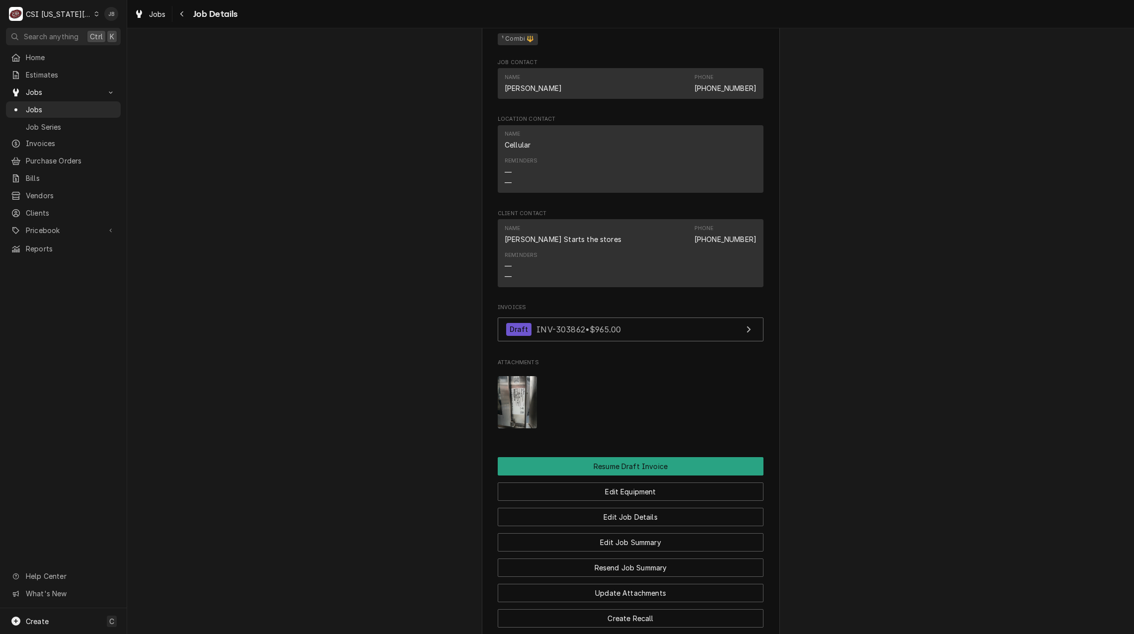
scroll to position [753, 0]
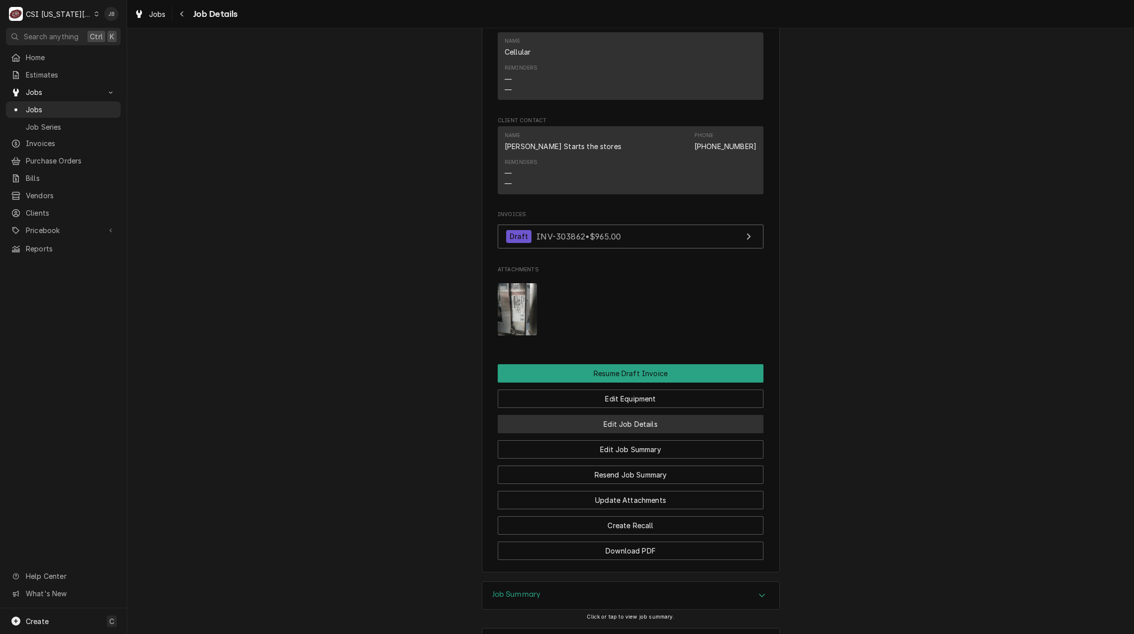
click at [613, 433] on button "Edit Job Details" at bounding box center [631, 424] width 266 height 18
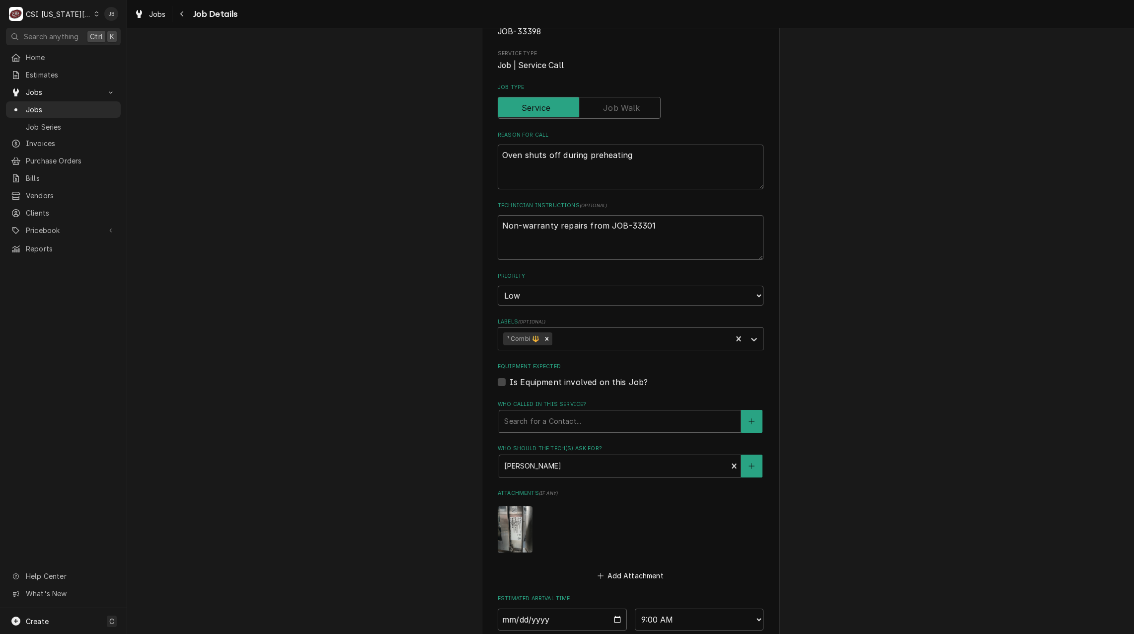
scroll to position [260, 0]
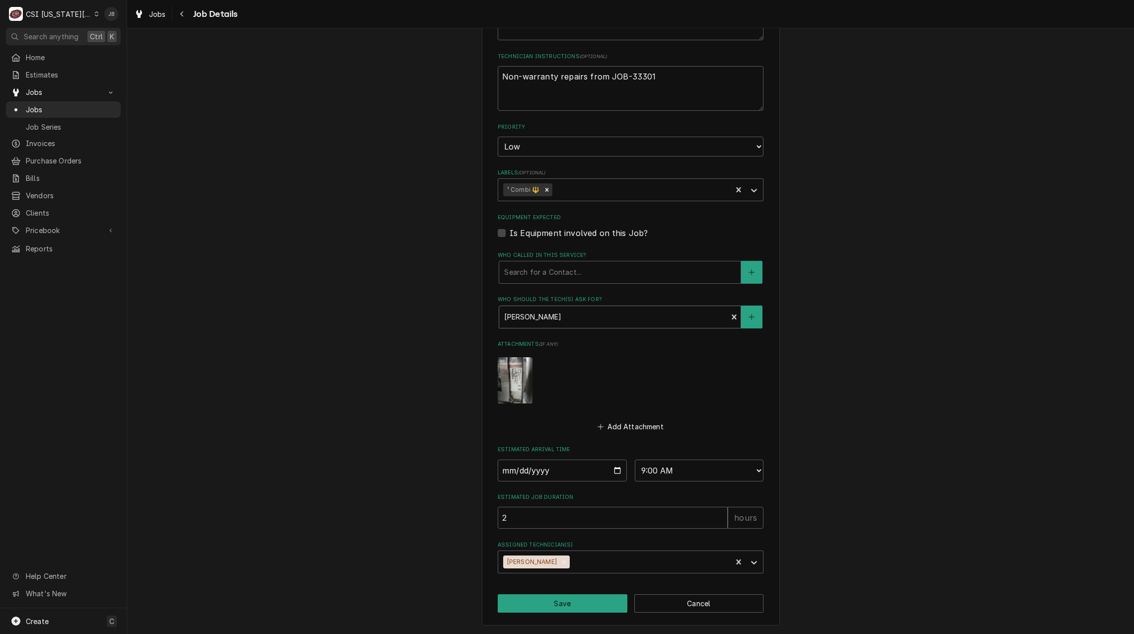
type textarea "x"
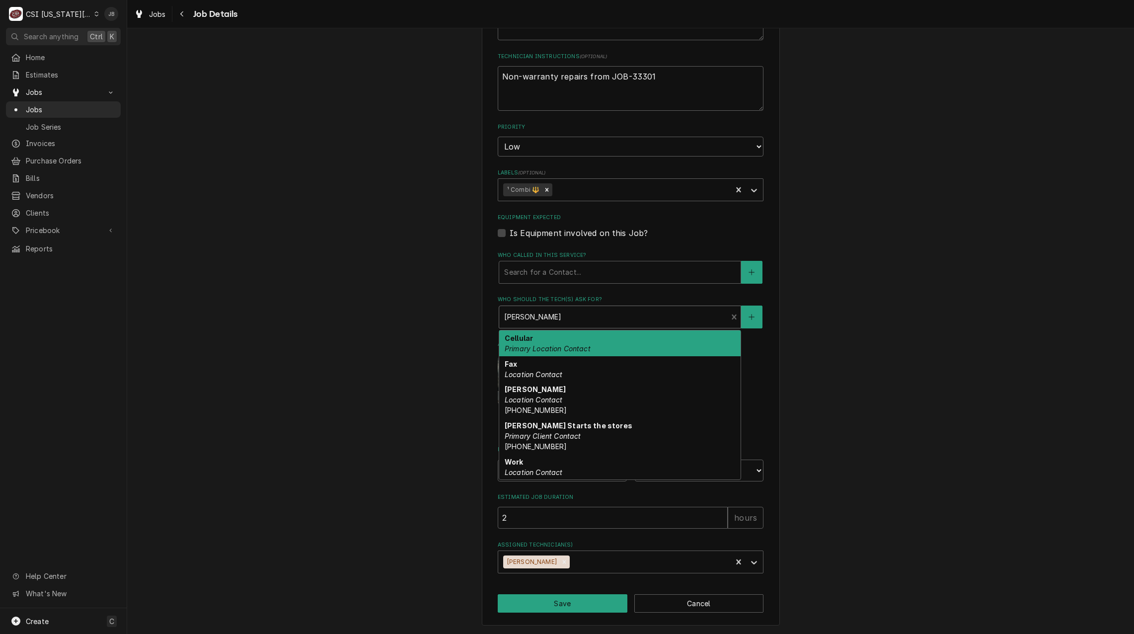
click at [541, 319] on div "Who should the tech(s) ask for?" at bounding box center [613, 317] width 218 height 18
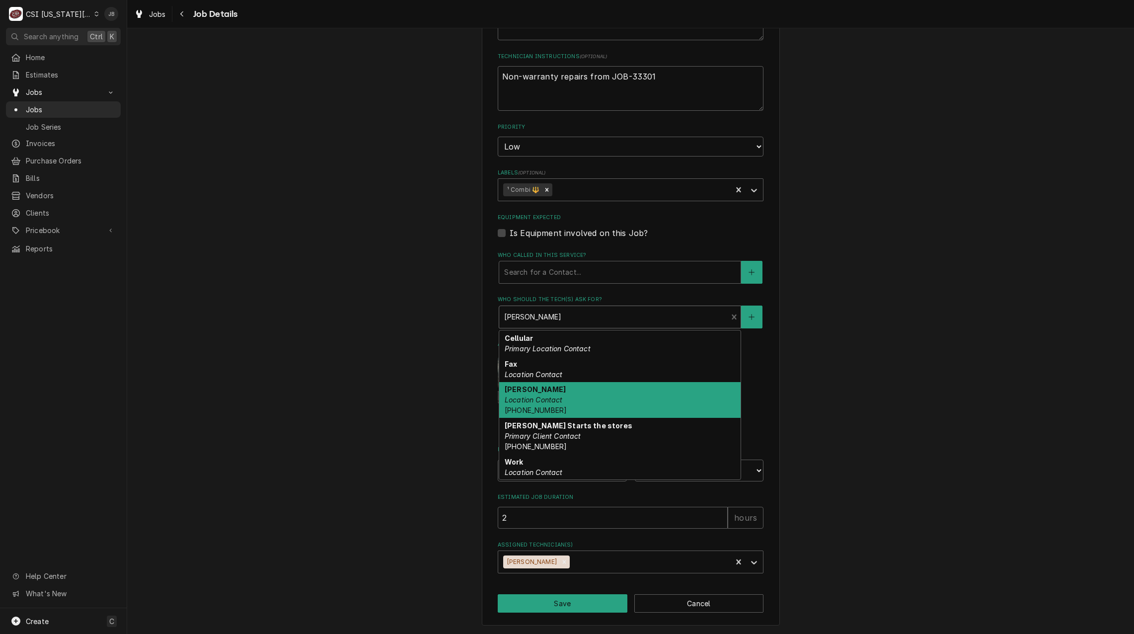
click at [875, 395] on div "CHAMPS CHICKEN Champs Chicken / 1411 Cinnamon Hill Lane, Columbia, MO 65201 Use…" at bounding box center [630, 206] width 1007 height 855
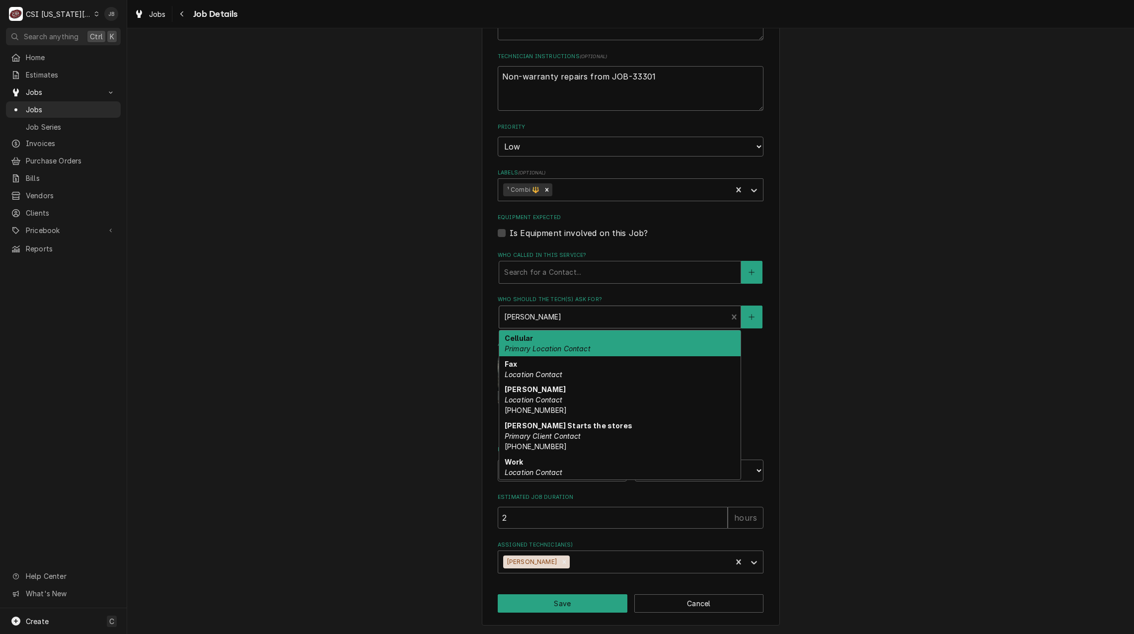
click at [648, 315] on div "Who should the tech(s) ask for?" at bounding box center [613, 317] width 218 height 18
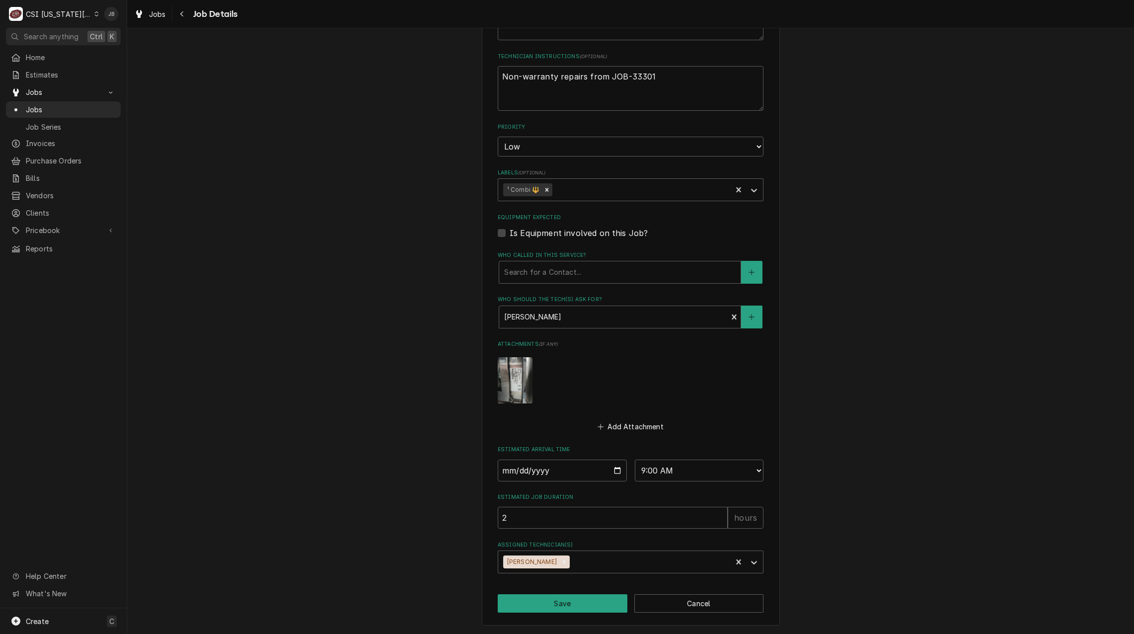
click at [790, 407] on div "CHAMPS CHICKEN Champs Chicken / 1411 Cinnamon Hill Lane, Columbia, MO 65201 Use…" at bounding box center [630, 206] width 1007 height 855
click at [682, 602] on button "Cancel" at bounding box center [699, 603] width 130 height 18
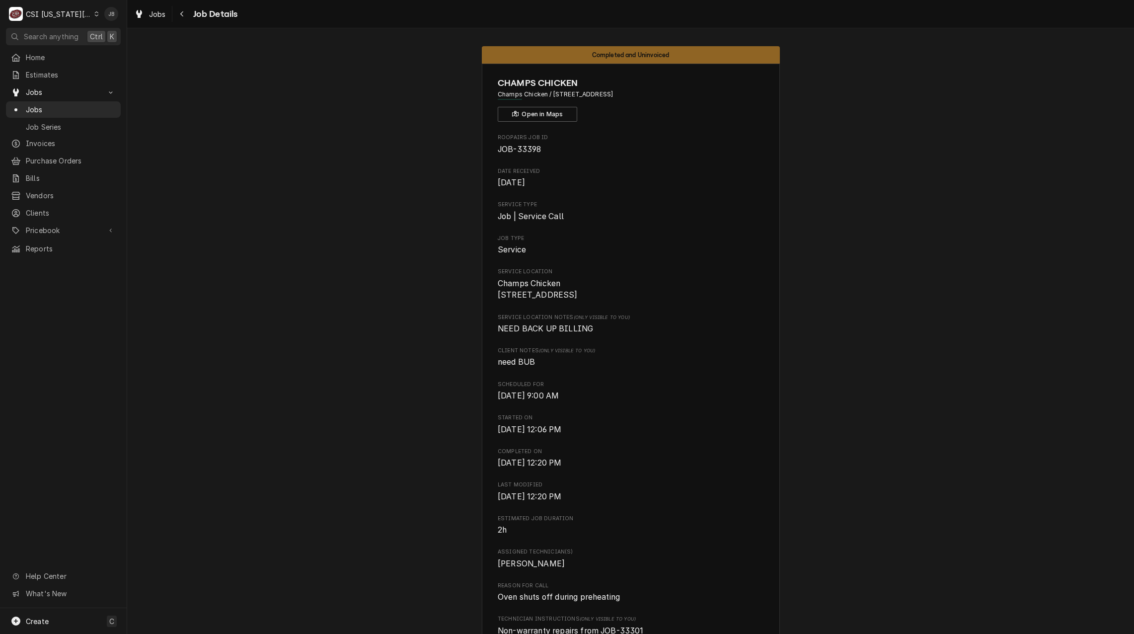
drag, startPoint x: 549, startPoint y: 94, endPoint x: 620, endPoint y: 94, distance: 71.1
click at [620, 94] on span "Champs Chicken / [STREET_ADDRESS]" at bounding box center [631, 94] width 266 height 9
copy span "[STREET_ADDRESS]"
click at [49, 208] on span "Clients" at bounding box center [71, 213] width 90 height 10
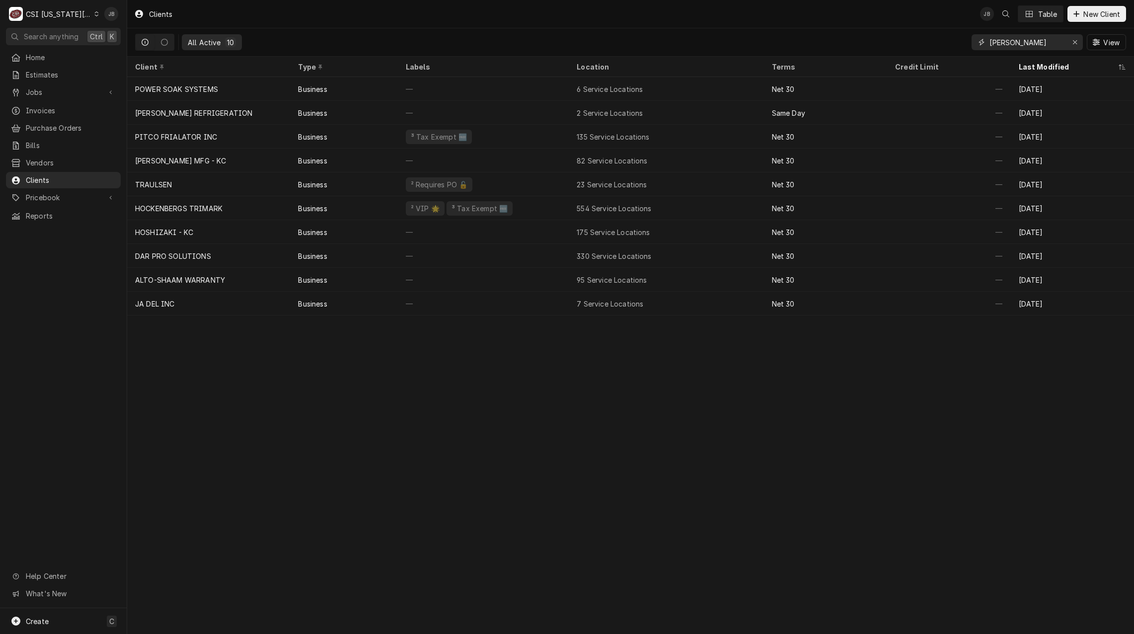
drag, startPoint x: 1048, startPoint y: 47, endPoint x: 815, endPoint y: 40, distance: 232.7
click at [830, 39] on div "All Active 10 [PERSON_NAME] View" at bounding box center [630, 42] width 991 height 28
paste input "[STREET_ADDRESS]"
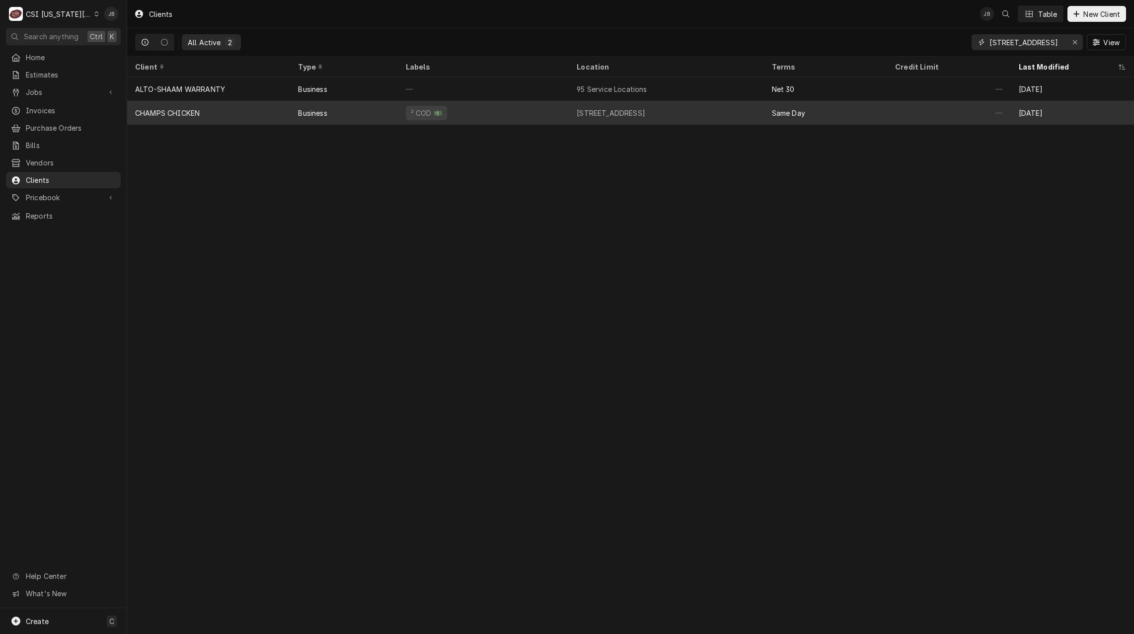
type input "[STREET_ADDRESS]"
click at [223, 113] on div "CHAMPS CHICKEN" at bounding box center [208, 113] width 163 height 24
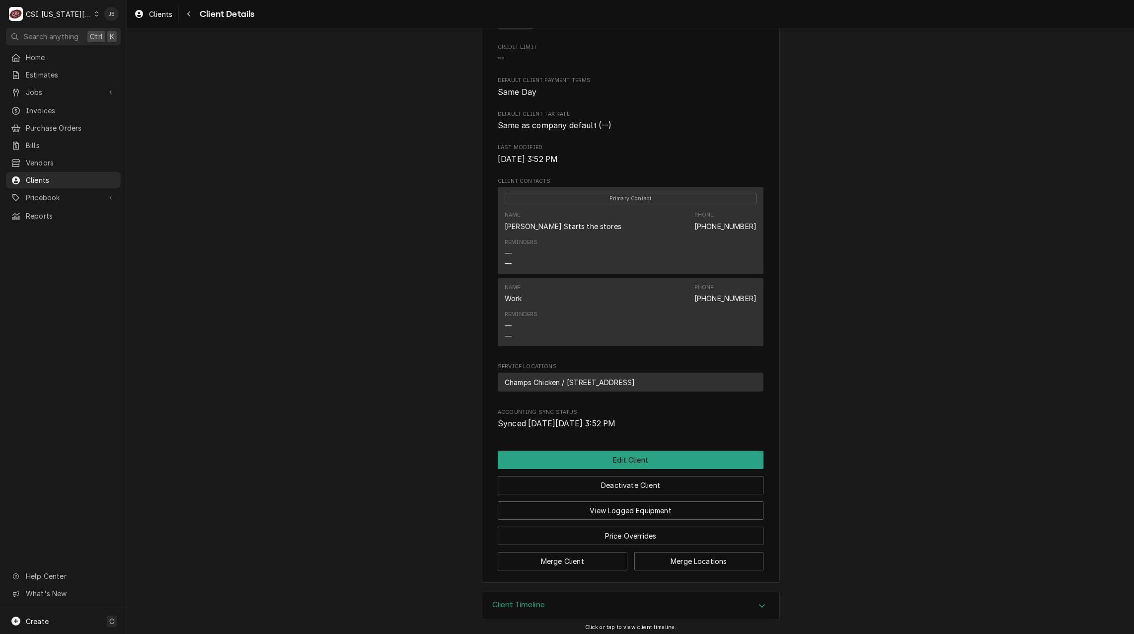
scroll to position [239, 0]
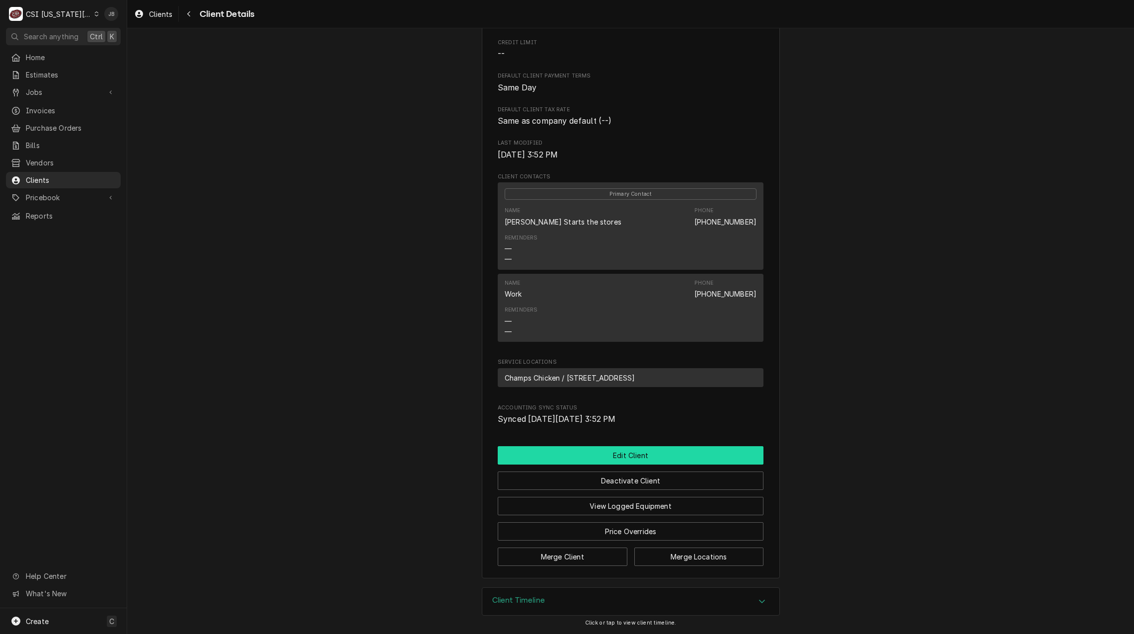
click at [600, 458] on button "Edit Client" at bounding box center [631, 455] width 266 height 18
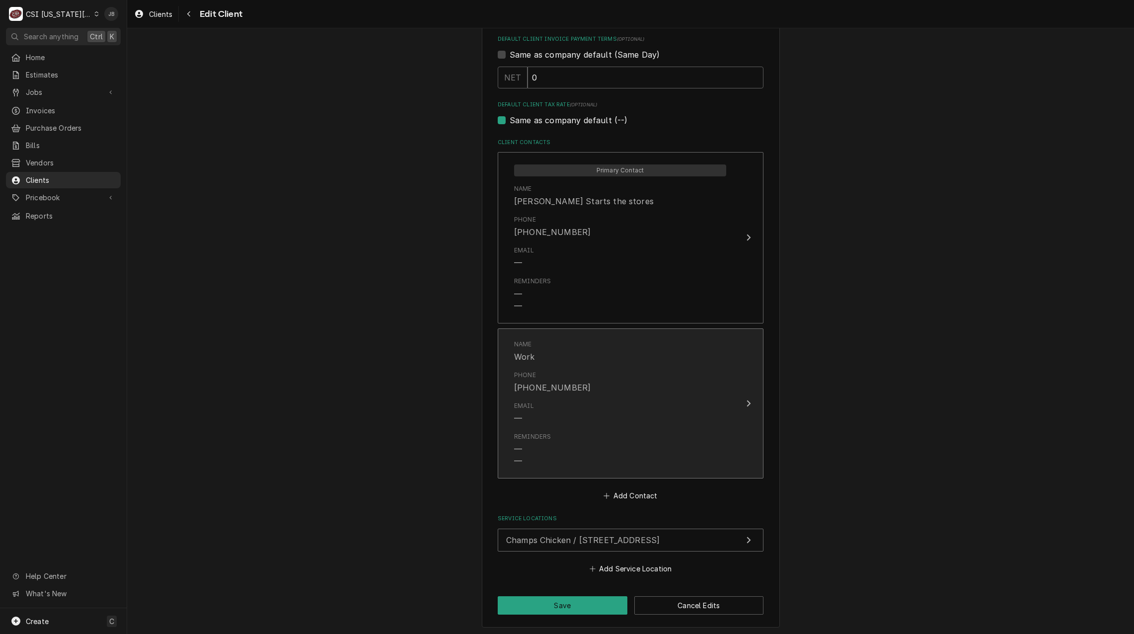
scroll to position [633, 0]
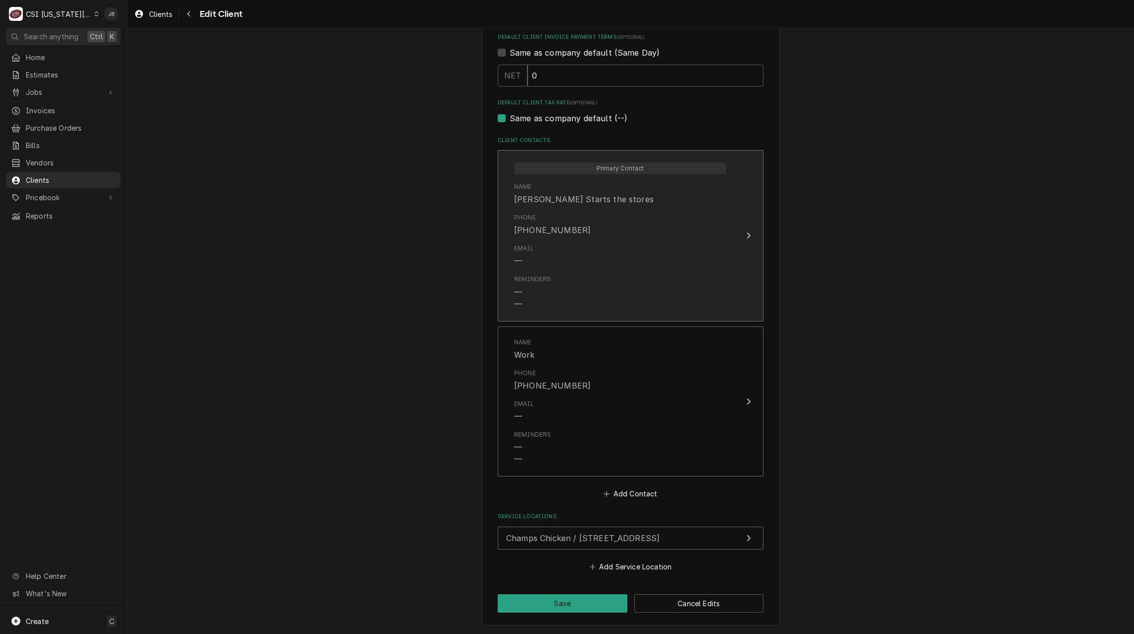
click at [611, 270] on div "Email —" at bounding box center [620, 255] width 212 height 31
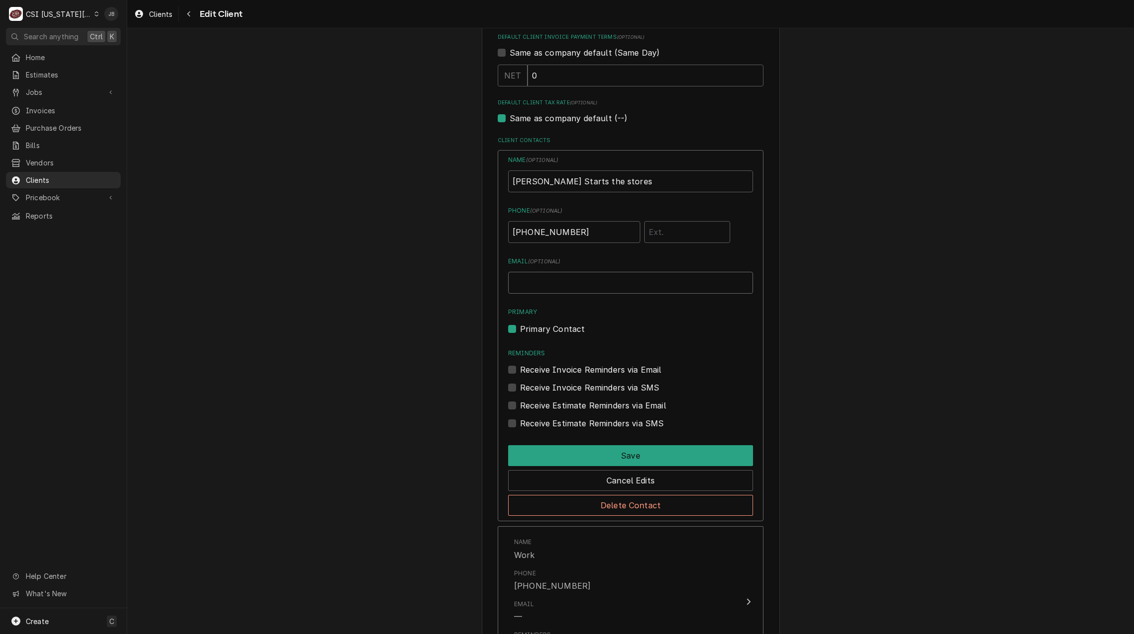
click at [547, 289] on input "Email ( optional )" at bounding box center [630, 283] width 245 height 22
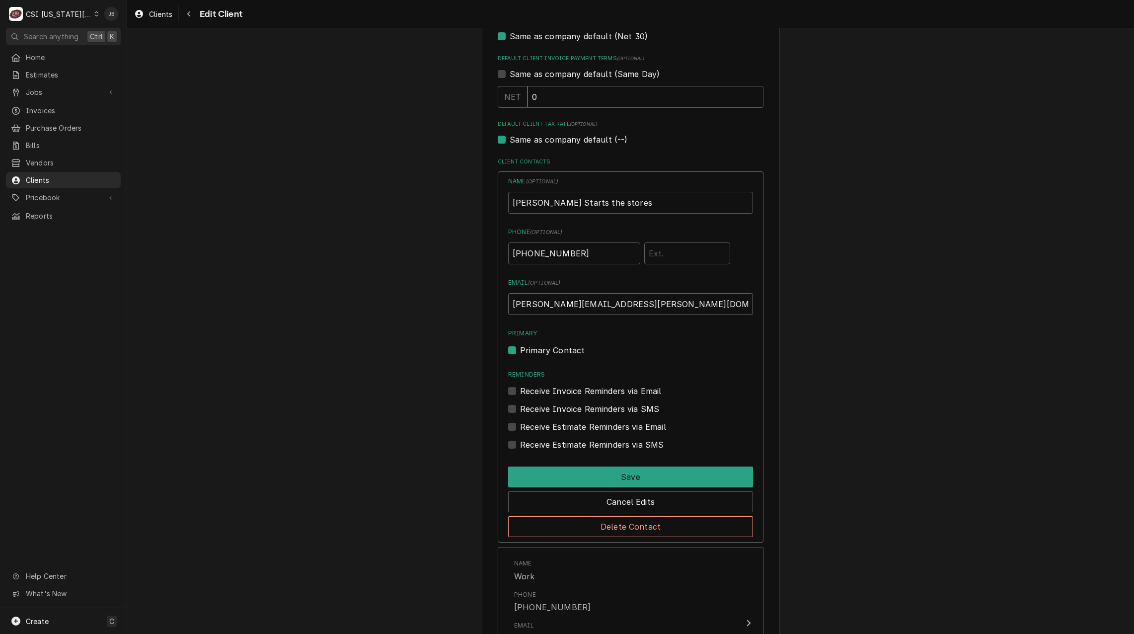
scroll to position [682, 0]
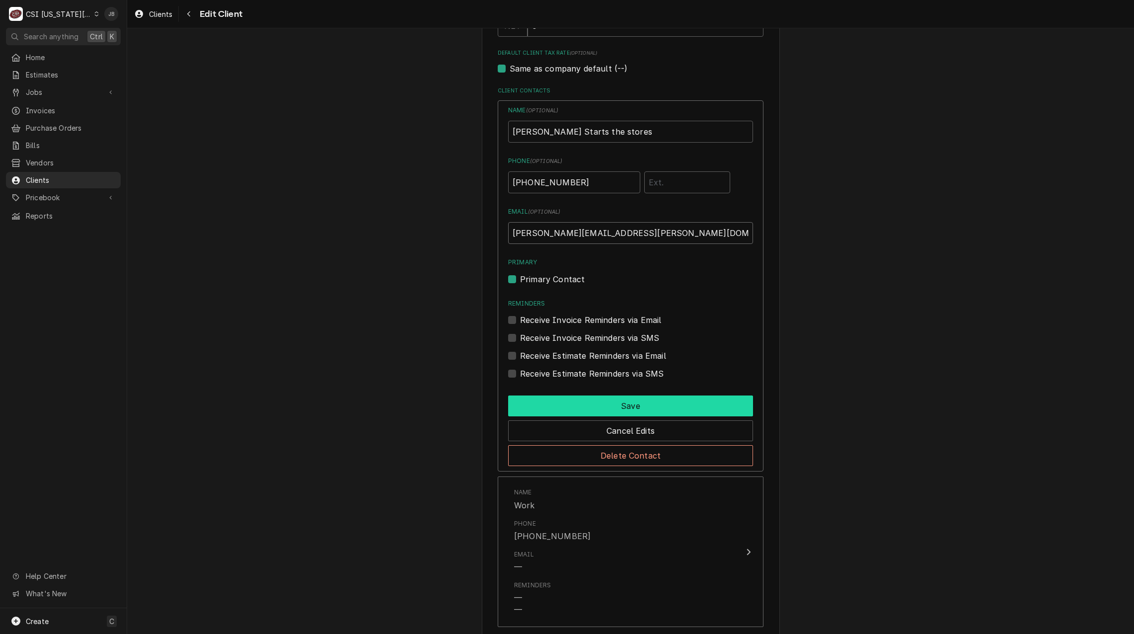
type input "[PERSON_NAME][EMAIL_ADDRESS][PERSON_NAME][DOMAIN_NAME]"
click at [633, 409] on button "Save" at bounding box center [630, 406] width 245 height 21
type textarea "x"
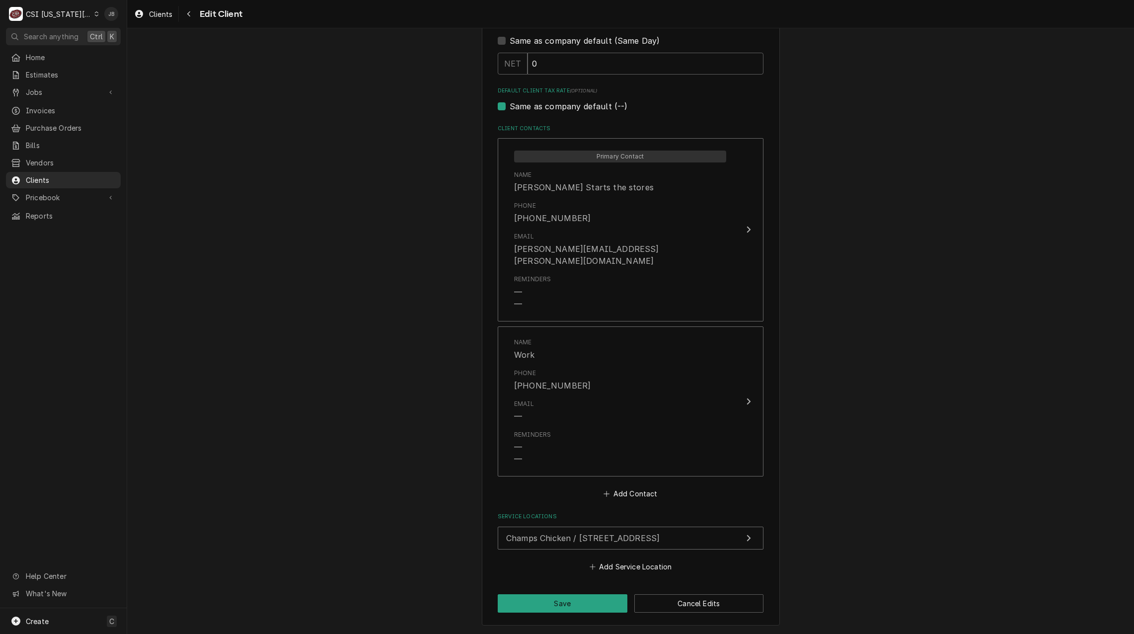
scroll to position [633, 0]
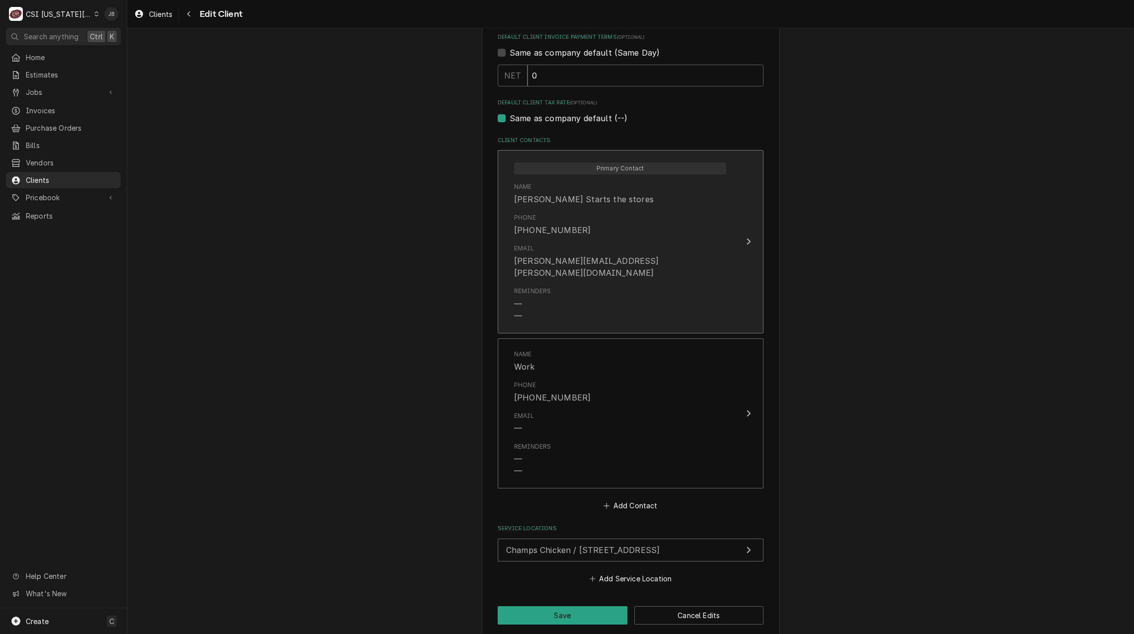
click at [583, 262] on div "[PERSON_NAME][EMAIL_ADDRESS][PERSON_NAME][DOMAIN_NAME]" at bounding box center [620, 267] width 212 height 24
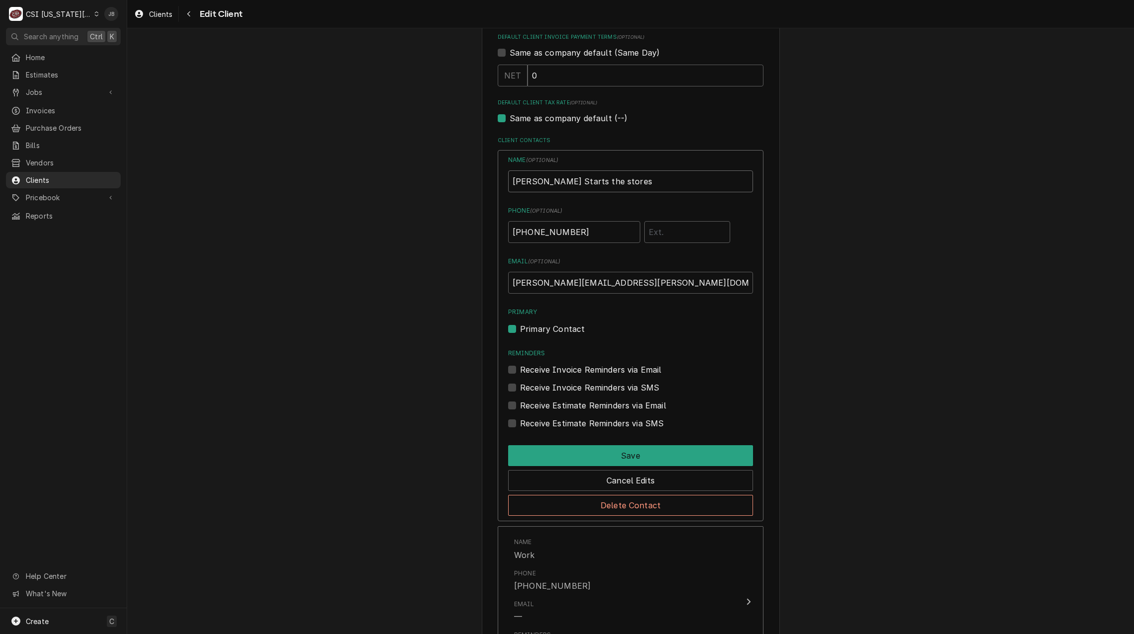
drag, startPoint x: 605, startPoint y: 174, endPoint x: 529, endPoint y: 176, distance: 75.5
click at [529, 176] on input "Katie Starts the stores" at bounding box center [630, 181] width 245 height 22
type input "[PERSON_NAME]"
click at [873, 279] on div "Please provide the following information about your client: Client Type Industr…" at bounding box center [630, 120] width 1007 height 1428
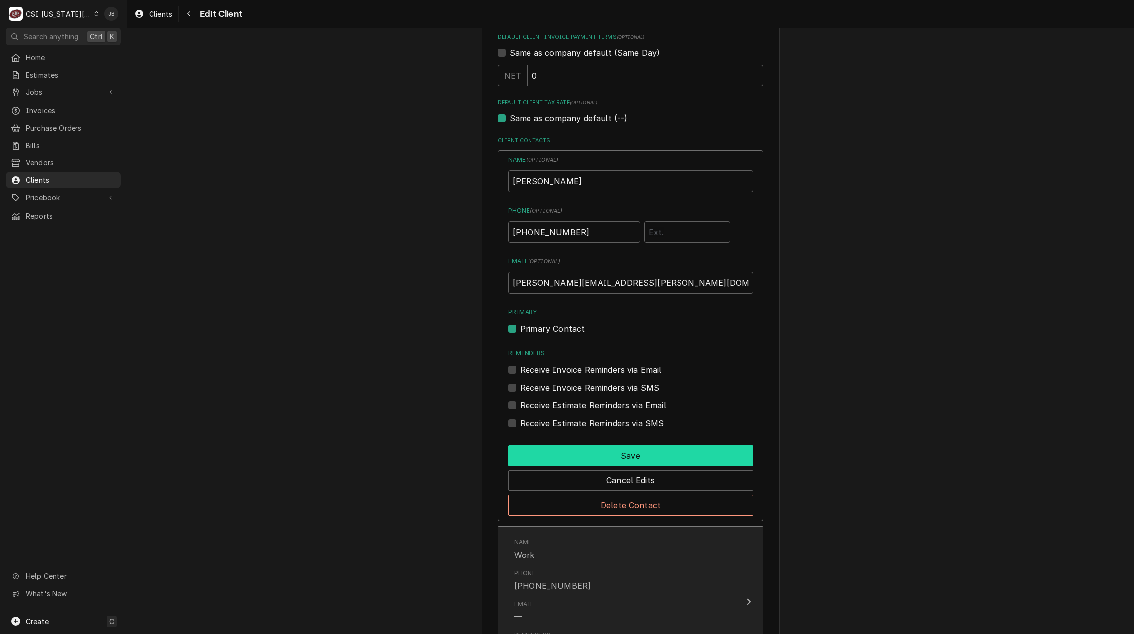
click at [679, 455] on button "Save" at bounding box center [630, 455] width 245 height 21
type textarea "x"
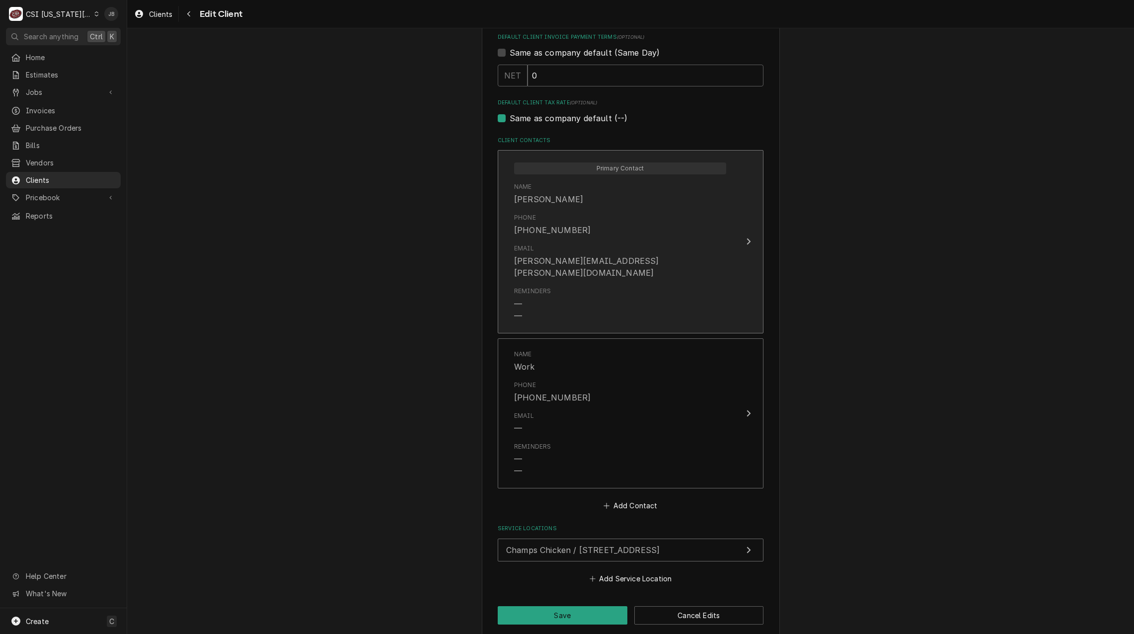
click at [559, 249] on div "Email katie.dehn@psfbrands.com" at bounding box center [620, 261] width 212 height 35
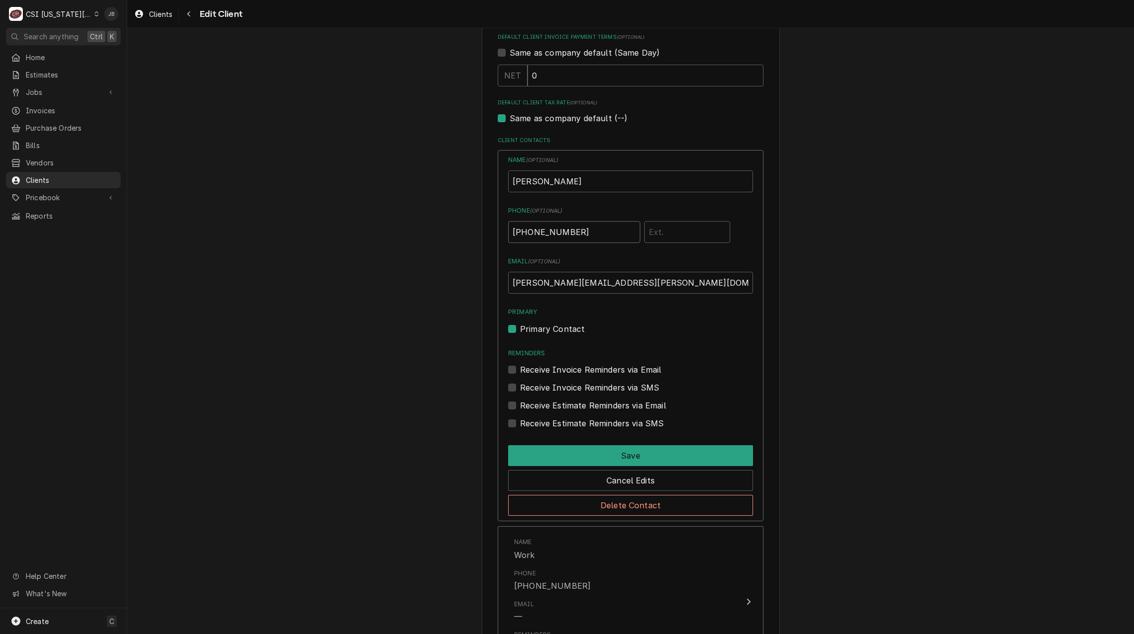
drag, startPoint x: 579, startPoint y: 237, endPoint x: 415, endPoint y: 231, distance: 164.6
click at [411, 232] on div "Please provide the following information about your client: Client Type Industr…" at bounding box center [630, 120] width 1007 height 1428
type input "[PHONE_NUMBER]"
click at [621, 457] on button "Save" at bounding box center [630, 455] width 245 height 21
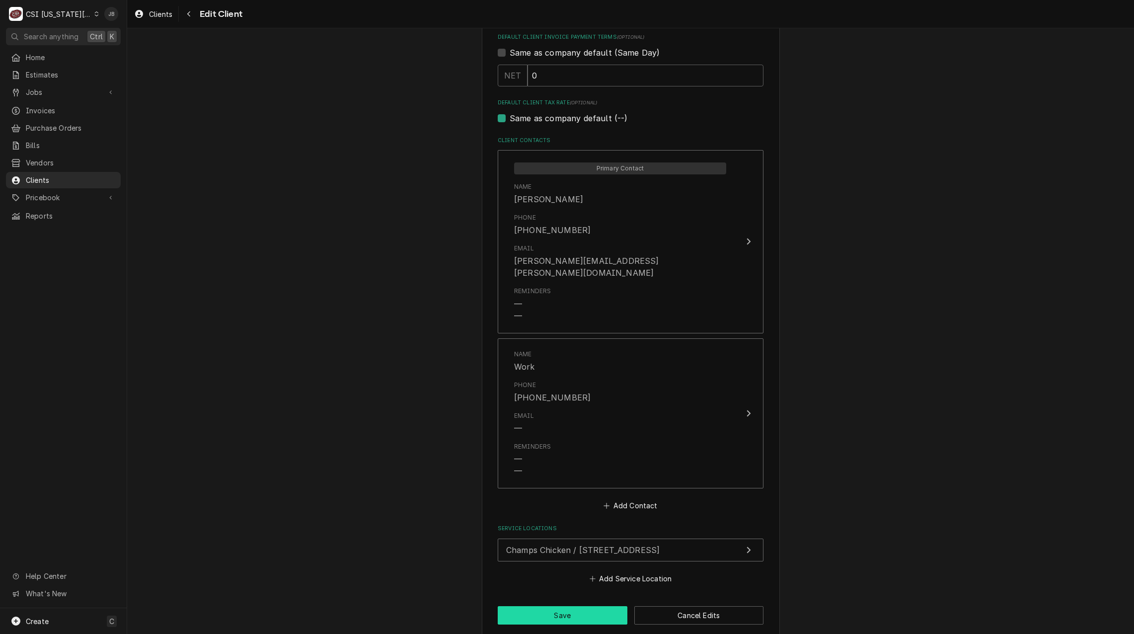
click at [574, 606] on button "Save" at bounding box center [563, 615] width 130 height 18
type textarea "x"
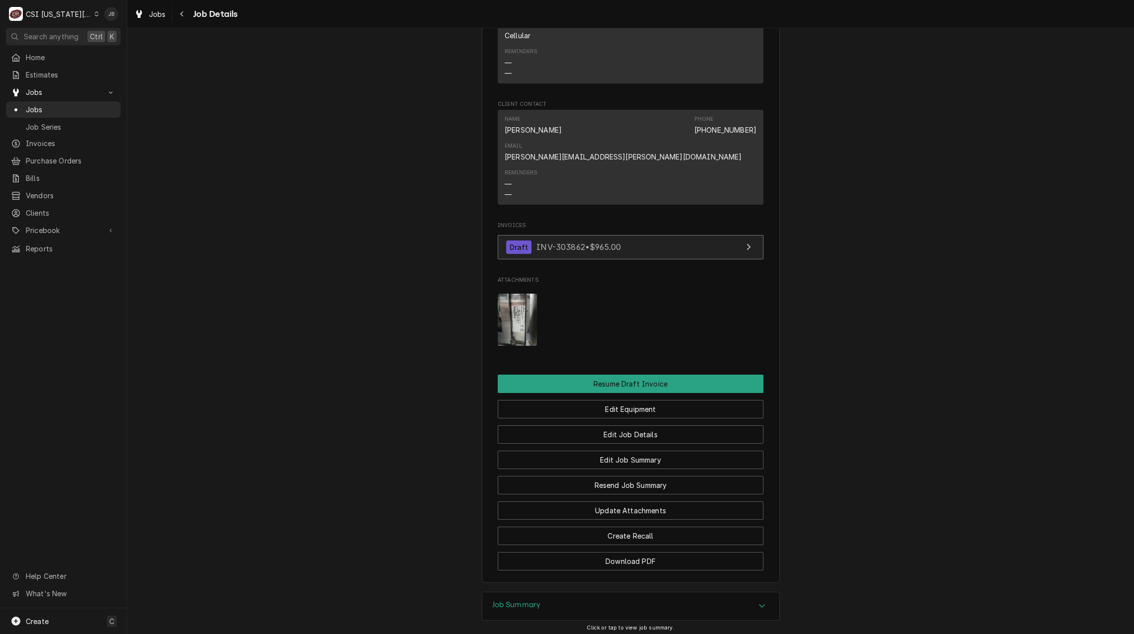
scroll to position [845, 0]
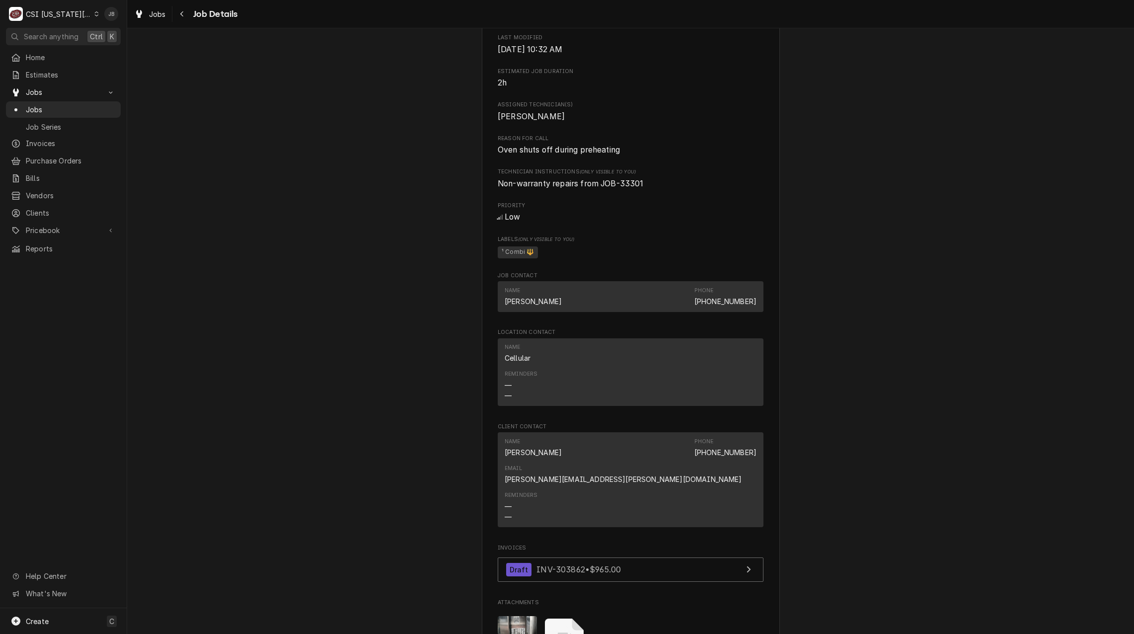
scroll to position [696, 0]
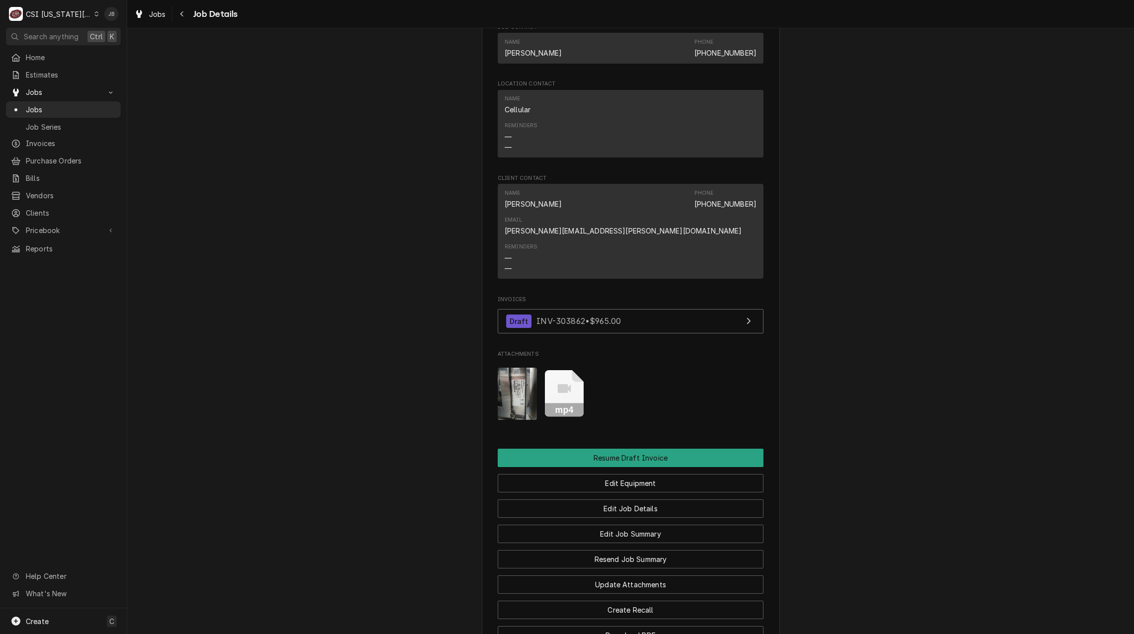
click at [561, 386] on icon "Attachments" at bounding box center [564, 393] width 39 height 47
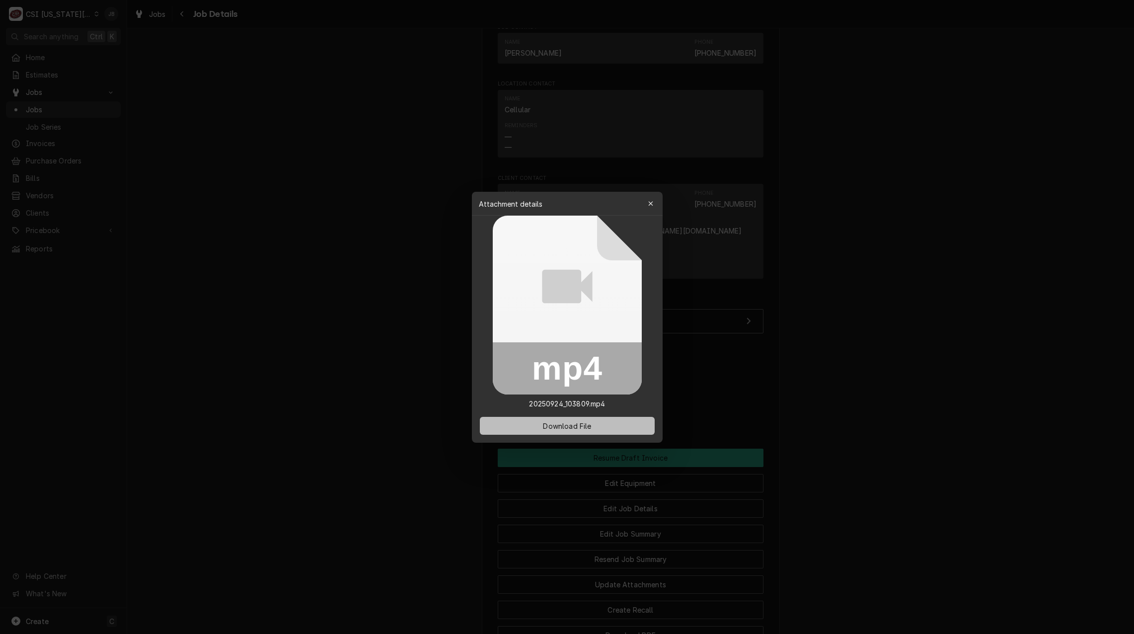
click at [551, 425] on span "Download File" at bounding box center [567, 425] width 52 height 10
click at [572, 422] on span "Download File" at bounding box center [567, 425] width 52 height 10
click at [757, 362] on div at bounding box center [567, 317] width 1134 height 634
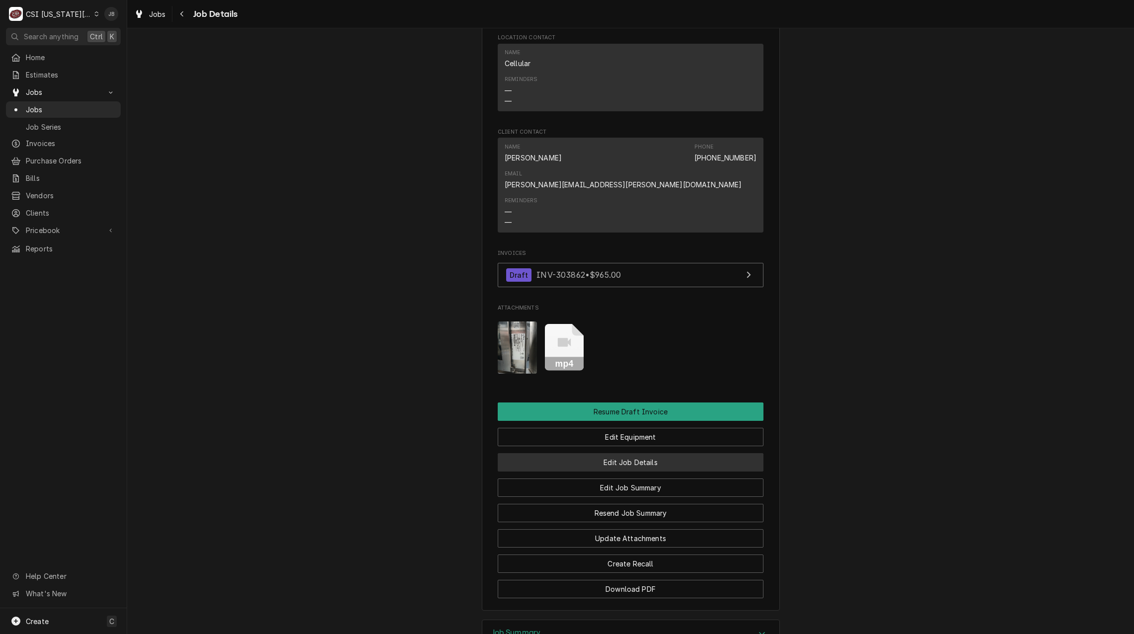
scroll to position [845, 0]
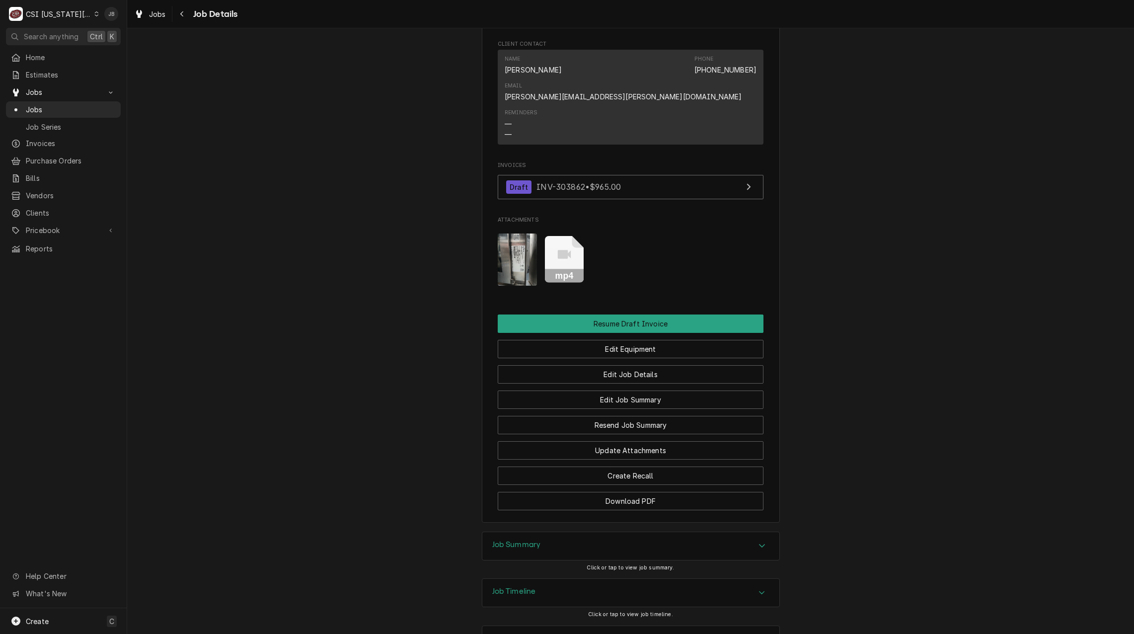
scroll to position [853, 0]
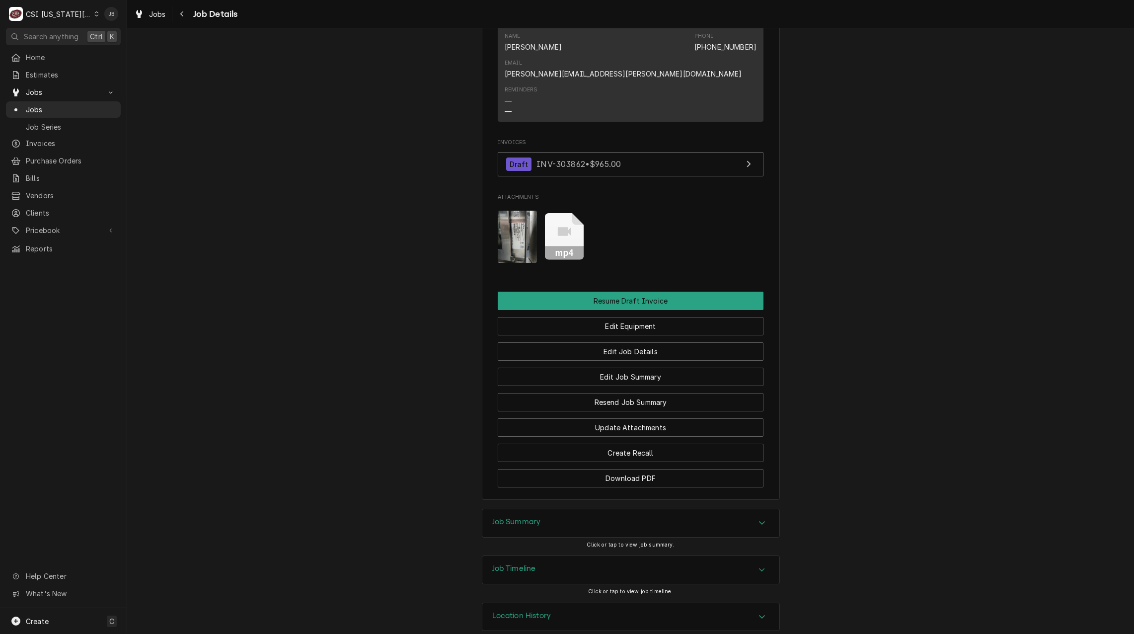
click at [564, 228] on icon "Attachments" at bounding box center [564, 232] width 13 height 9
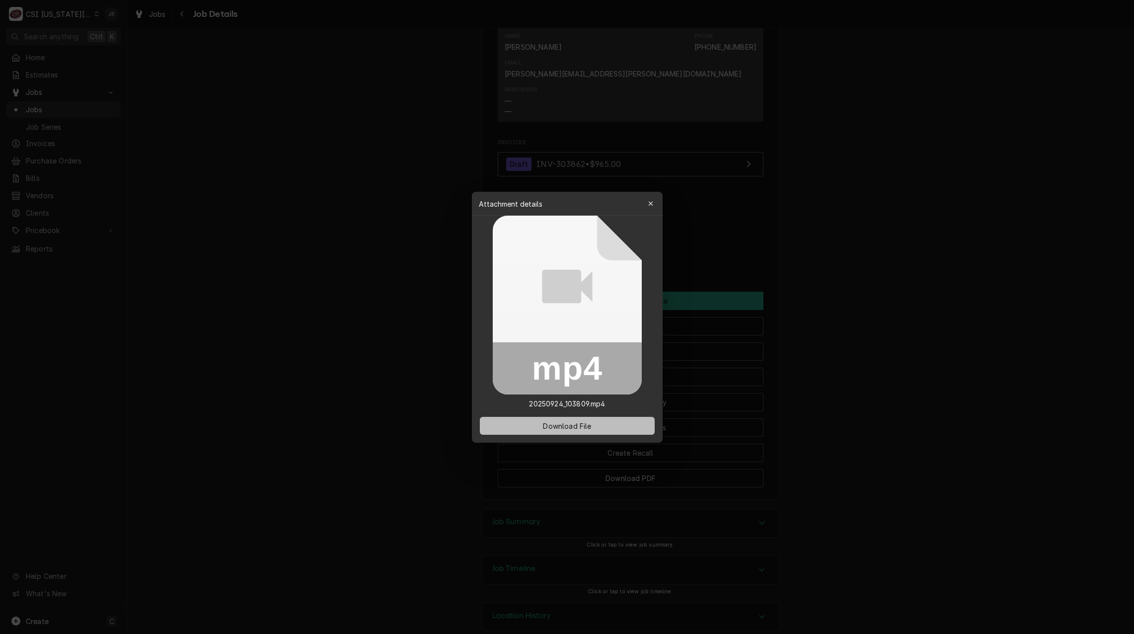
click at [551, 426] on span "Download File" at bounding box center [567, 425] width 52 height 10
click at [771, 205] on div at bounding box center [567, 317] width 1134 height 634
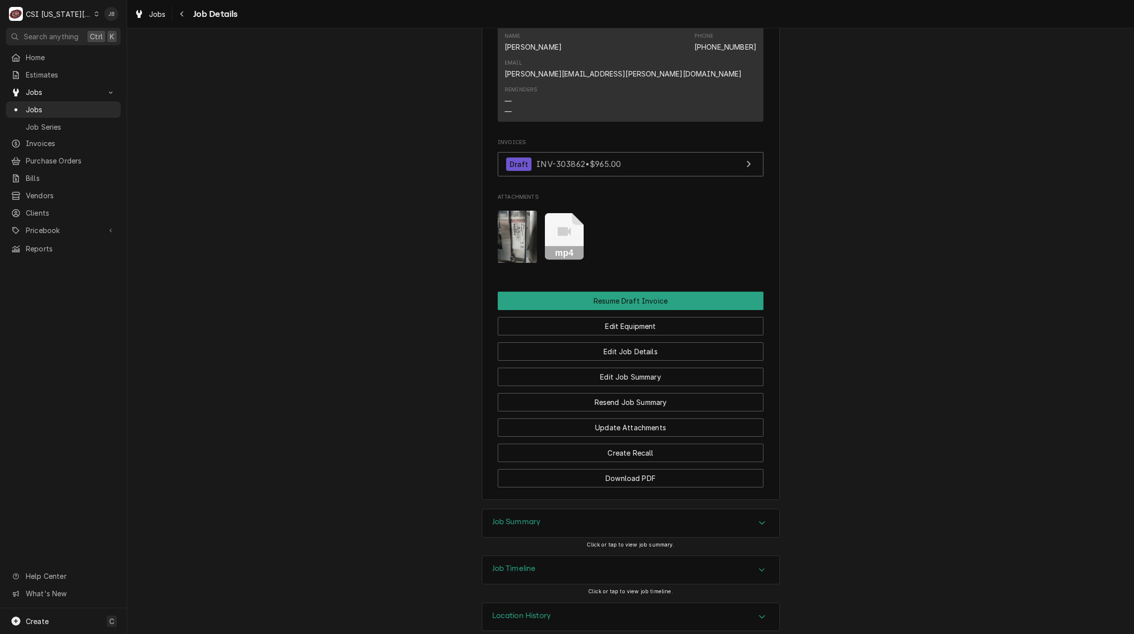
click at [506, 217] on img "Attachments" at bounding box center [517, 237] width 39 height 52
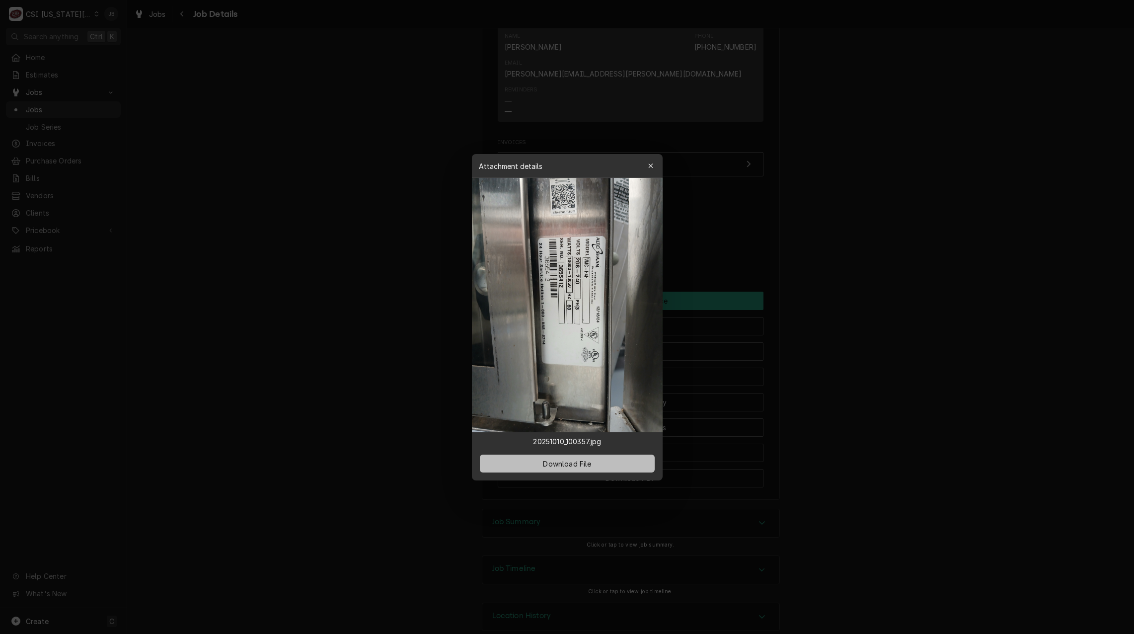
click at [545, 462] on span "Download File" at bounding box center [567, 463] width 52 height 10
click at [750, 197] on div at bounding box center [567, 317] width 1134 height 634
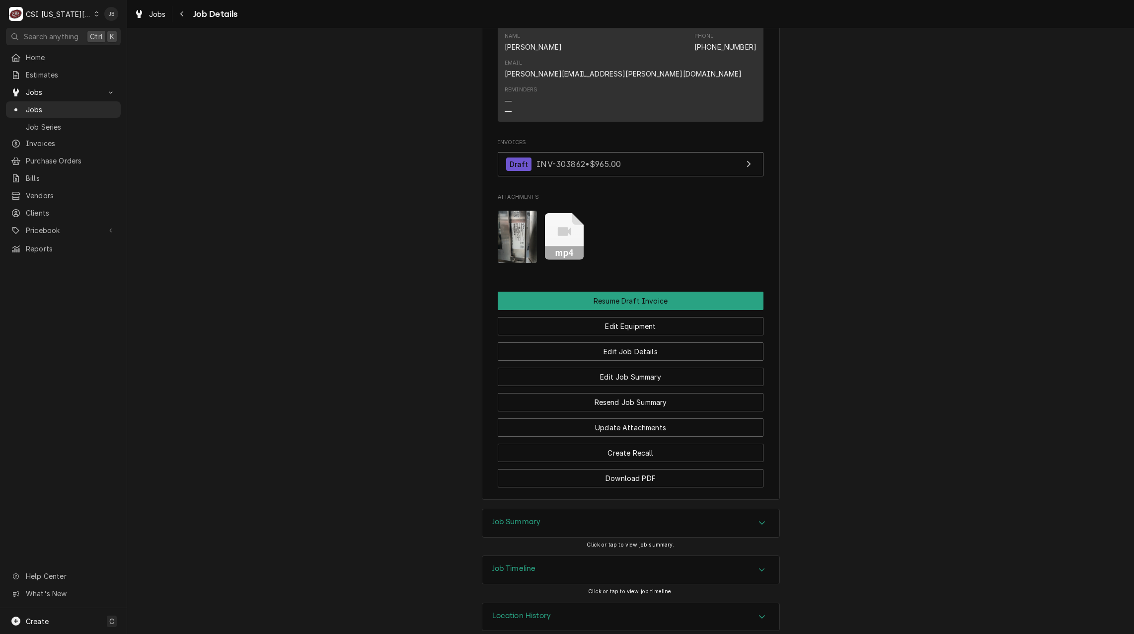
click at [566, 223] on icon "Attachments" at bounding box center [564, 236] width 39 height 47
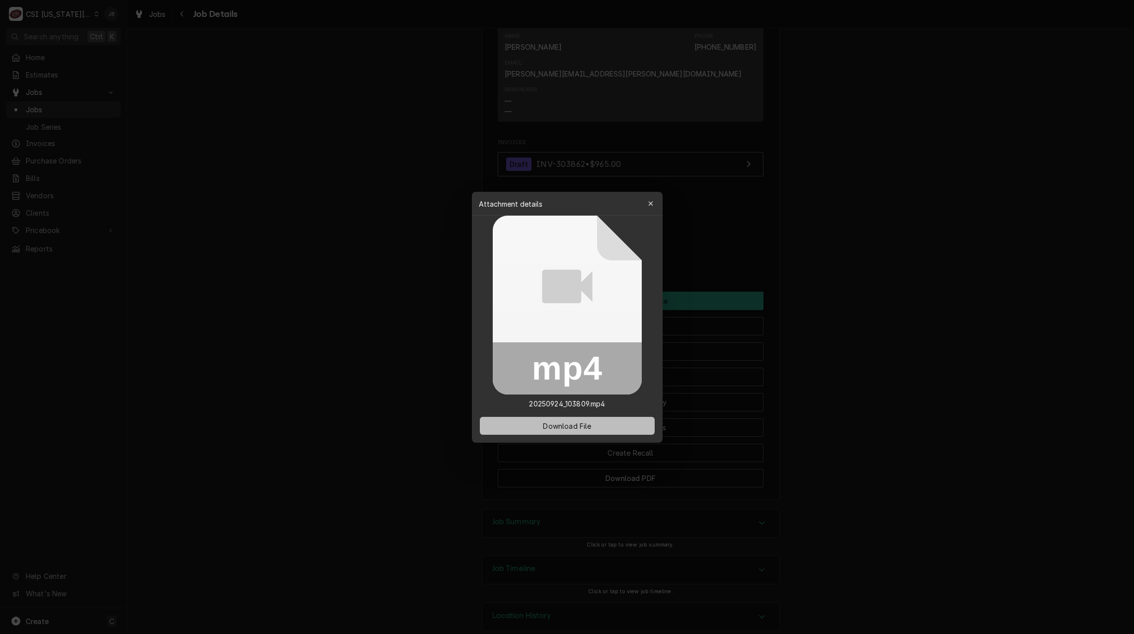
click at [543, 424] on span "Download File" at bounding box center [567, 425] width 52 height 10
click at [553, 291] on icon at bounding box center [567, 286] width 50 height 34
drag, startPoint x: 1112, startPoint y: 0, endPoint x: 786, endPoint y: 193, distance: 379.8
click at [786, 193] on div at bounding box center [567, 317] width 1134 height 634
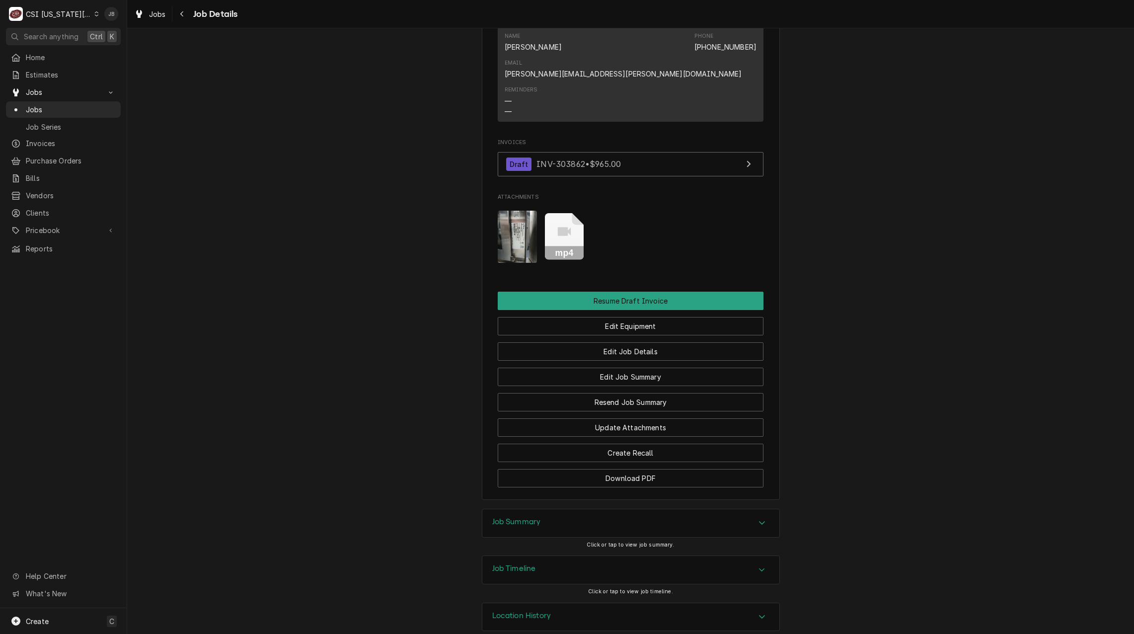
click at [561, 222] on icon "Attachments" at bounding box center [564, 236] width 39 height 47
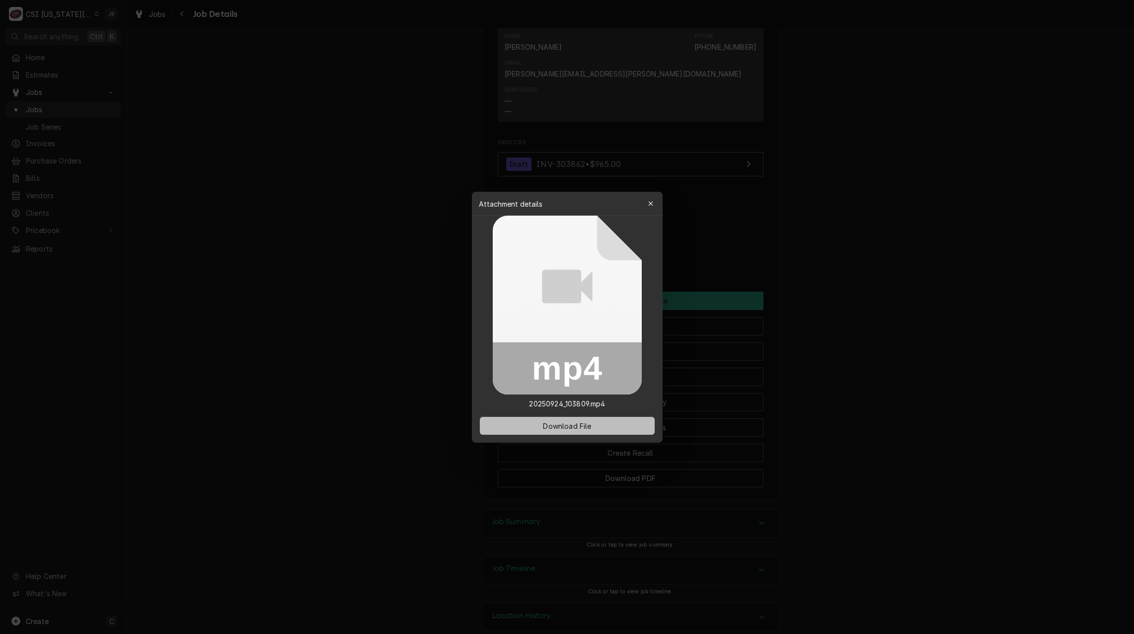
click at [558, 427] on span "Download File" at bounding box center [567, 425] width 52 height 10
click at [834, 195] on div at bounding box center [567, 317] width 1134 height 634
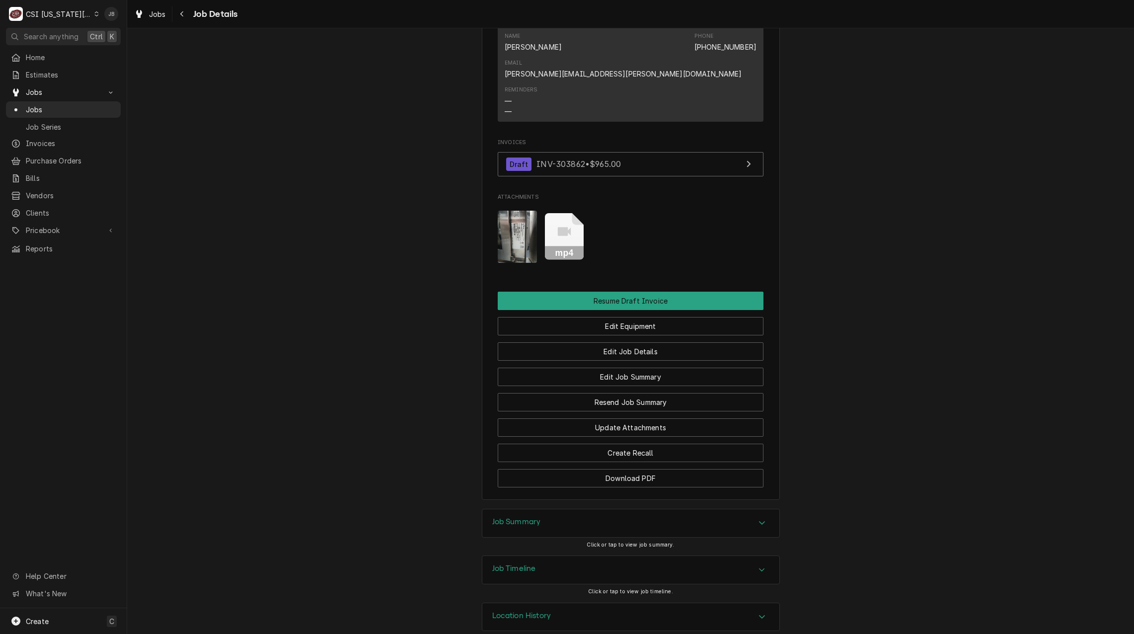
click at [546, 556] on div "Job Timeline" at bounding box center [630, 570] width 297 height 28
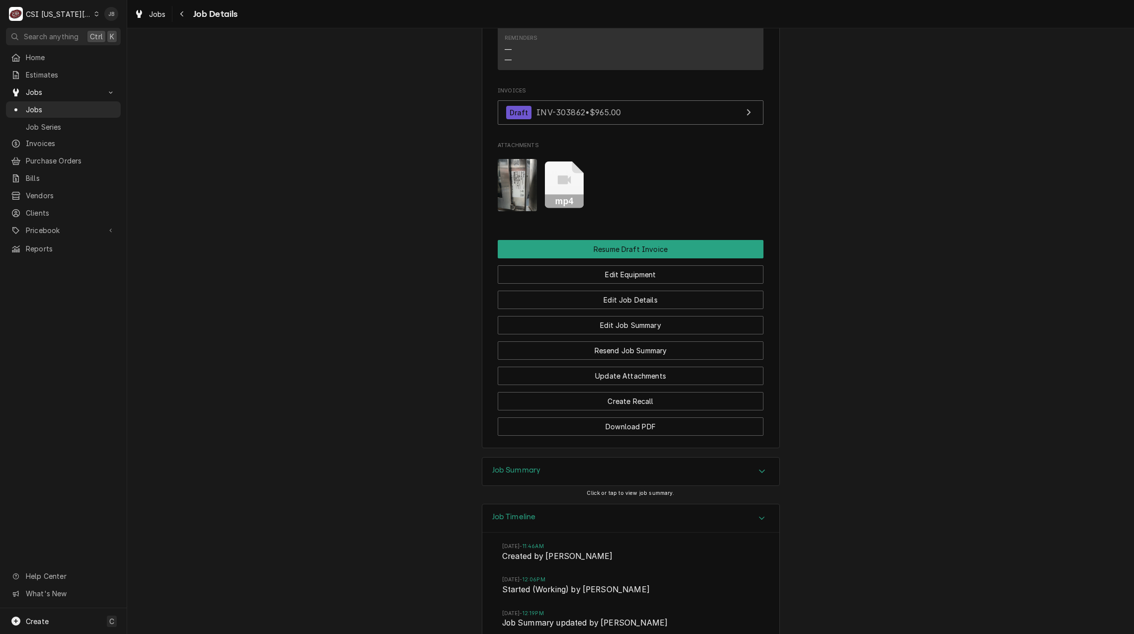
scroll to position [1101, 0]
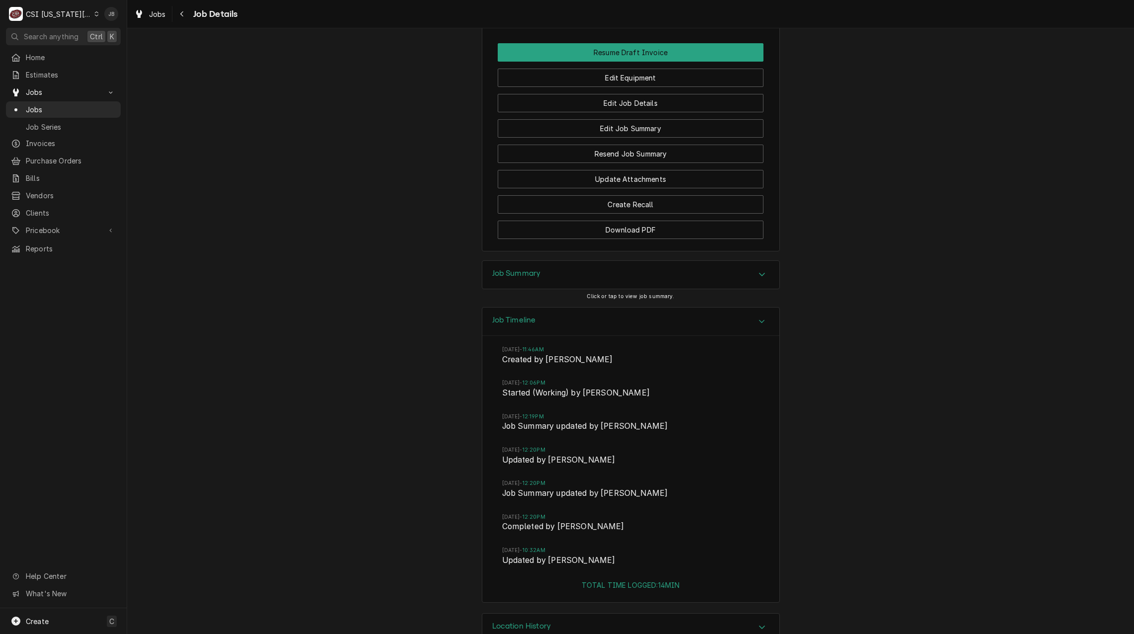
click at [546, 261] on div "Job Summary" at bounding box center [630, 275] width 297 height 28
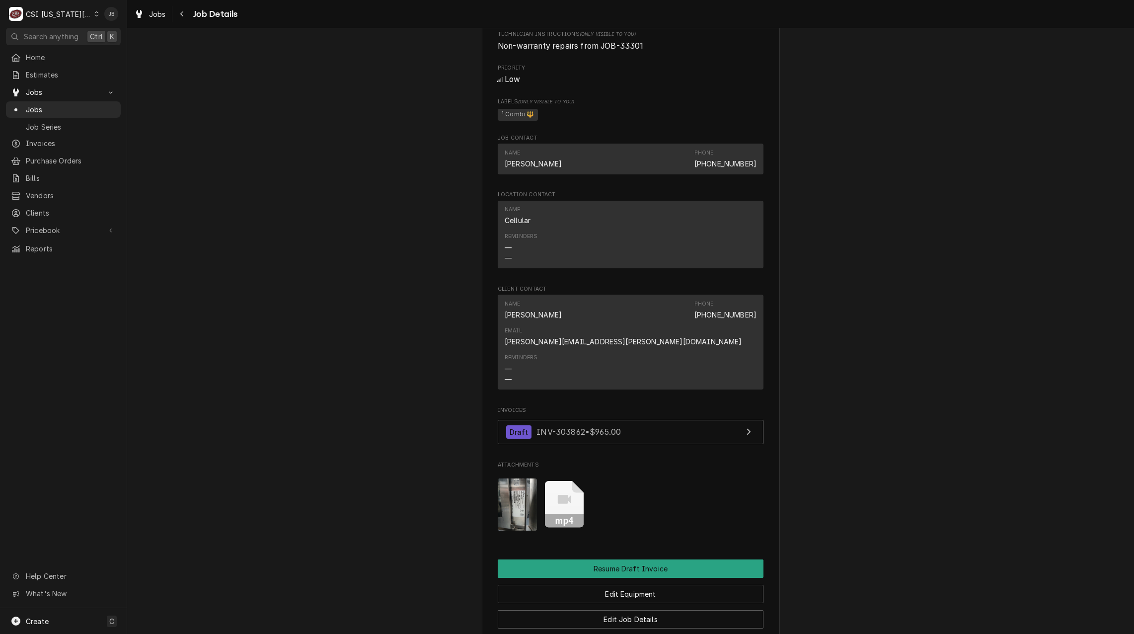
scroll to position [505, 0]
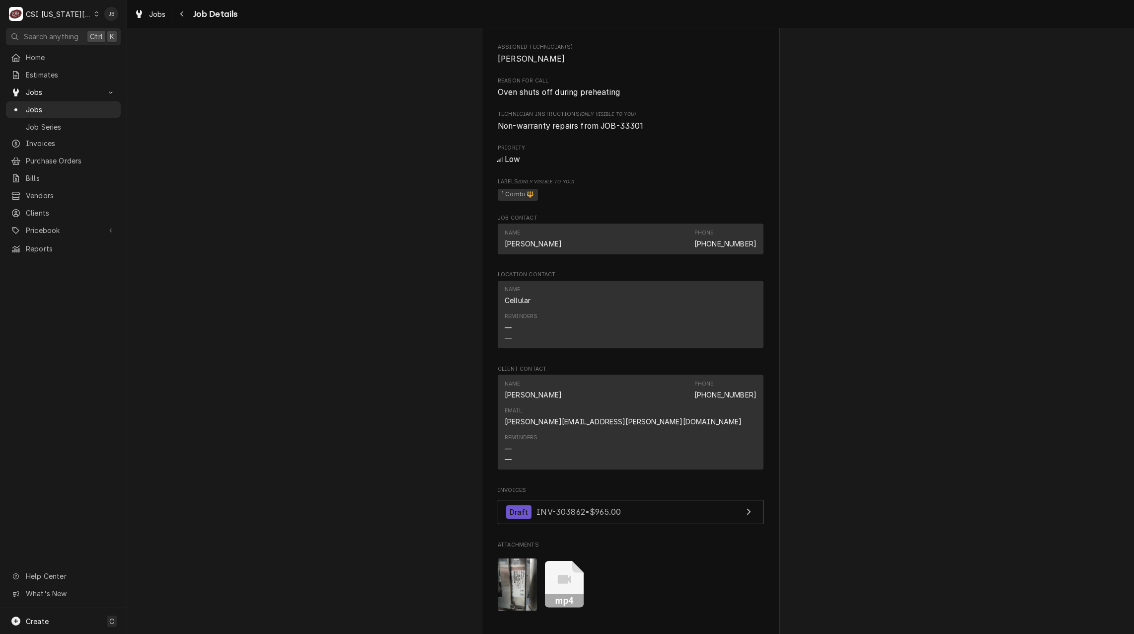
click at [568, 573] on icon "Attachments" at bounding box center [564, 584] width 39 height 47
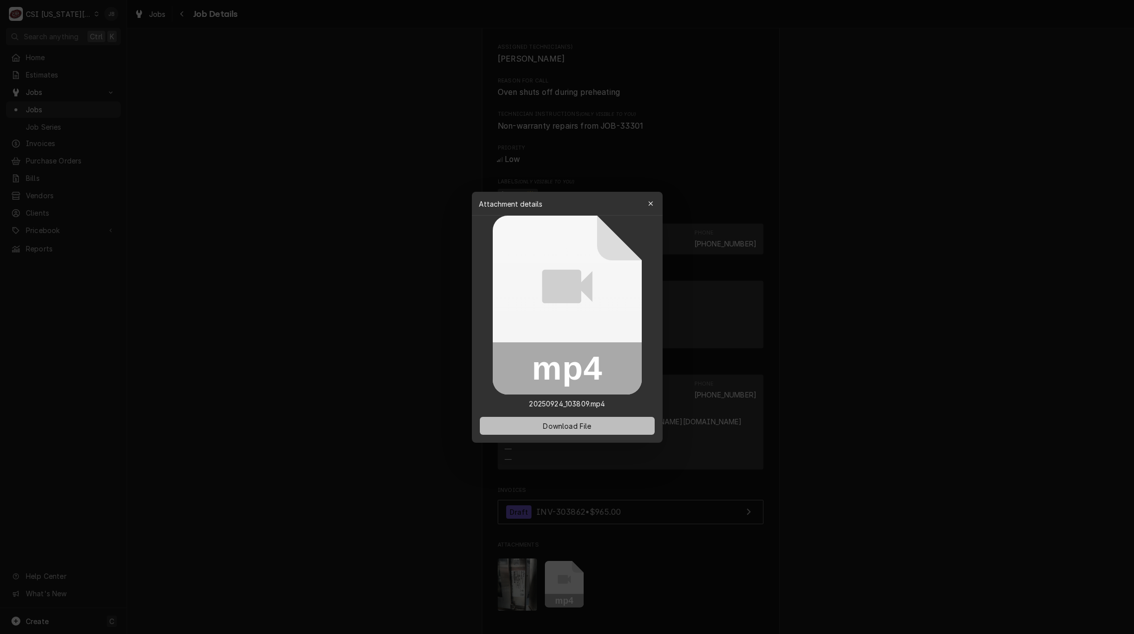
click at [529, 423] on button "Download File" at bounding box center [567, 426] width 175 height 18
click at [396, 317] on div at bounding box center [567, 317] width 1134 height 634
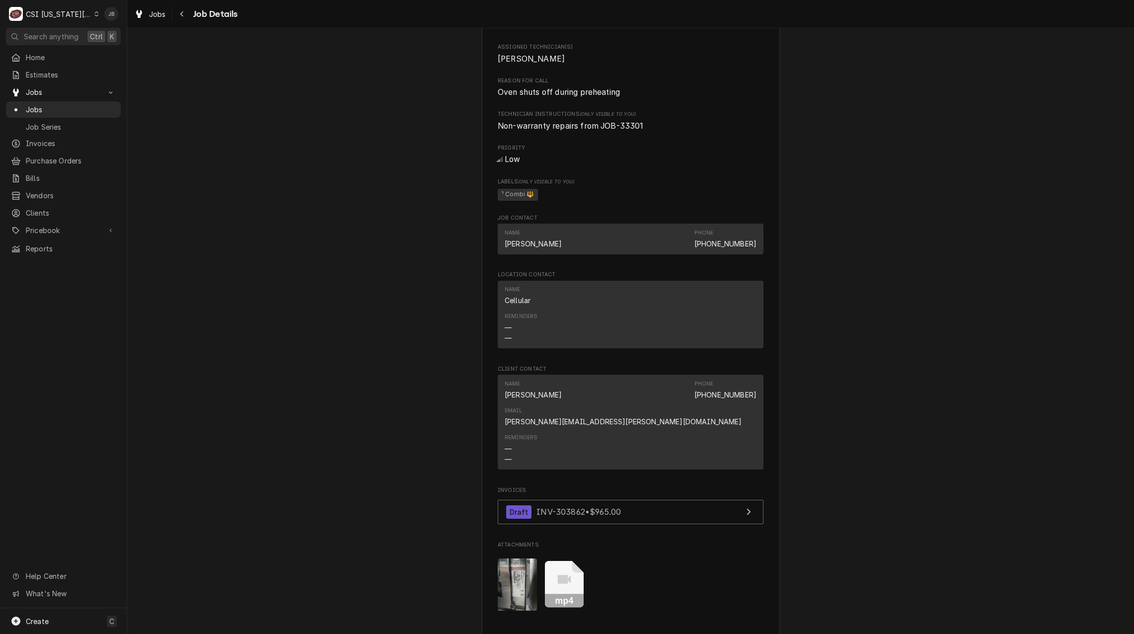
scroll to position [704, 0]
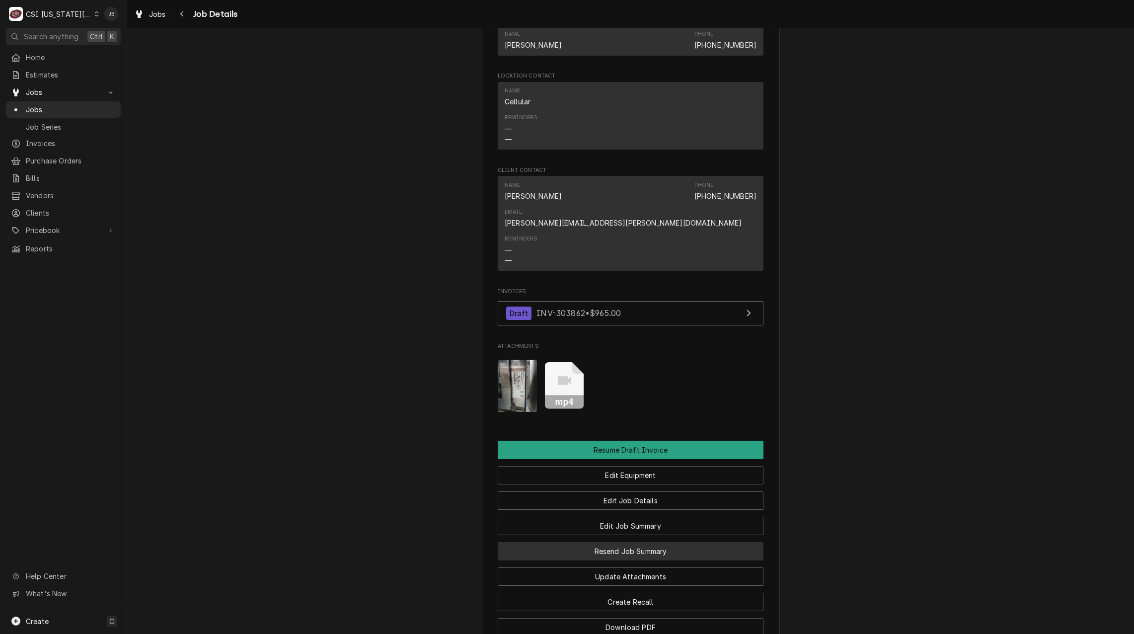
click at [638, 542] on button "Resend Job Summary" at bounding box center [631, 551] width 266 height 18
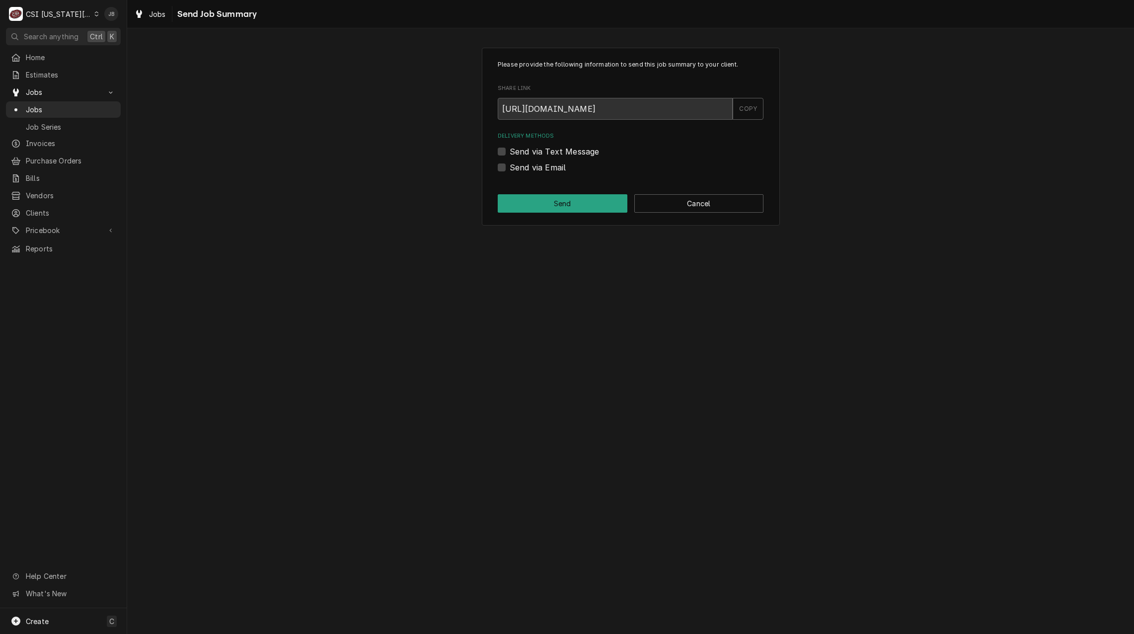
click at [539, 168] on label "Send via Email" at bounding box center [538, 167] width 56 height 12
click at [539, 168] on input "Send via Email" at bounding box center [643, 172] width 266 height 22
checkbox input "true"
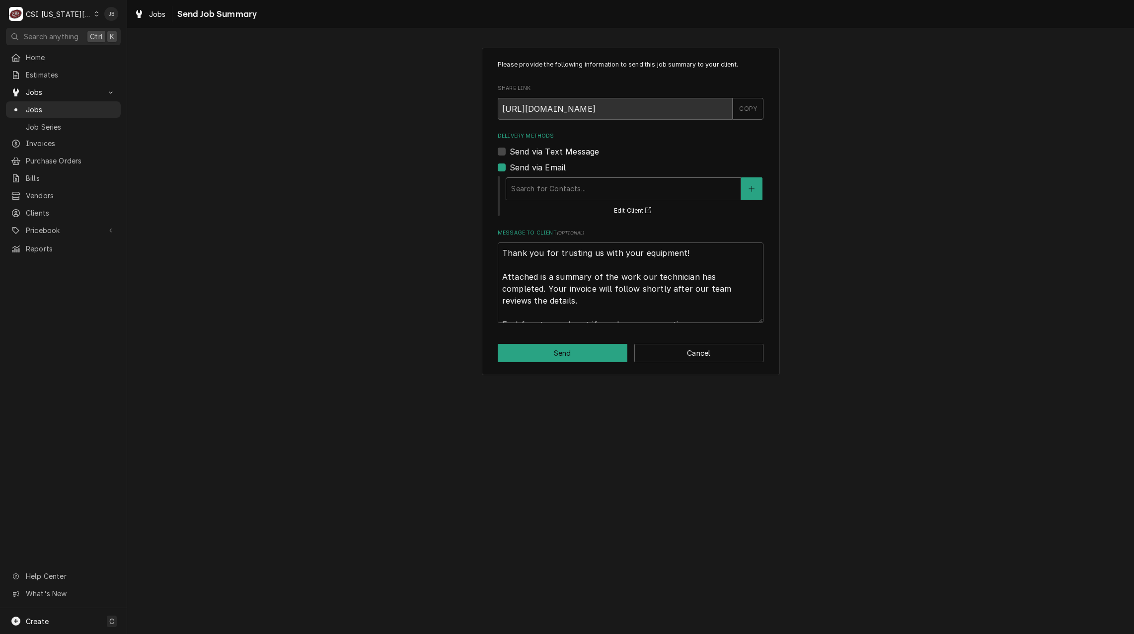
click at [589, 183] on div "Delivery Methods" at bounding box center [623, 189] width 225 height 18
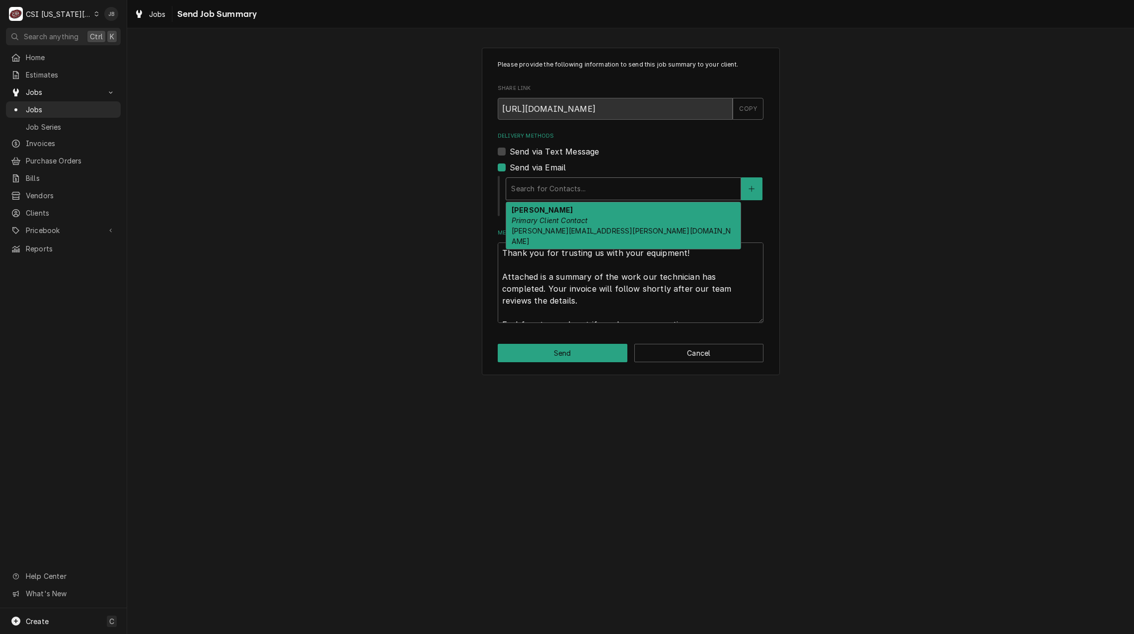
click at [550, 228] on span "katie.dehn@psfbrands.com" at bounding box center [621, 236] width 219 height 19
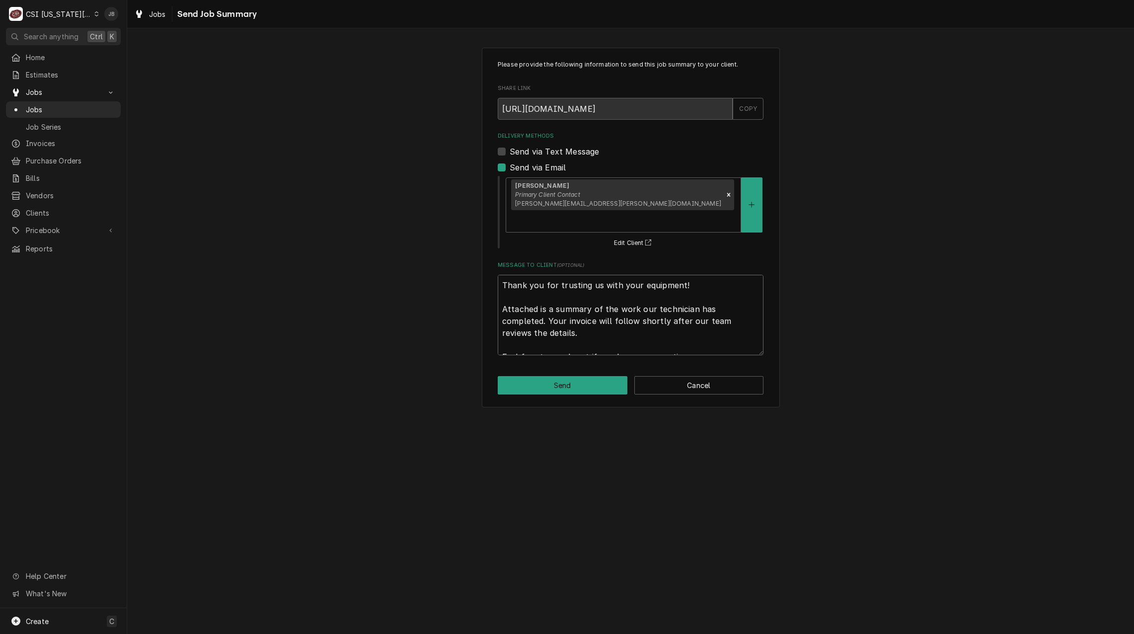
click at [600, 312] on textarea "Thank you for trusting us with your equipment! Attached is a summary of the wor…" at bounding box center [631, 315] width 266 height 80
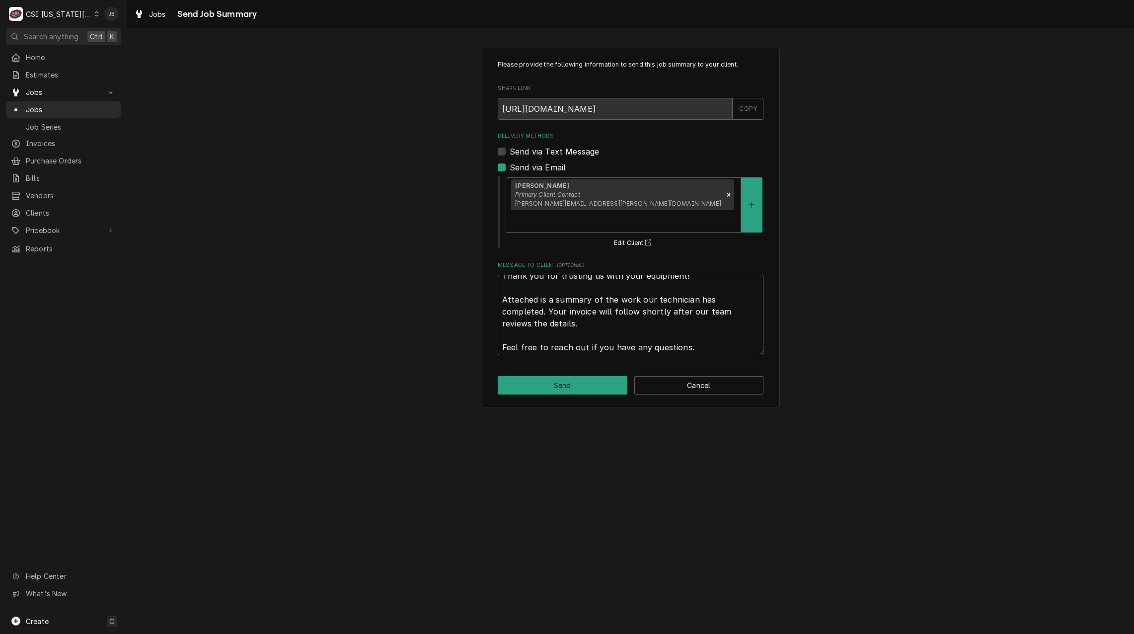
scroll to position [12, 0]
click at [567, 376] on button "Send" at bounding box center [563, 385] width 130 height 18
type textarea "x"
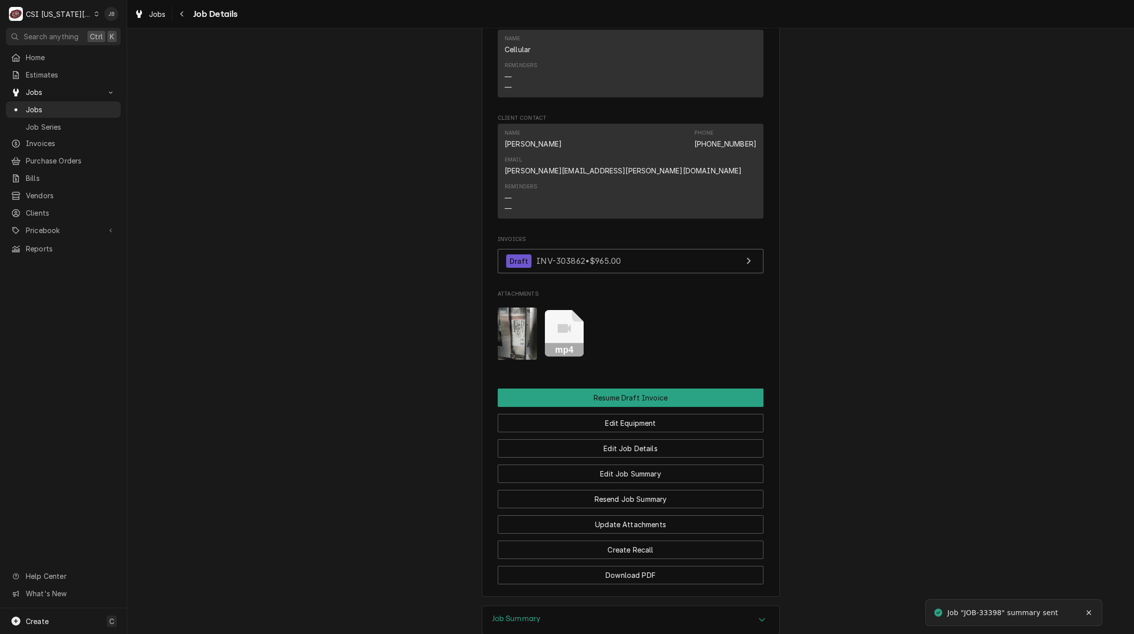
scroll to position [795, 0]
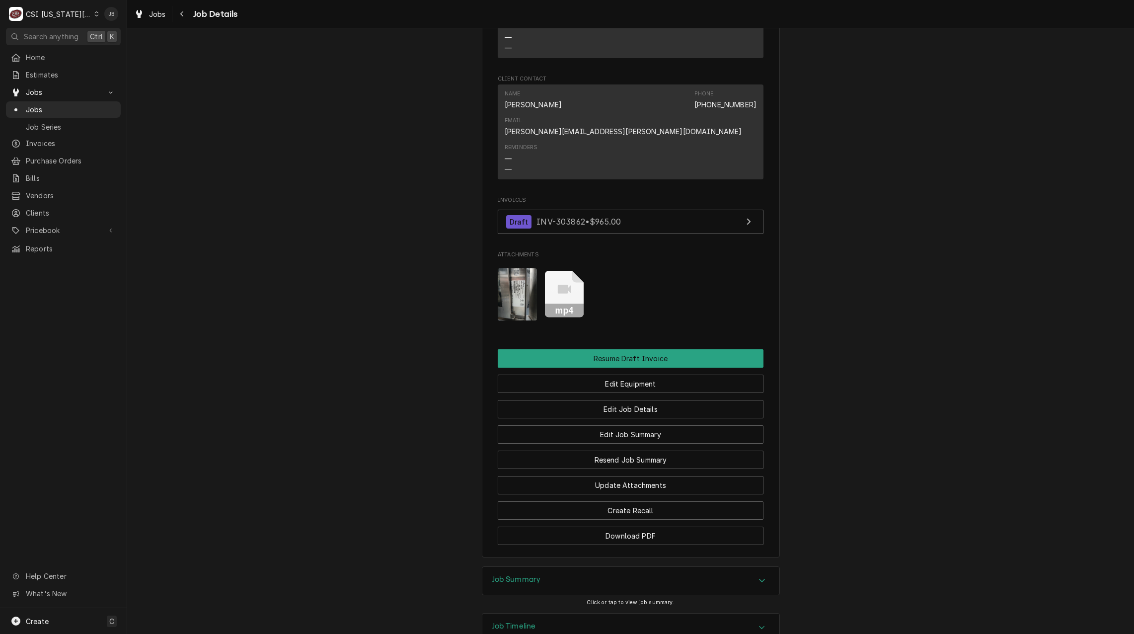
click at [565, 288] on icon "Attachments" at bounding box center [564, 294] width 39 height 47
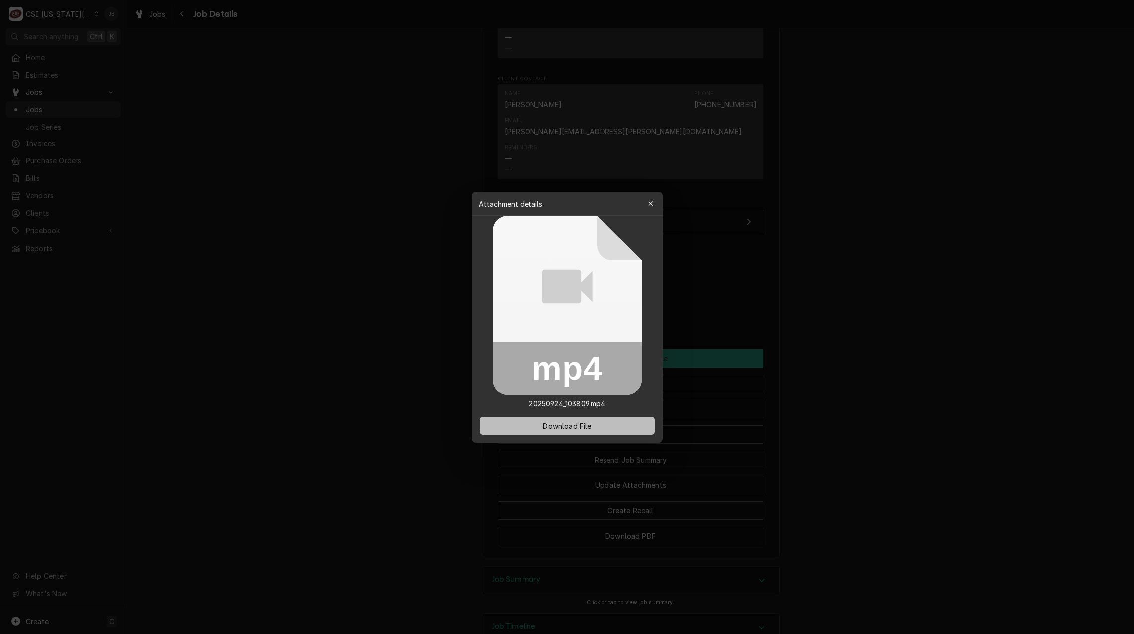
click at [543, 425] on span "Download File" at bounding box center [567, 425] width 52 height 10
drag, startPoint x: 1026, startPoint y: 0, endPoint x: 803, endPoint y: 246, distance: 331.7
click at [803, 246] on div at bounding box center [567, 317] width 1134 height 634
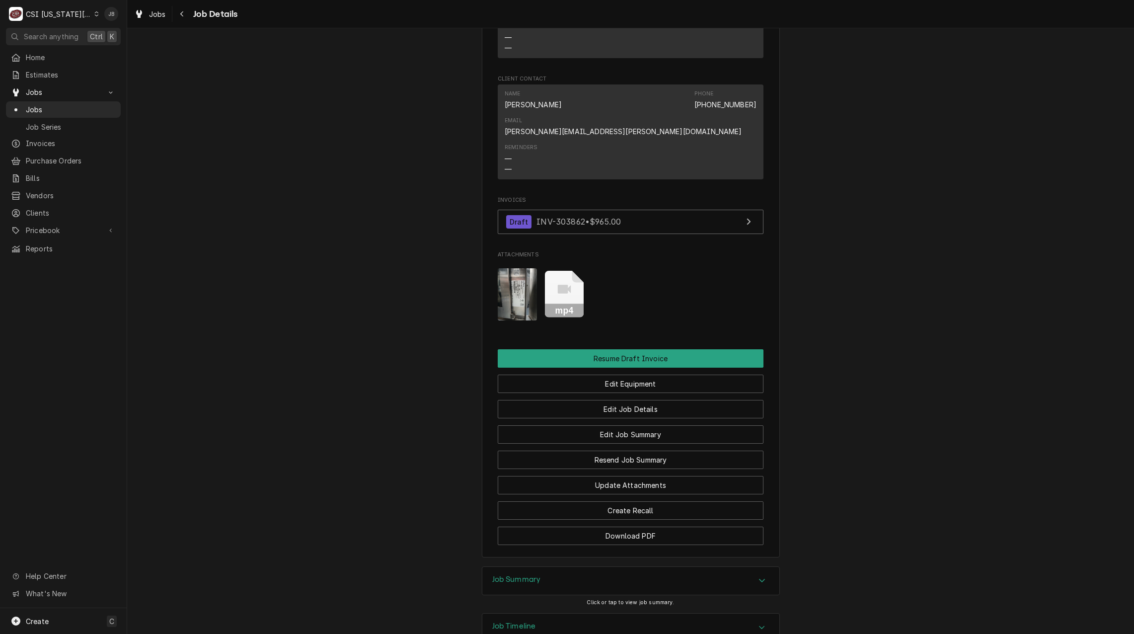
click at [561, 285] on icon "Attachments" at bounding box center [564, 289] width 13 height 9
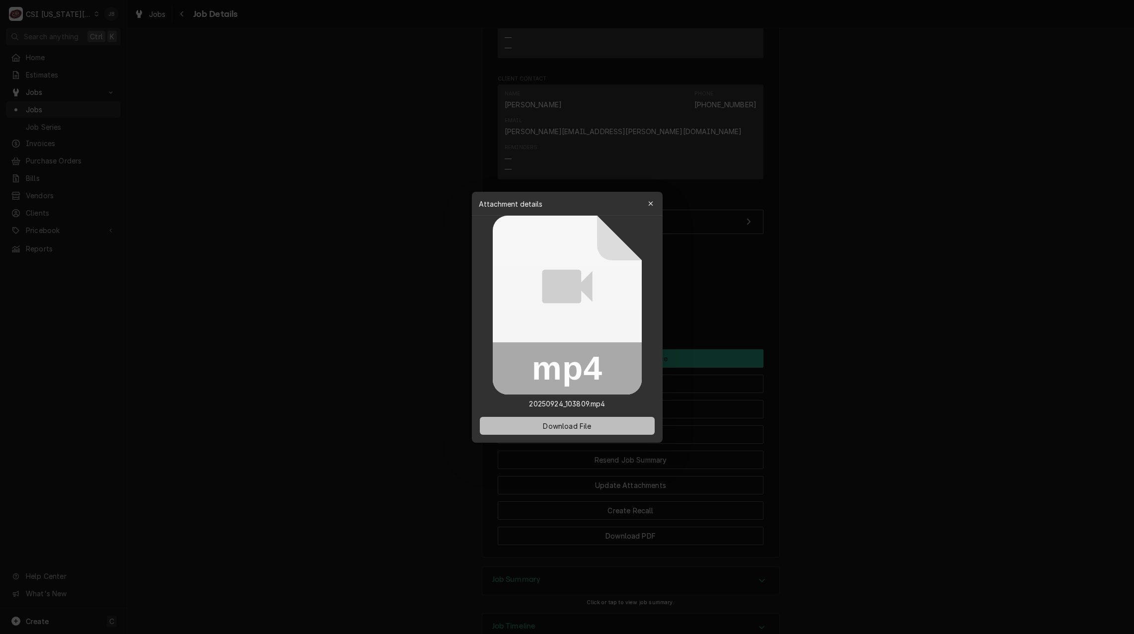
click at [535, 424] on button "Download File" at bounding box center [567, 426] width 175 height 18
click at [352, 340] on div at bounding box center [567, 317] width 1134 height 634
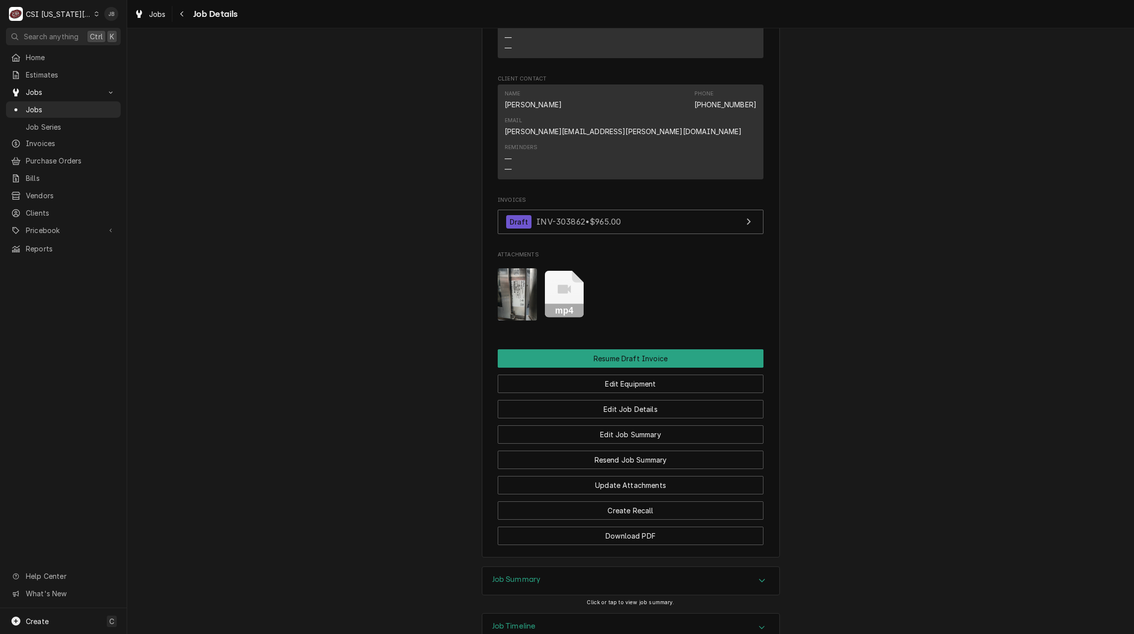
click at [48, 110] on span "Jobs" at bounding box center [71, 109] width 90 height 10
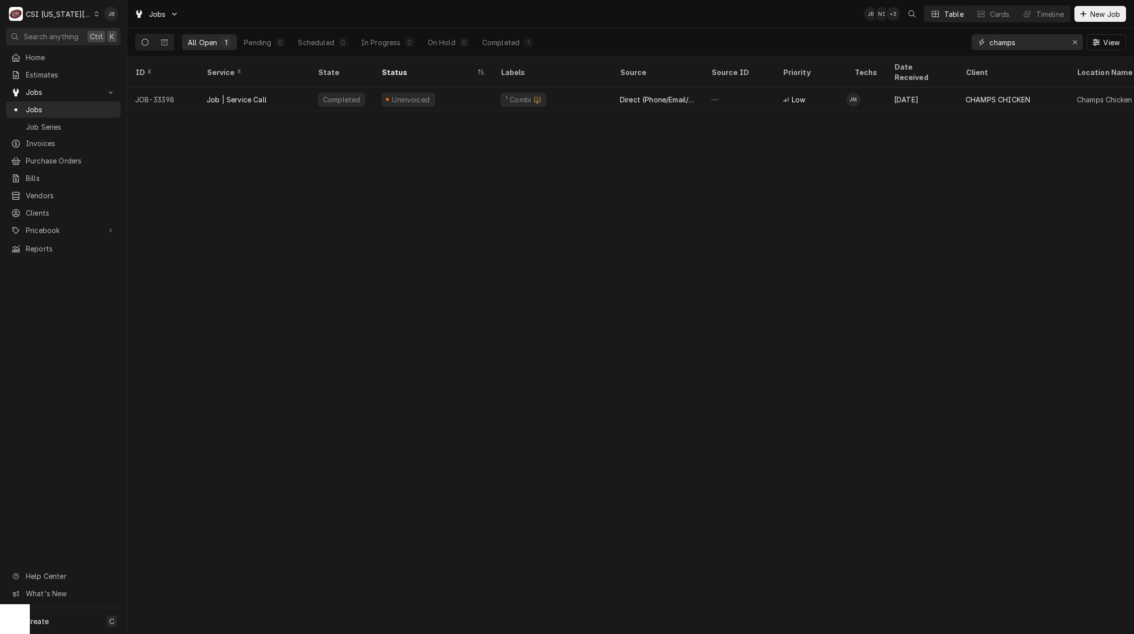
drag, startPoint x: 1042, startPoint y: 46, endPoint x: 861, endPoint y: 42, distance: 181.4
click at [861, 42] on div "All Open 1 Pending 0 Scheduled 0 In Progress 0 On Hold 0 Completed 1 champs View" at bounding box center [630, 42] width 991 height 28
click at [1041, 39] on input "champs" at bounding box center [1027, 42] width 75 height 16
drag, startPoint x: 1037, startPoint y: 41, endPoint x: 969, endPoint y: 35, distance: 68.3
click at [969, 35] on div "All Open 1 Pending 0 Scheduled 0 In Progress 0 On Hold 0 Completed 1 champs View" at bounding box center [630, 42] width 991 height 28
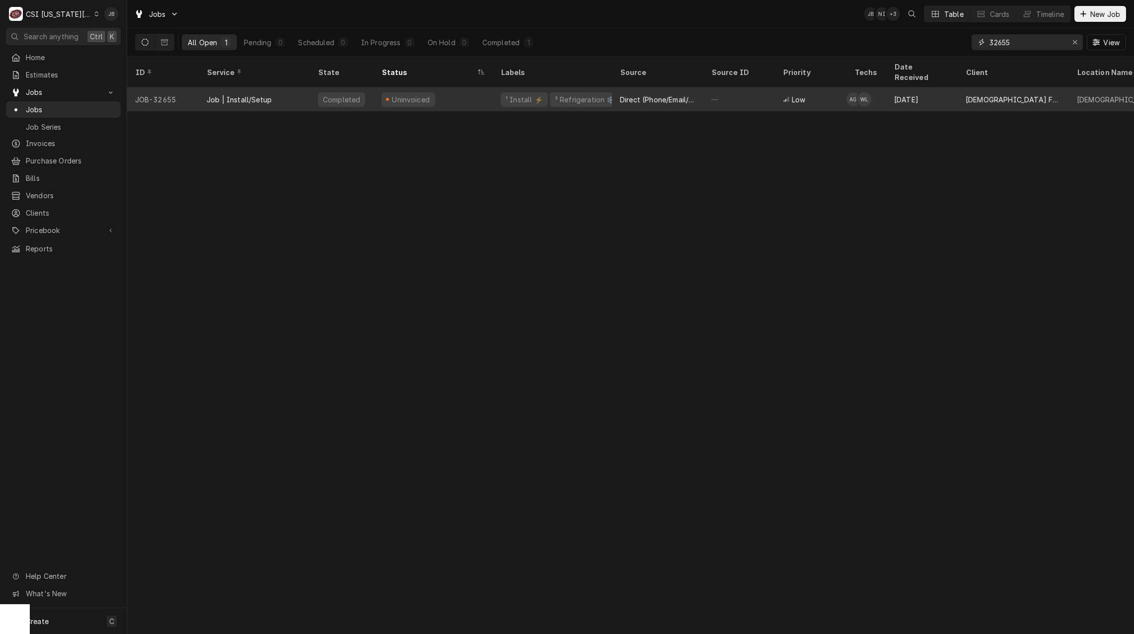
type input "32655"
click at [251, 94] on div "Job | Install/Setup" at bounding box center [239, 99] width 65 height 10
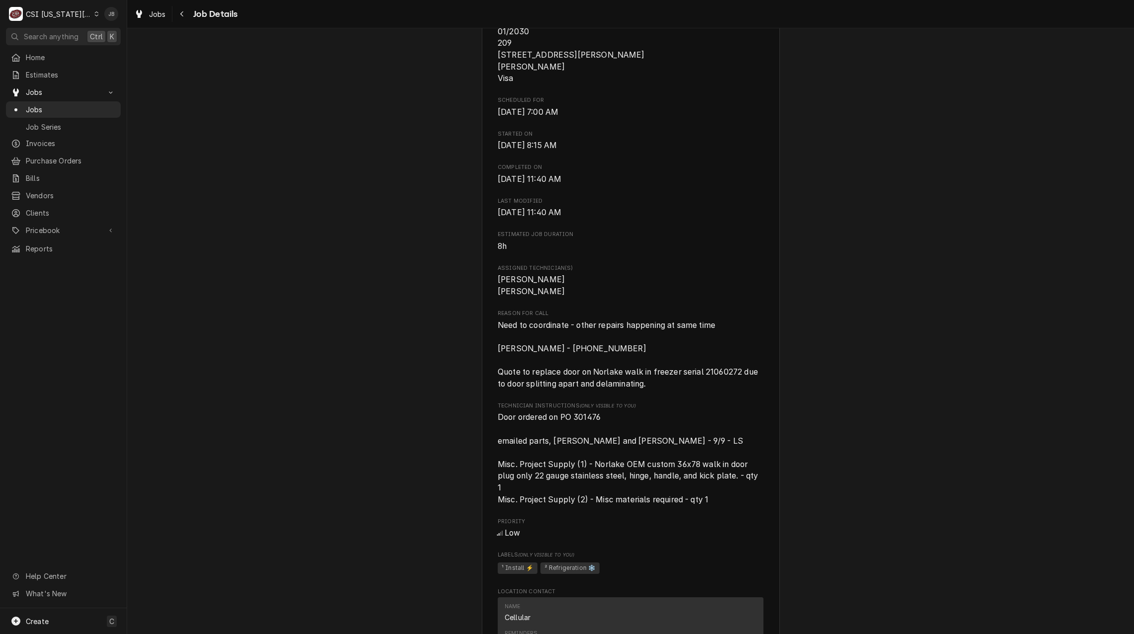
scroll to position [795, 0]
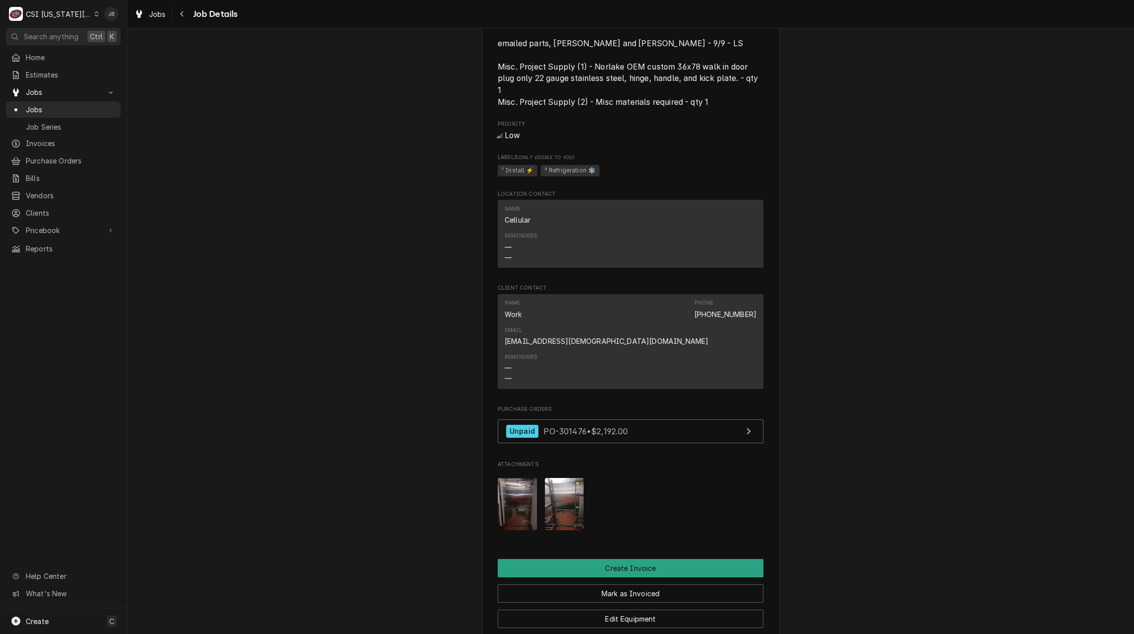
click at [397, 437] on div "Completed and Uninvoiced [DEMOGRAPHIC_DATA] FIL A #01846 [DEMOGRAPHIC_DATA] Fil…" at bounding box center [630, 35] width 1007 height 1583
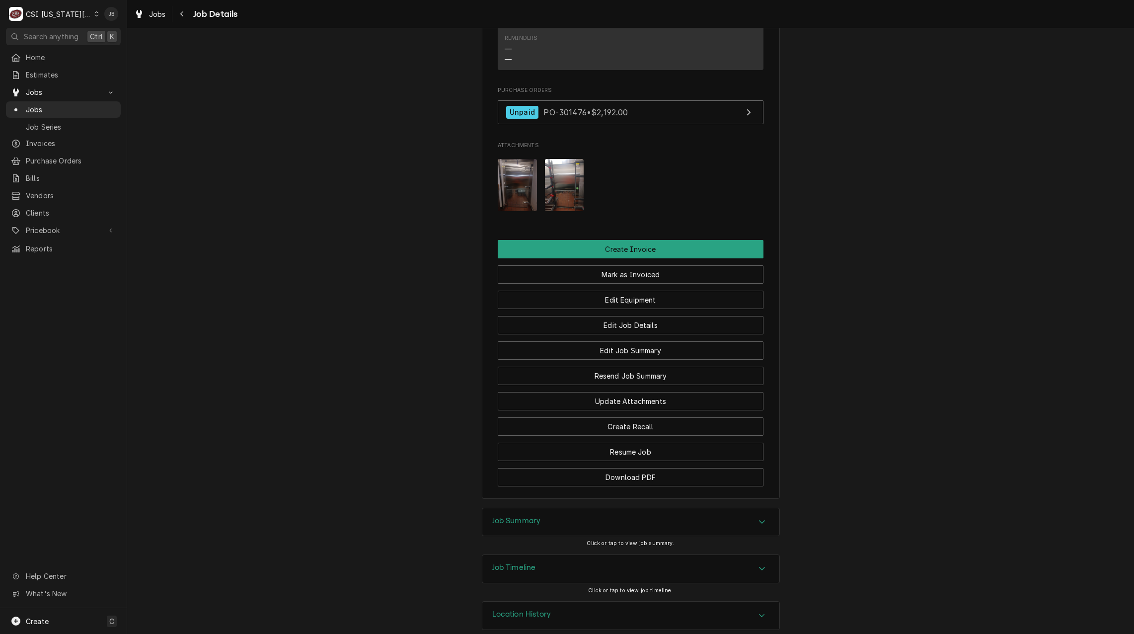
scroll to position [1125, 0]
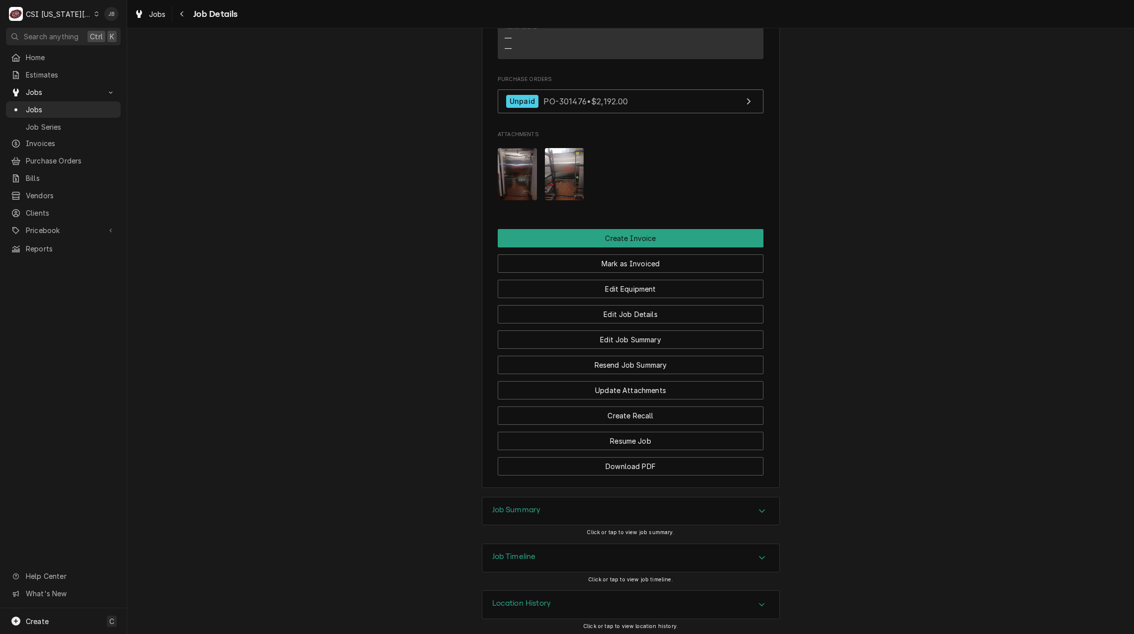
click at [541, 505] on div "Job Summary" at bounding box center [630, 511] width 297 height 28
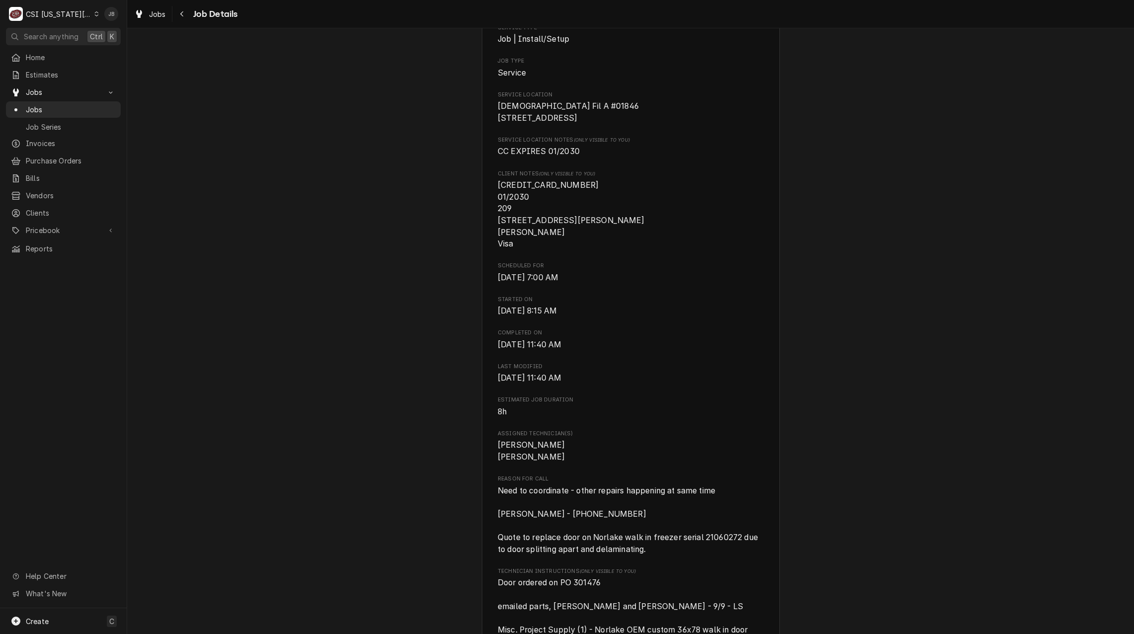
scroll to position [50, 0]
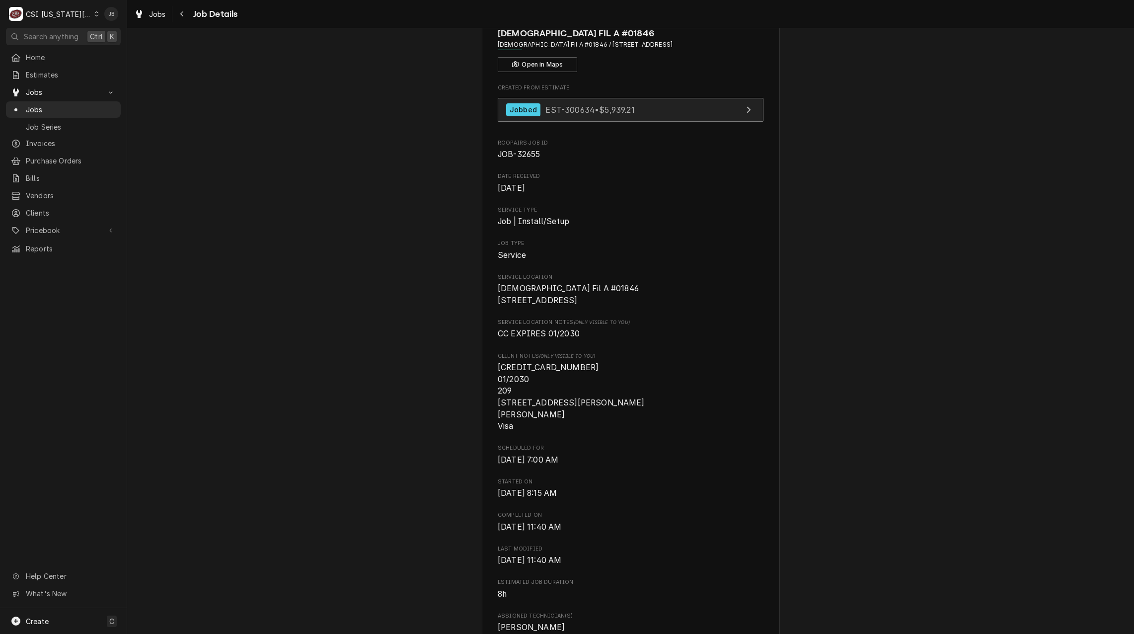
click at [571, 112] on span "EST-300634 • $5,939.21" at bounding box center [590, 109] width 89 height 10
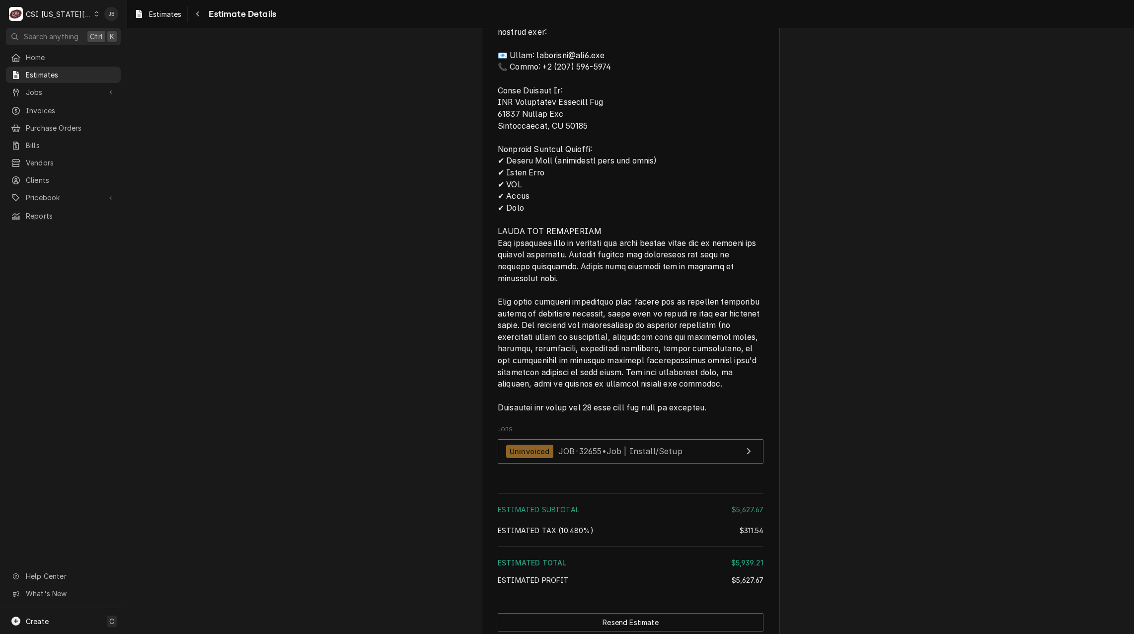
scroll to position [1718, 0]
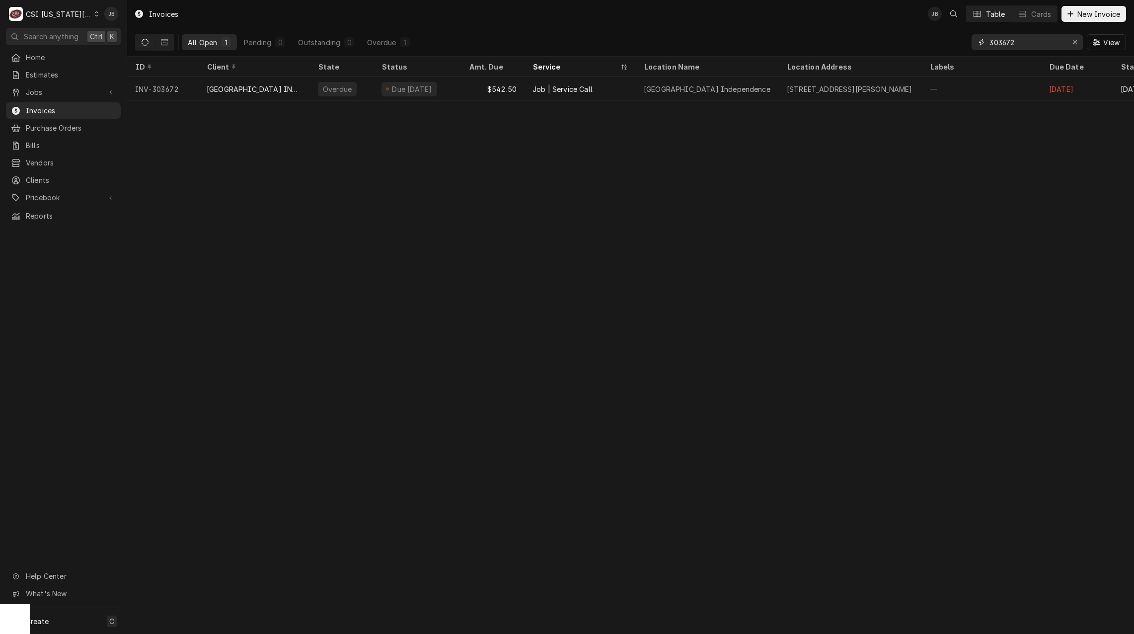
drag, startPoint x: 1076, startPoint y: 45, endPoint x: 1059, endPoint y: 45, distance: 16.9
click at [1076, 45] on icon "Erase input" at bounding box center [1075, 42] width 5 height 7
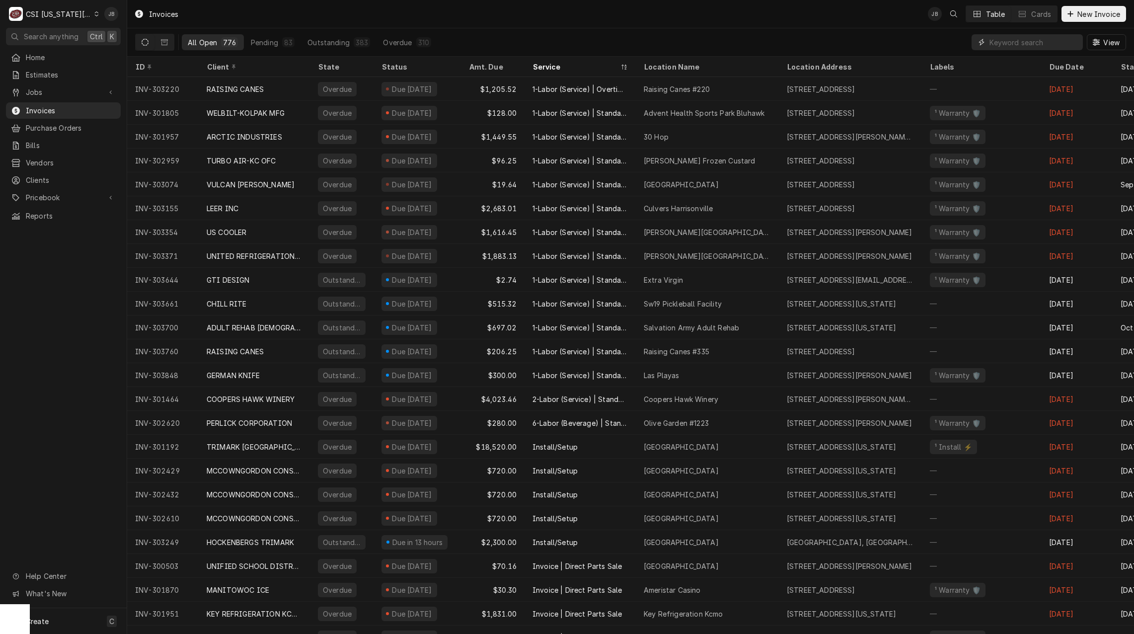
click at [1012, 41] on input "Dynamic Content Wrapper" at bounding box center [1034, 42] width 88 height 16
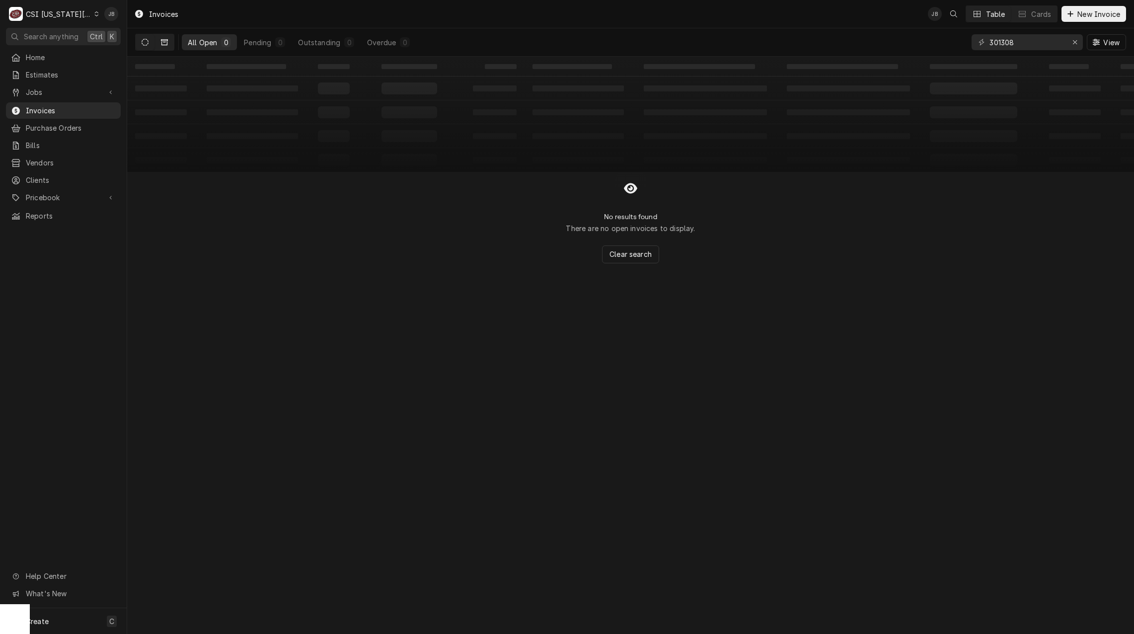
click at [162, 44] on icon "Dynamic Content Wrapper" at bounding box center [164, 42] width 7 height 7
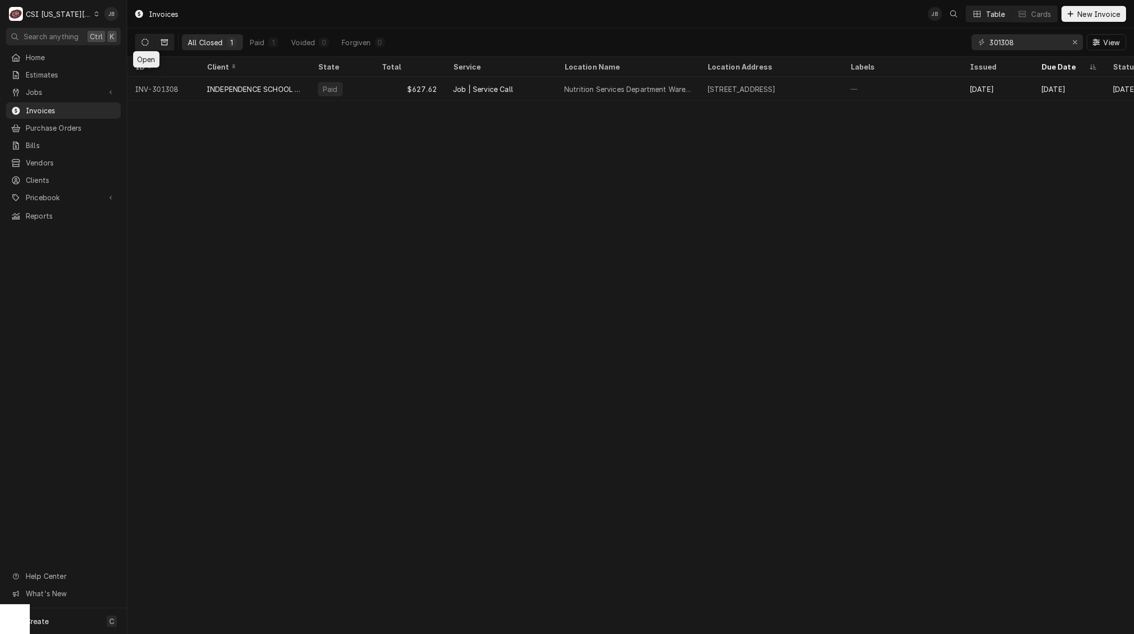
click at [145, 43] on icon "Dynamic Content Wrapper" at bounding box center [145, 42] width 7 height 7
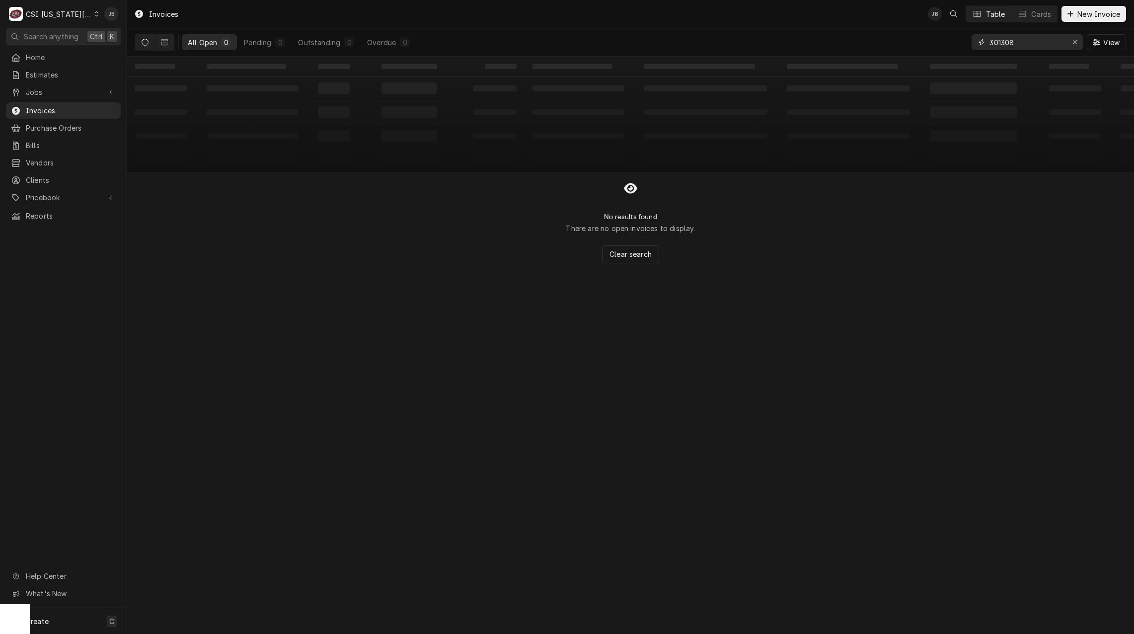
drag, startPoint x: 1038, startPoint y: 39, endPoint x: 876, endPoint y: 40, distance: 162.5
click at [880, 40] on div "All Open 0 Pending 0 Outstanding 0 Overdue 0 301308 View" at bounding box center [630, 42] width 991 height 28
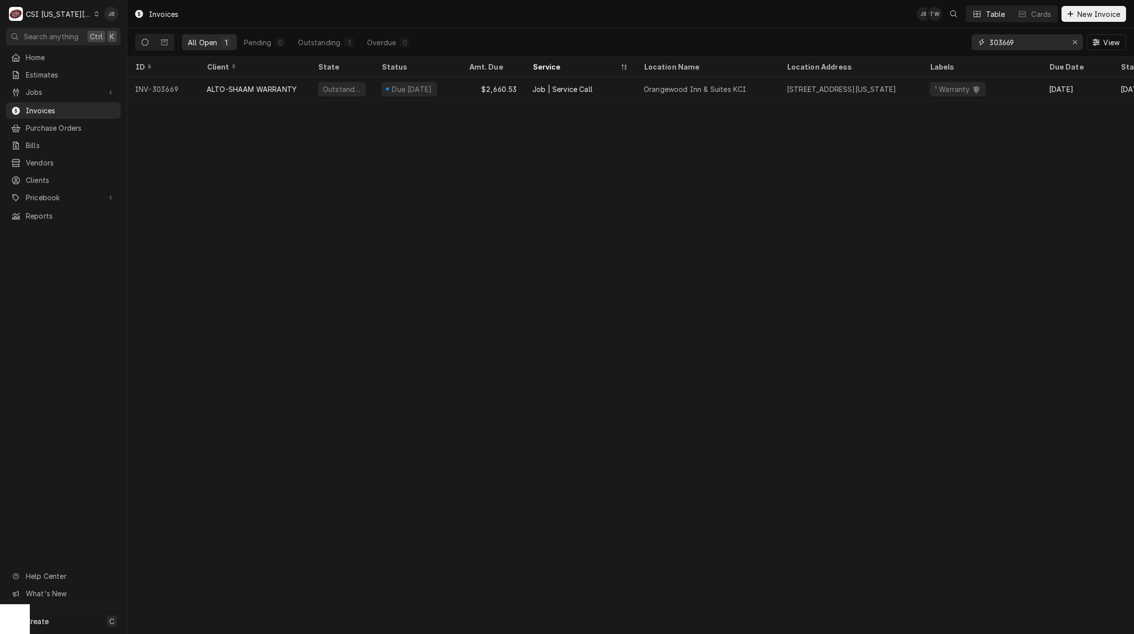
type input "303669"
click at [59, 90] on span "Jobs" at bounding box center [63, 92] width 75 height 10
drag, startPoint x: 53, startPoint y: 110, endPoint x: 60, endPoint y: 108, distance: 7.2
click at [53, 109] on span "Jobs" at bounding box center [71, 109] width 90 height 10
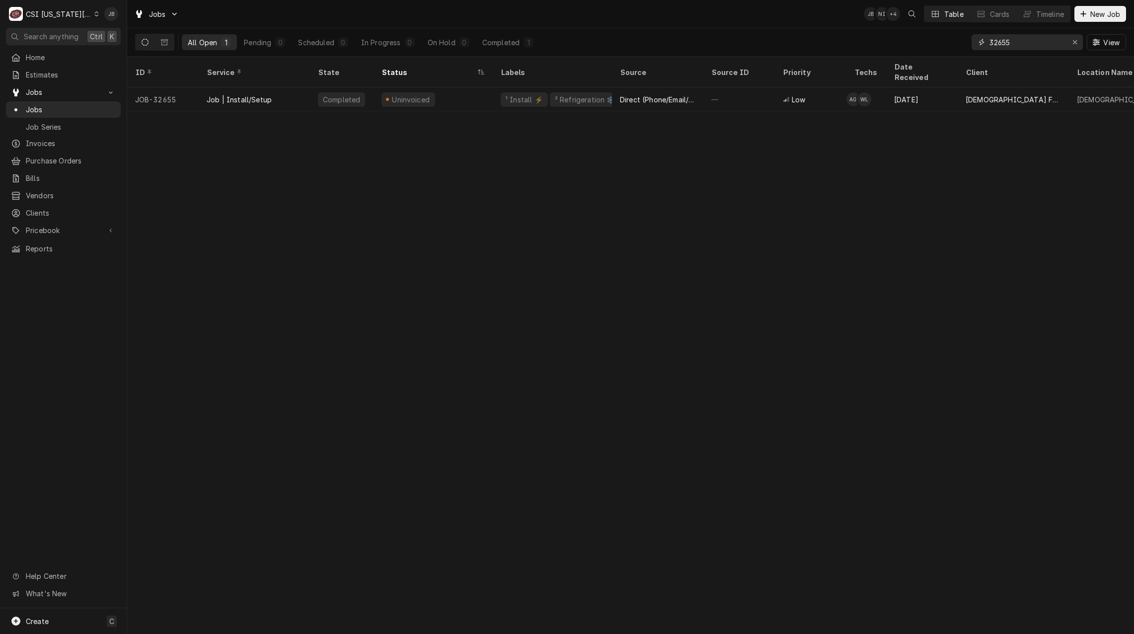
drag, startPoint x: 1041, startPoint y: 46, endPoint x: 558, endPoint y: 23, distance: 483.5
click at [650, 28] on div "All Open 1 Pending 0 Scheduled 0 In Progress 0 On Hold 0 Completed 1 32655 View" at bounding box center [630, 42] width 991 height 28
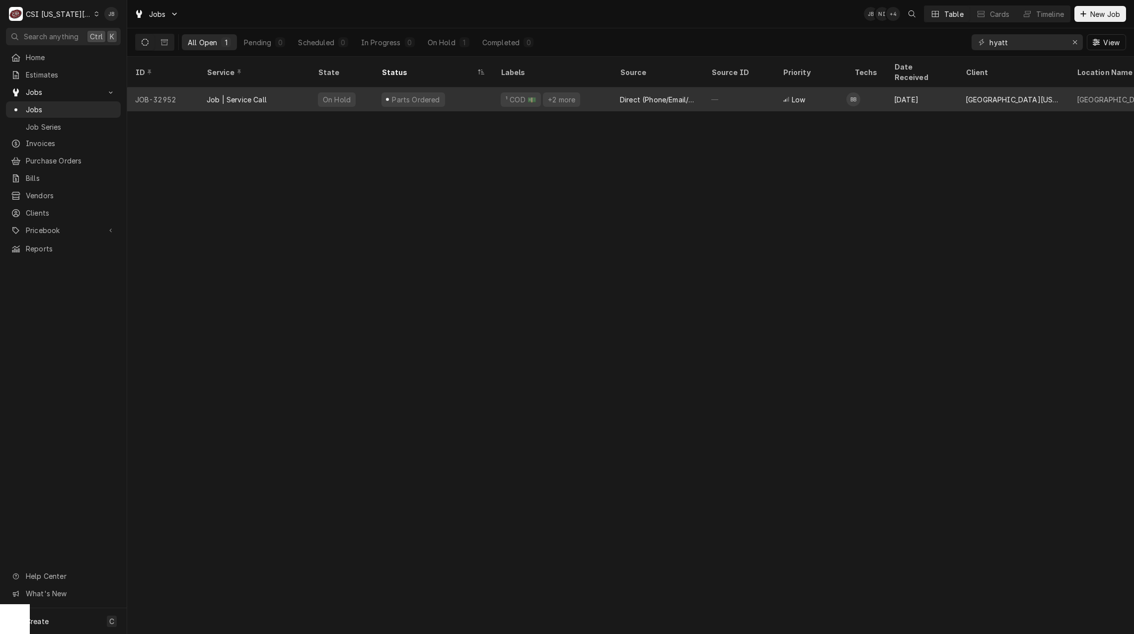
click at [259, 94] on div "Job | Service Call" at bounding box center [237, 99] width 60 height 10
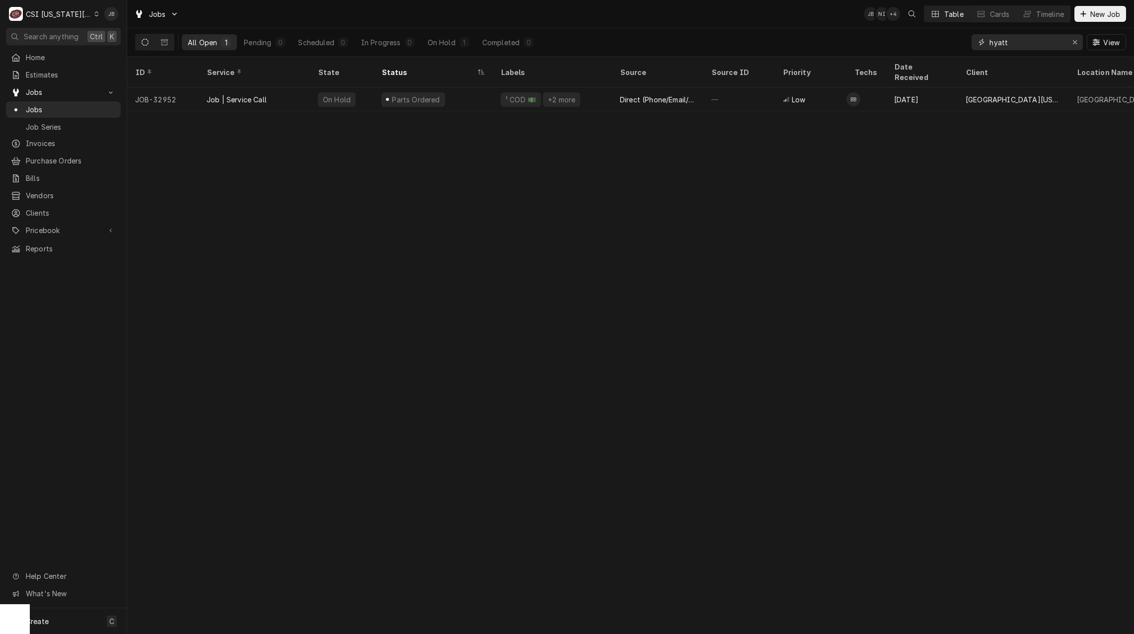
drag, startPoint x: 999, startPoint y: 40, endPoint x: 827, endPoint y: 39, distance: 171.9
click at [831, 39] on div "All Open 1 Pending 0 Scheduled 0 In Progress 0 On Hold 1 Completed 0 hyatt View" at bounding box center [630, 42] width 991 height 28
paste input "31944"
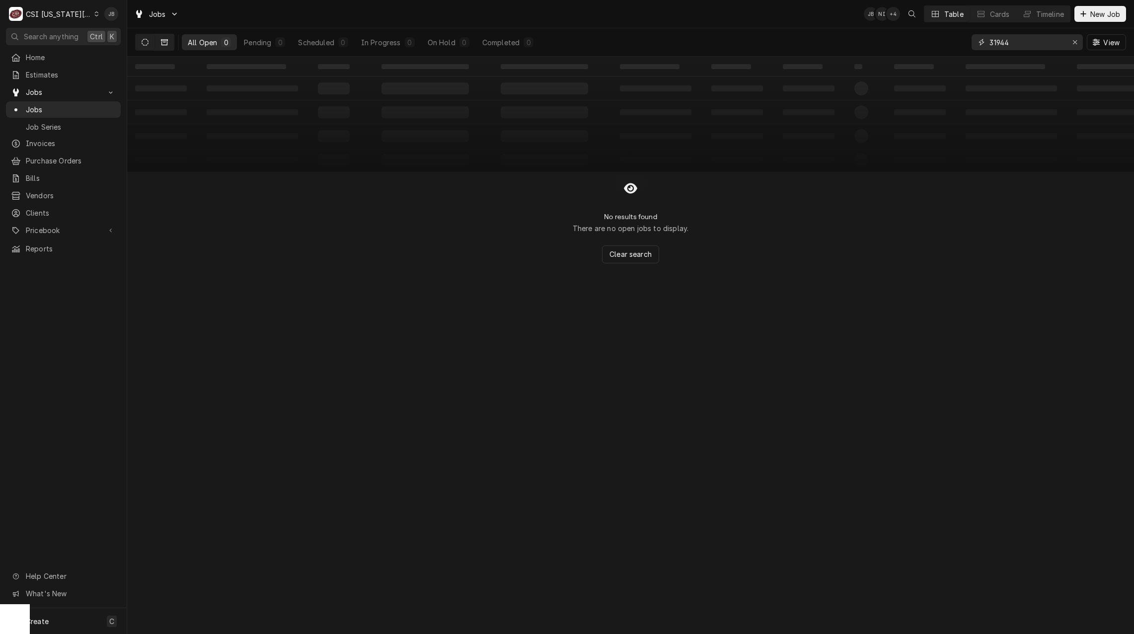
type input "31944"
click at [168, 44] on button "Dynamic Content Wrapper" at bounding box center [164, 42] width 19 height 16
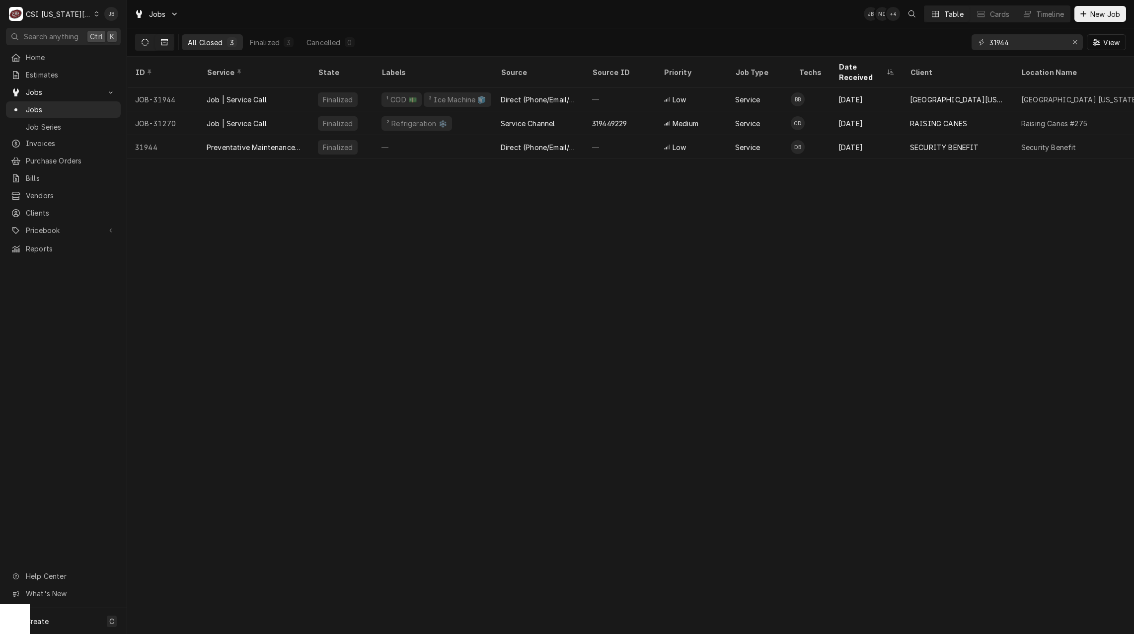
click at [146, 37] on button "Dynamic Content Wrapper" at bounding box center [145, 42] width 19 height 16
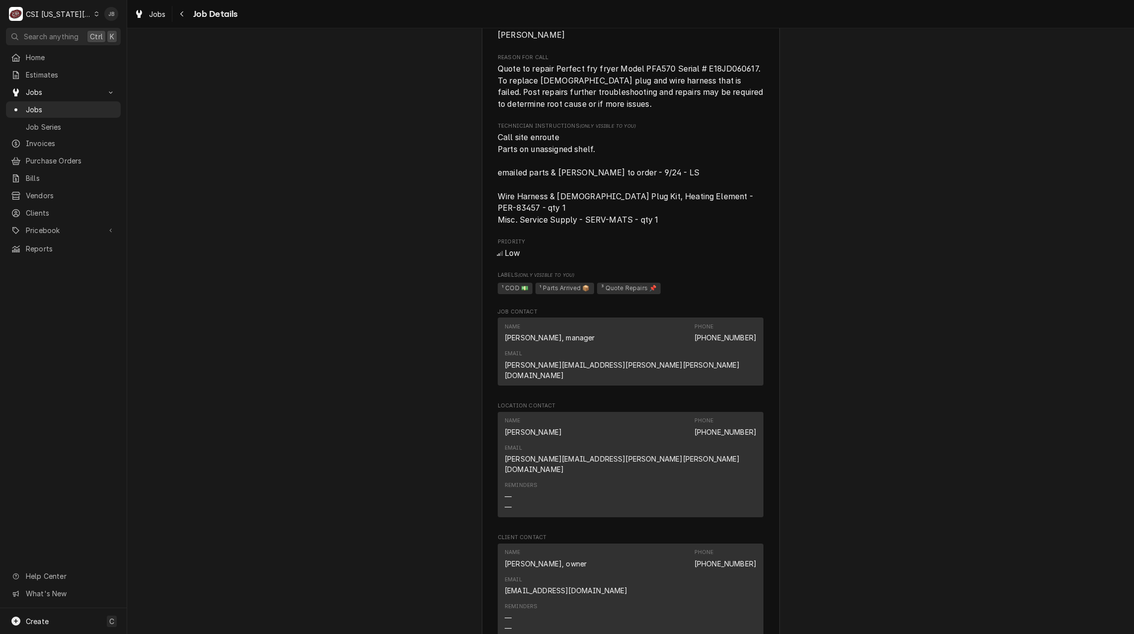
scroll to position [994, 0]
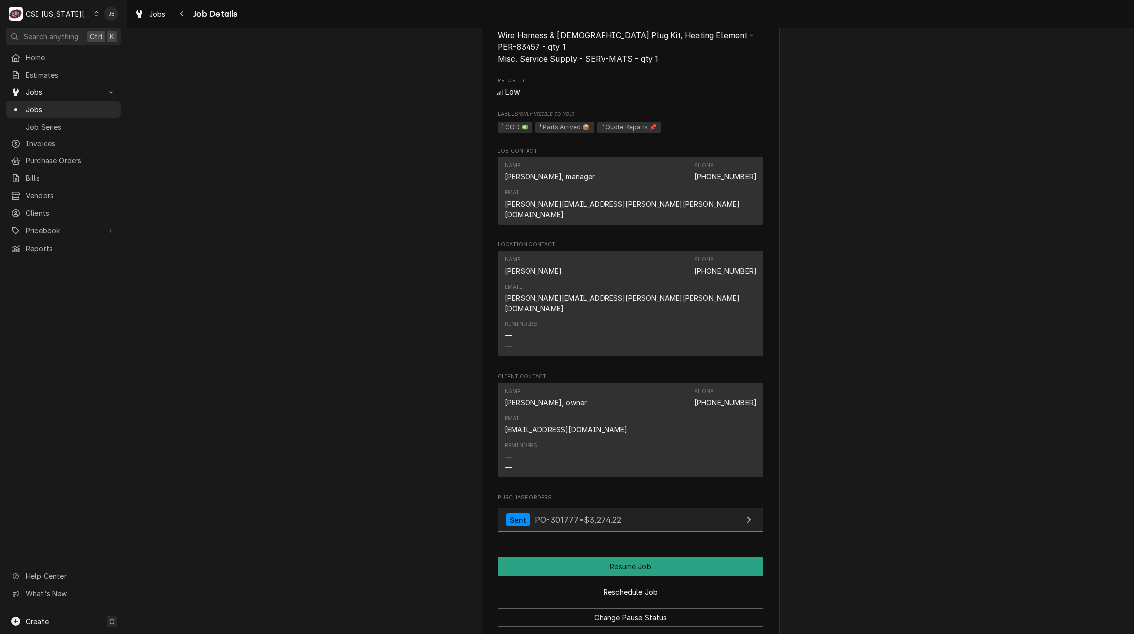
scroll to position [1347, 0]
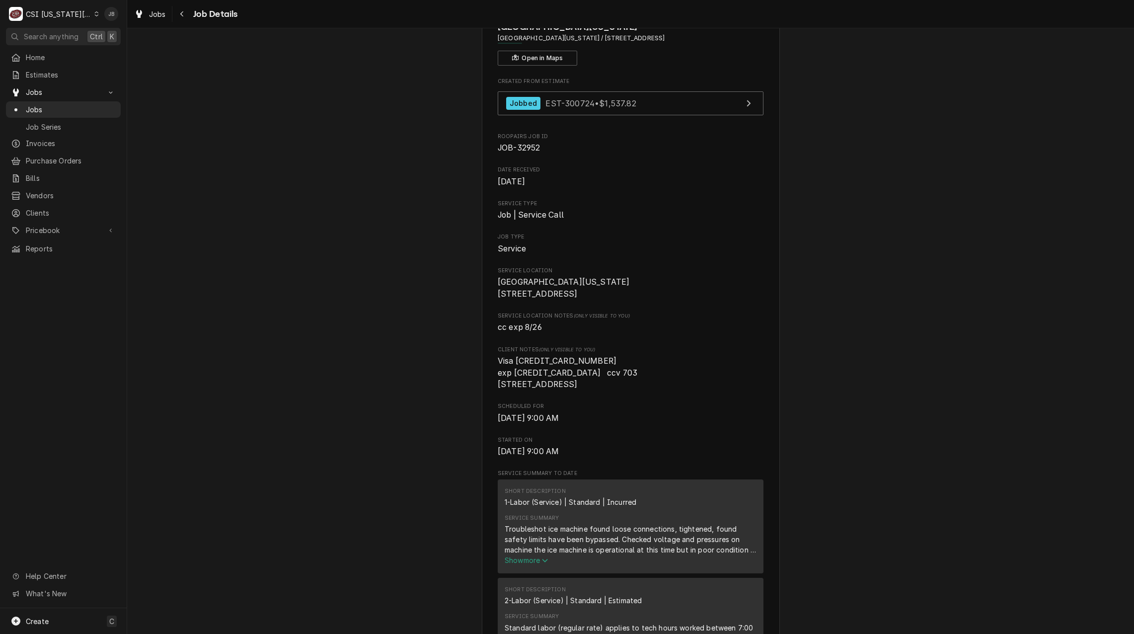
scroll to position [56, 0]
drag, startPoint x: 541, startPoint y: 150, endPoint x: 515, endPoint y: 147, distance: 26.0
click at [515, 147] on span "JOB-32952" at bounding box center [631, 149] width 266 height 12
copy span "32952"
click at [722, 202] on span "Service Type" at bounding box center [631, 204] width 266 height 8
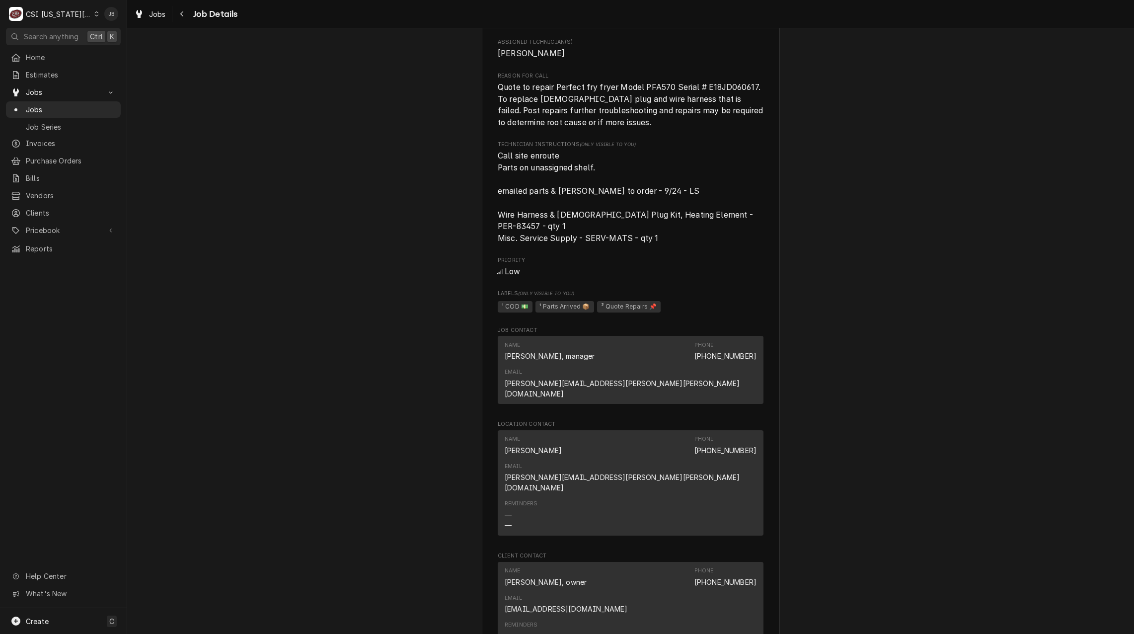
scroll to position [1049, 0]
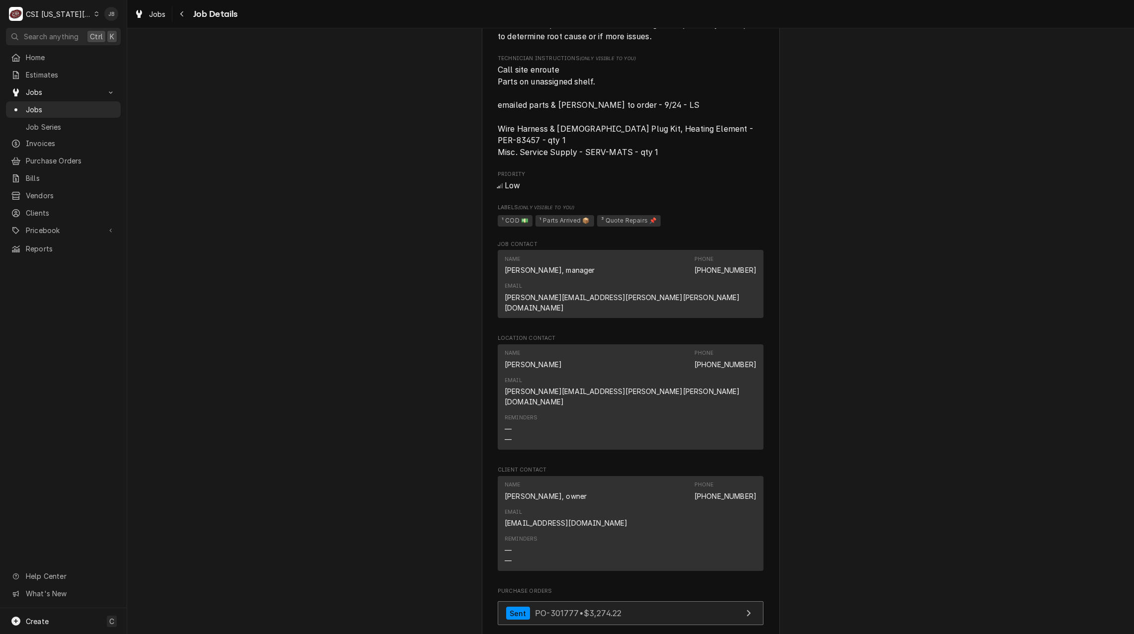
click at [574, 601] on link "Sent PO-301777 • $3,274.22" at bounding box center [631, 613] width 266 height 24
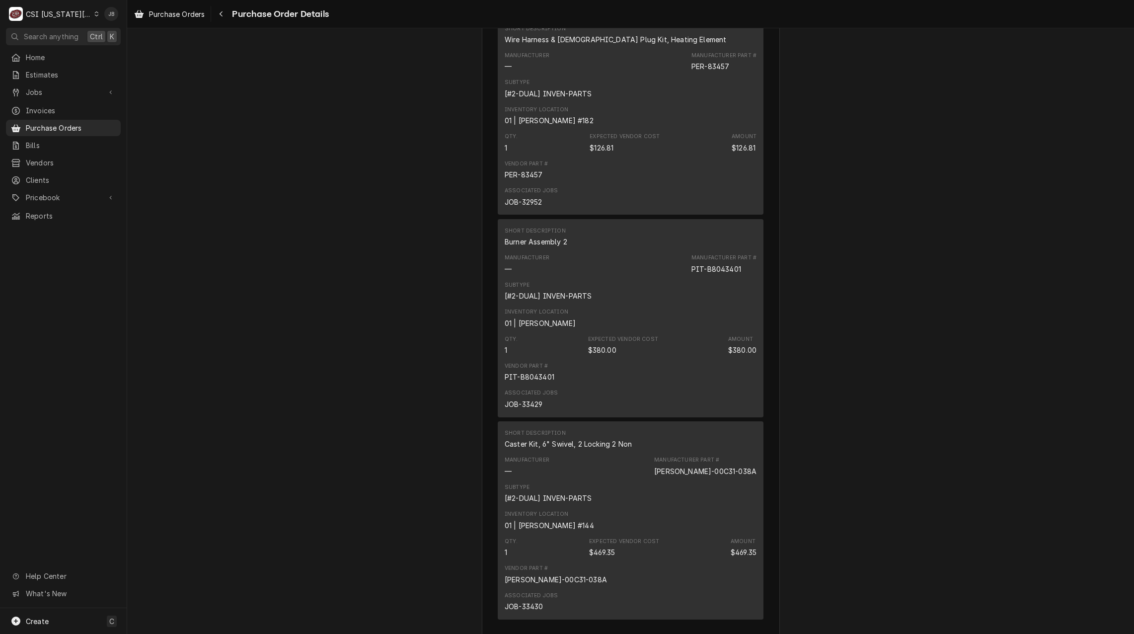
scroll to position [2335, 0]
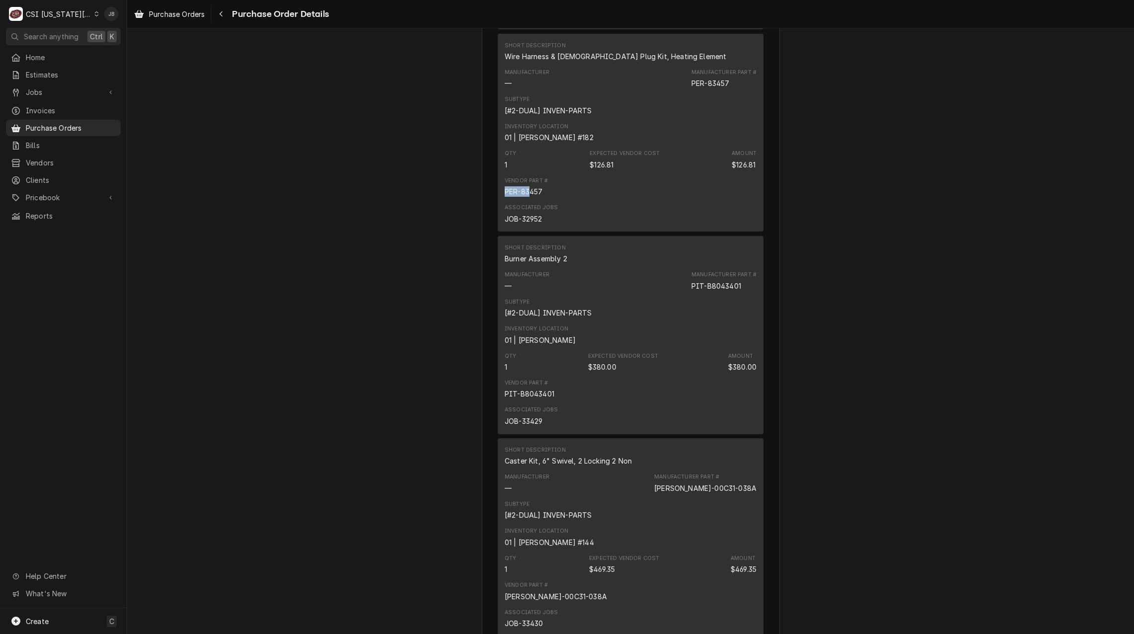
click at [527, 200] on div "Vendor Part # PER-83457" at bounding box center [631, 186] width 252 height 27
drag, startPoint x: 527, startPoint y: 219, endPoint x: 547, endPoint y: 219, distance: 19.9
click at [547, 200] on div "Vendor Part # PER-83457" at bounding box center [631, 186] width 252 height 27
click at [540, 197] on div "Vendor Part # PER-83457" at bounding box center [526, 187] width 43 height 20
drag, startPoint x: 539, startPoint y: 223, endPoint x: 517, endPoint y: 222, distance: 21.9
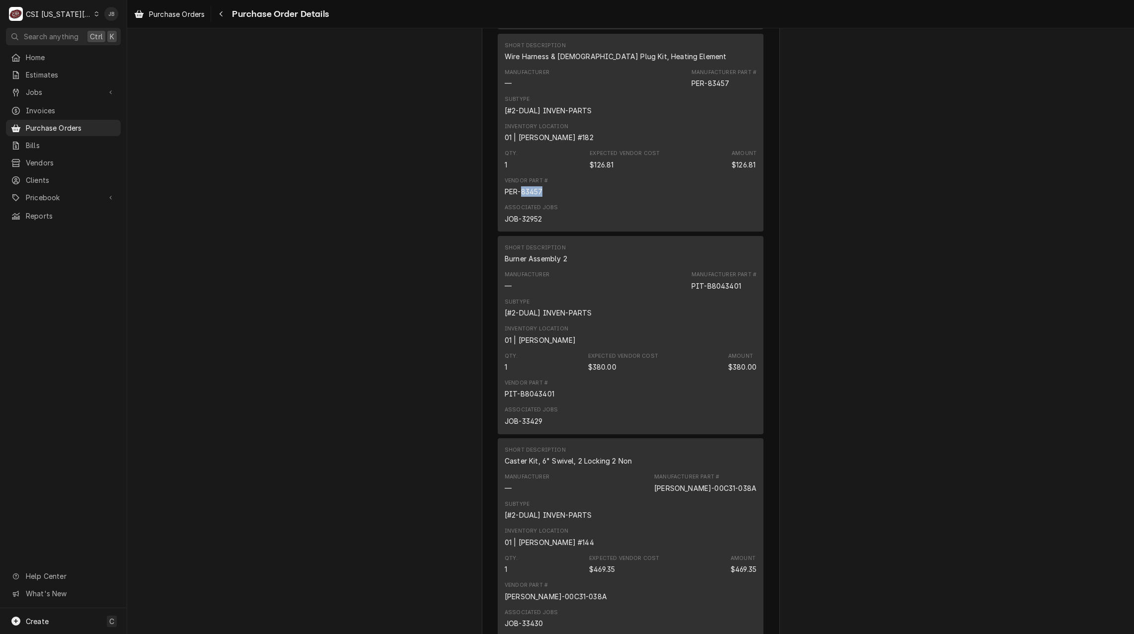
click at [517, 197] on div "PER-83457" at bounding box center [524, 191] width 38 height 10
copy div "83457"
click at [729, 200] on div "Vendor Part # PER-83457" at bounding box center [631, 186] width 252 height 27
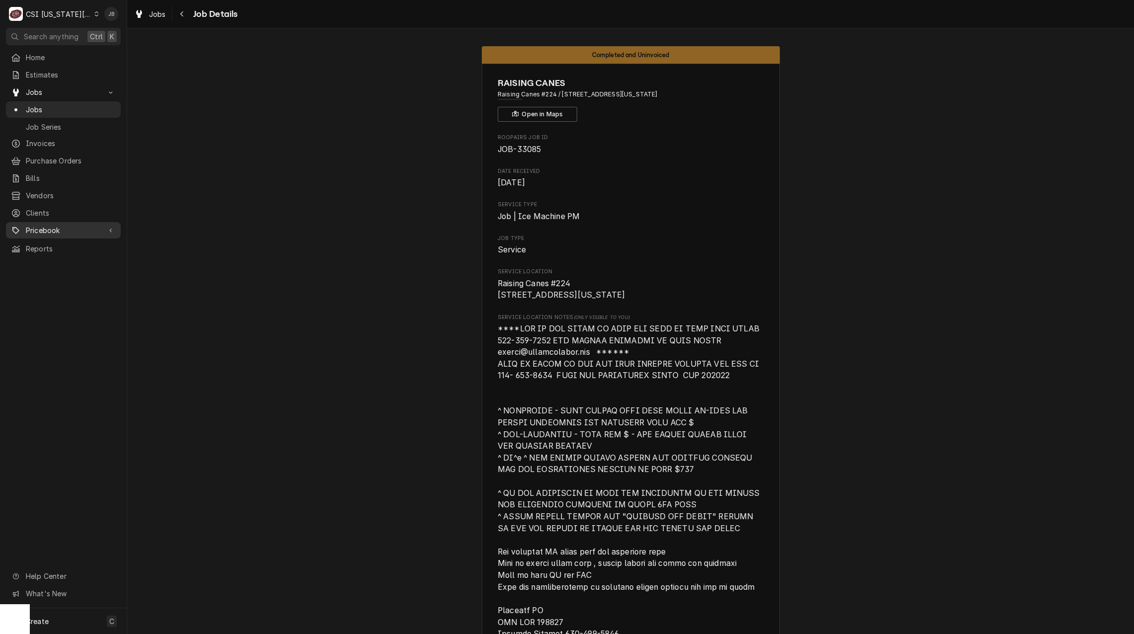
click at [66, 225] on span "Pricebook" at bounding box center [63, 230] width 75 height 10
click at [65, 260] on span "Parts & Materials" at bounding box center [71, 265] width 90 height 10
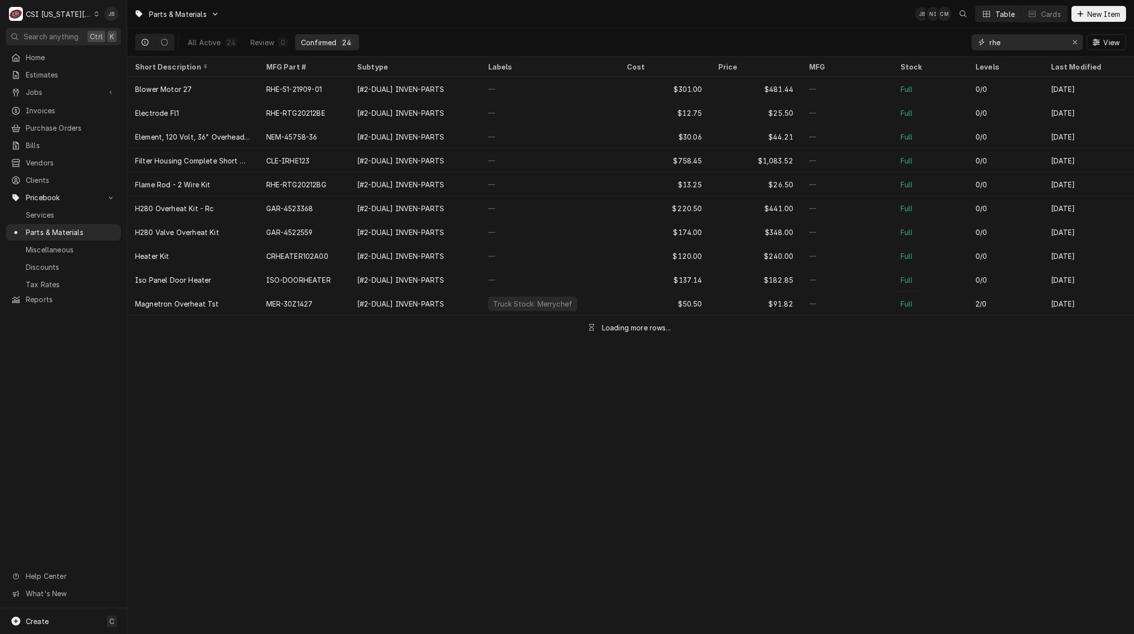
drag, startPoint x: 1006, startPoint y: 47, endPoint x: 947, endPoint y: 47, distance: 58.6
click at [953, 47] on div "All Active 24 Review 0 Confirmed 24 rhe View" at bounding box center [630, 42] width 991 height 28
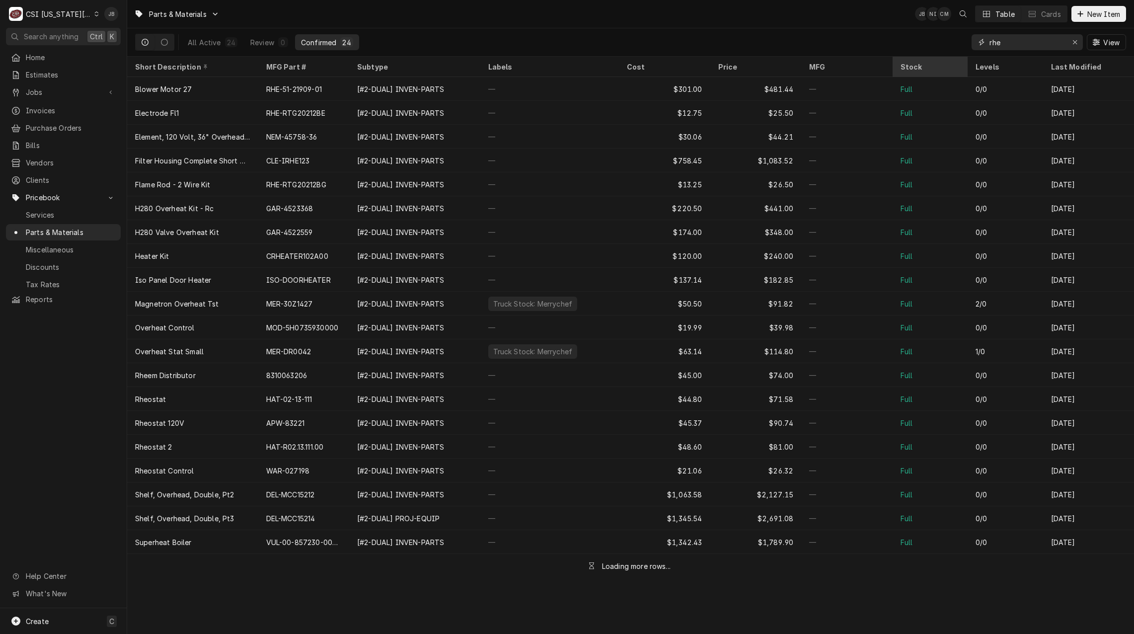
paste input "83457"
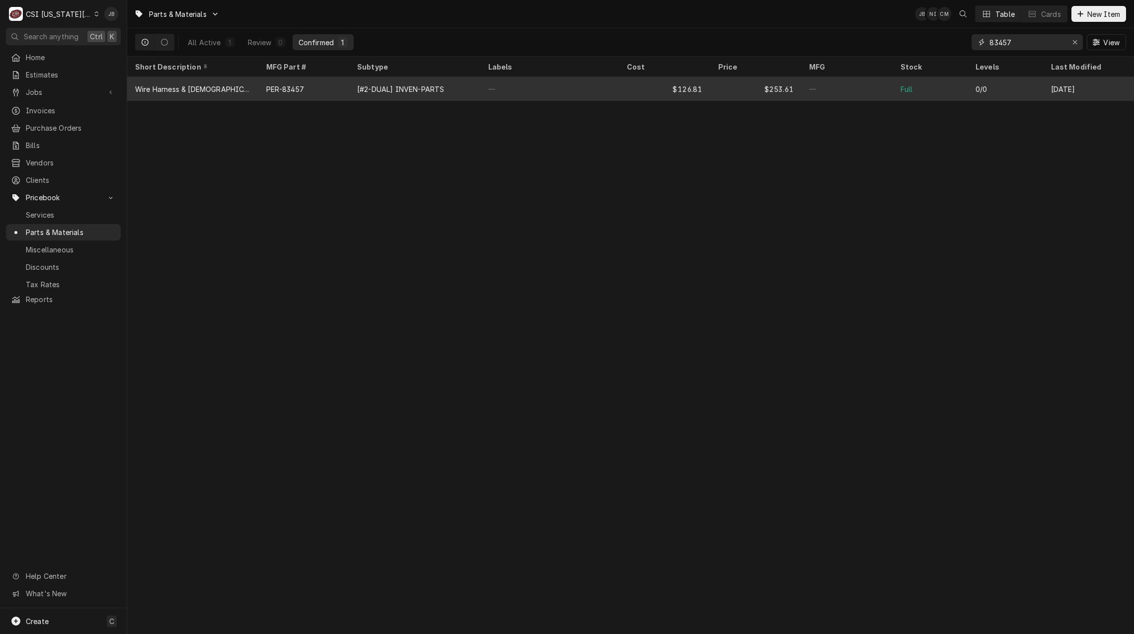
type input "83457"
click at [681, 92] on div "$126.81" at bounding box center [664, 89] width 91 height 24
click at [265, 87] on div "PER-83457" at bounding box center [303, 89] width 91 height 24
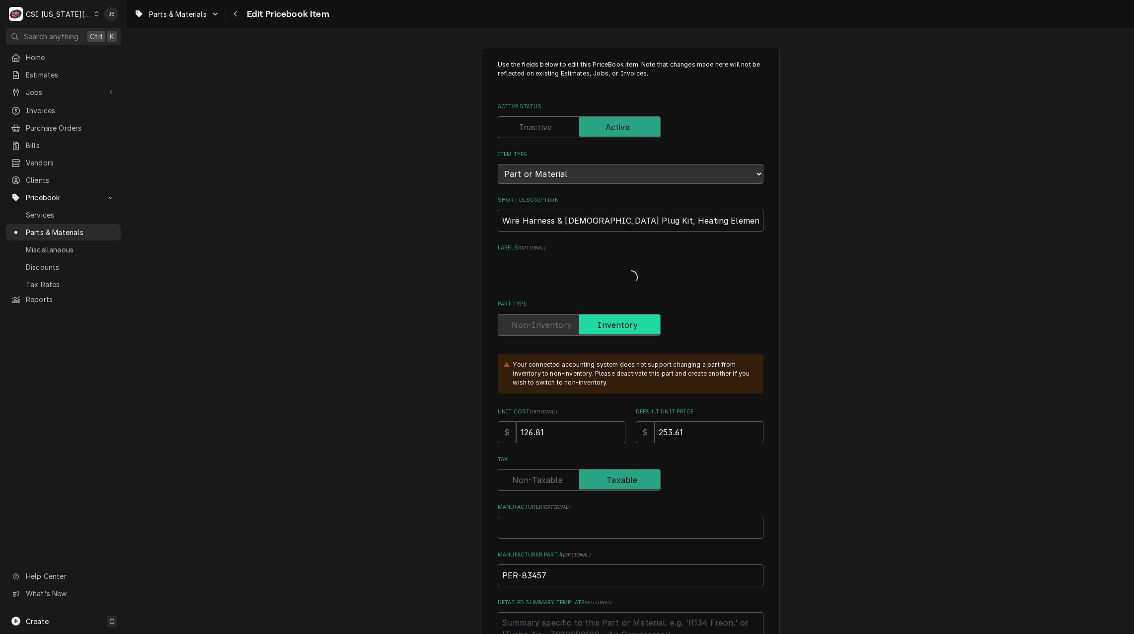
type textarea "x"
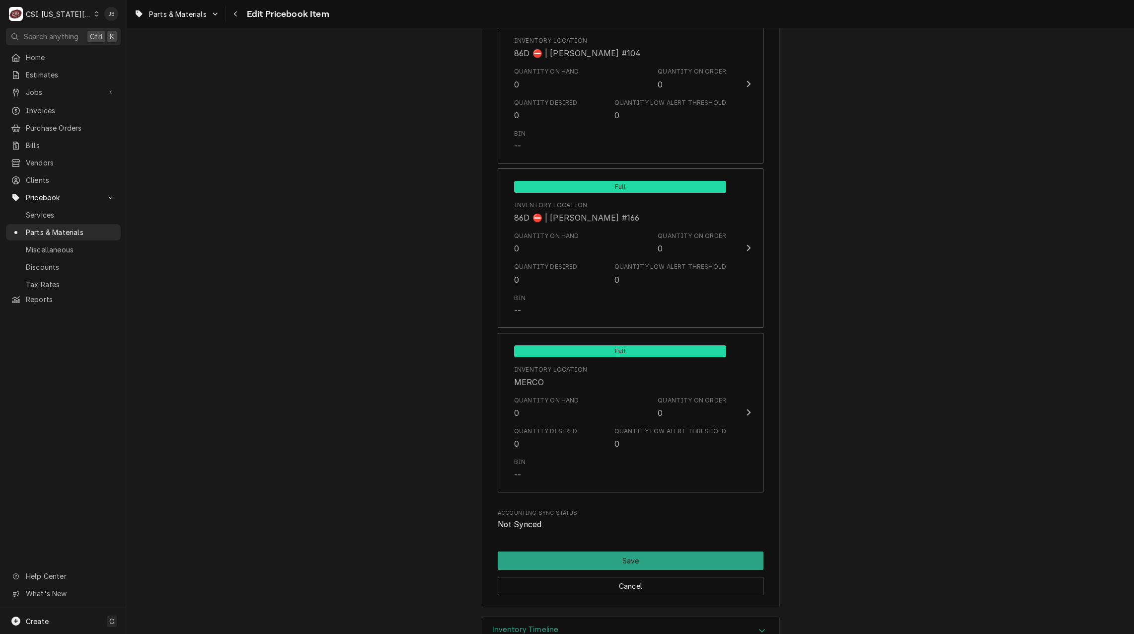
scroll to position [9696, 0]
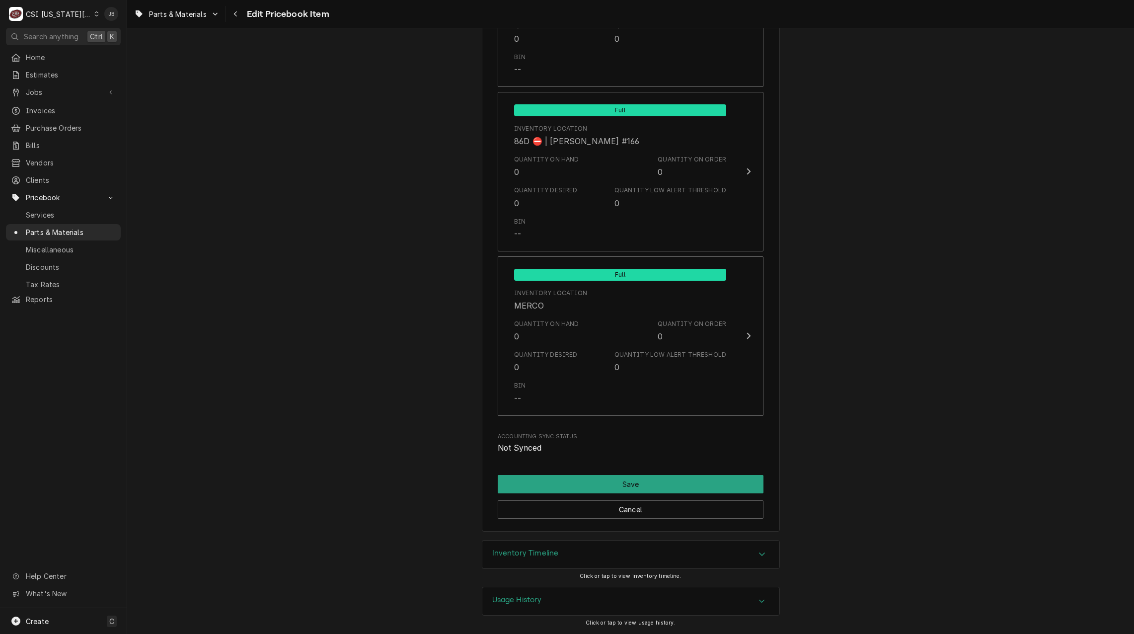
click at [702, 553] on div "Inventory Timeline" at bounding box center [630, 555] width 297 height 28
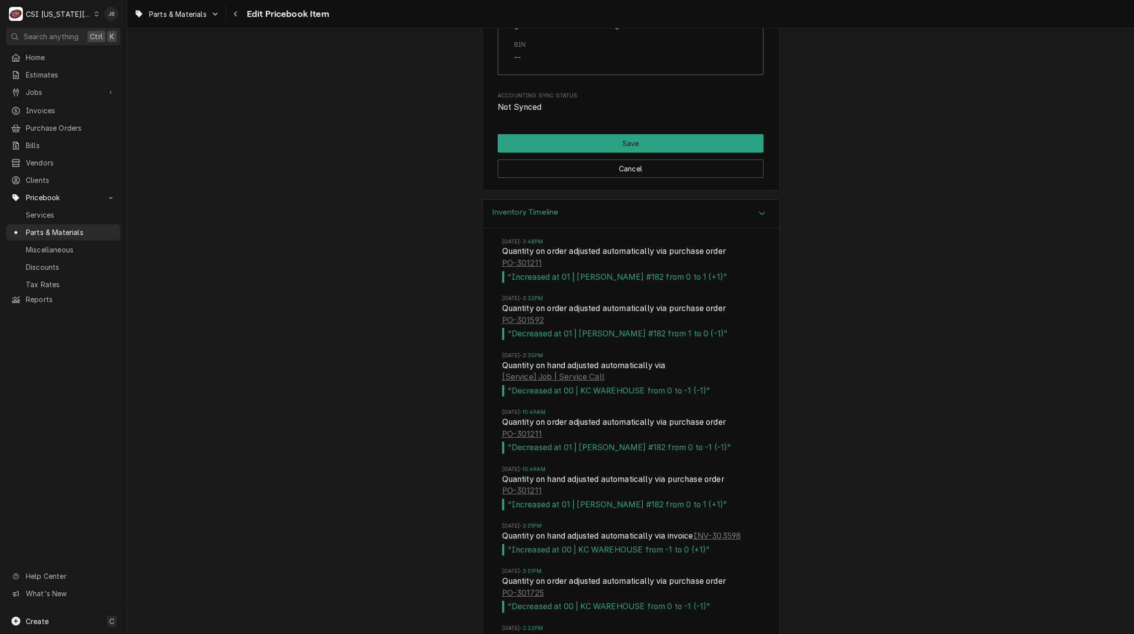
scroll to position [10093, 0]
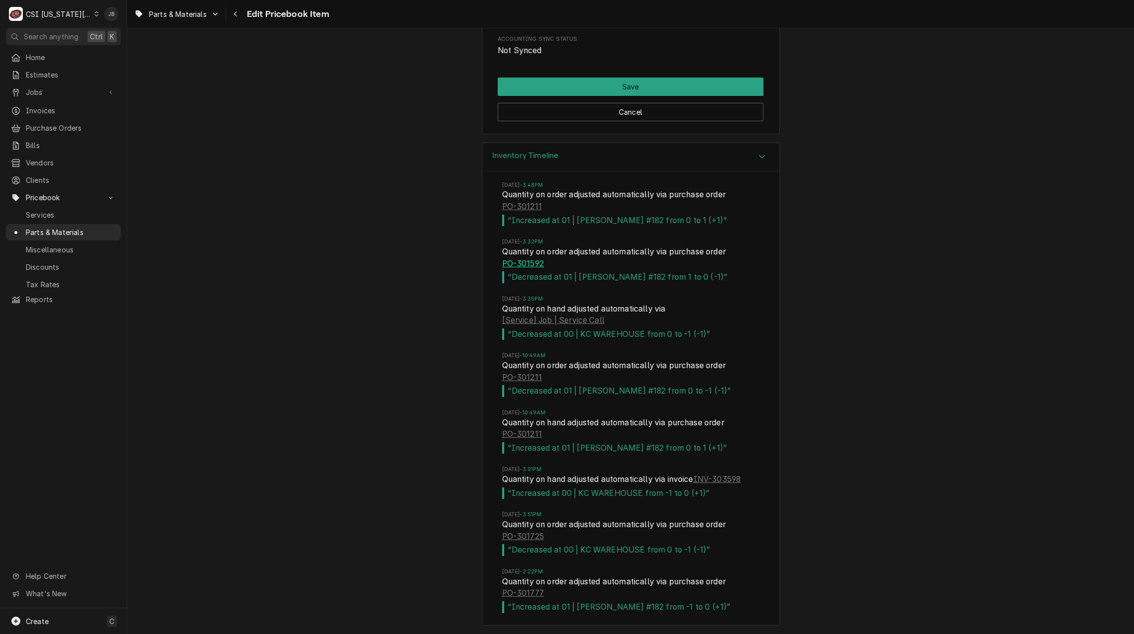
click at [526, 265] on link "PO-301592" at bounding box center [523, 264] width 42 height 12
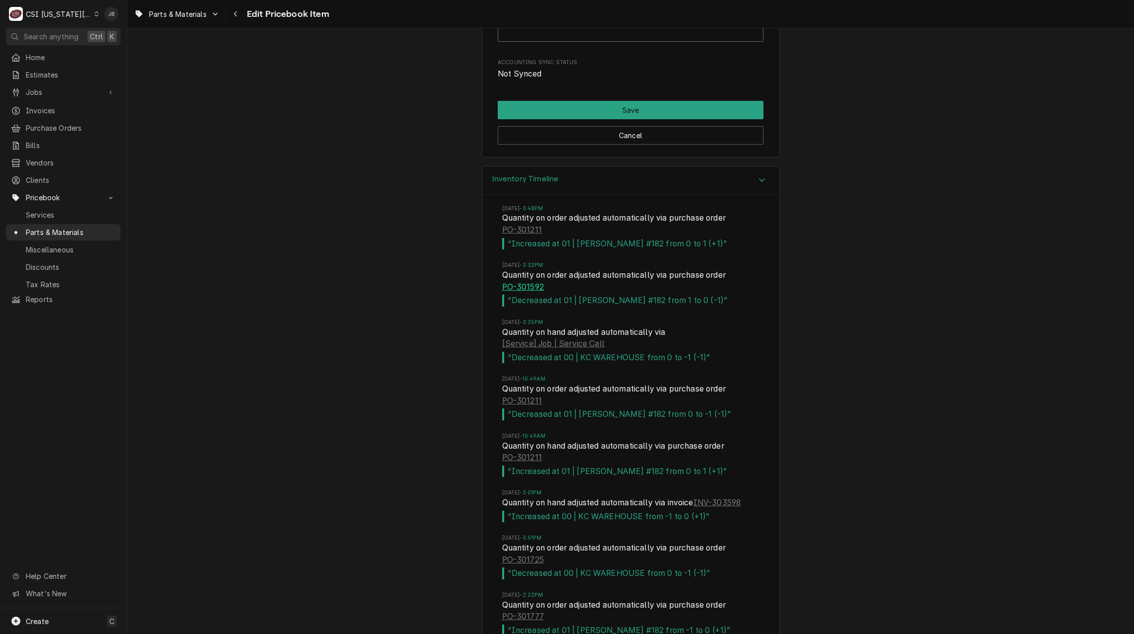
scroll to position [10142, 0]
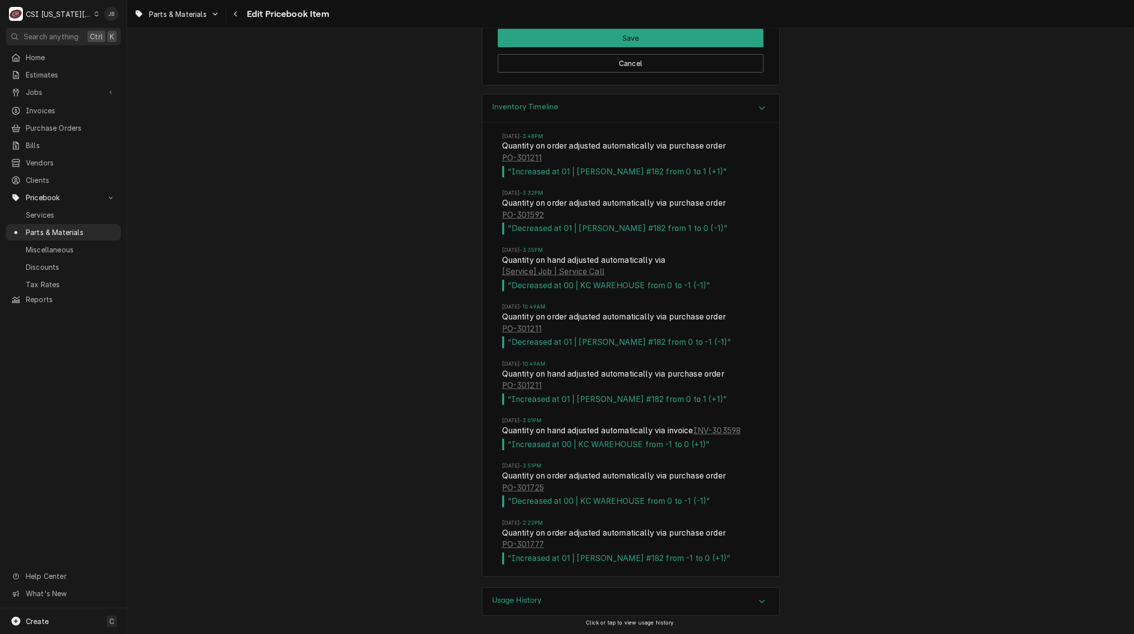
click at [536, 606] on div "Usage History" at bounding box center [517, 602] width 50 height 12
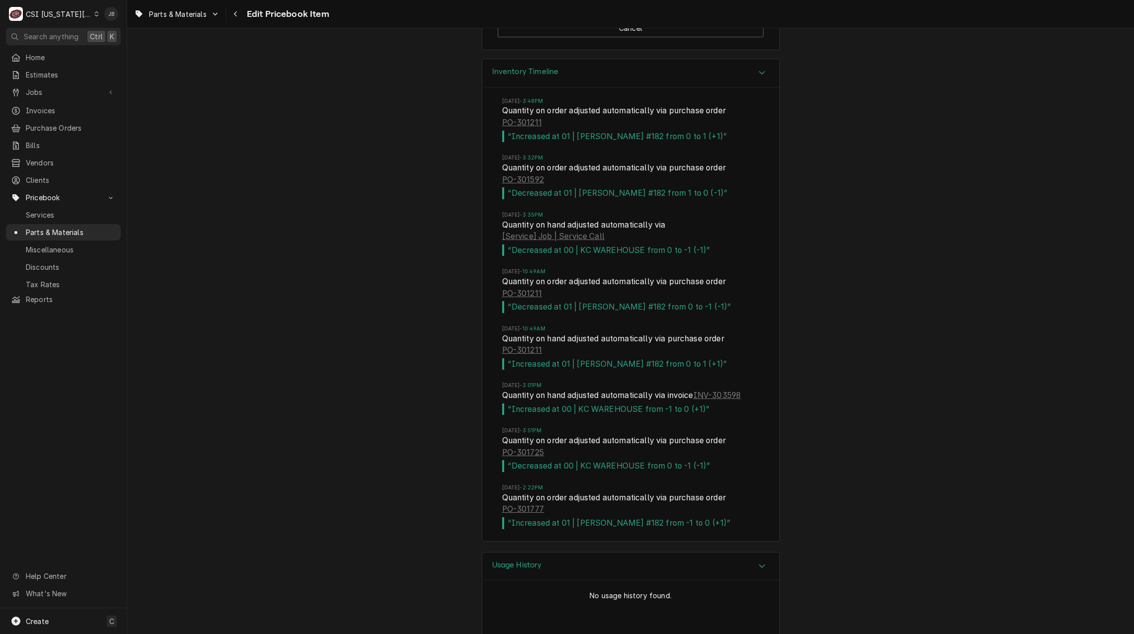
scroll to position [10234, 0]
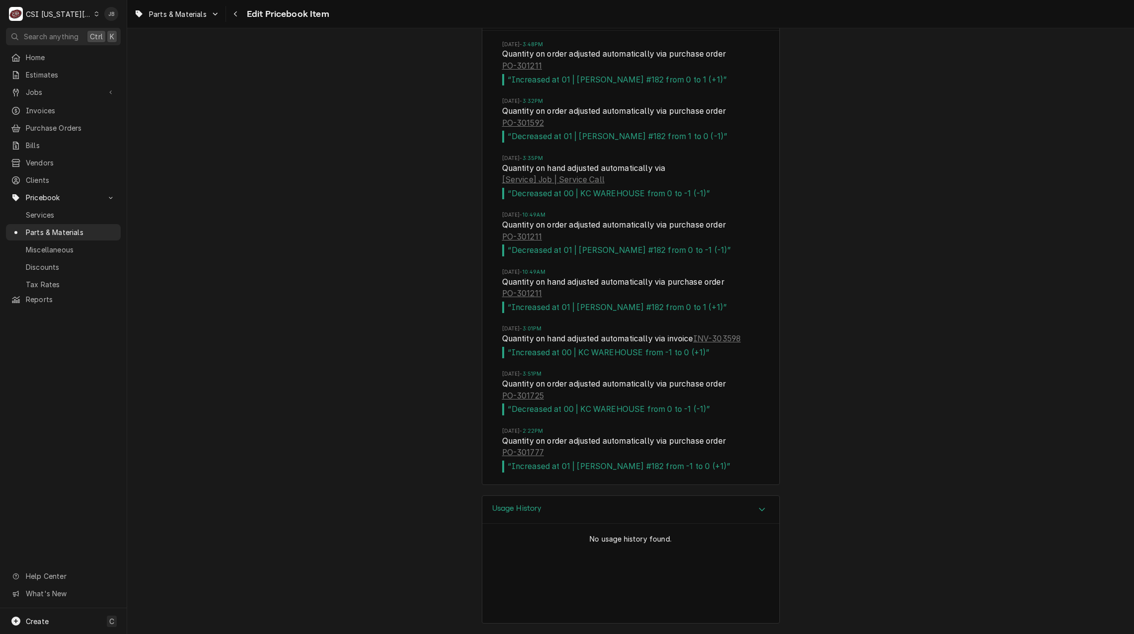
click at [626, 512] on div "Usage History" at bounding box center [630, 510] width 297 height 28
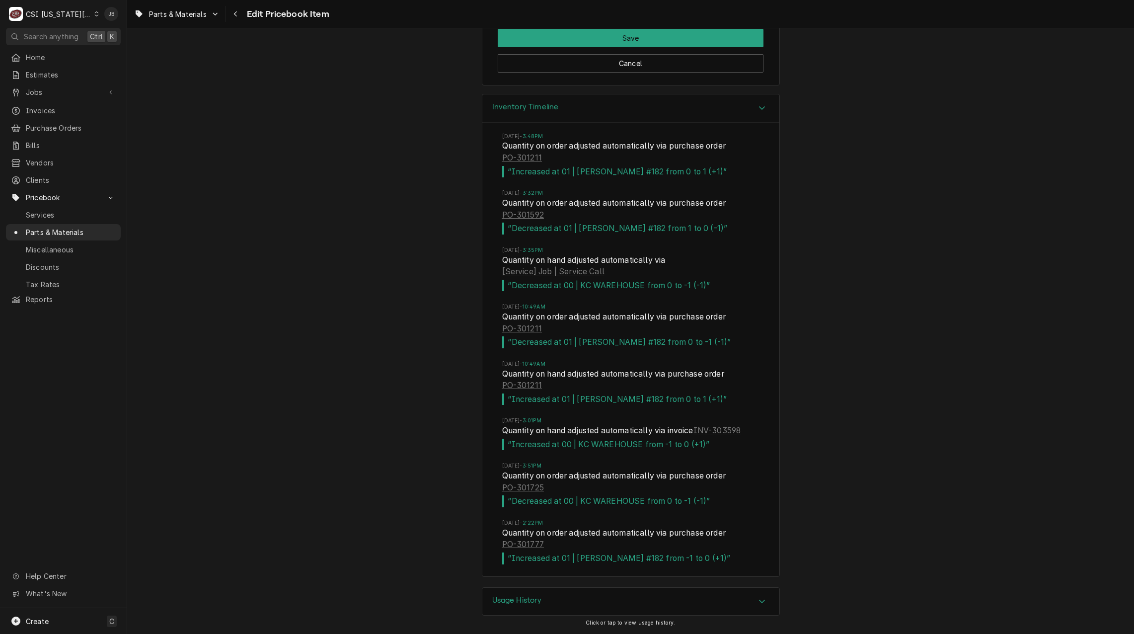
scroll to position [10142, 0]
click at [526, 161] on link "PO-301211" at bounding box center [522, 158] width 40 height 12
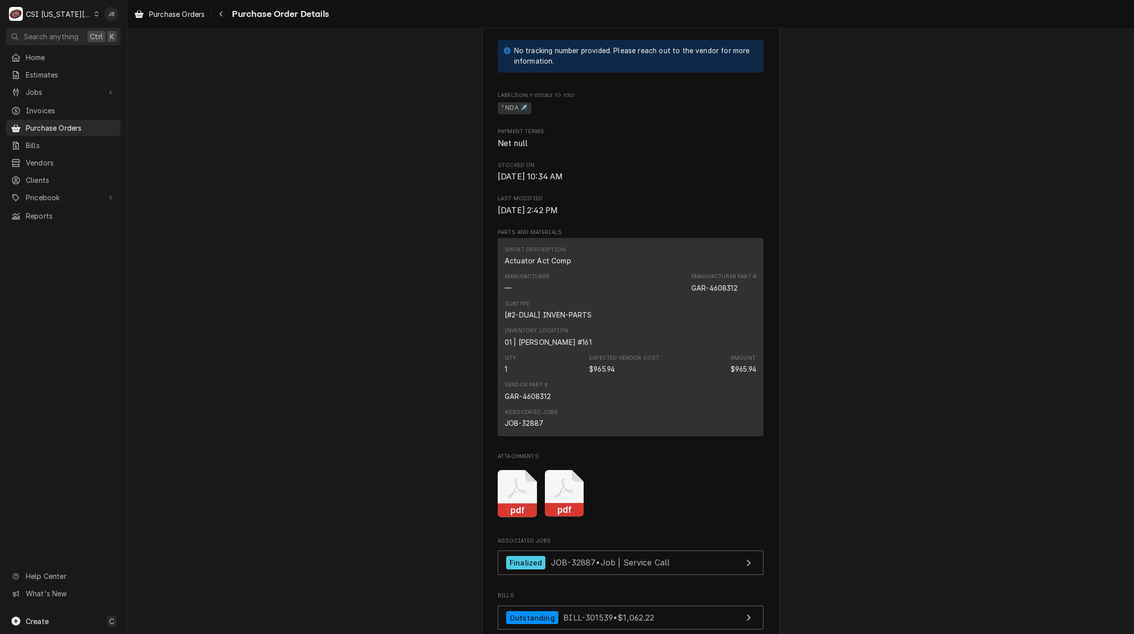
scroll to position [596, 0]
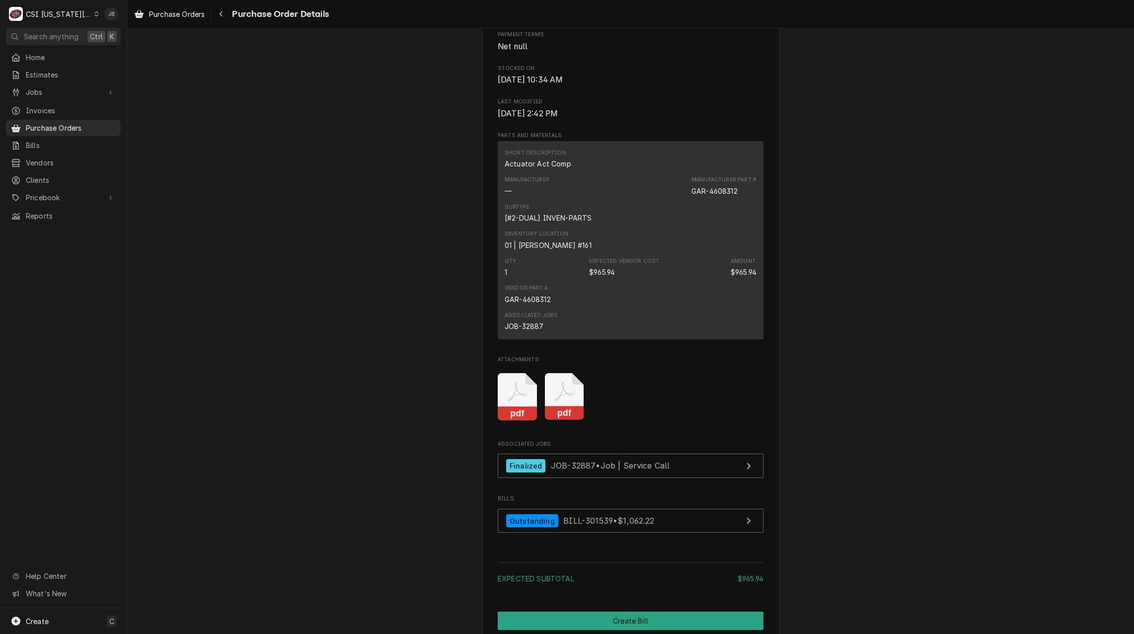
click at [518, 420] on icon "Attachments" at bounding box center [517, 396] width 39 height 47
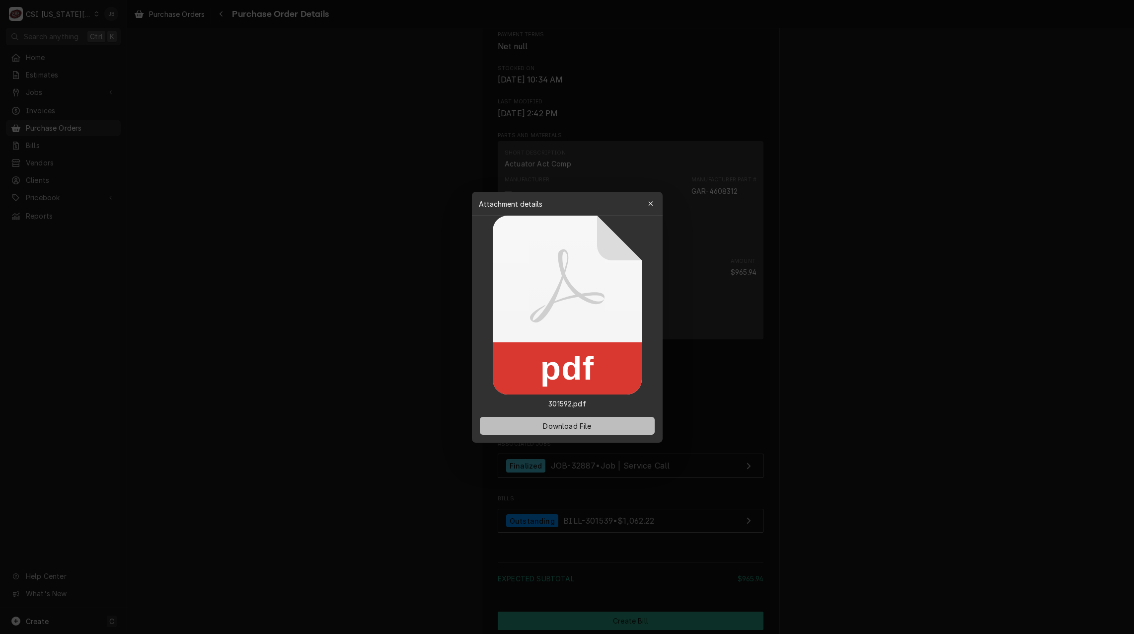
click at [560, 429] on span "Download File" at bounding box center [567, 425] width 52 height 10
click at [652, 209] on button "button" at bounding box center [651, 204] width 16 height 16
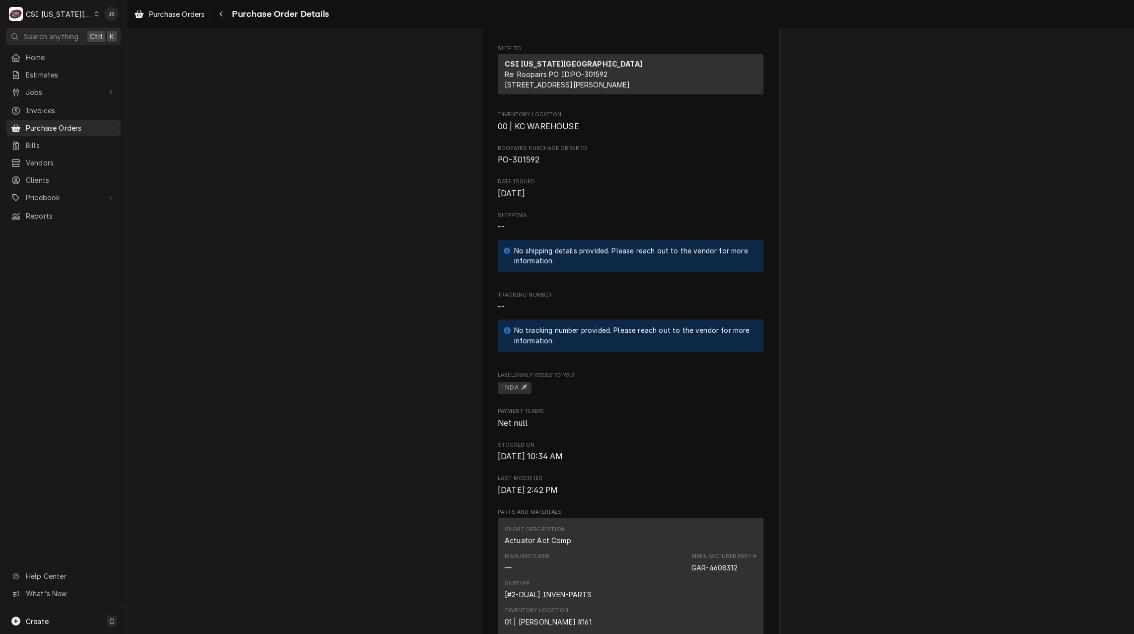
scroll to position [298, 0]
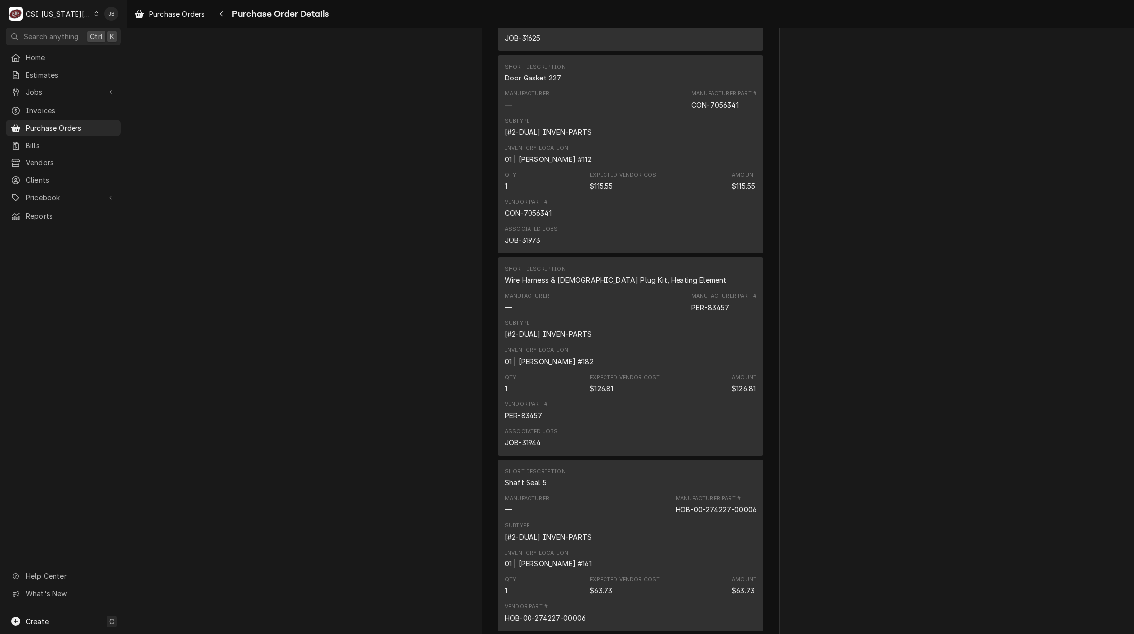
scroll to position [3031, 0]
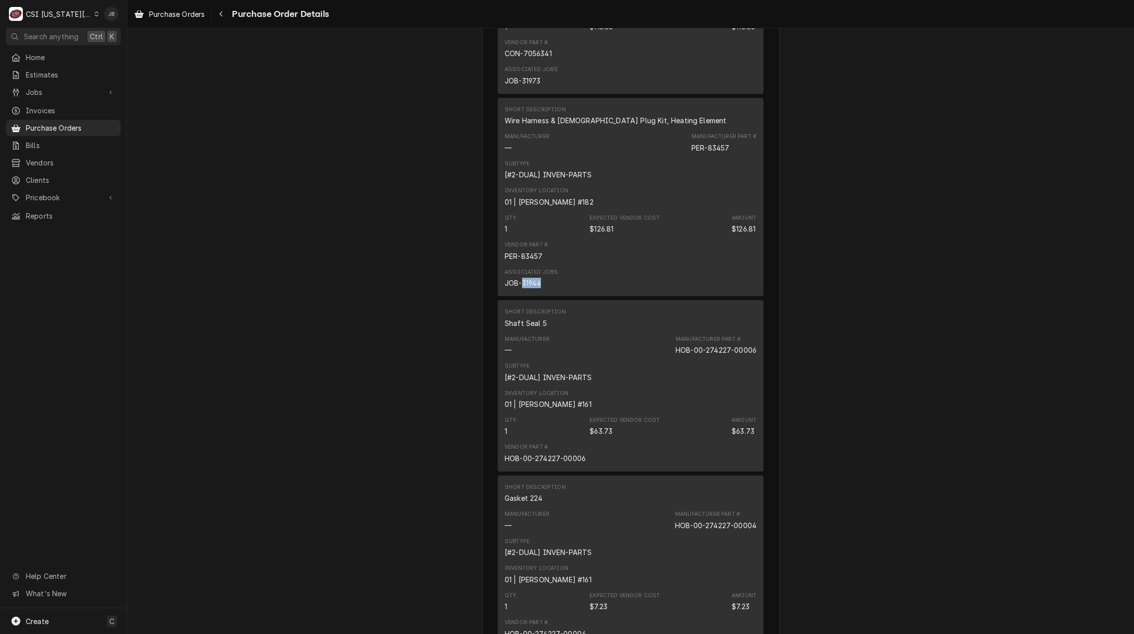
drag, startPoint x: 540, startPoint y: 317, endPoint x: 520, endPoint y: 318, distance: 19.9
click at [520, 288] on div "Associated Jobs JOB-31944" at bounding box center [531, 278] width 53 height 20
copy div "31944"
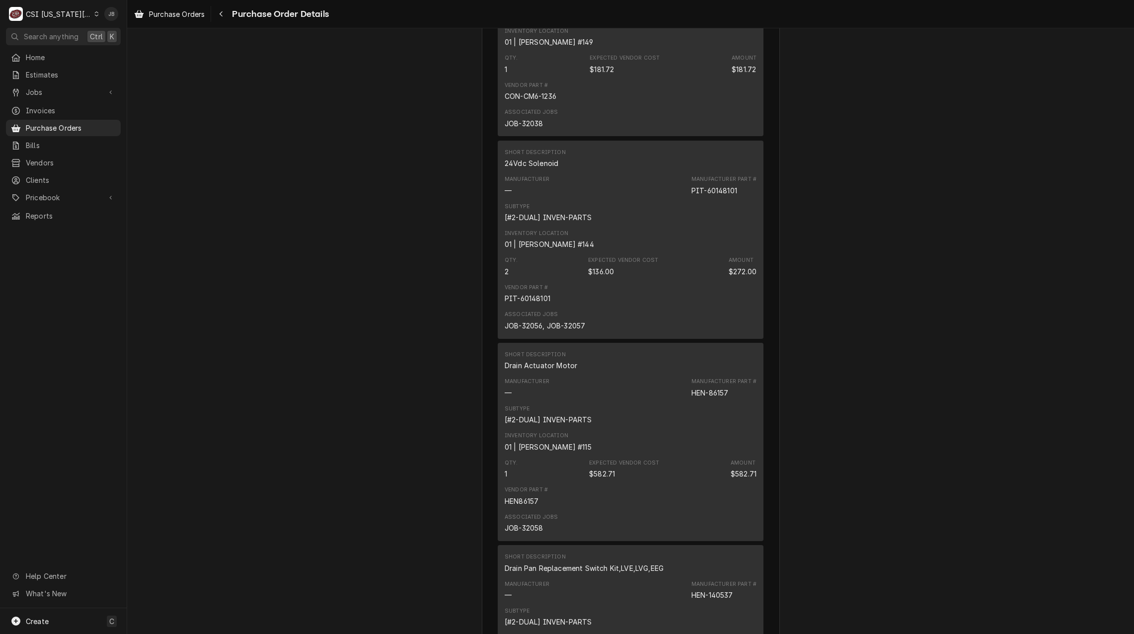
scroll to position [0, 0]
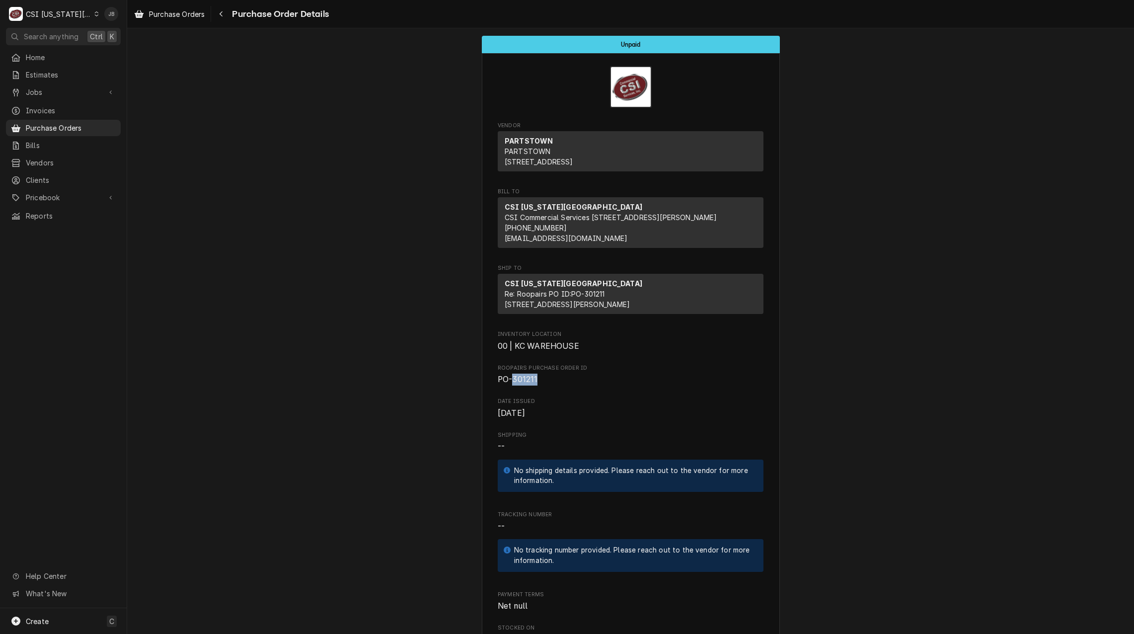
drag, startPoint x: 547, startPoint y: 415, endPoint x: 510, endPoint y: 411, distance: 37.0
click at [510, 386] on span "PO-301211" at bounding box center [631, 380] width 266 height 12
copy span "301211"
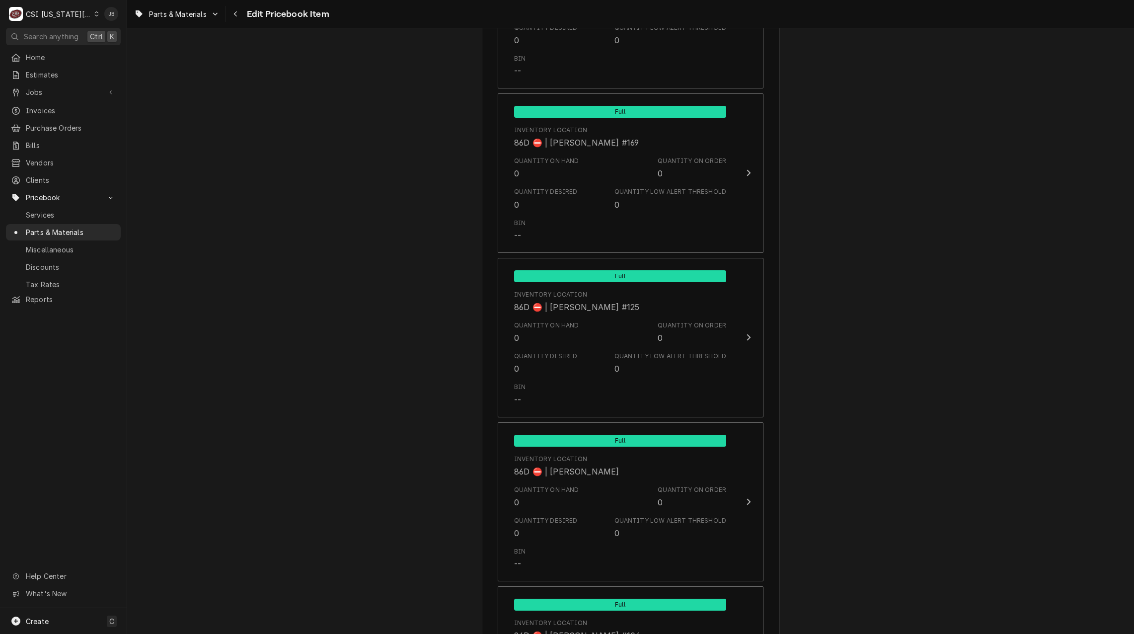
scroll to position [9696, 0]
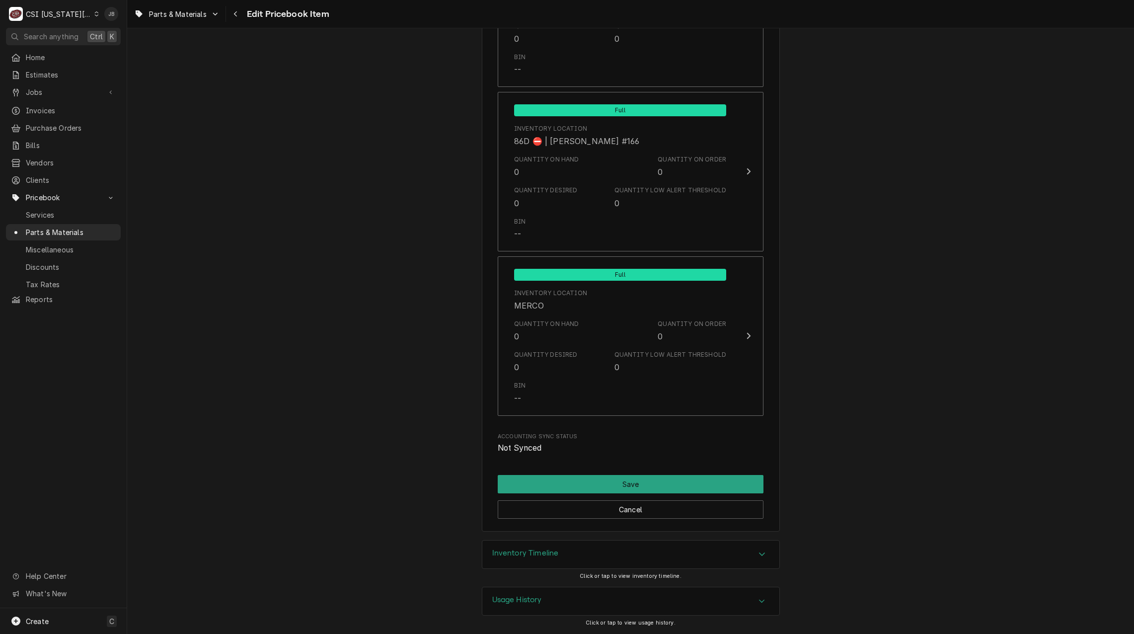
click at [641, 555] on div "Inventory Timeline" at bounding box center [630, 555] width 297 height 28
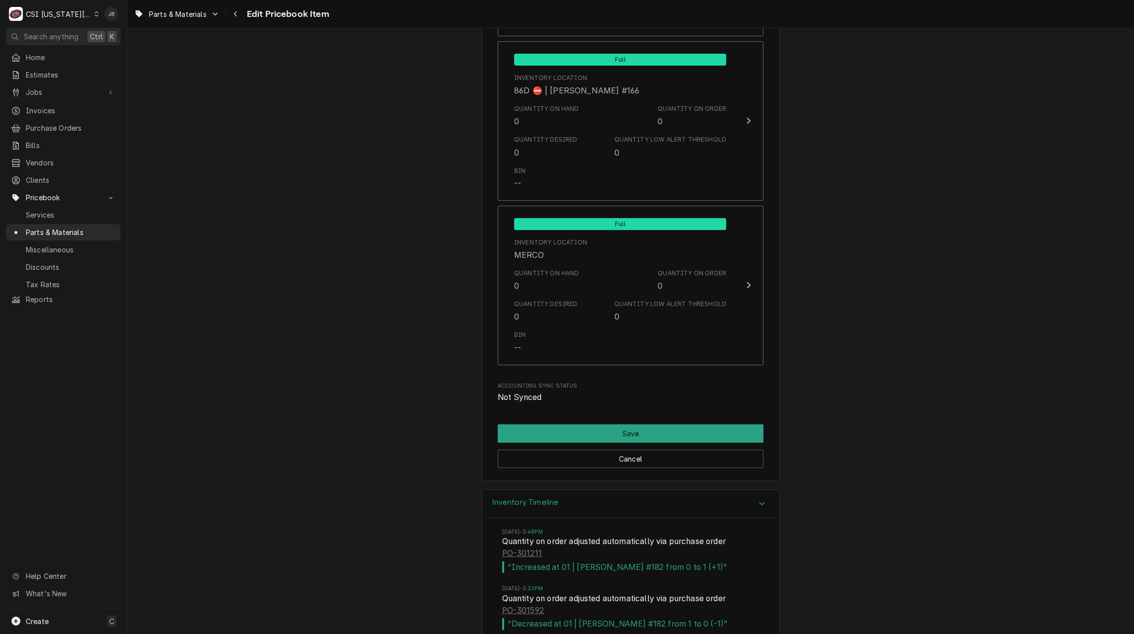
scroll to position [9994, 0]
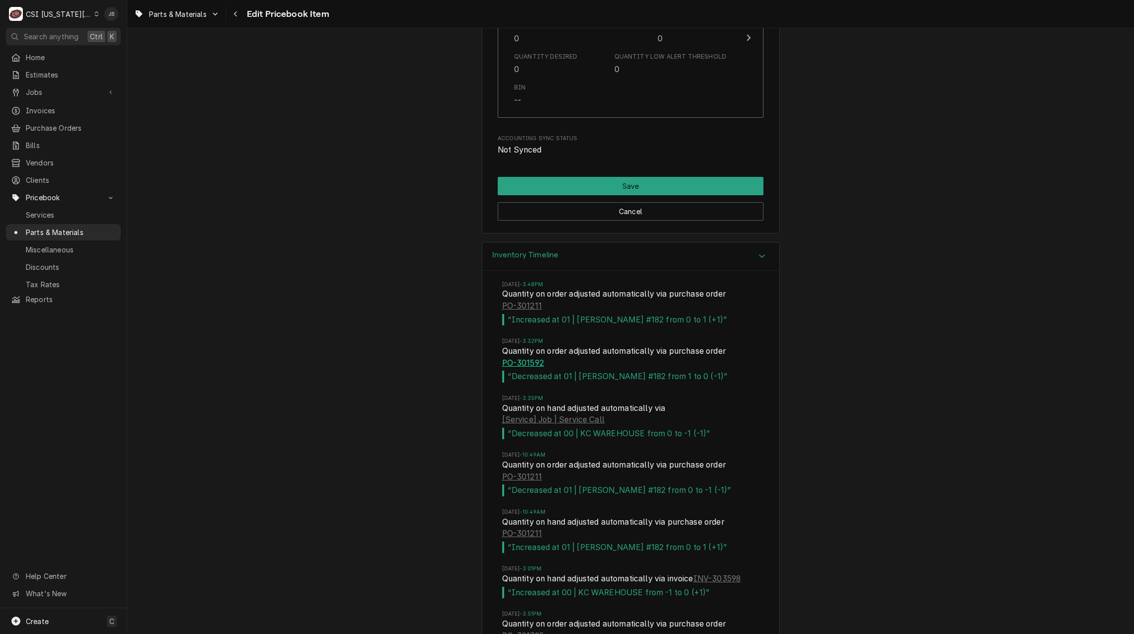
click at [521, 367] on link "PO-301592" at bounding box center [523, 363] width 42 height 12
click at [564, 422] on link "[Service] Job | Service Call" at bounding box center [553, 420] width 102 height 12
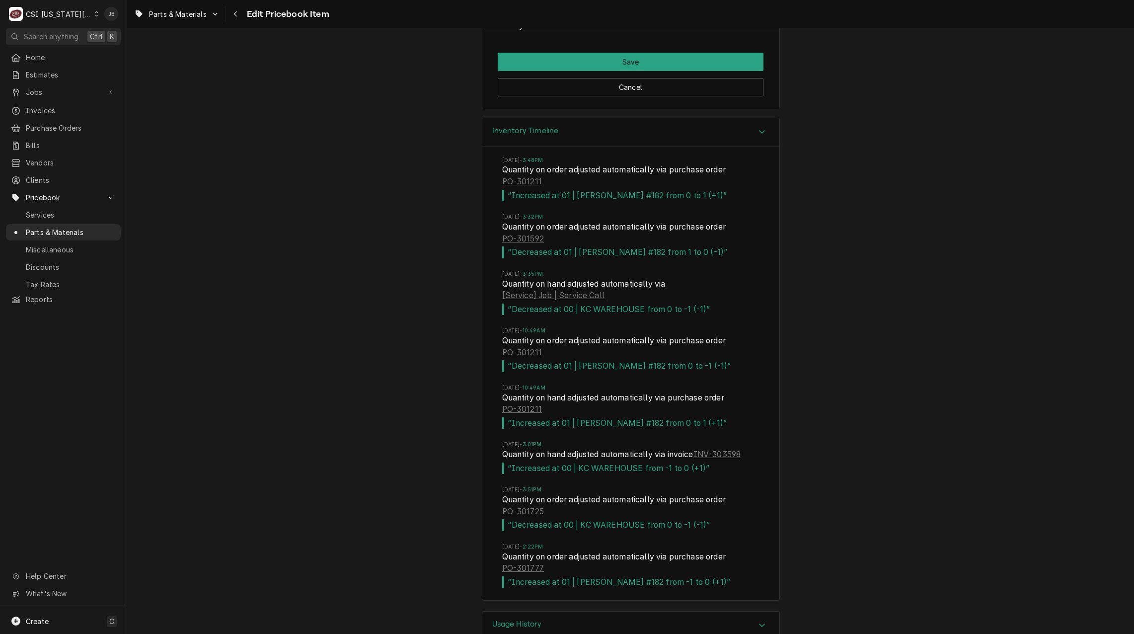
scroll to position [10142, 0]
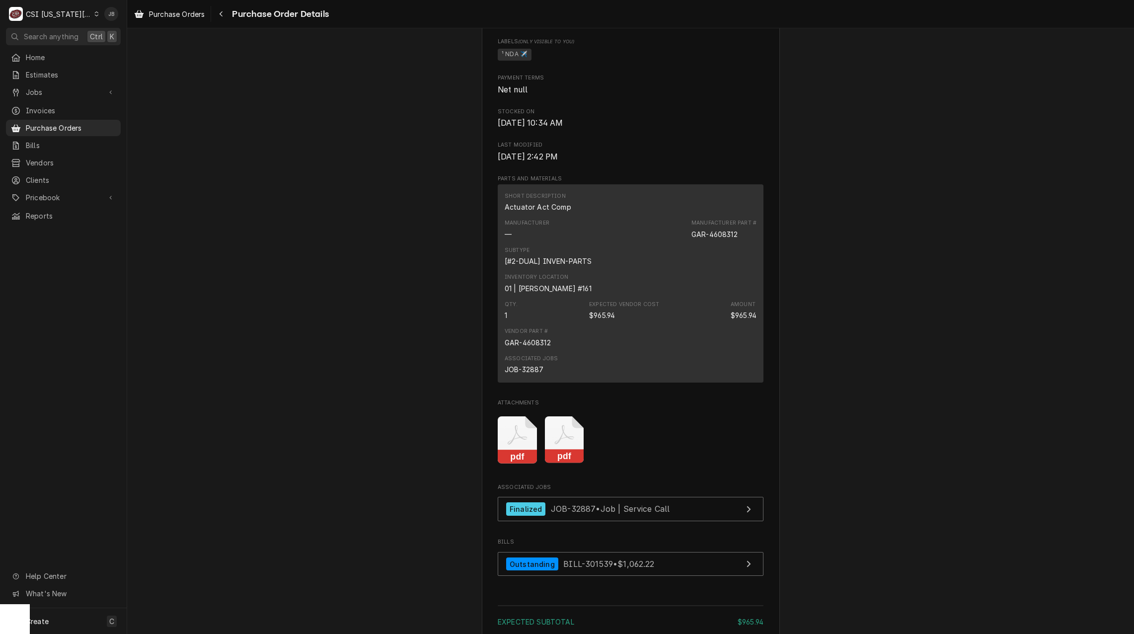
scroll to position [745, 0]
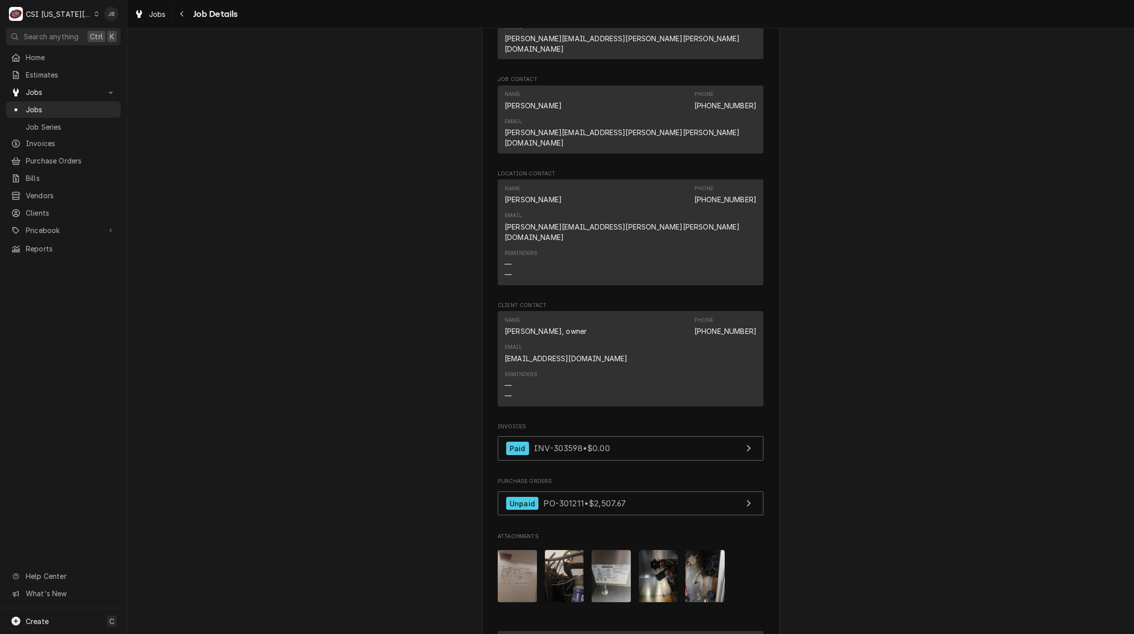
scroll to position [994, 0]
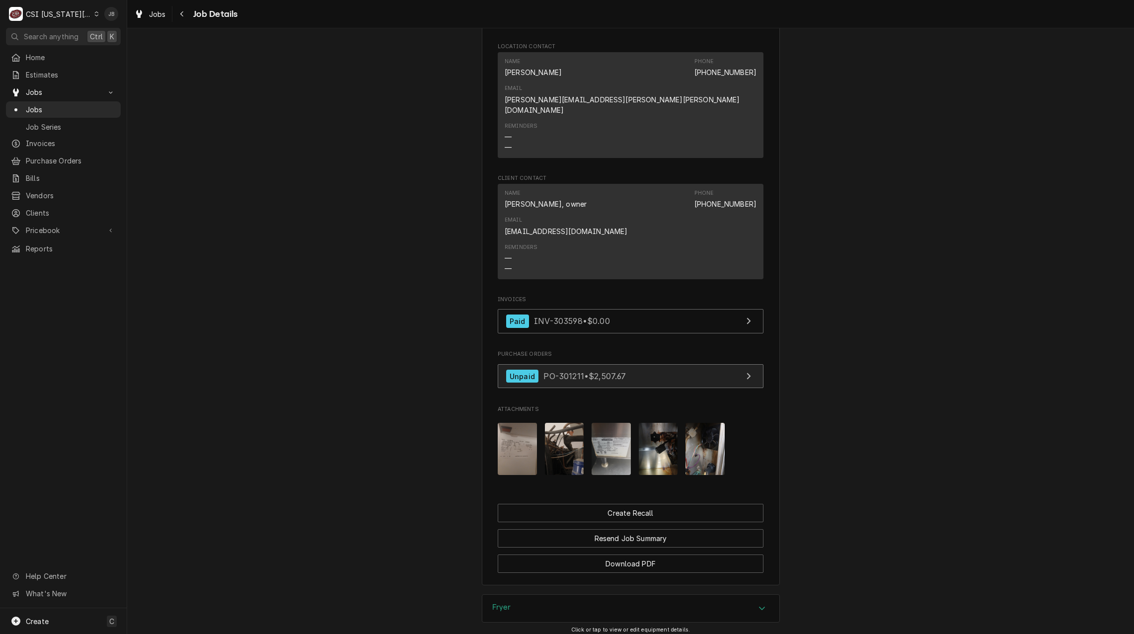
click at [575, 371] on span "PO-301211 • $2,507.67" at bounding box center [585, 376] width 82 height 10
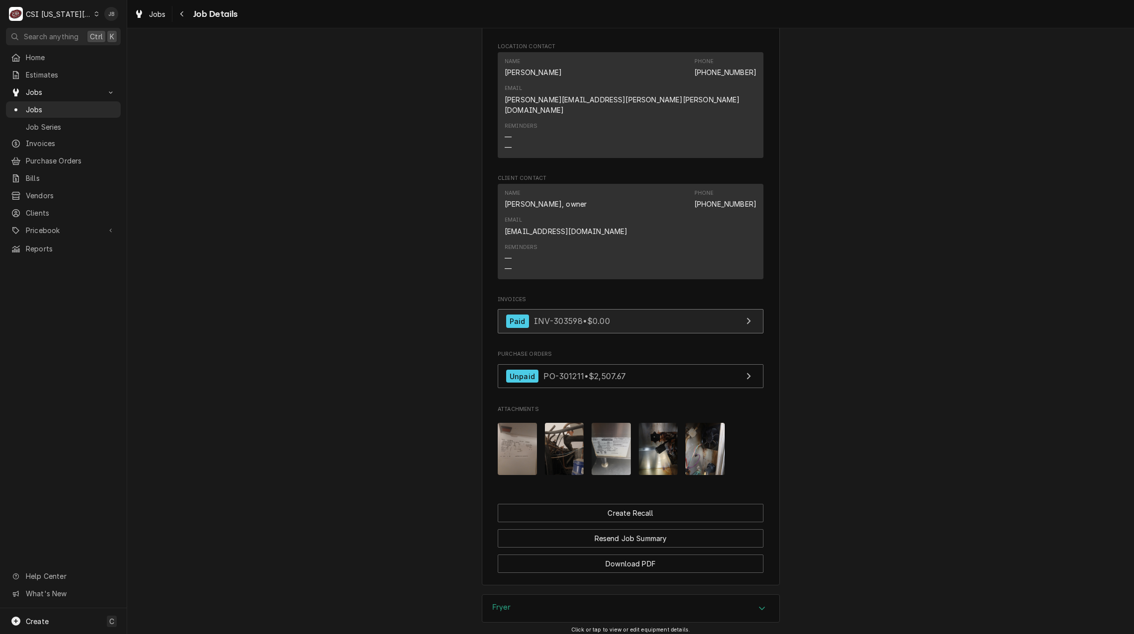
click at [551, 316] on span "INV-303598 • $0.00" at bounding box center [572, 321] width 76 height 10
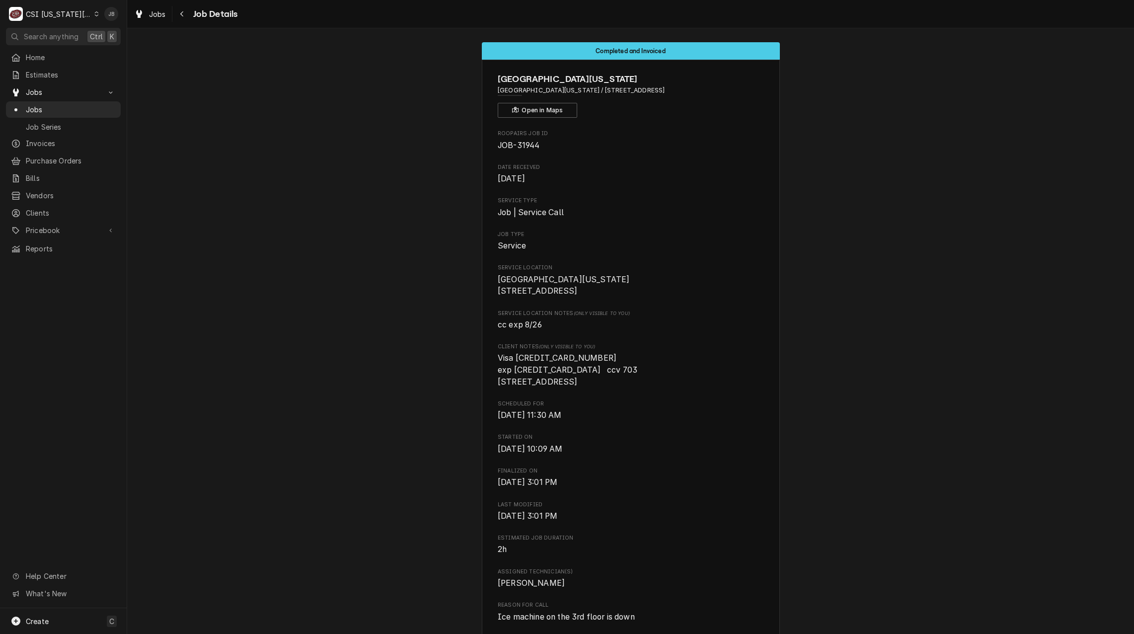
scroll to position [0, 0]
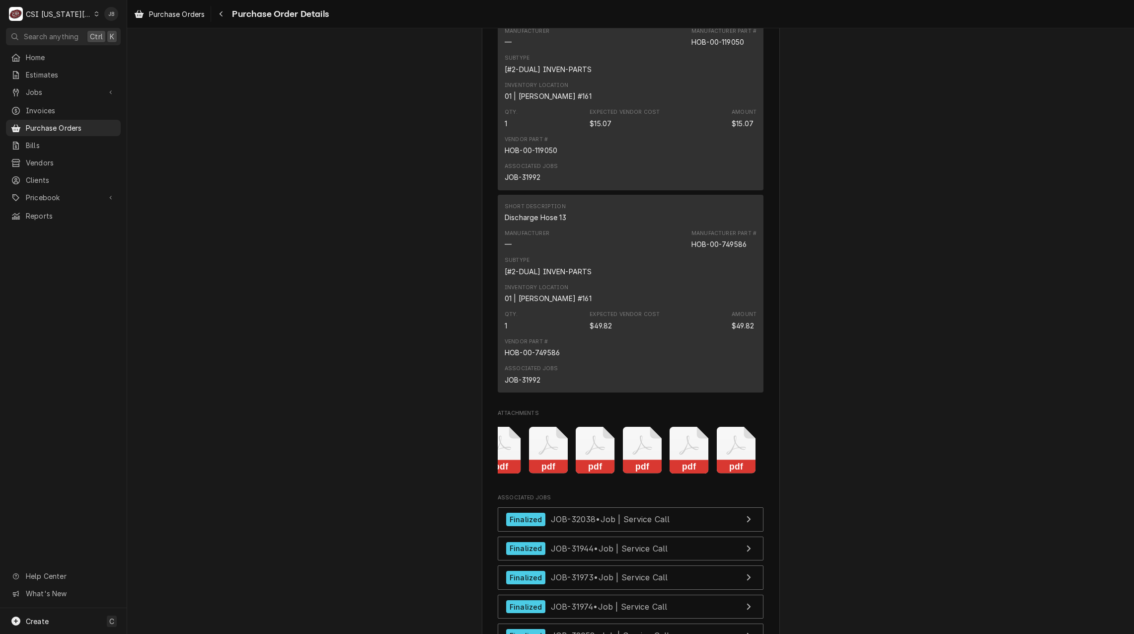
scroll to position [3776, 0]
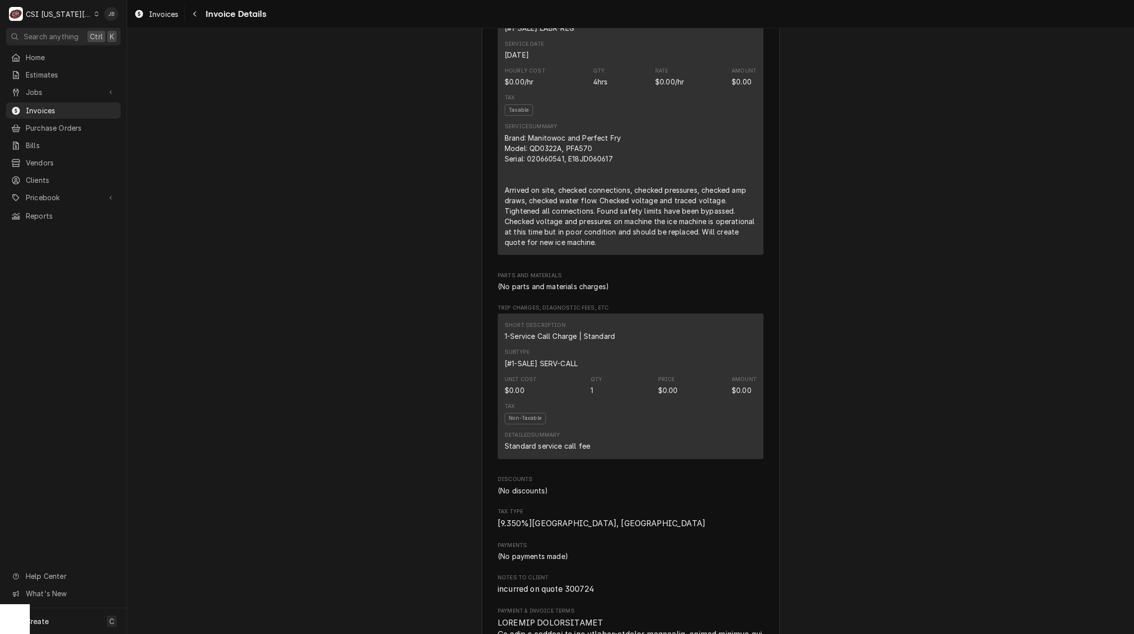
scroll to position [547, 0]
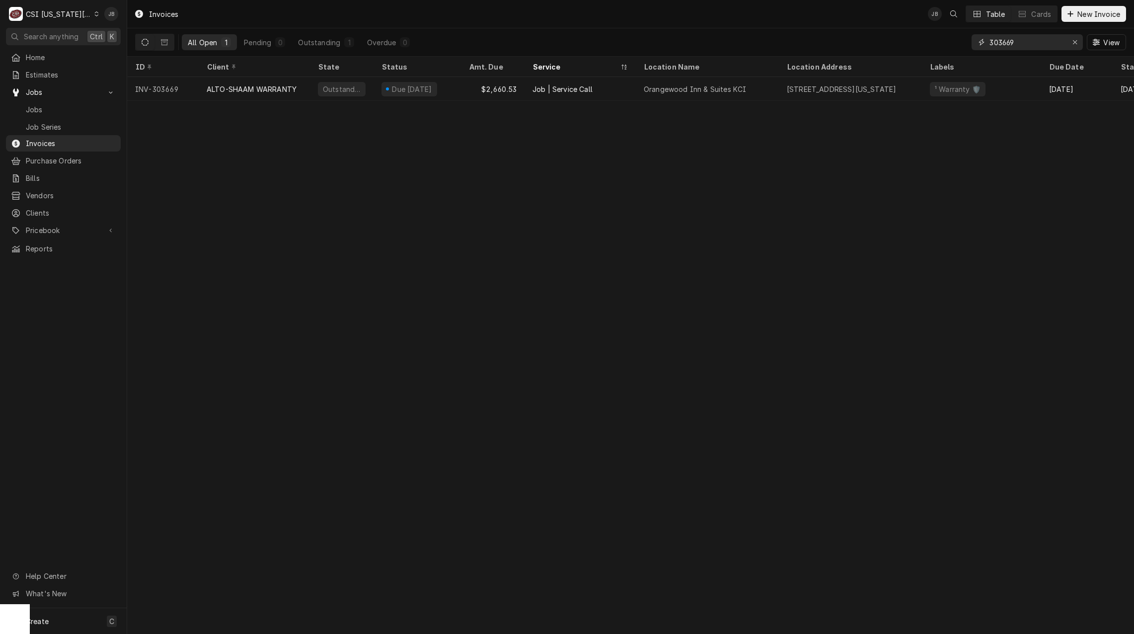
drag, startPoint x: 1037, startPoint y: 47, endPoint x: 975, endPoint y: 44, distance: 62.2
click at [975, 44] on div "303669" at bounding box center [1027, 42] width 111 height 16
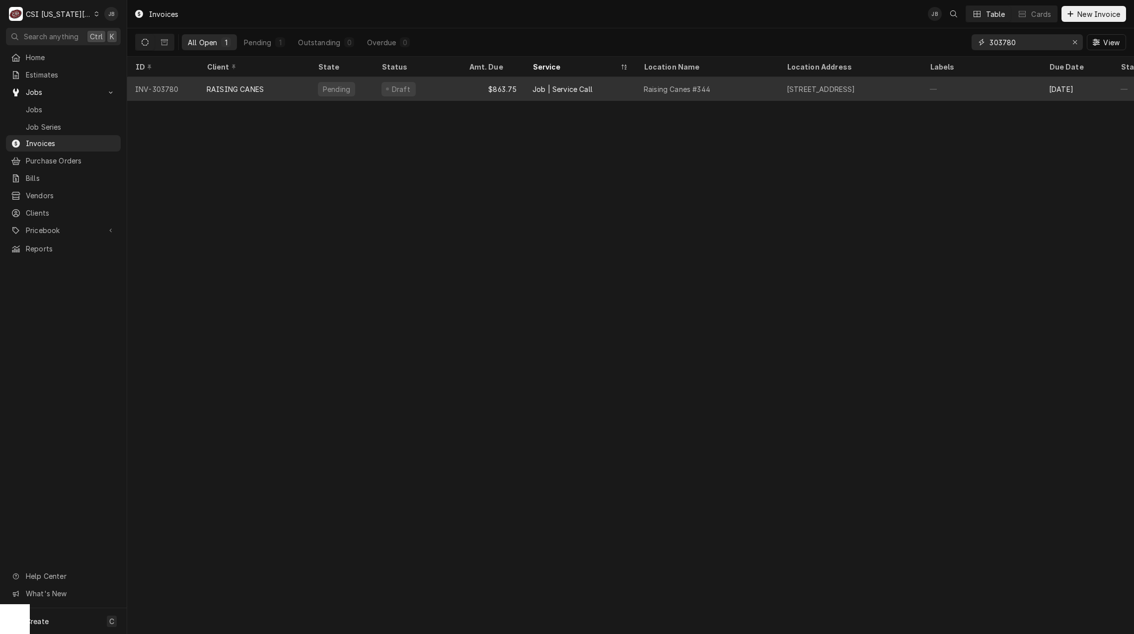
type input "303780"
click at [384, 89] on div "Draft" at bounding box center [399, 89] width 34 height 14
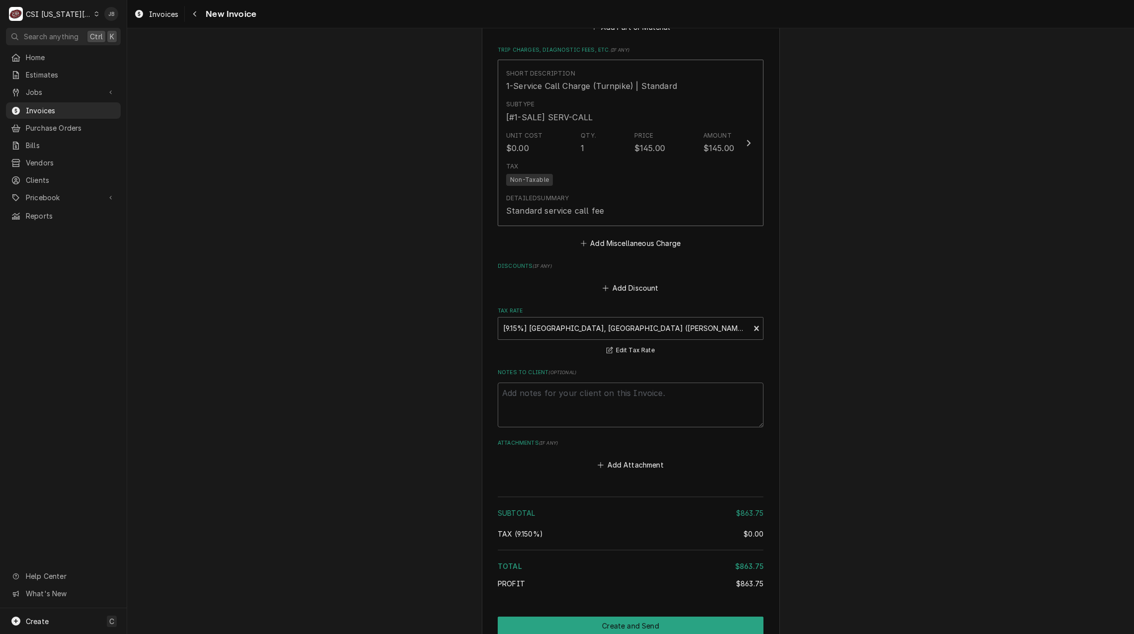
scroll to position [1822, 0]
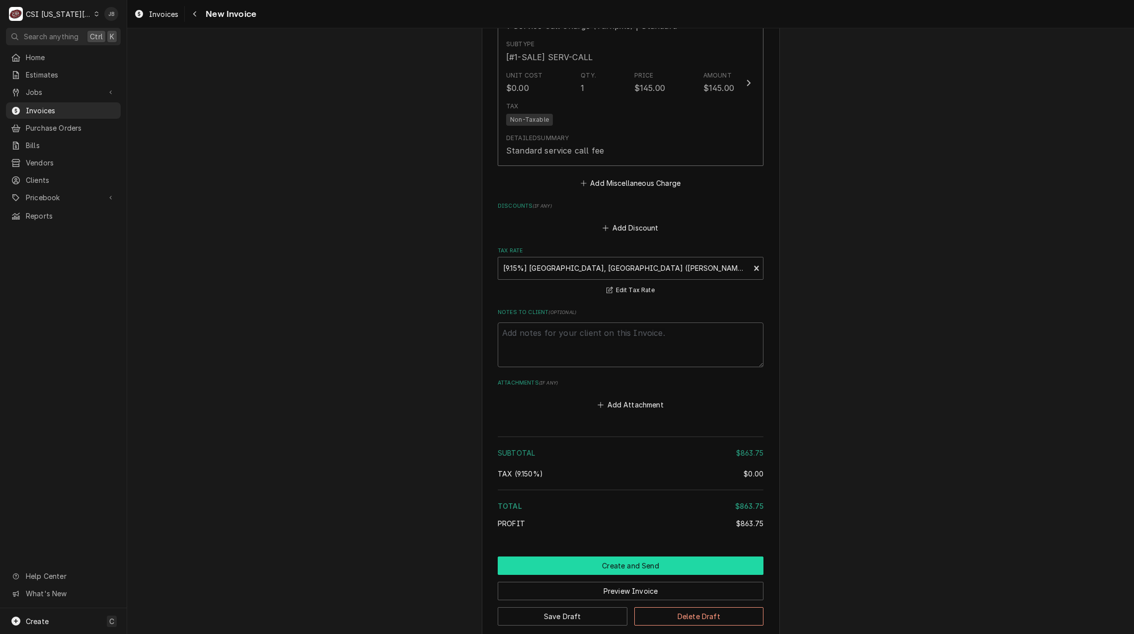
click at [609, 556] on button "Create and Send" at bounding box center [631, 565] width 266 height 18
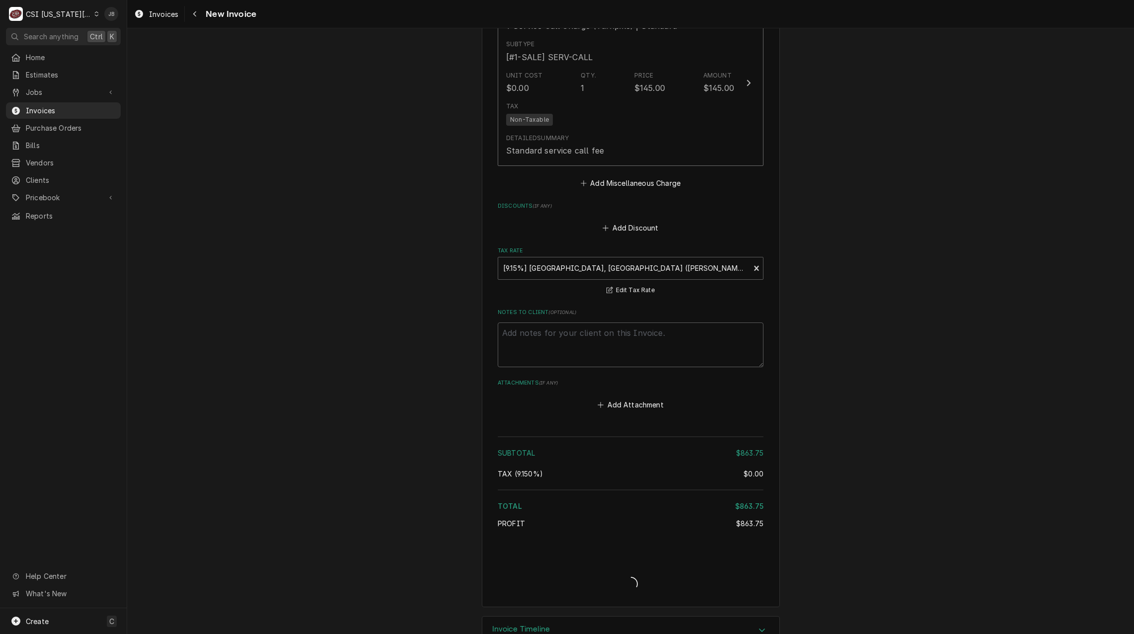
scroll to position [1792, 0]
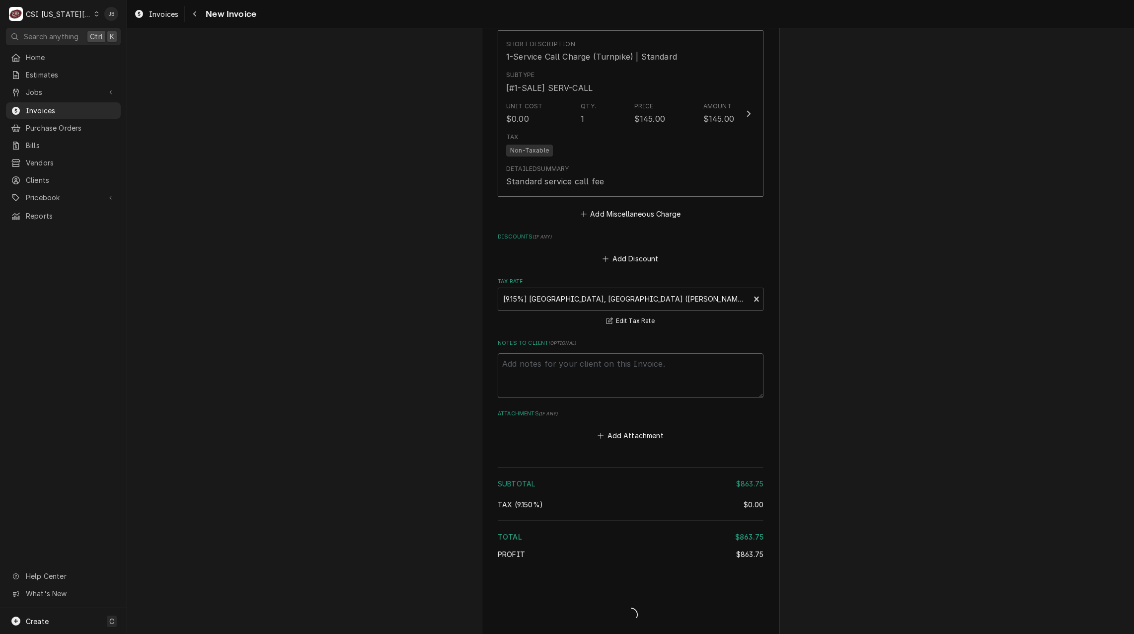
type textarea "x"
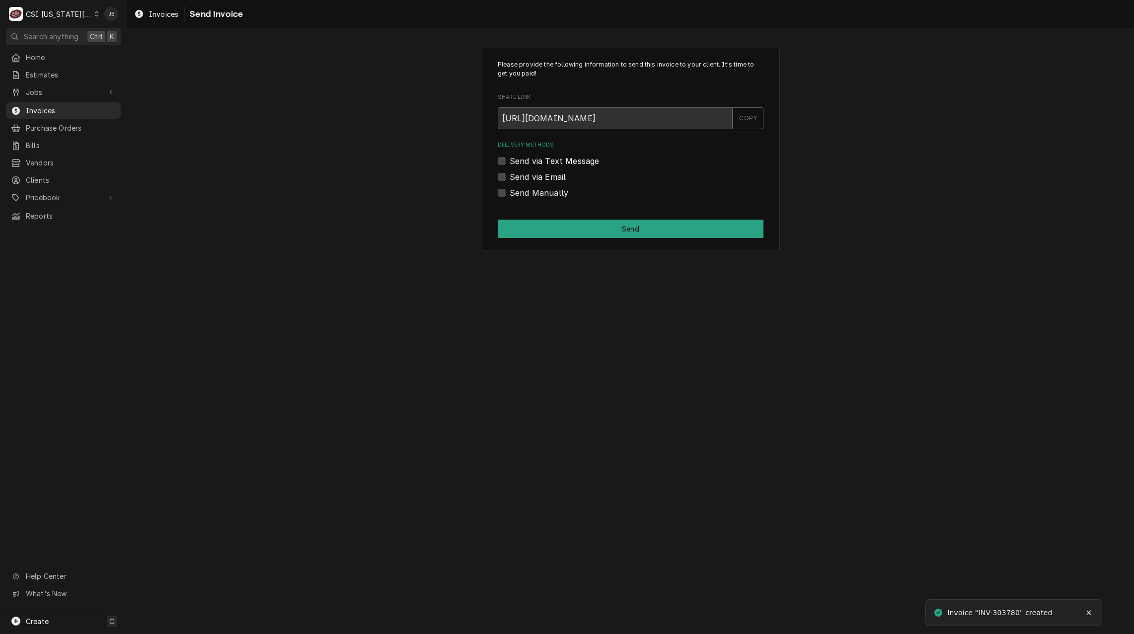
click at [564, 175] on label "Send via Email" at bounding box center [538, 177] width 56 height 12
click at [564, 175] on input "Send via Email" at bounding box center [643, 182] width 266 height 22
checkbox input "true"
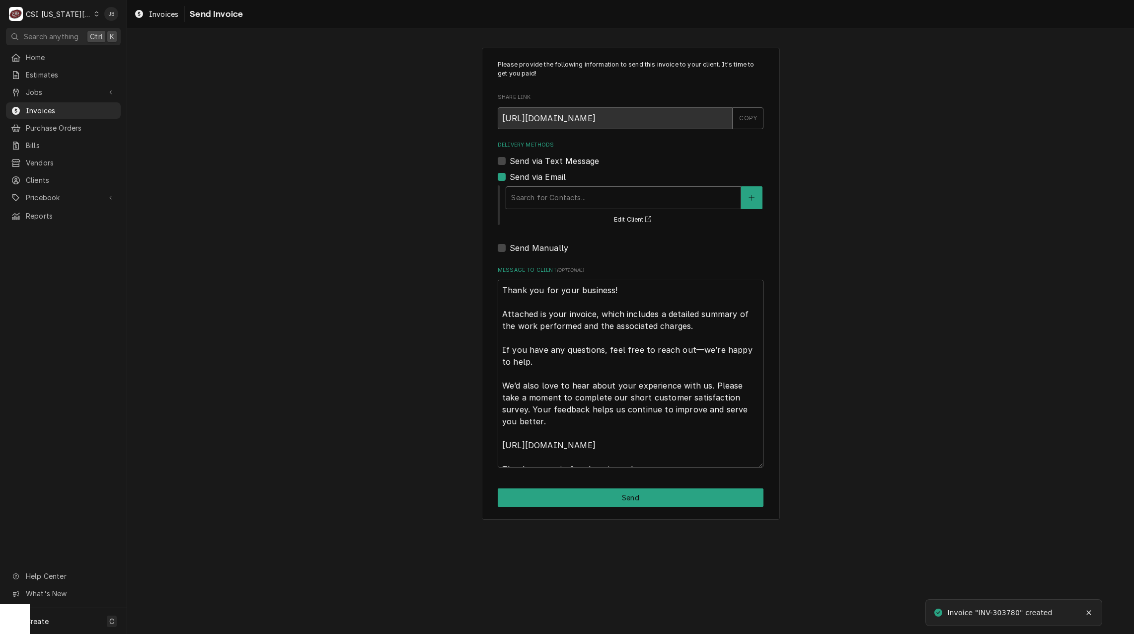
click at [572, 194] on div "Delivery Methods" at bounding box center [623, 198] width 225 height 18
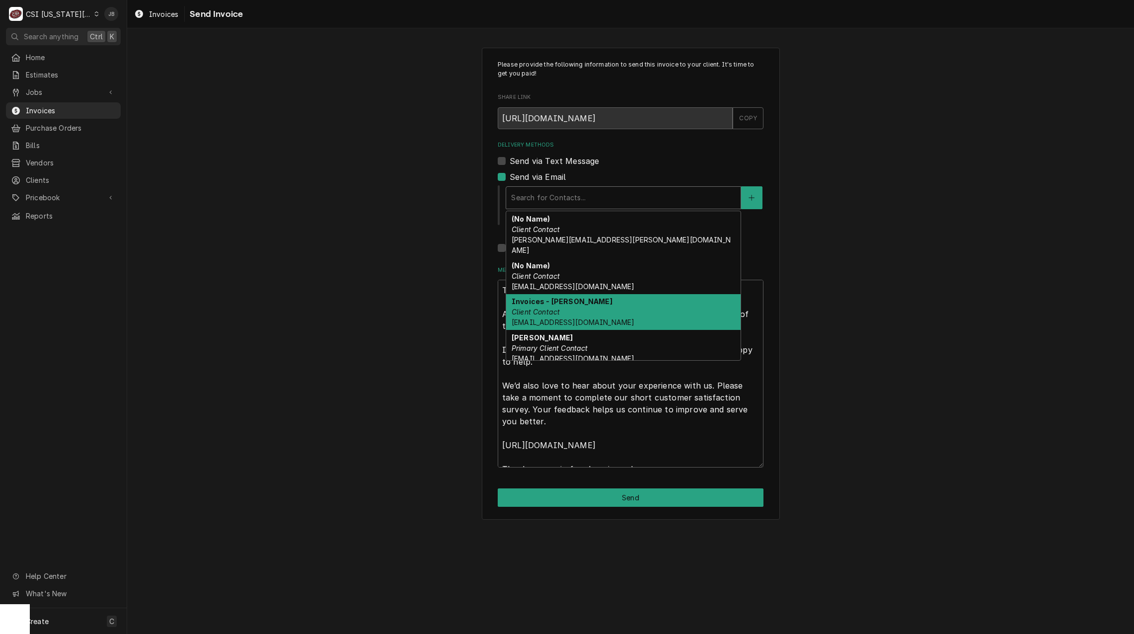
click at [592, 294] on div "Invoices - Kelsey Client Contact kelsey.hetlage@csi1.com" at bounding box center [623, 312] width 235 height 36
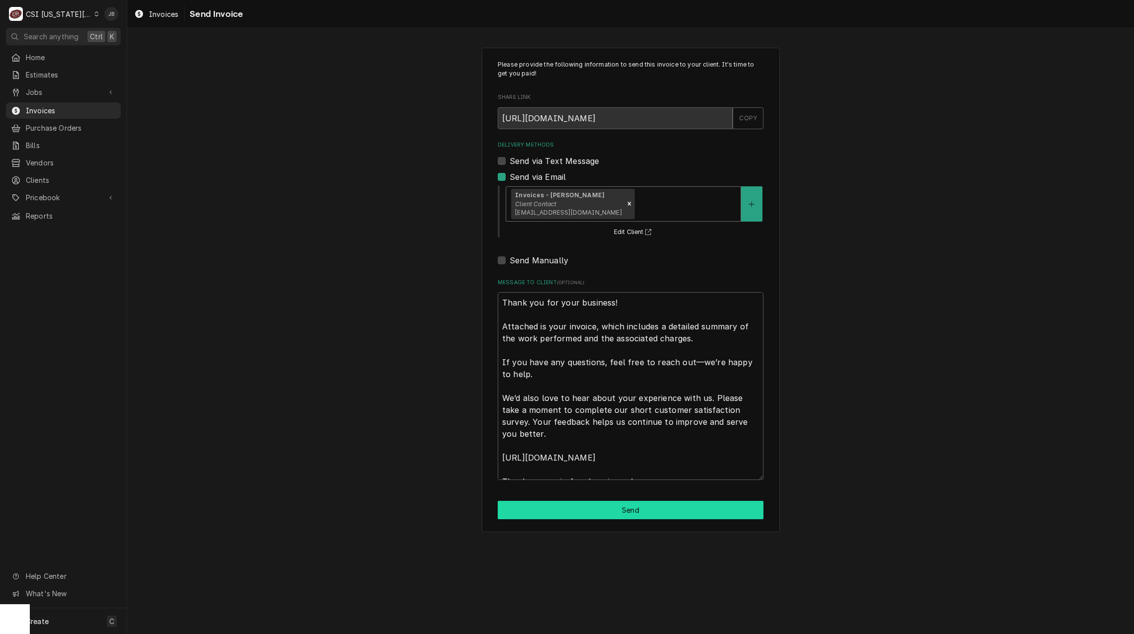
click at [580, 516] on button "Send" at bounding box center [631, 510] width 266 height 18
type textarea "x"
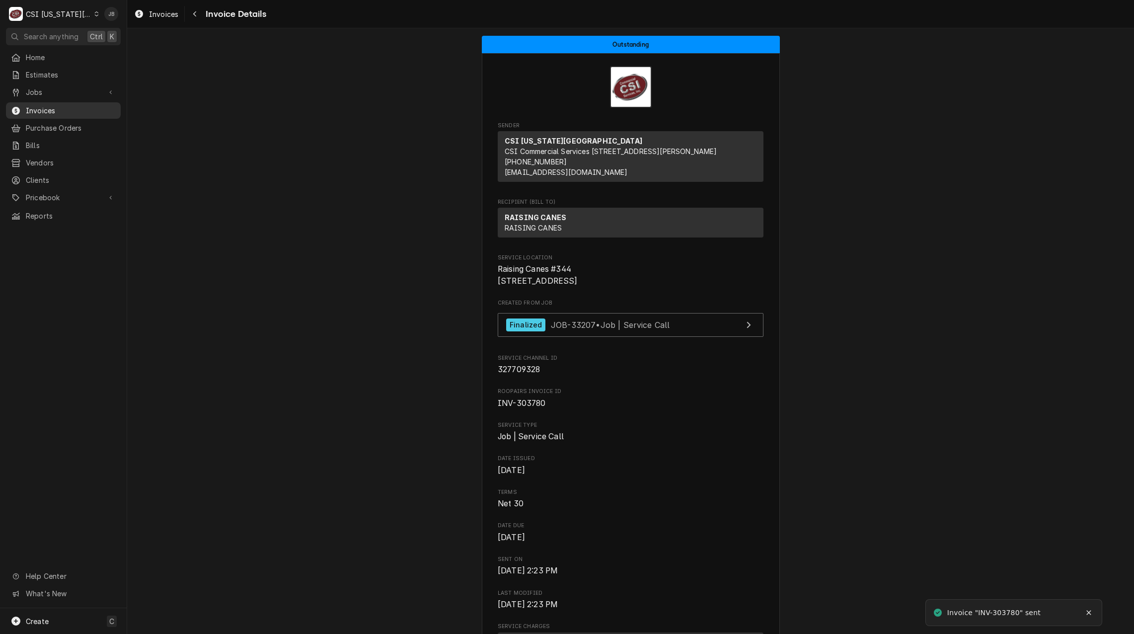
drag, startPoint x: 69, startPoint y: 110, endPoint x: 101, endPoint y: 112, distance: 32.8
click at [69, 110] on span "Invoices" at bounding box center [71, 110] width 90 height 10
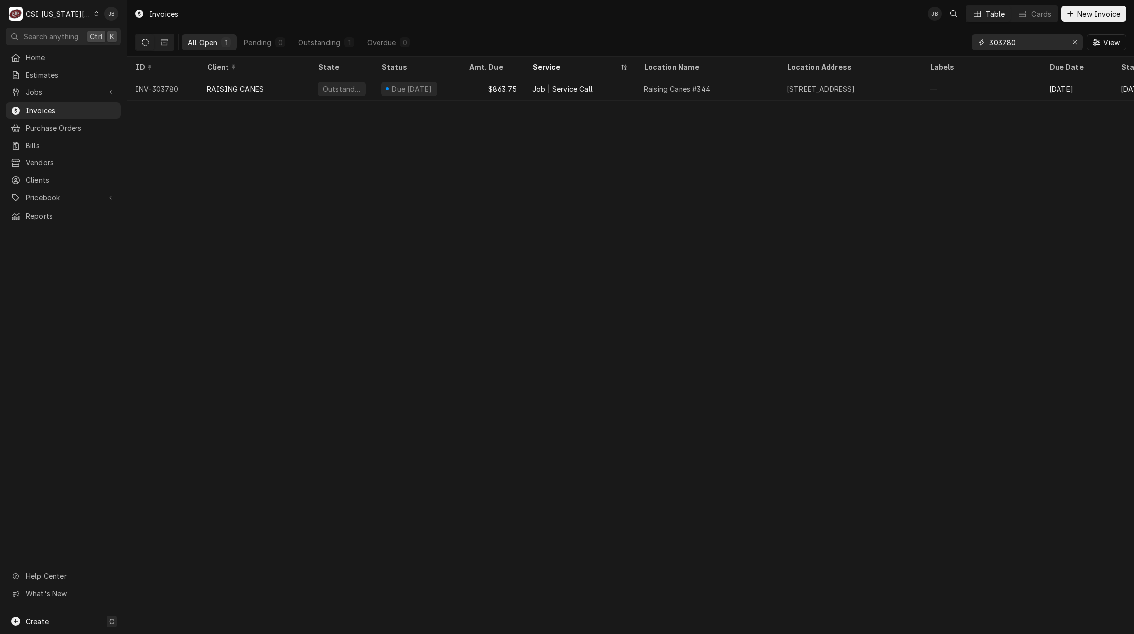
drag, startPoint x: 1037, startPoint y: 38, endPoint x: 963, endPoint y: 37, distance: 73.5
click at [977, 37] on div "303780" at bounding box center [1027, 42] width 111 height 16
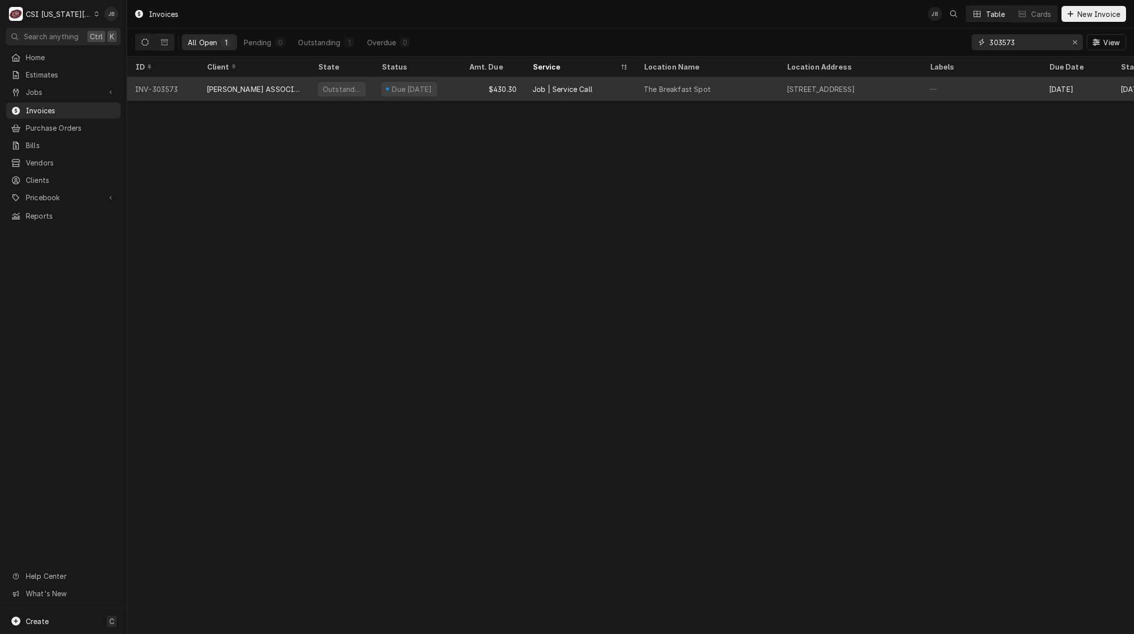
type input "303573"
click at [254, 87] on div "[PERSON_NAME] ASSOCIATES (READY KITCHEN WARRANTY)" at bounding box center [254, 89] width 95 height 10
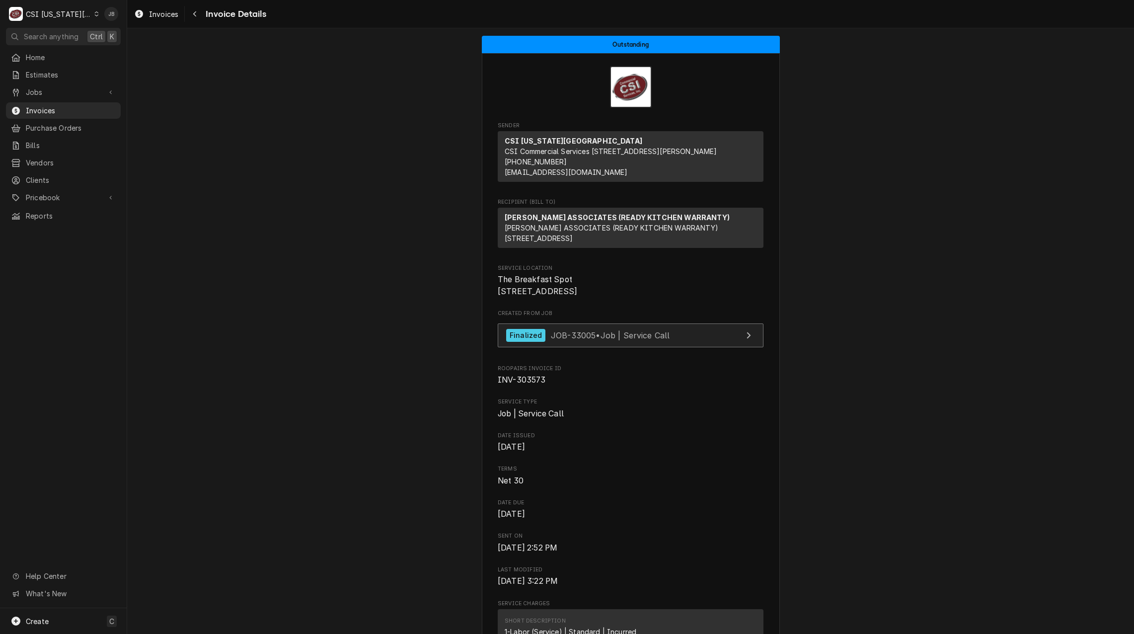
click at [618, 340] on span "JOB-33005 • Job | Service Call" at bounding box center [610, 335] width 119 height 10
drag, startPoint x: 60, startPoint y: 106, endPoint x: 100, endPoint y: 105, distance: 39.8
click at [60, 105] on span "Invoices" at bounding box center [71, 110] width 90 height 10
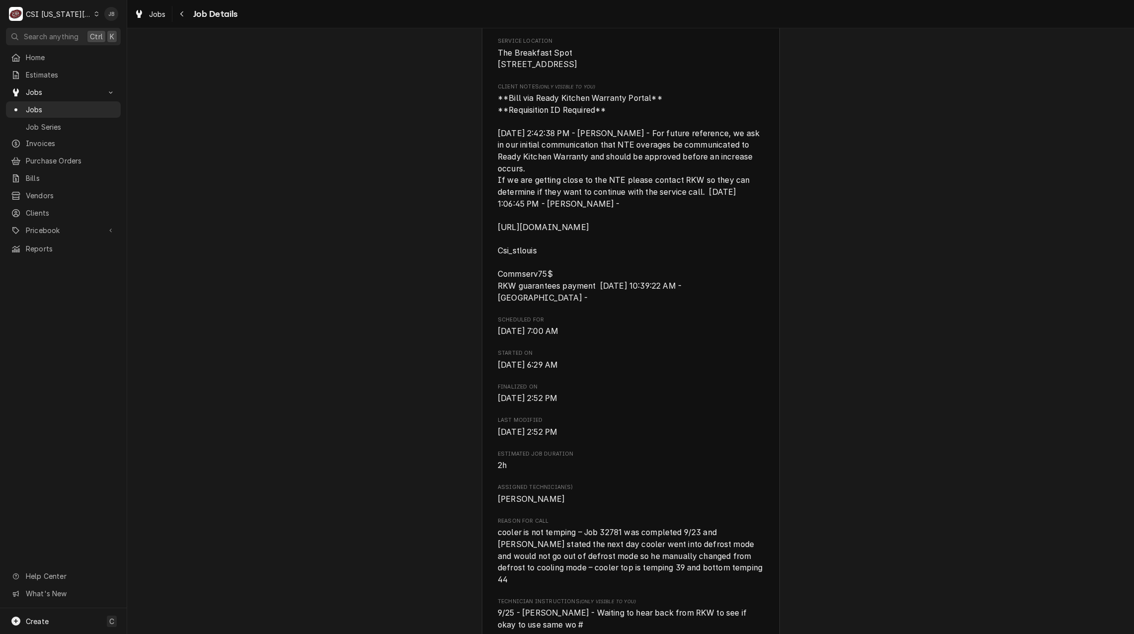
scroll to position [397, 0]
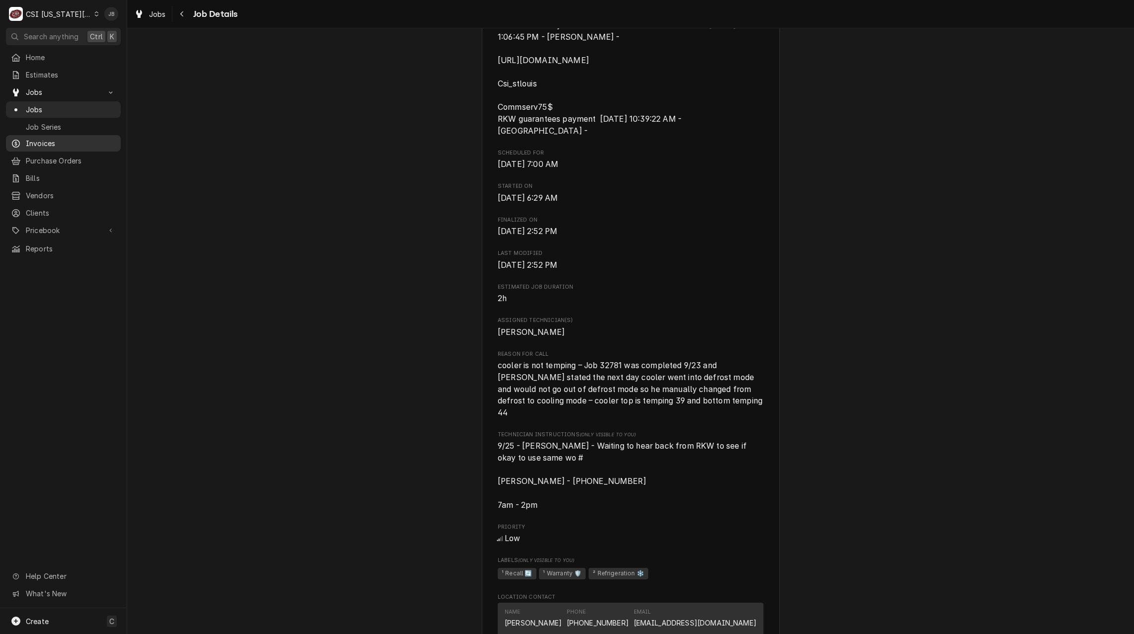
click at [66, 142] on span "Invoices" at bounding box center [71, 143] width 90 height 10
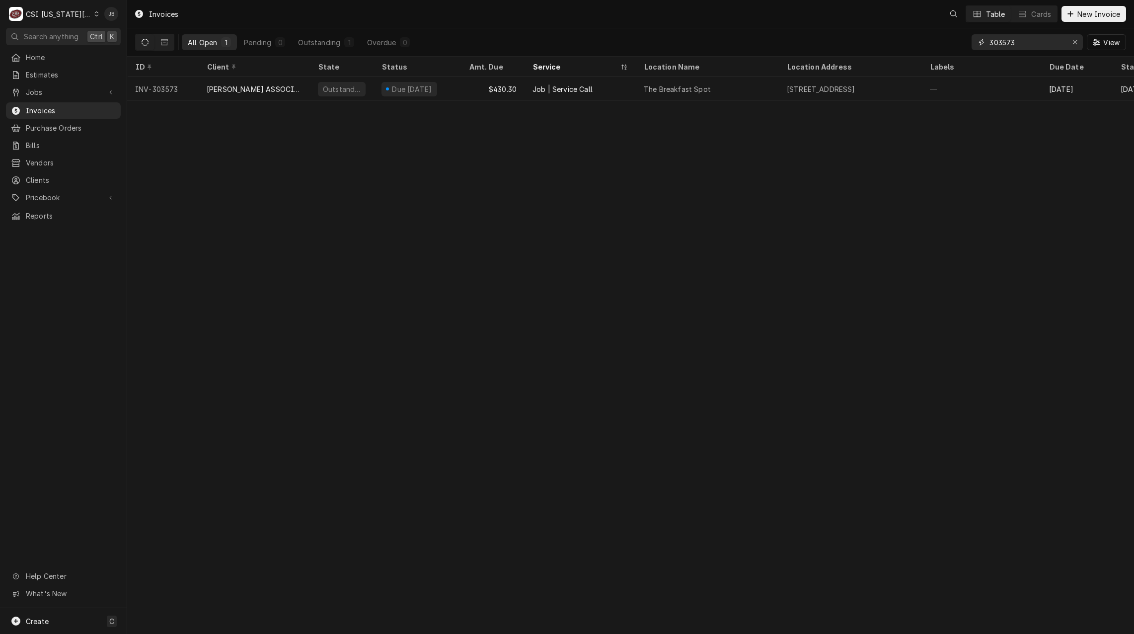
drag, startPoint x: 1029, startPoint y: 39, endPoint x: 867, endPoint y: 44, distance: 162.0
click at [867, 44] on div "All Open 1 Pending 0 Outstanding 1 Overdue 0 303573 View" at bounding box center [630, 42] width 991 height 28
paste input "780"
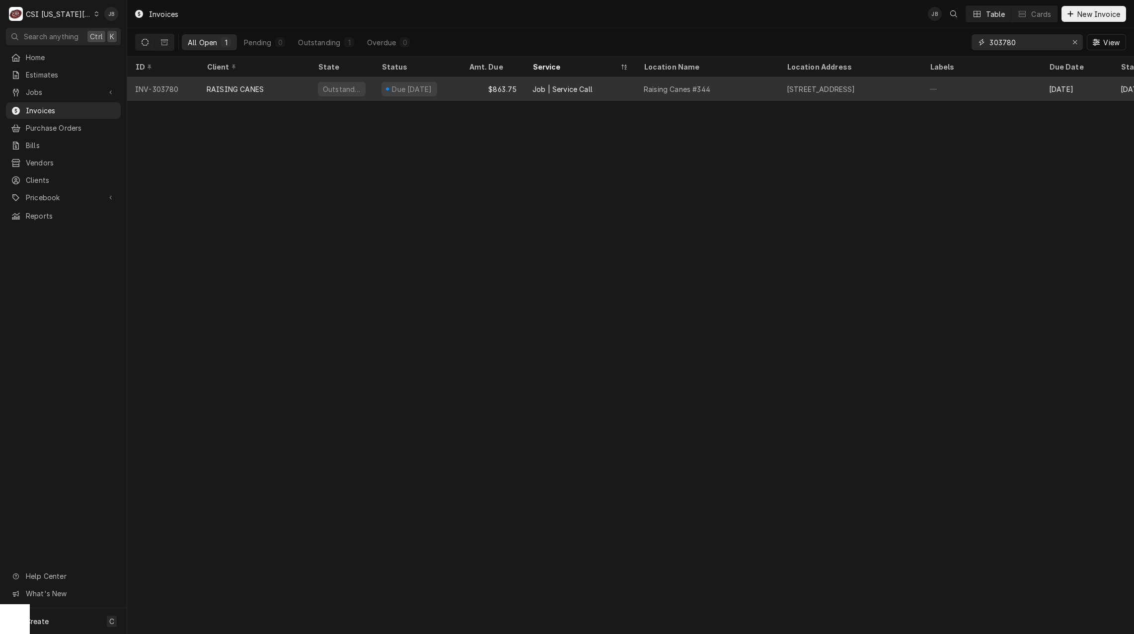
type input "303780"
click at [291, 92] on div "RAISING CANES" at bounding box center [254, 89] width 111 height 24
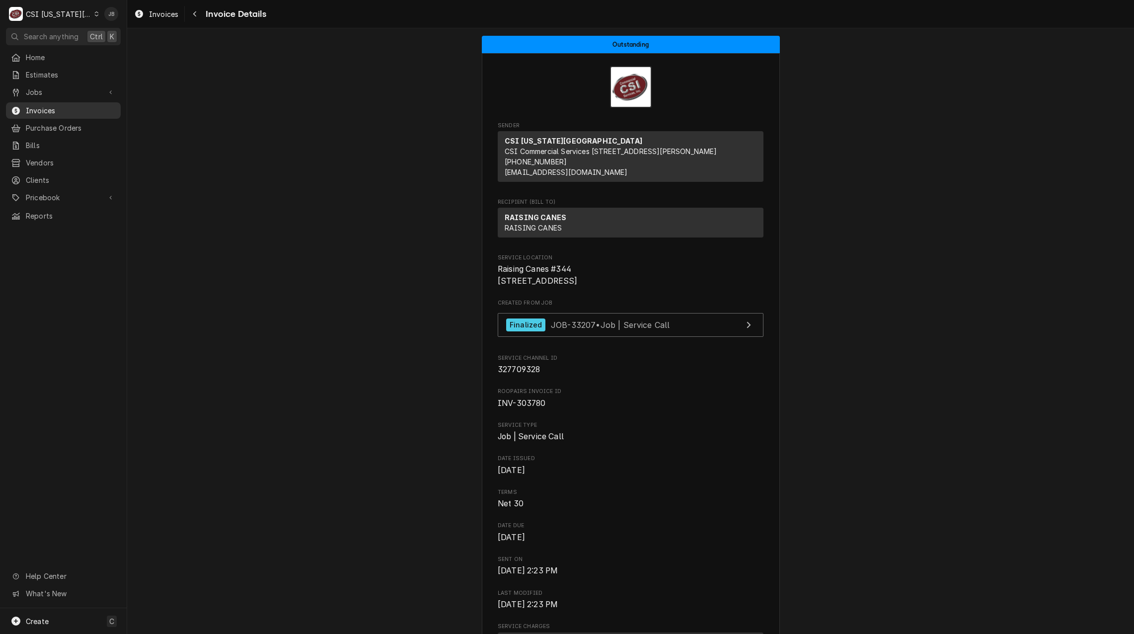
click at [82, 107] on span "Invoices" at bounding box center [71, 110] width 90 height 10
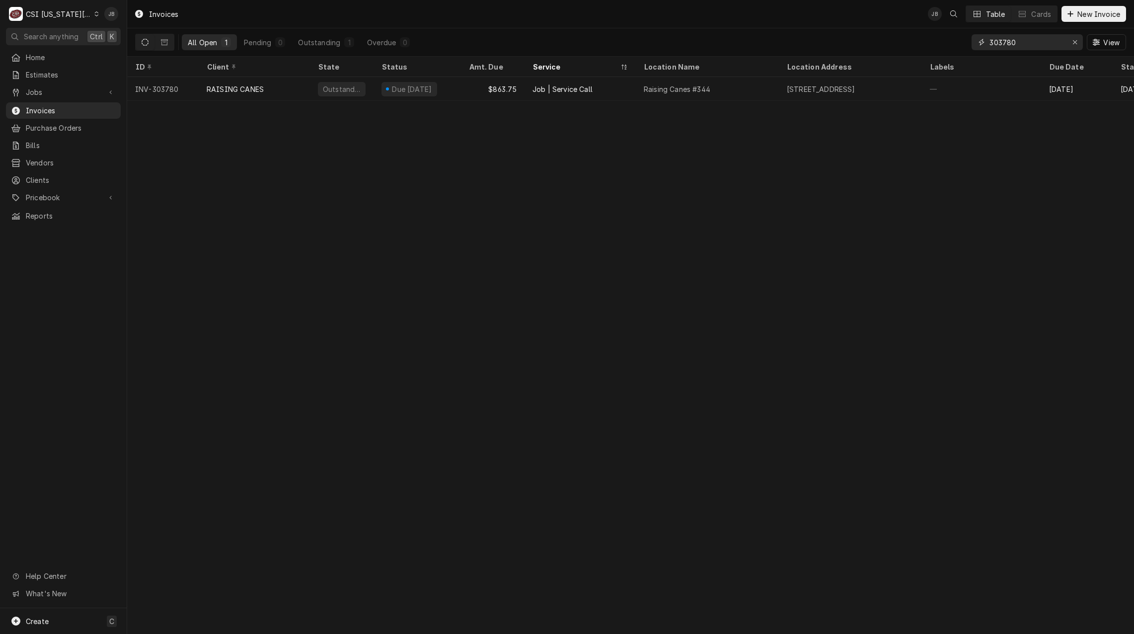
drag, startPoint x: 1041, startPoint y: 44, endPoint x: 878, endPoint y: 43, distance: 163.0
click at [878, 43] on div "All Open 1 Pending 0 Outstanding 1 Overdue 0 303780 View" at bounding box center [630, 42] width 991 height 28
type input "6"
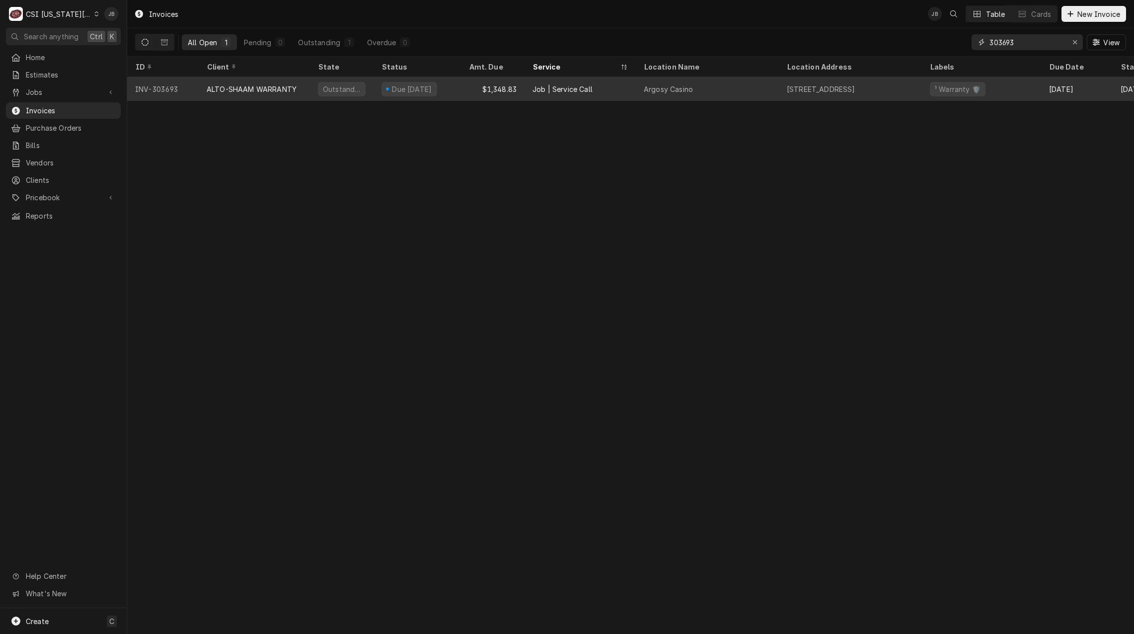
type input "303693"
click at [247, 84] on div "ALTO-SHAAM WARRANTY" at bounding box center [252, 89] width 90 height 10
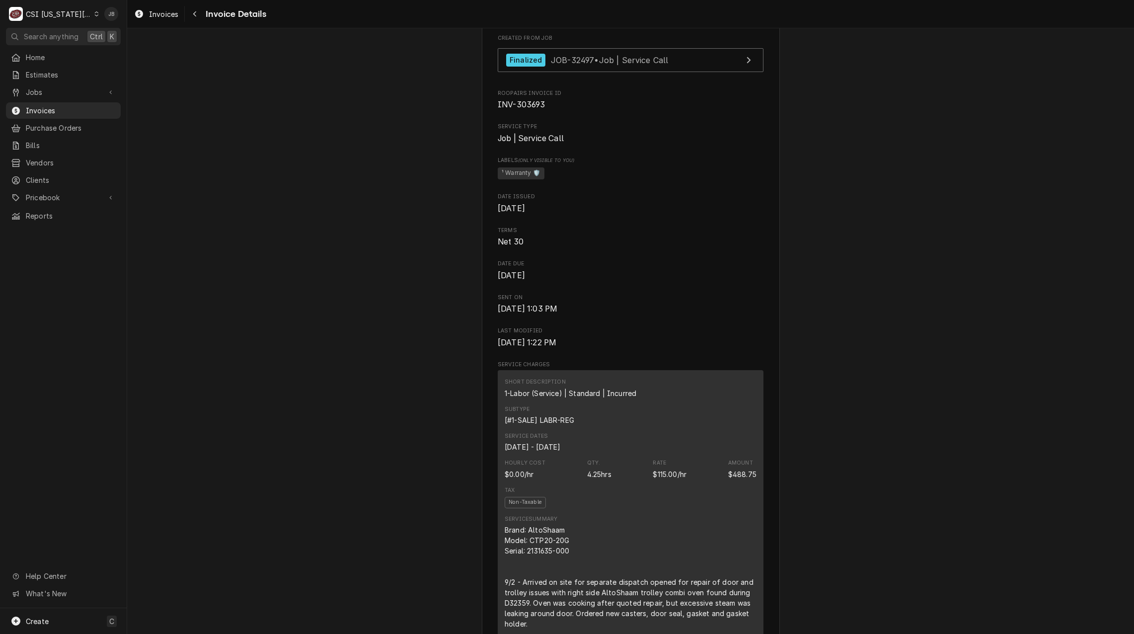
scroll to position [149, 0]
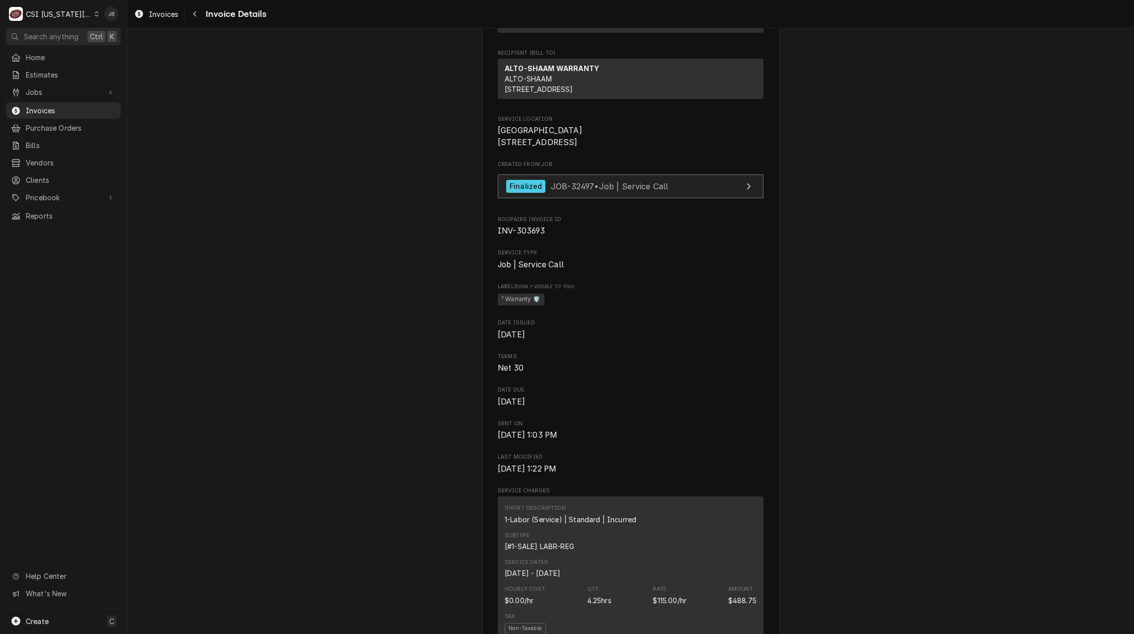
click at [574, 191] on span "JOB-32497 • Job | Service Call" at bounding box center [610, 186] width 118 height 10
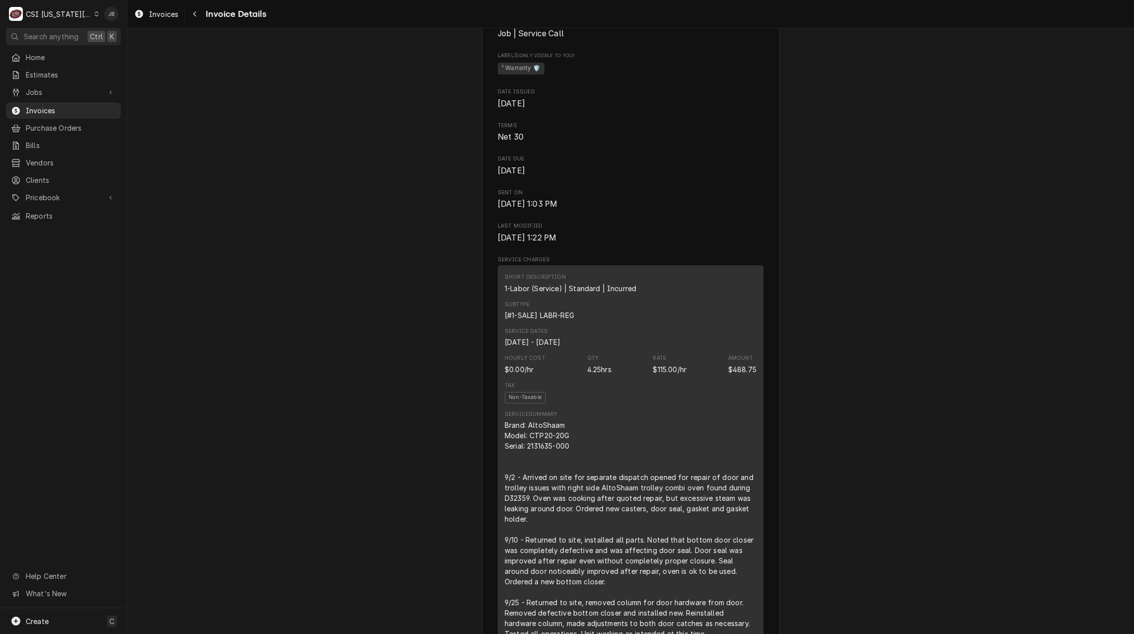
scroll to position [397, 0]
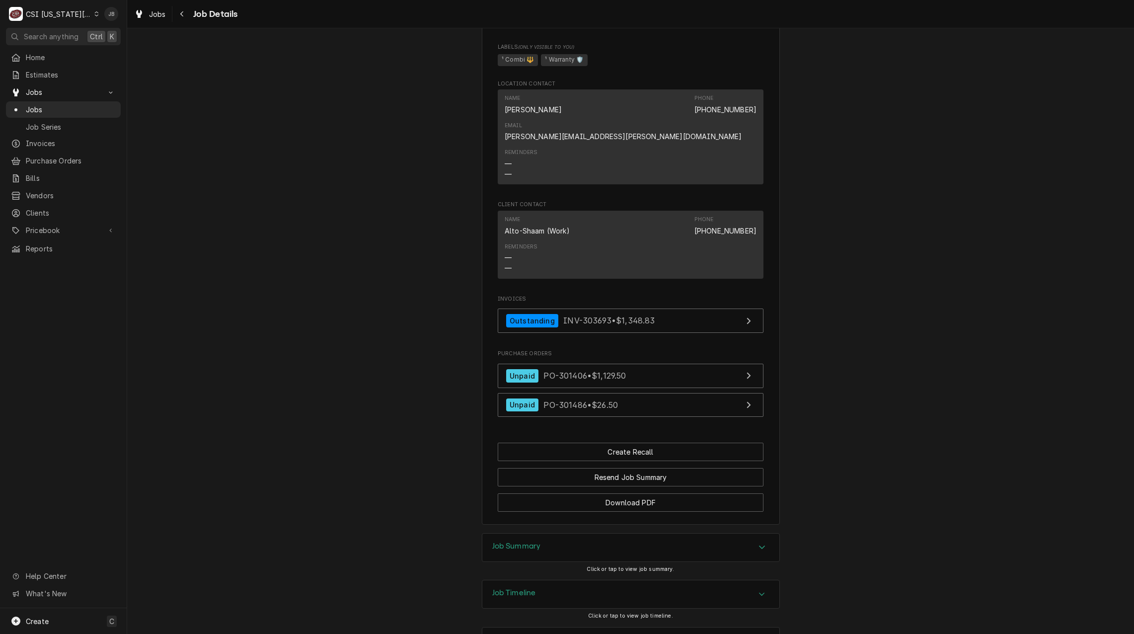
scroll to position [1011, 0]
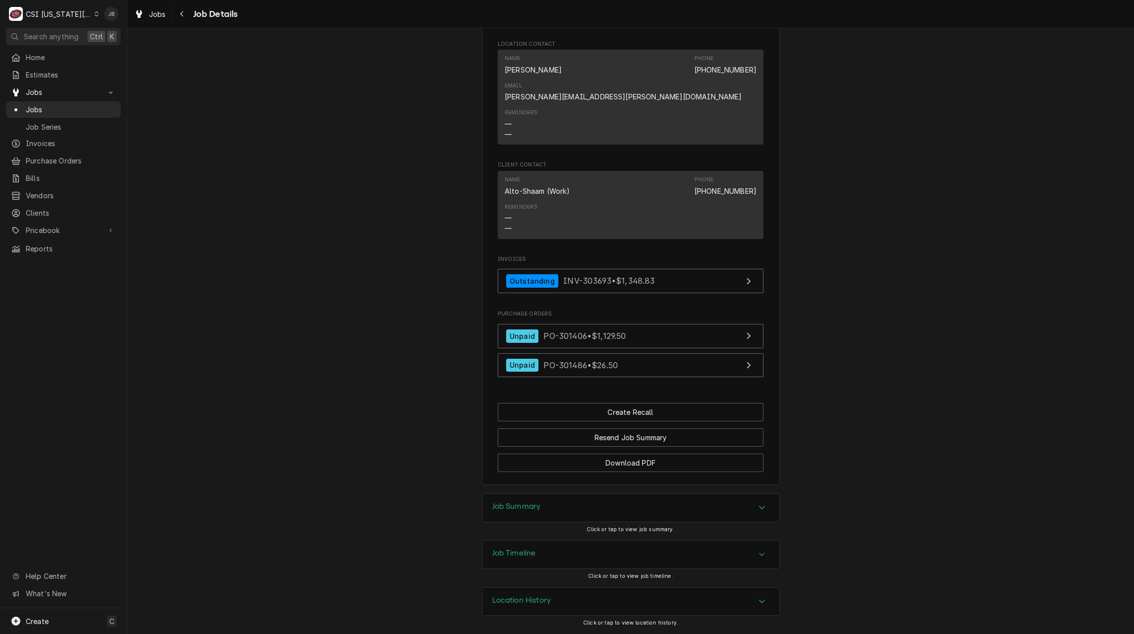
click at [528, 557] on h3 "Job Timeline" at bounding box center [514, 553] width 44 height 9
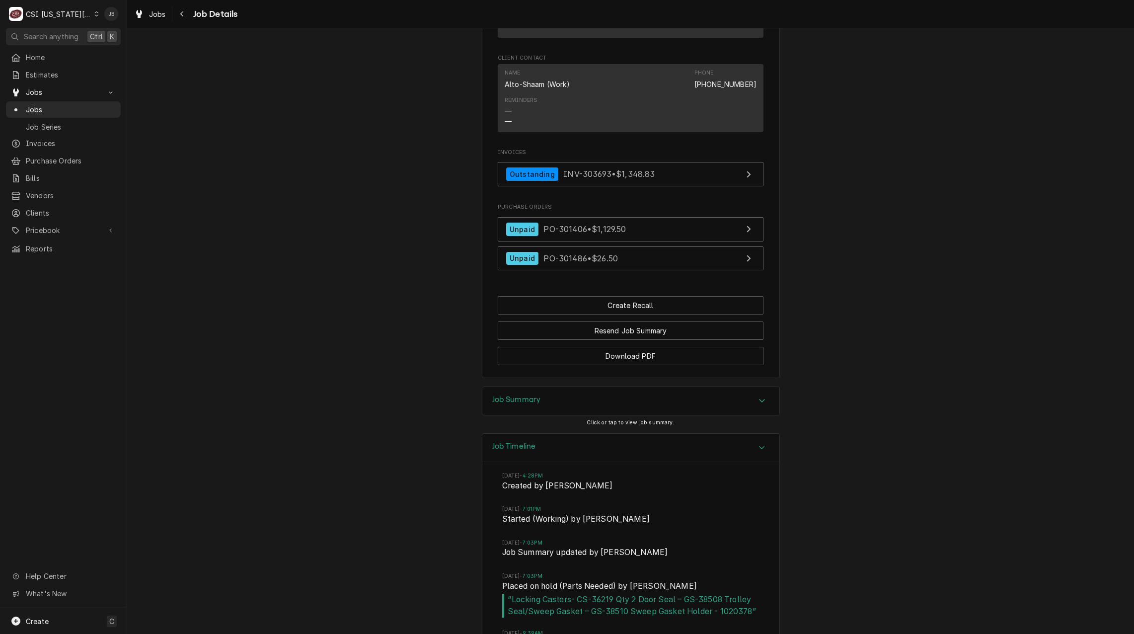
scroll to position [1309, 0]
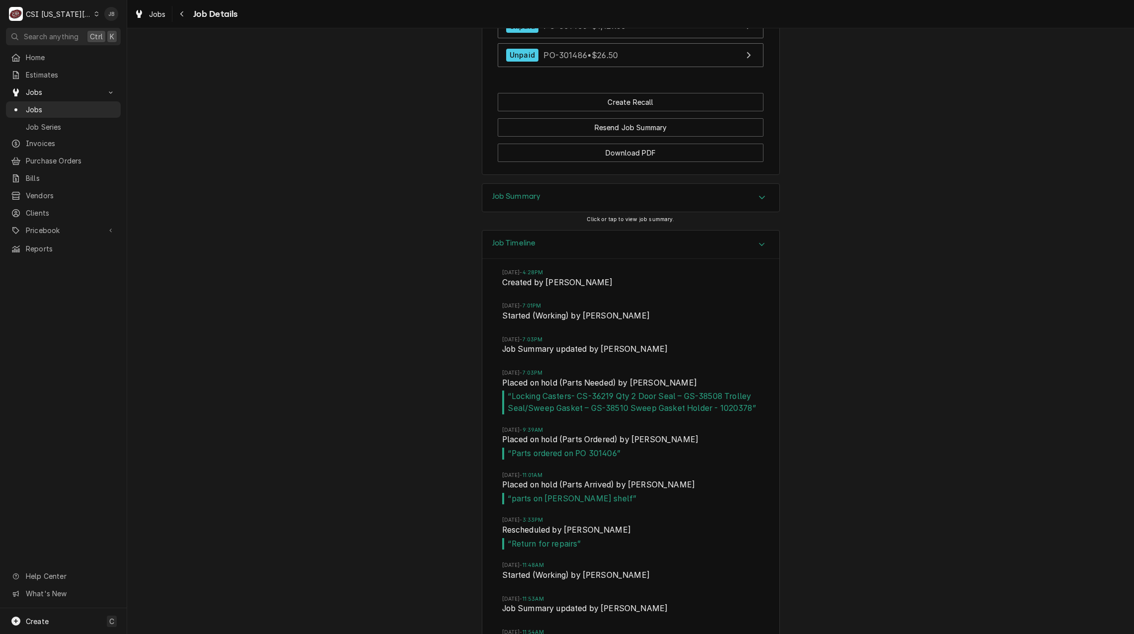
click at [534, 255] on div "Job Timeline" at bounding box center [630, 245] width 297 height 28
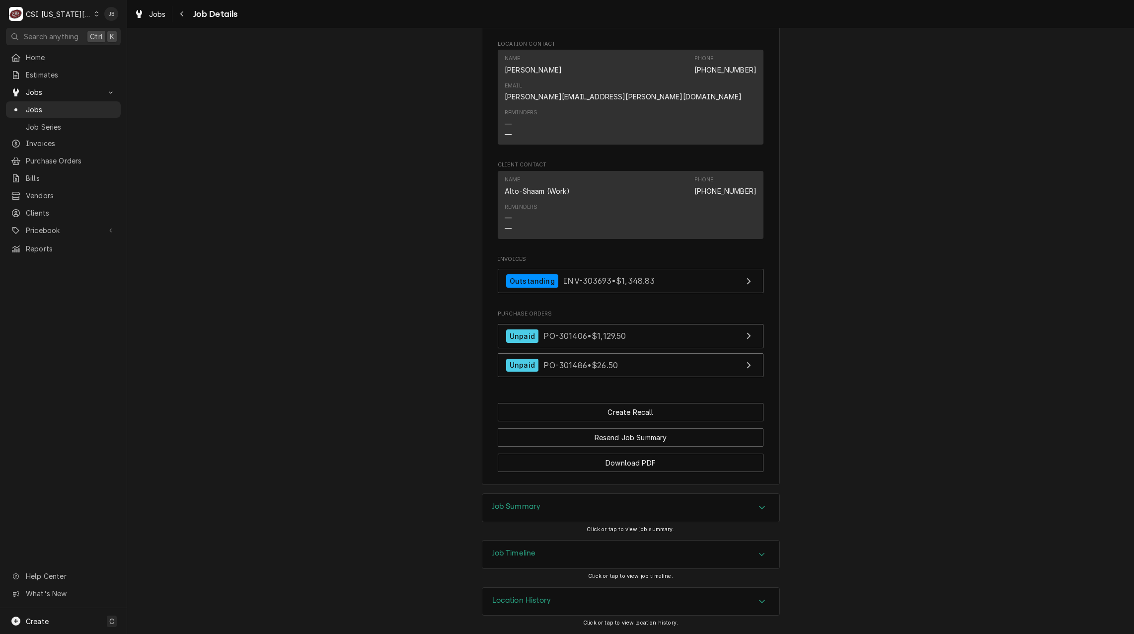
scroll to position [1011, 0]
click at [530, 511] on div "Job Summary" at bounding box center [516, 508] width 49 height 12
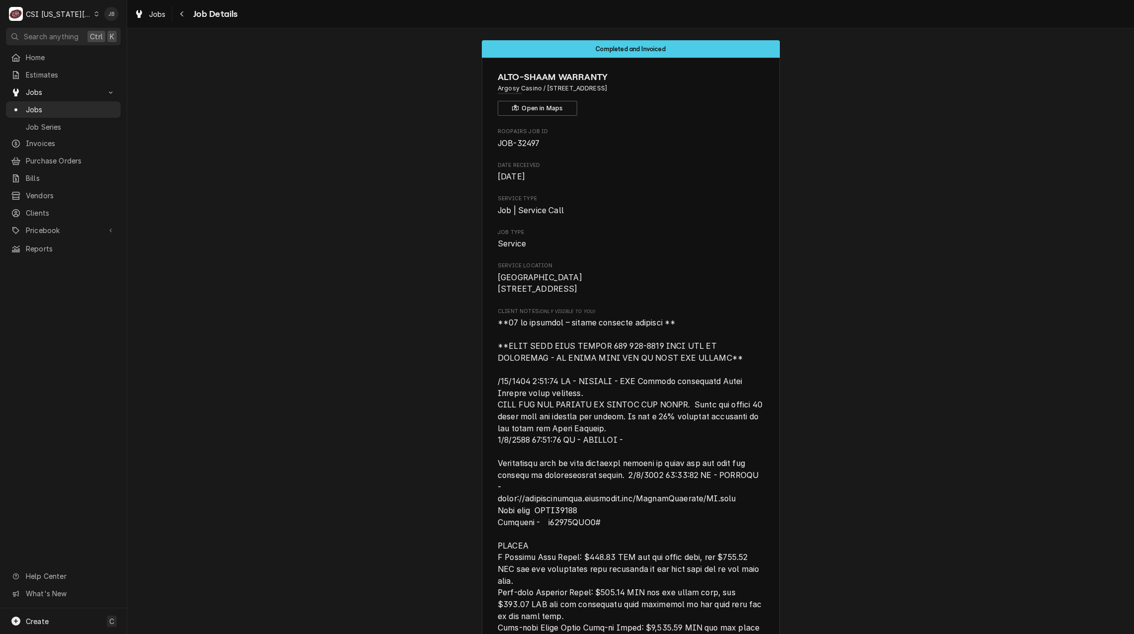
scroll to position [0, 0]
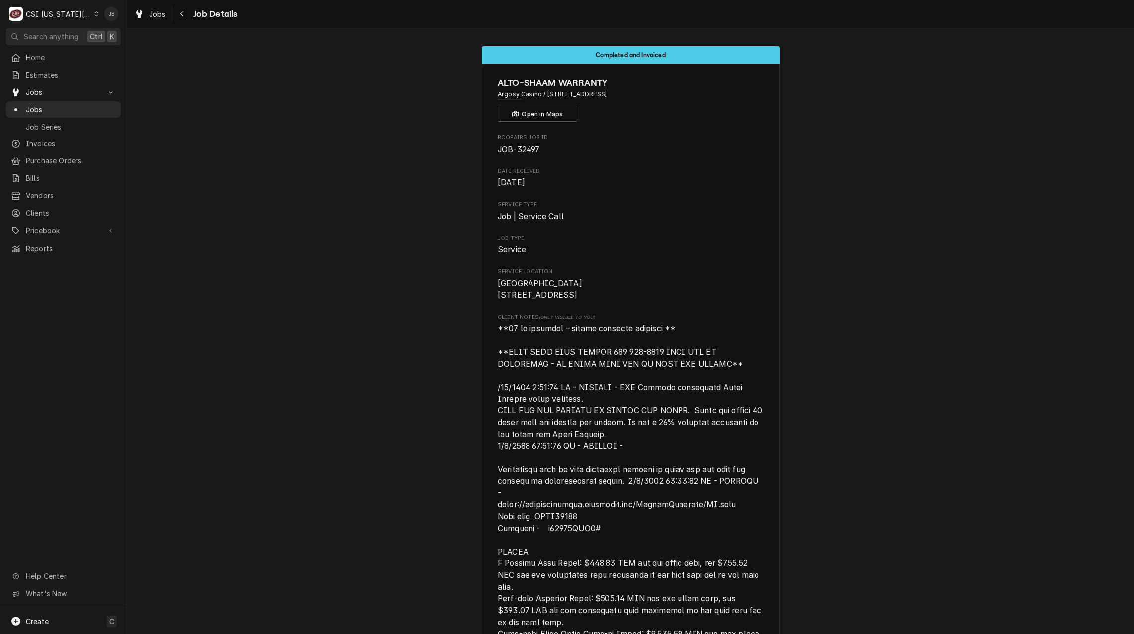
drag, startPoint x: 542, startPoint y: 92, endPoint x: 605, endPoint y: 97, distance: 63.3
click at [605, 97] on span "Argosy Casino / 777 NW Argosy Pkwy, Riverside, MO 64150" at bounding box center [631, 94] width 266 height 9
copy span "[STREET_ADDRESS]"
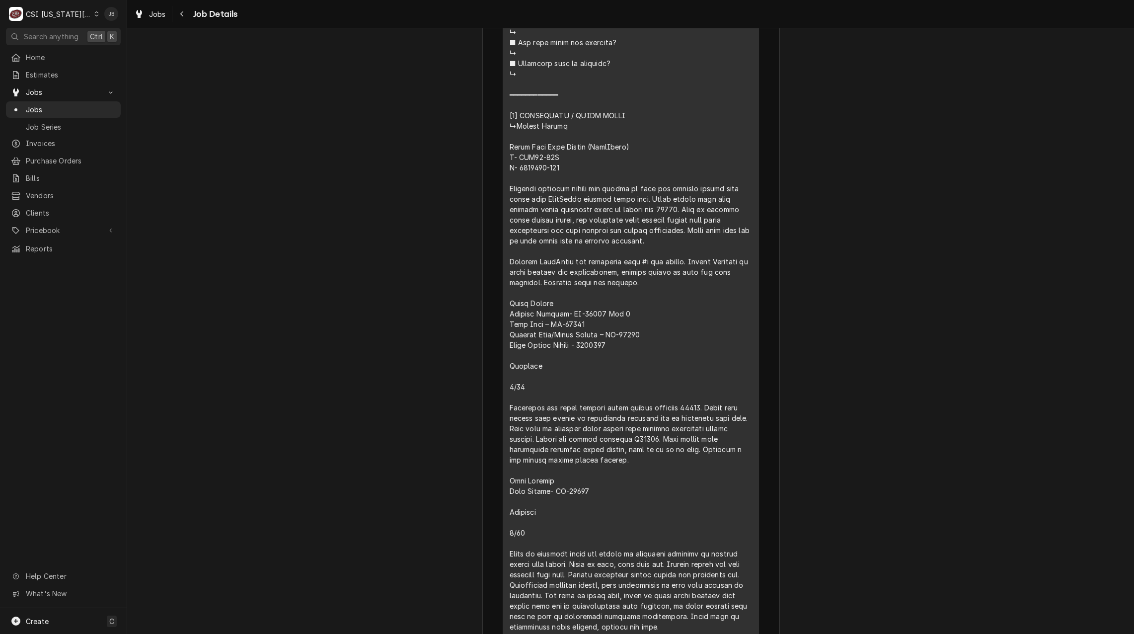
scroll to position [2633, 0]
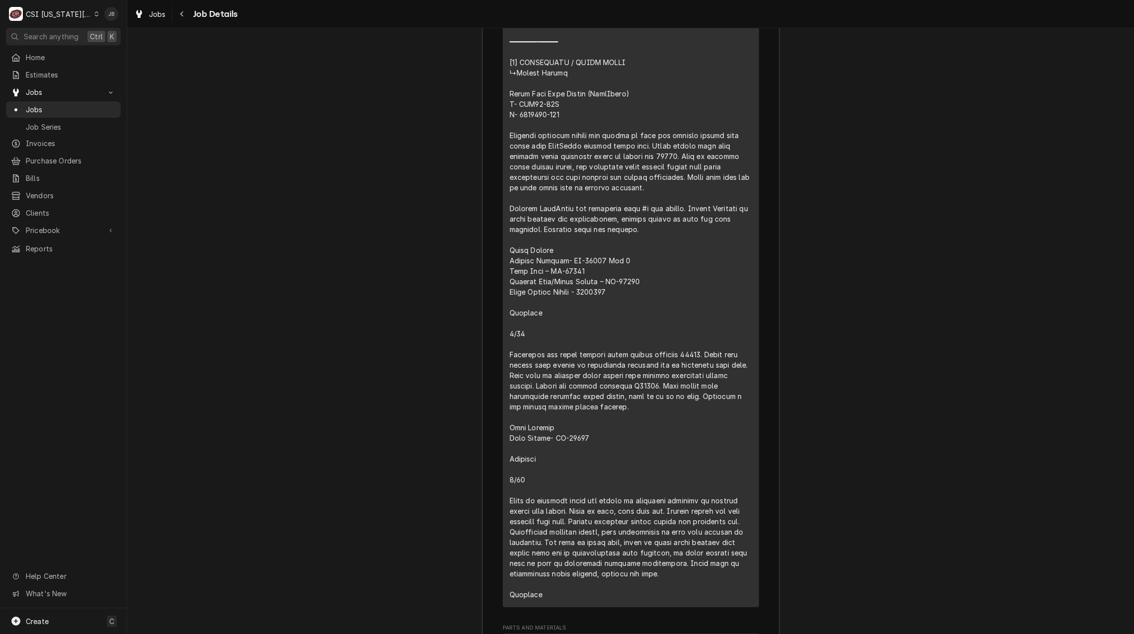
click at [370, 326] on div "Job Summary Roopairs Job ID JOB-32497 Service Type Job | Service Call Job Type …" at bounding box center [630, 406] width 1007 height 3095
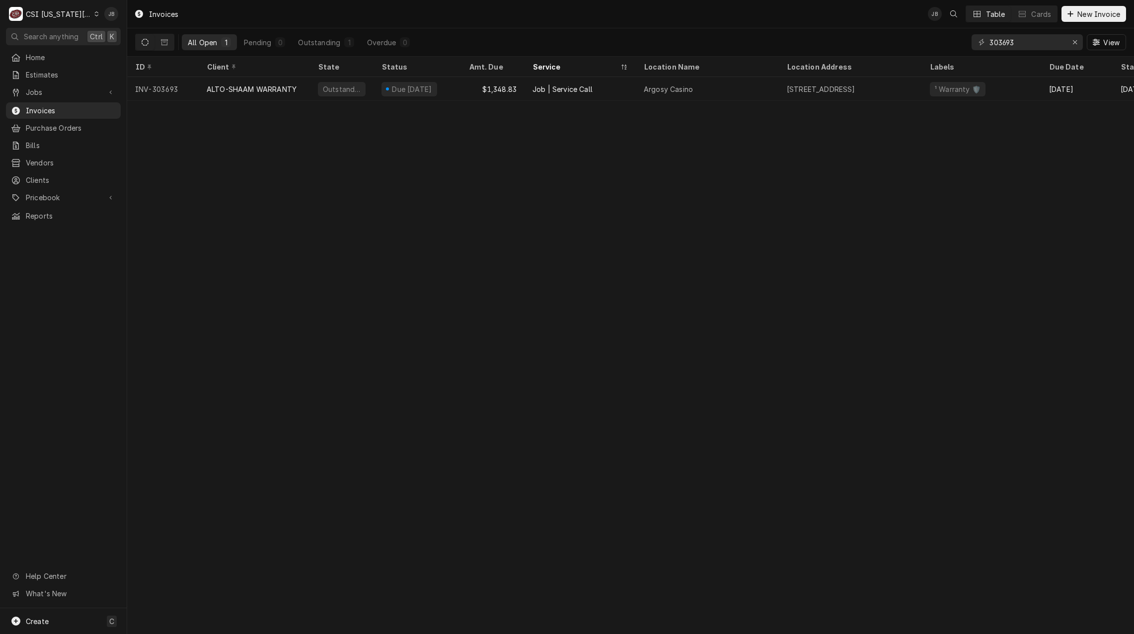
drag, startPoint x: 1025, startPoint y: 54, endPoint x: 1023, endPoint y: 47, distance: 7.1
click at [1023, 49] on div "303693 View" at bounding box center [1049, 42] width 155 height 28
drag, startPoint x: 1016, startPoint y: 44, endPoint x: 933, endPoint y: 45, distance: 82.5
click at [933, 45] on div "All Open 1 Pending 0 Outstanding 1 Overdue 0 303693 View" at bounding box center [630, 42] width 991 height 28
paste input "[STREET_ADDRESS]"
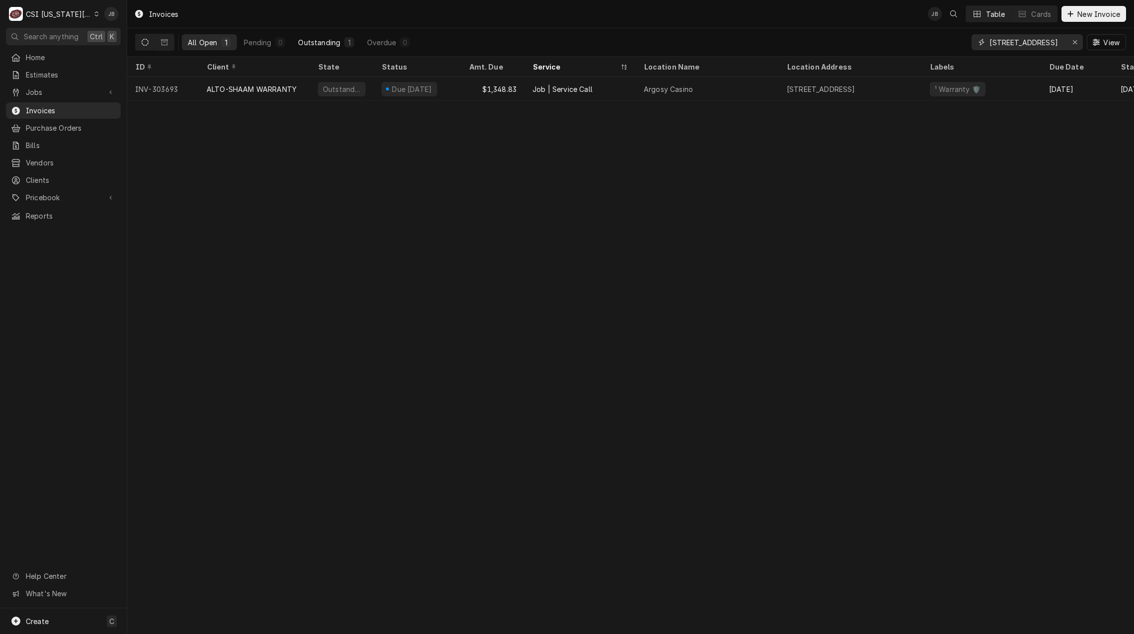
type input "[STREET_ADDRESS]"
click at [316, 41] on div "Outstanding" at bounding box center [319, 42] width 42 height 10
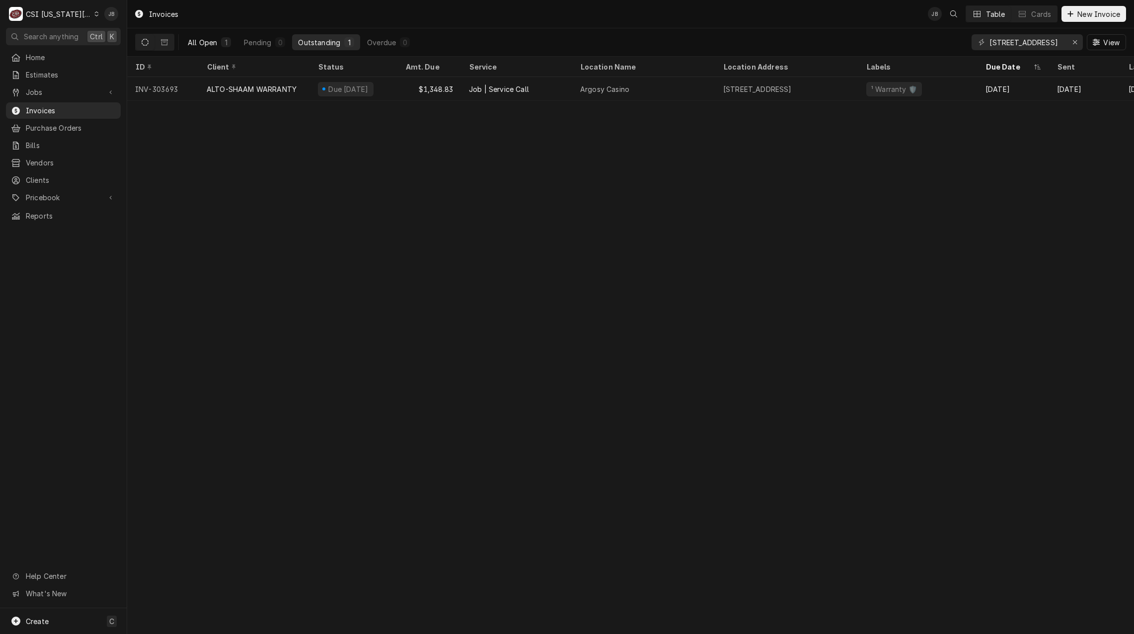
click at [216, 44] on div "All Open" at bounding box center [202, 42] width 29 height 10
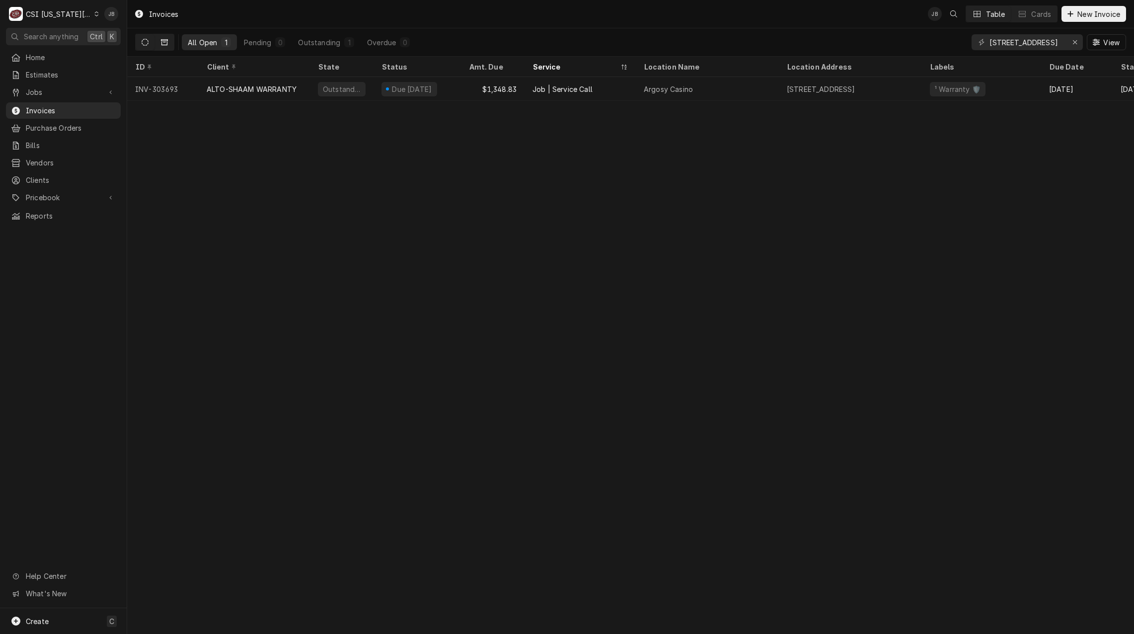
click at [162, 43] on icon "Dynamic Content Wrapper" at bounding box center [164, 42] width 7 height 6
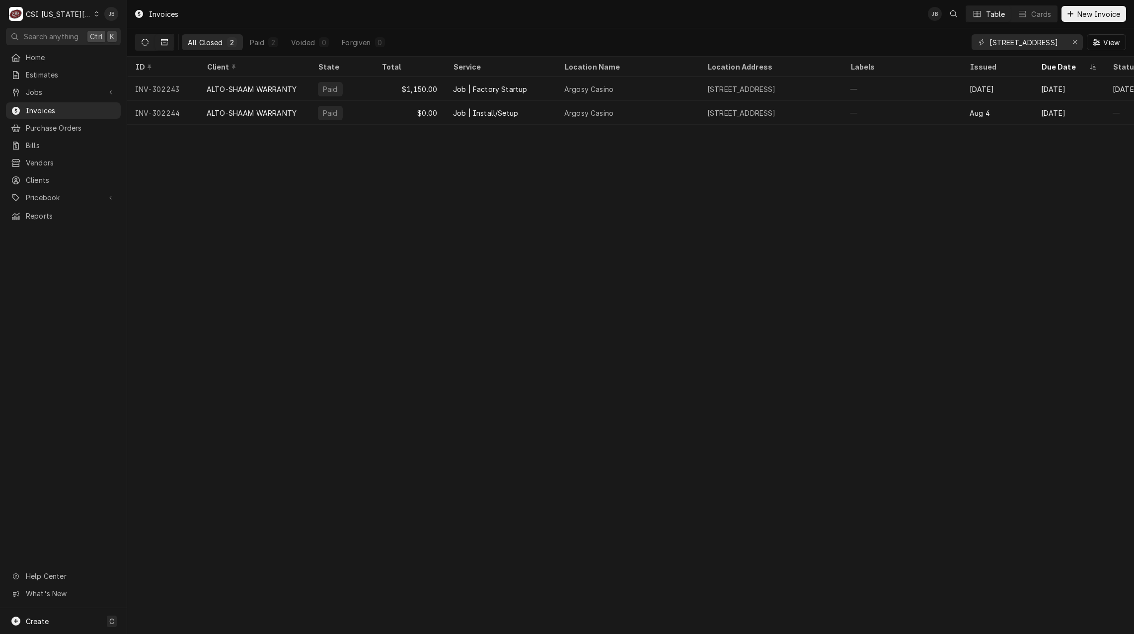
click at [143, 45] on icon "Dynamic Content Wrapper" at bounding box center [145, 42] width 7 height 7
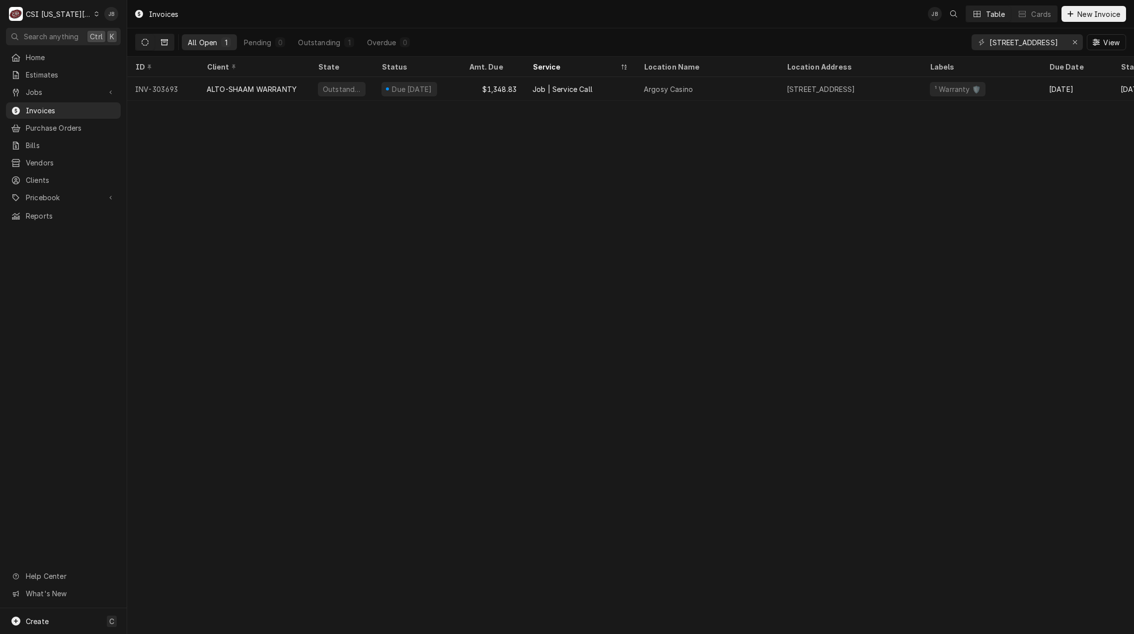
click at [170, 45] on button "Dynamic Content Wrapper" at bounding box center [164, 42] width 19 height 16
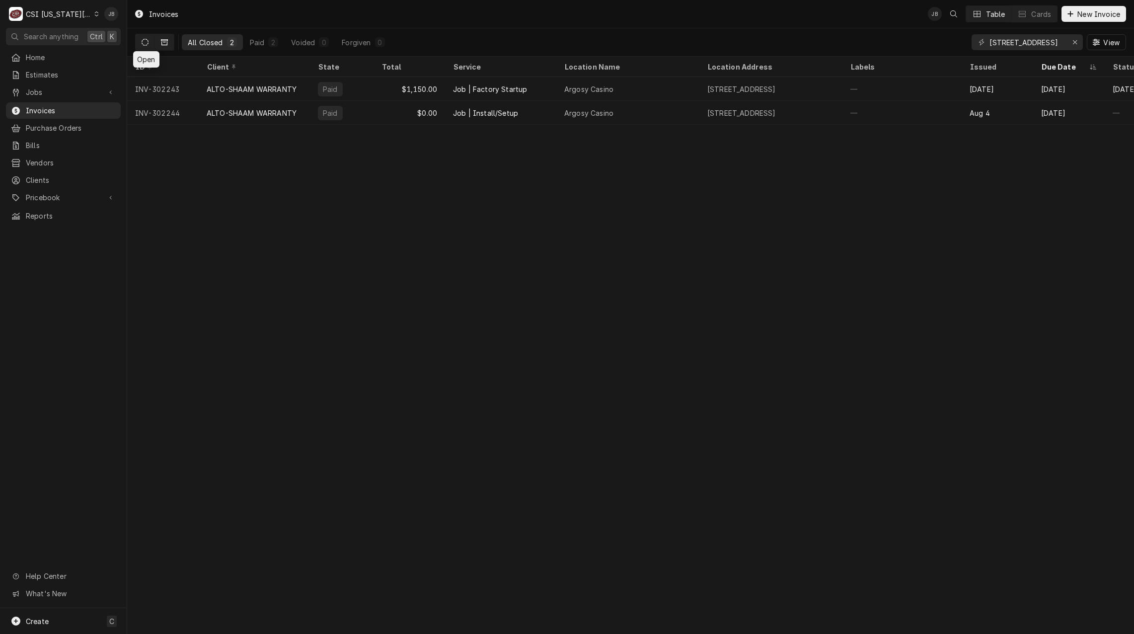
click at [136, 44] on button "Dynamic Content Wrapper" at bounding box center [145, 42] width 19 height 16
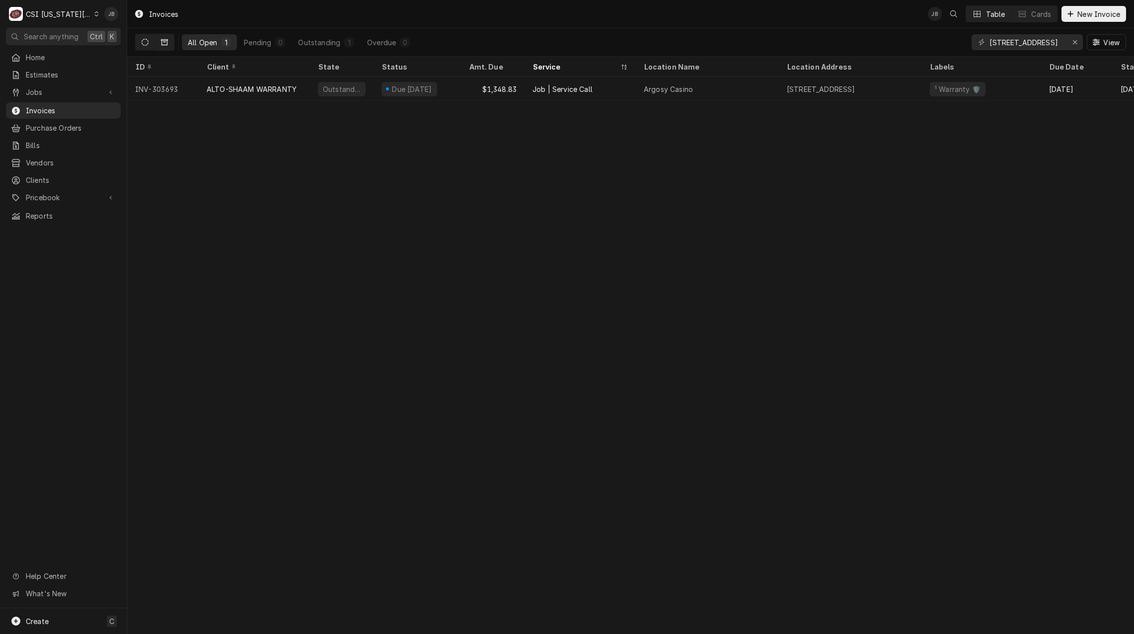
click at [172, 43] on button "Dynamic Content Wrapper" at bounding box center [164, 42] width 19 height 16
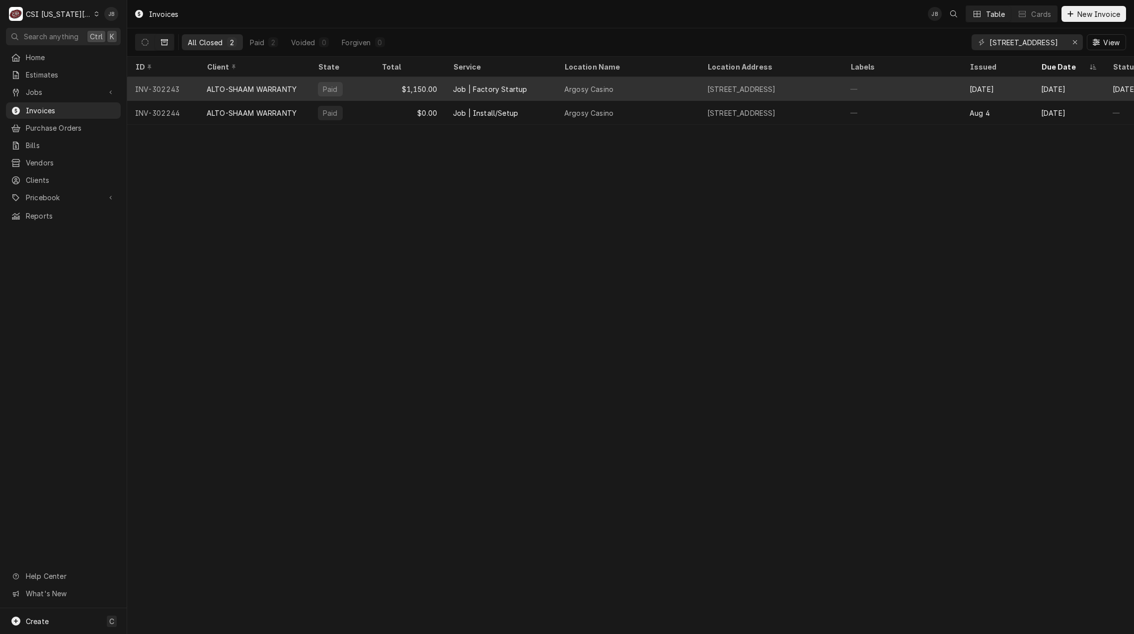
click at [261, 90] on div "ALTO-SHAAM WARRANTY" at bounding box center [252, 89] width 90 height 10
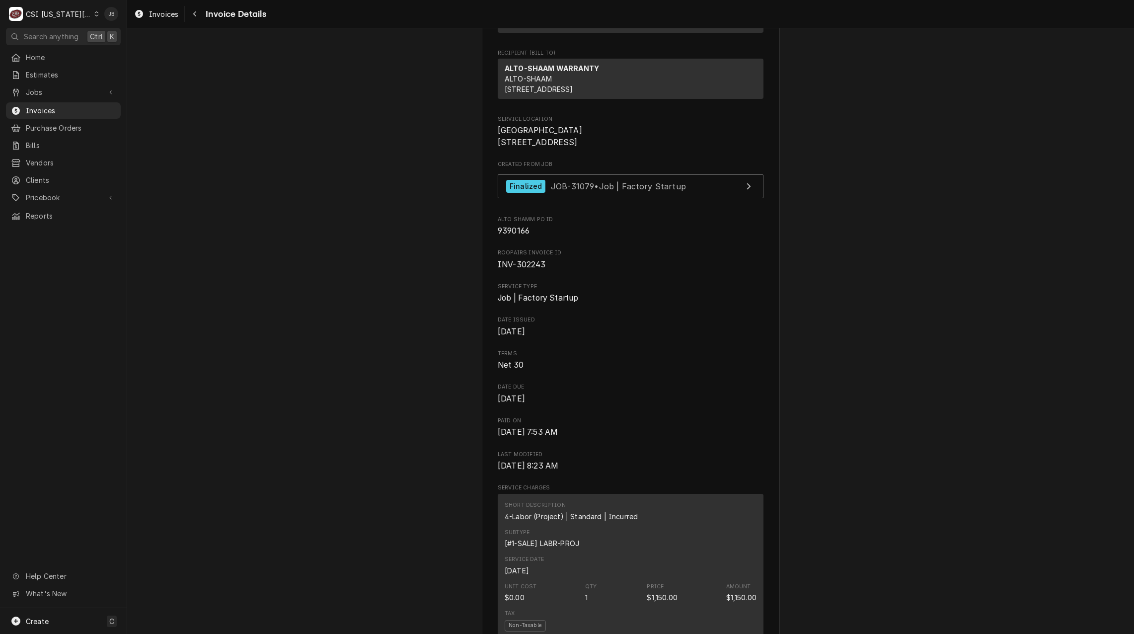
scroll to position [248, 0]
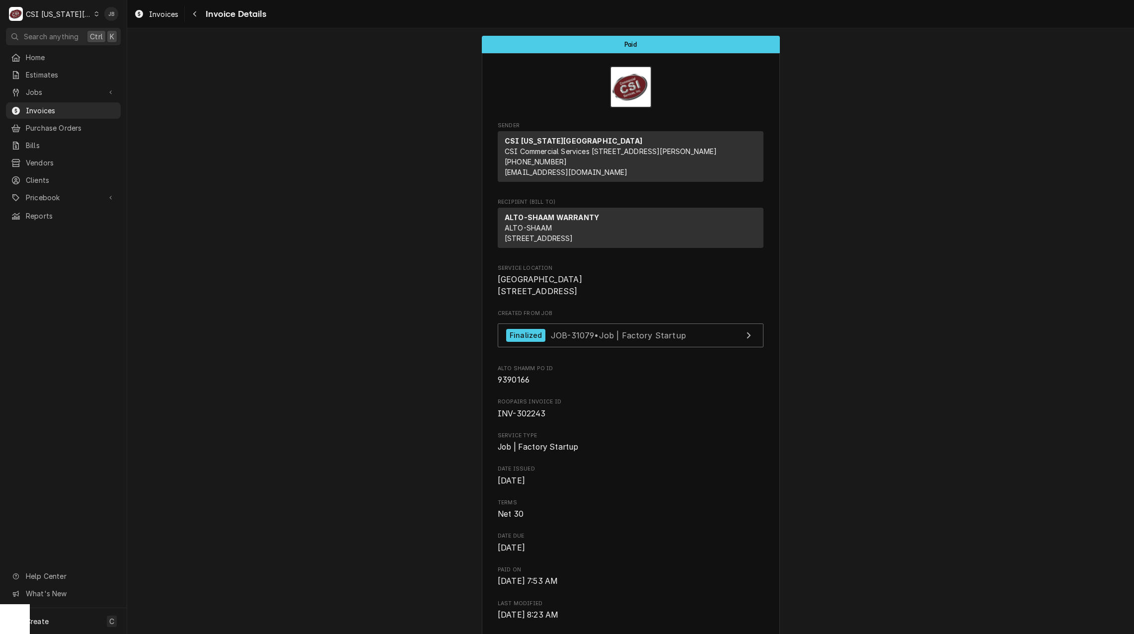
scroll to position [248, 0]
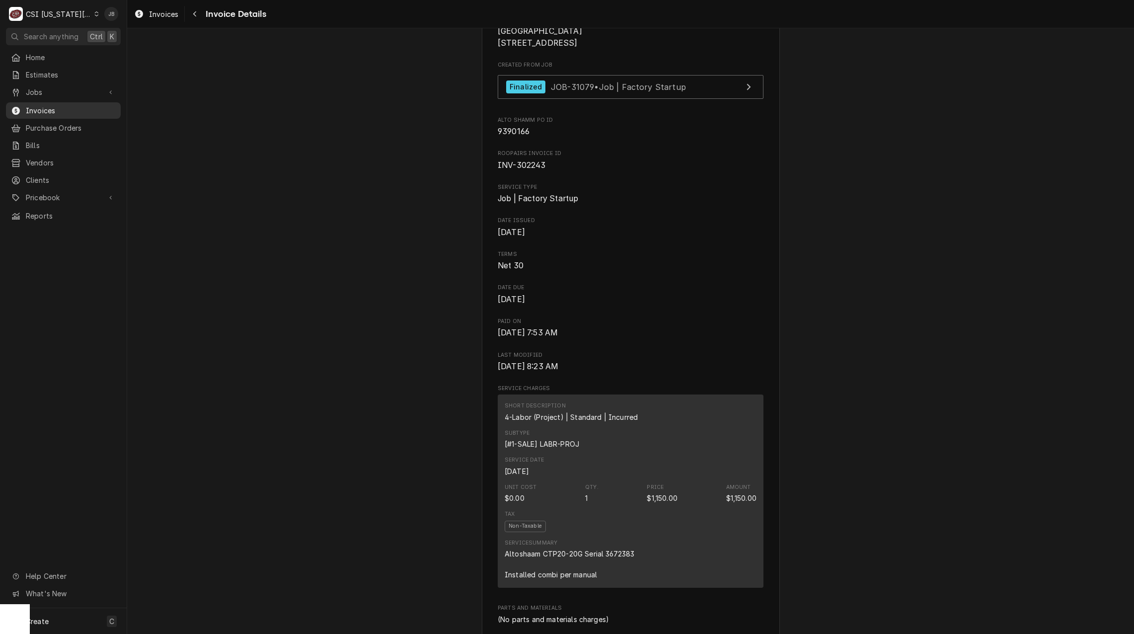
click at [65, 107] on span "Invoices" at bounding box center [71, 110] width 90 height 10
